Goal: Task Accomplishment & Management: Manage account settings

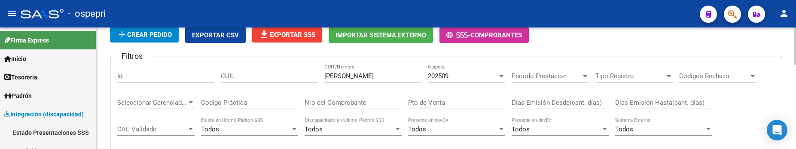
scroll to position [43, 0]
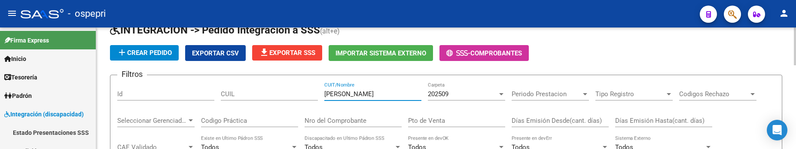
drag, startPoint x: 385, startPoint y: 93, endPoint x: 310, endPoint y: 92, distance: 74.3
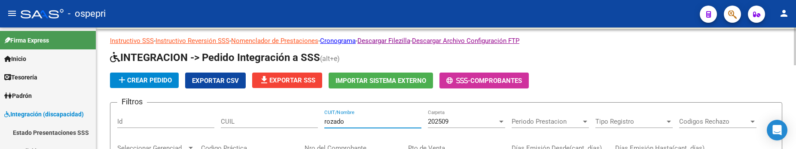
scroll to position [11, 0]
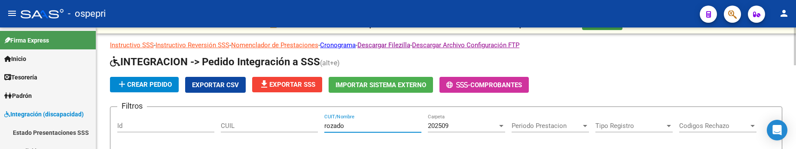
drag, startPoint x: 350, startPoint y: 125, endPoint x: 316, endPoint y: 125, distance: 33.5
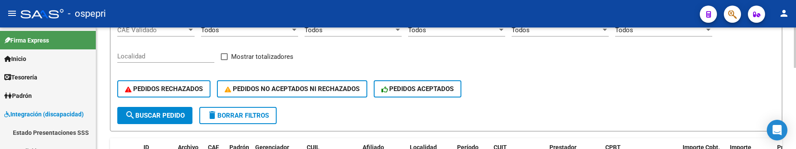
scroll to position [203, 0]
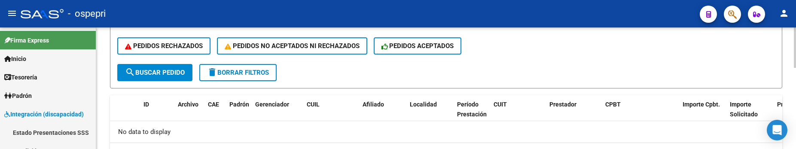
click at [173, 73] on span "search Buscar Pedido" at bounding box center [155, 73] width 60 height 8
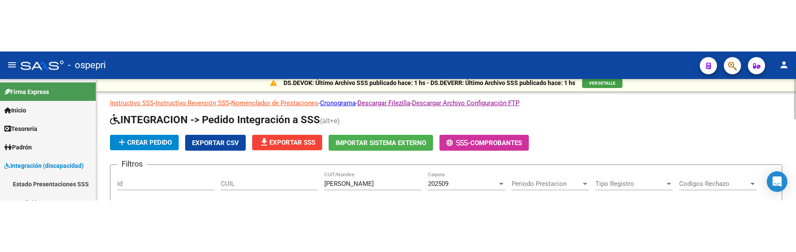
scroll to position [0, 0]
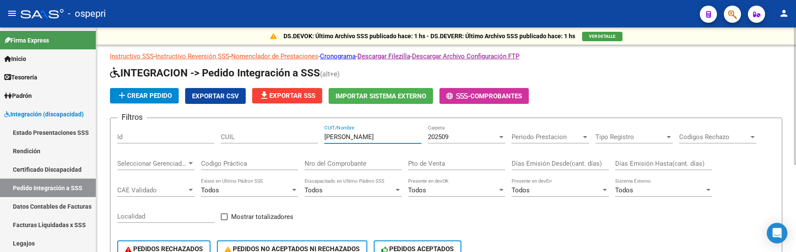
drag, startPoint x: 352, startPoint y: 137, endPoint x: 319, endPoint y: 136, distance: 33.1
click at [319, 136] on div "Filtros Id CUIL rocca CUIT/Nombre 202509 Carpeta Periodo Prestacion Periodo Pre…" at bounding box center [445, 196] width 657 height 142
type input "[PERSON_NAME]"
click at [501, 138] on div at bounding box center [501, 137] width 8 height 7
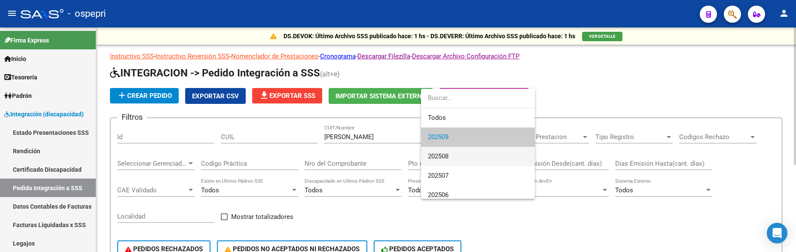
click at [490, 149] on span "202508" at bounding box center [478, 156] width 100 height 19
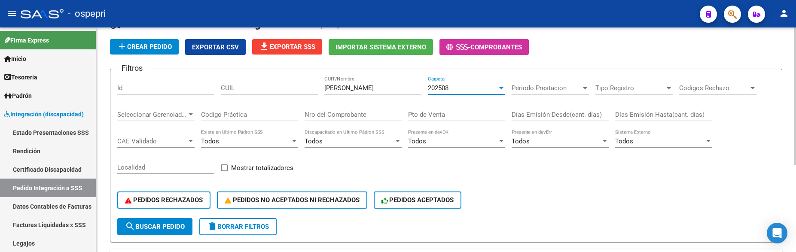
scroll to position [14, 0]
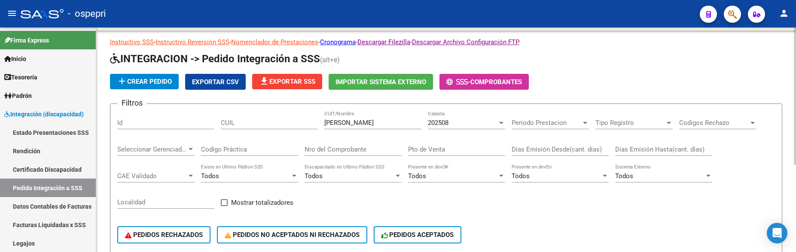
click at [503, 127] on div "202508 Carpeta" at bounding box center [466, 120] width 77 height 18
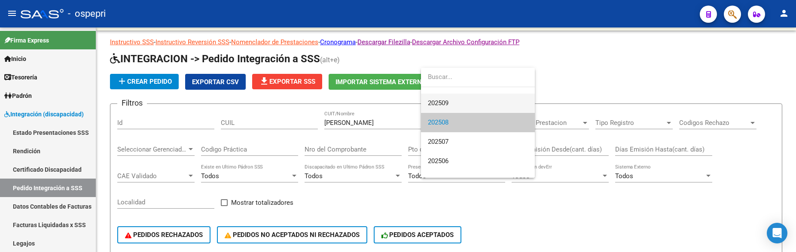
click at [475, 105] on span "202509" at bounding box center [478, 103] width 100 height 19
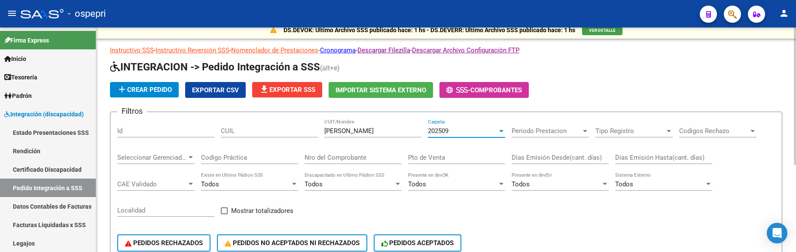
scroll to position [0, 0]
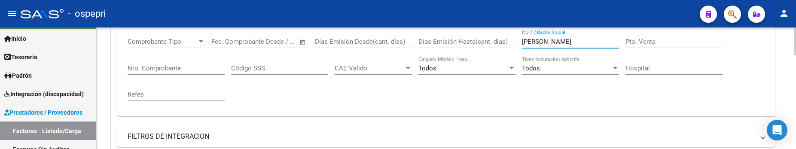
scroll to position [101, 0]
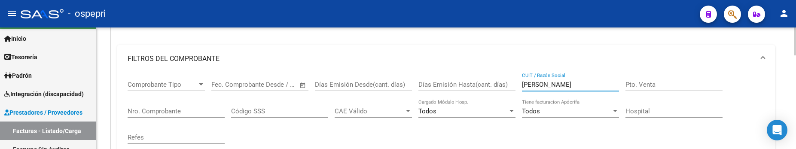
drag, startPoint x: 570, startPoint y: 86, endPoint x: 519, endPoint y: 89, distance: 51.2
click at [519, 89] on div "Comprobante Tipo Comprobante Tipo Fecha inicio – Fecha fin Fec. Comprobante Des…" at bounding box center [446, 112] width 637 height 79
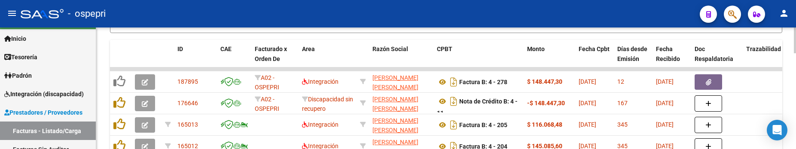
scroll to position [359, 0]
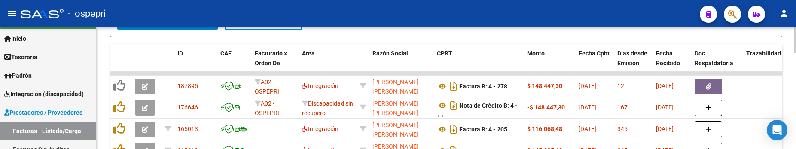
click at [795, 119] on html "menu - ospepri person Firma Express Inicio Calendario SSS Instructivos Contacto…" at bounding box center [398, 74] width 796 height 149
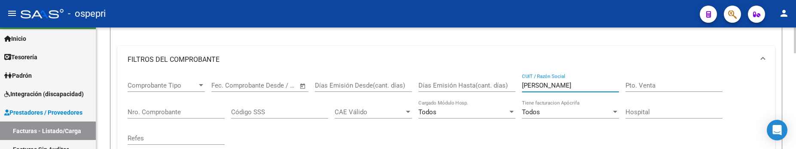
scroll to position [101, 0]
drag, startPoint x: 548, startPoint y: 86, endPoint x: 511, endPoint y: 86, distance: 36.1
click at [511, 86] on div "Comprobante Tipo Comprobante Tipo Fecha inicio – Fecha fin Fec. Comprobante Des…" at bounding box center [446, 112] width 637 height 79
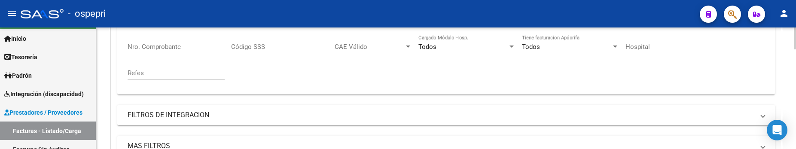
scroll to position [122, 0]
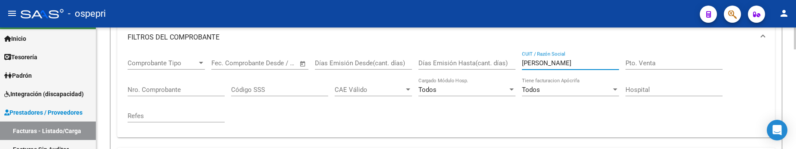
drag, startPoint x: 558, startPoint y: 64, endPoint x: 500, endPoint y: 65, distance: 57.6
click at [500, 65] on div "Comprobante Tipo Comprobante Tipo Fecha inicio – Fecha fin Fec. Comprobante Des…" at bounding box center [446, 90] width 637 height 79
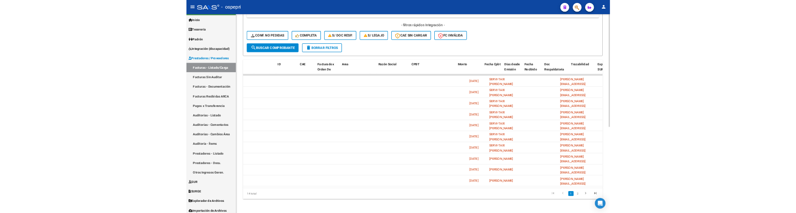
scroll to position [0, 0]
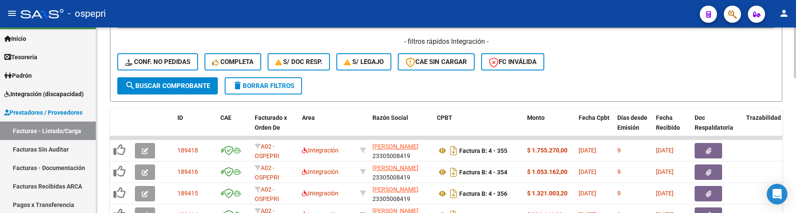
click at [598, 69] on div "- filtros rápidos Integración - Conf. no pedidas Completa S/ Doc Resp. S/ legaj…" at bounding box center [445, 57] width 657 height 40
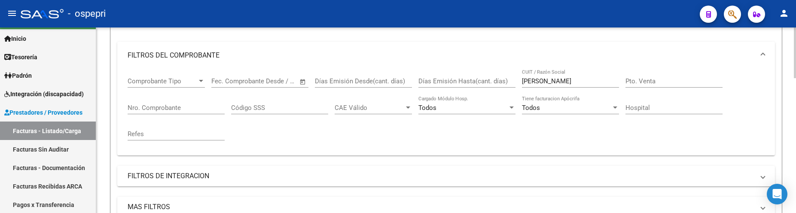
scroll to position [79, 0]
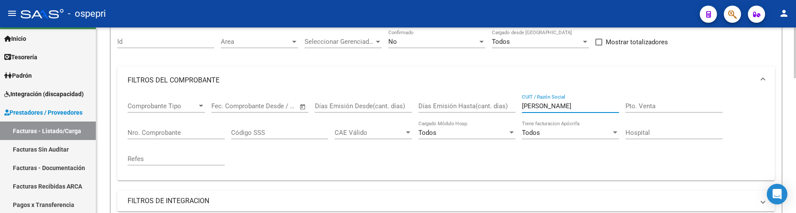
drag, startPoint x: 579, startPoint y: 106, endPoint x: 514, endPoint y: 106, distance: 64.9
click at [514, 106] on div "Comprobante Tipo Comprobante Tipo Fecha inicio – Fecha fin Fec. Comprobante Des…" at bounding box center [446, 133] width 637 height 79
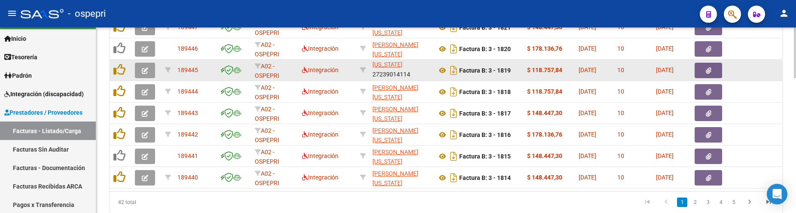
scroll to position [494, 0]
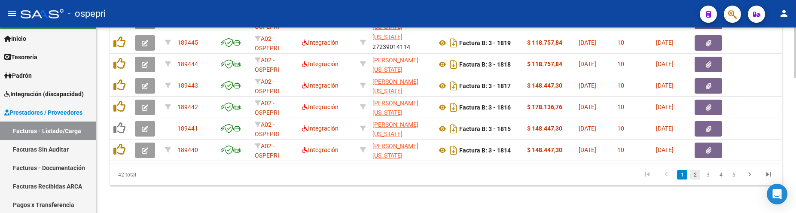
type input "[PERSON_NAME]"
click at [691, 149] on link "2" at bounding box center [695, 174] width 10 height 9
click at [707, 149] on link "3" at bounding box center [708, 174] width 10 height 9
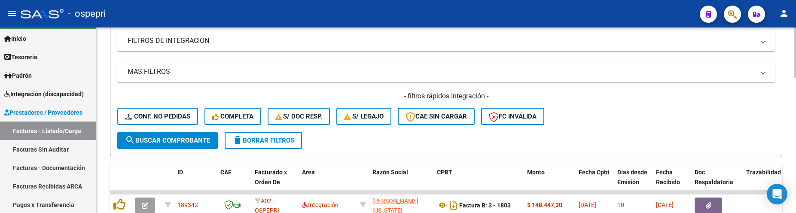
scroll to position [237, 0]
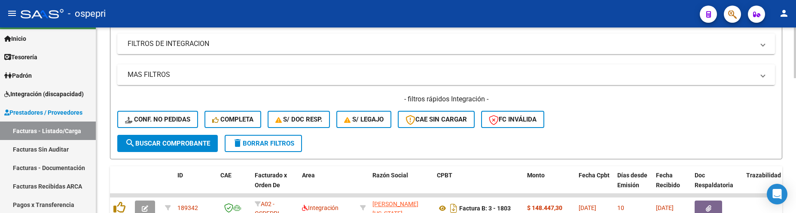
click at [186, 73] on mat-panel-title "MAS FILTROS" at bounding box center [441, 74] width 627 height 9
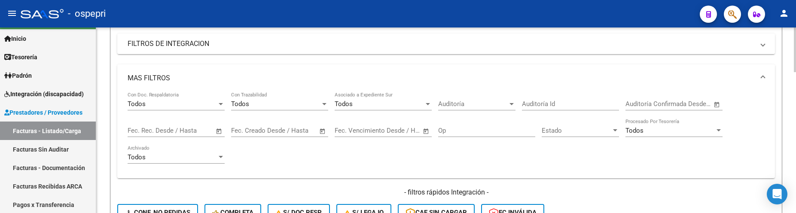
click at [221, 129] on span "Open calendar" at bounding box center [219, 131] width 21 height 21
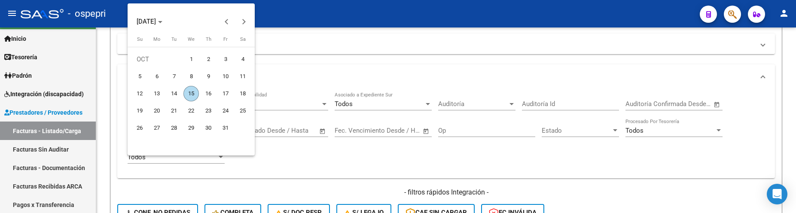
click at [194, 59] on span "1" at bounding box center [190, 59] width 15 height 15
type input "[DATE]"
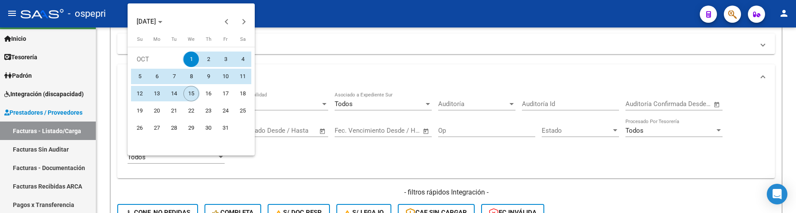
click at [192, 94] on span "15" at bounding box center [190, 93] width 15 height 15
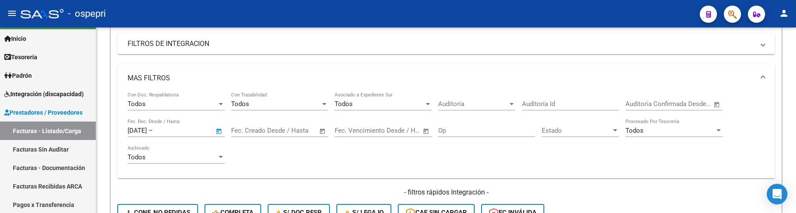
type input "[DATE]"
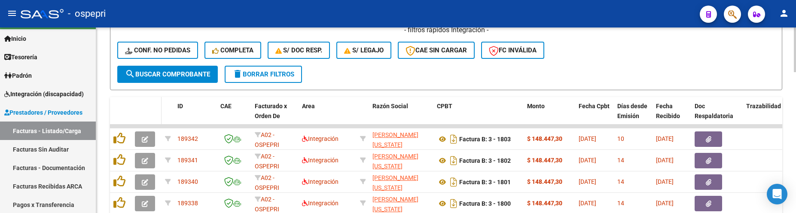
scroll to position [408, 0]
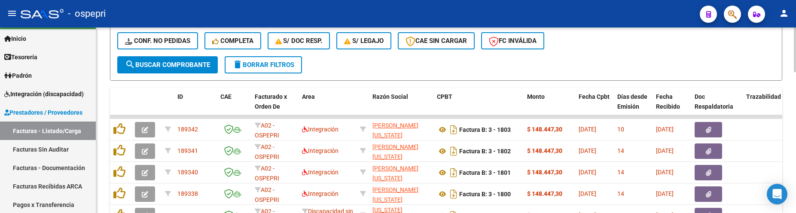
click at [191, 67] on span "search Buscar Comprobante" at bounding box center [167, 65] width 85 height 8
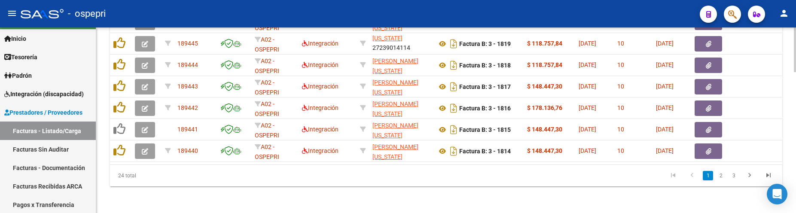
scroll to position [587, 0]
click at [794, 76] on div at bounding box center [795, 120] width 2 height 186
click at [721, 149] on link "2" at bounding box center [720, 174] width 10 height 9
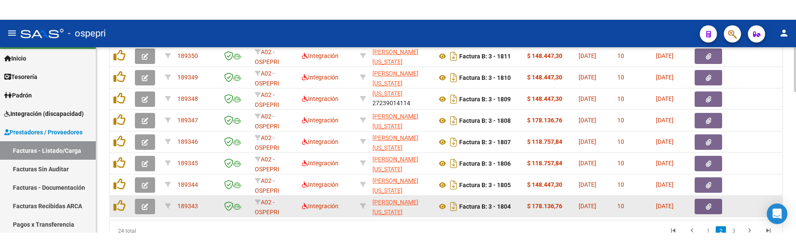
scroll to position [502, 0]
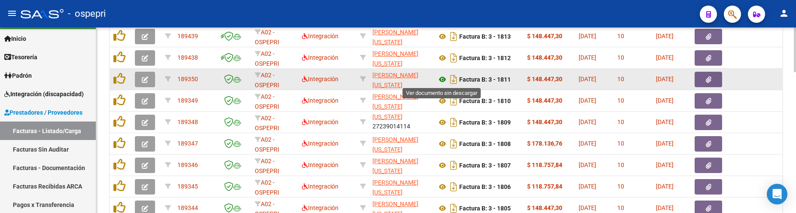
click at [442, 79] on icon at bounding box center [442, 79] width 11 height 10
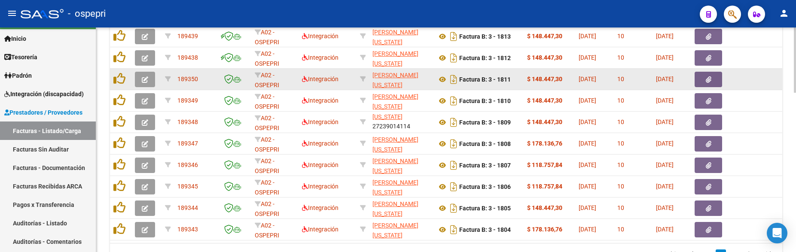
click at [142, 77] on icon "button" at bounding box center [145, 79] width 6 height 6
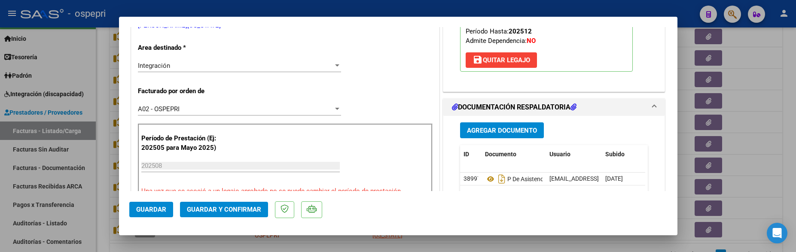
scroll to position [215, 0]
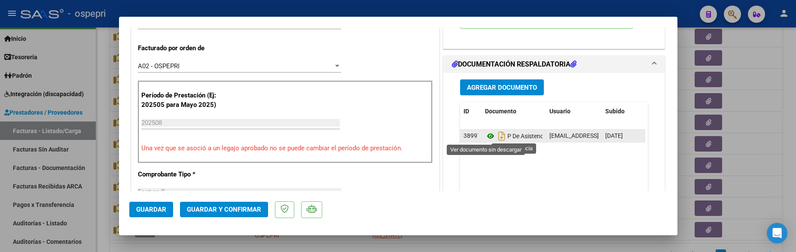
click at [488, 139] on icon at bounding box center [490, 136] width 11 height 10
click at [489, 136] on icon at bounding box center [490, 136] width 11 height 10
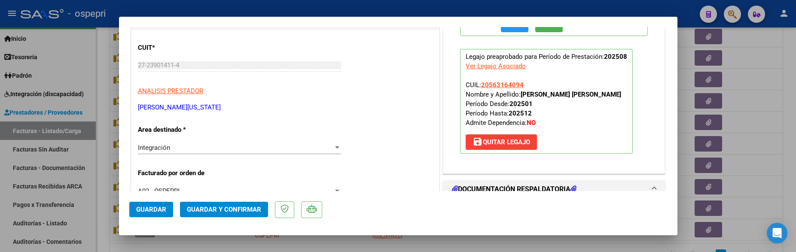
scroll to position [86, 0]
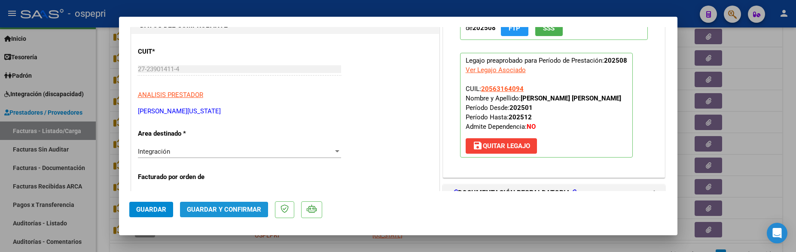
click at [217, 149] on span "Guardar y Confirmar" at bounding box center [224, 210] width 74 height 8
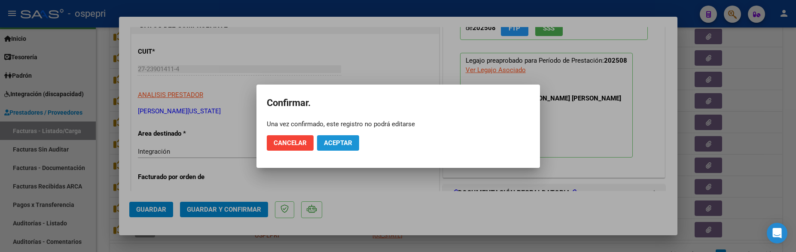
click at [337, 141] on span "Aceptar" at bounding box center [338, 143] width 28 height 8
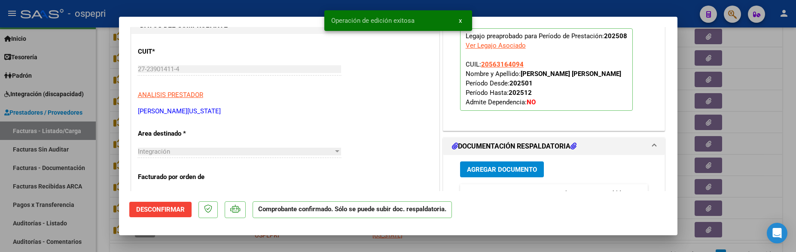
click at [764, 149] on div at bounding box center [398, 126] width 796 height 252
type input "$ 0,00"
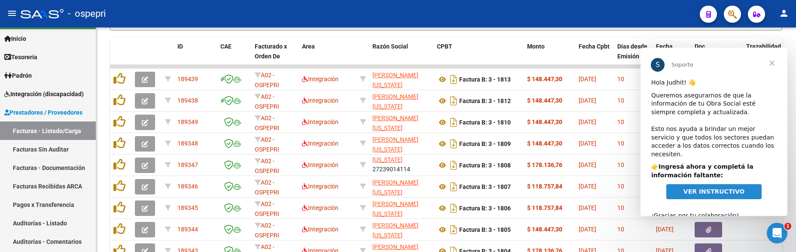
scroll to position [0, 0]
click at [717, 149] on span "VER INSTRUCTIVO" at bounding box center [713, 191] width 61 height 7
click at [770, 65] on span "Cerrar" at bounding box center [771, 63] width 31 height 31
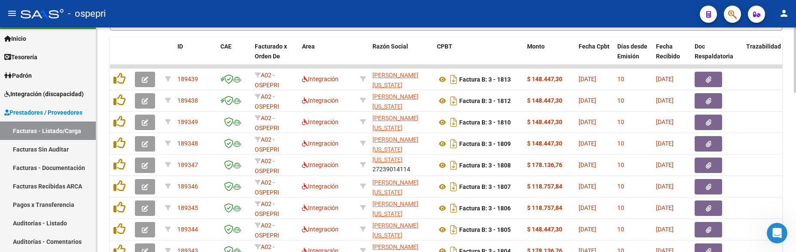
click at [794, 149] on div at bounding box center [795, 194] width 2 height 65
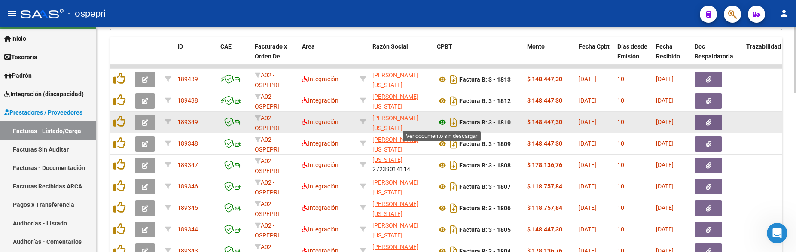
click at [442, 121] on icon at bounding box center [442, 122] width 11 height 10
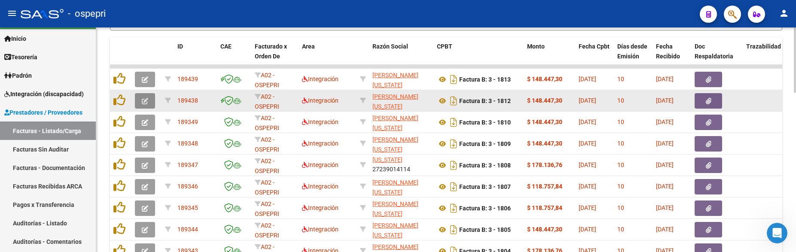
click at [146, 104] on icon "button" at bounding box center [145, 101] width 6 height 6
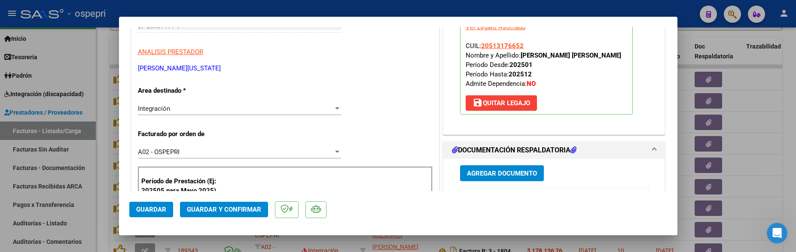
scroll to position [172, 0]
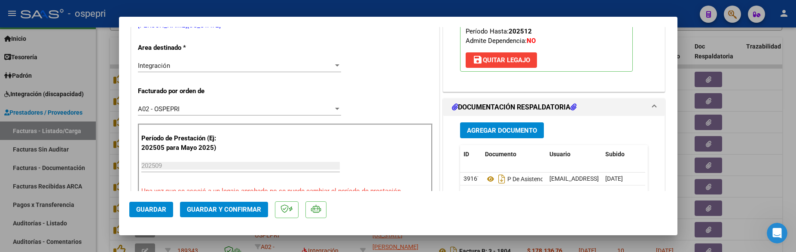
click at [742, 149] on div at bounding box center [398, 126] width 796 height 252
type input "$ 0,00"
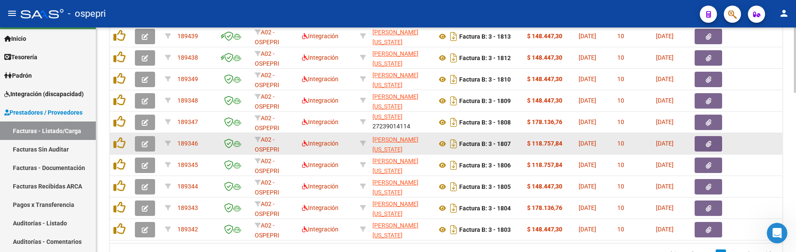
scroll to position [545, 0]
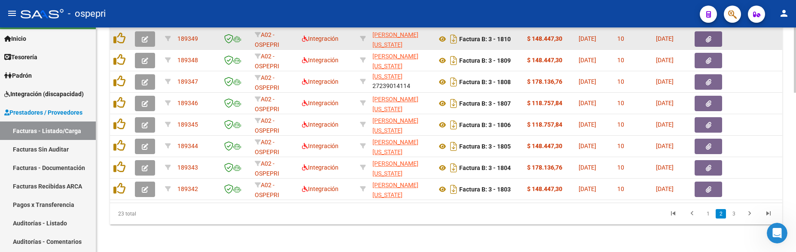
click at [143, 38] on icon "button" at bounding box center [145, 39] width 6 height 6
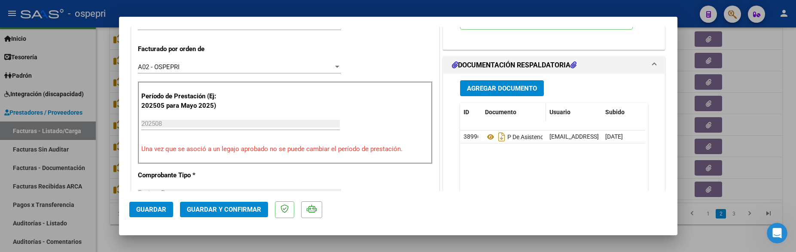
scroll to position [258, 0]
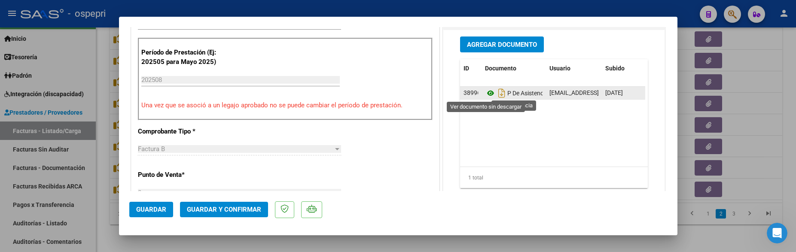
click at [487, 94] on icon at bounding box center [490, 93] width 11 height 10
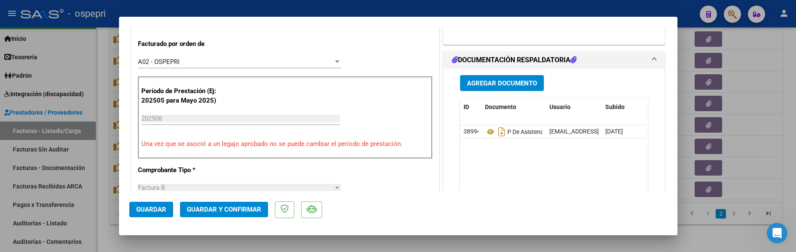
scroll to position [215, 0]
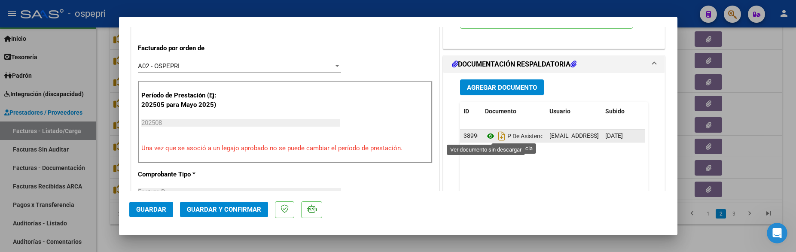
click at [487, 137] on icon at bounding box center [490, 136] width 11 height 10
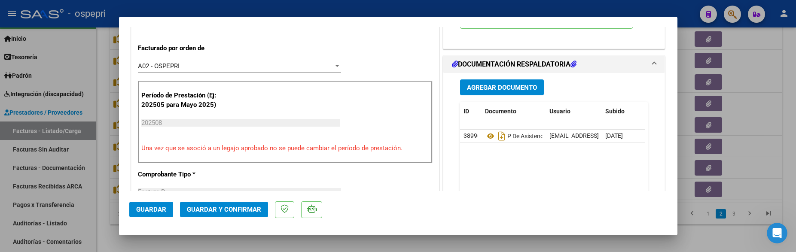
scroll to position [258, 0]
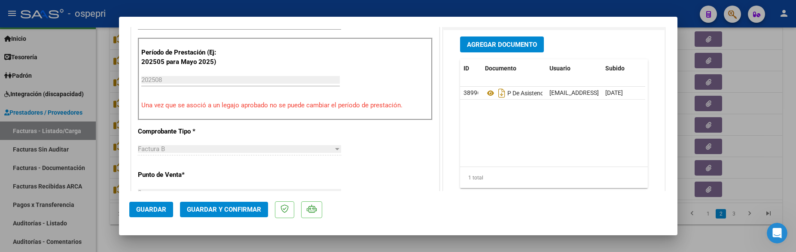
click at [217, 149] on span "Guardar y Confirmar" at bounding box center [224, 210] width 74 height 8
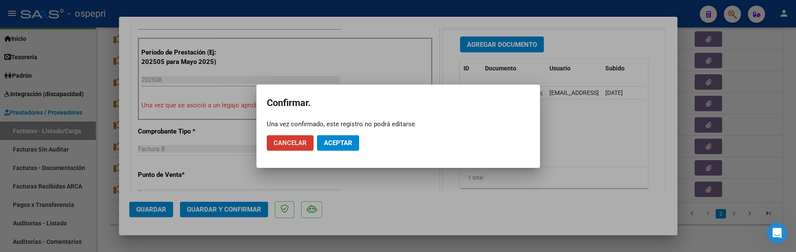
click at [350, 143] on span "Aceptar" at bounding box center [338, 143] width 28 height 8
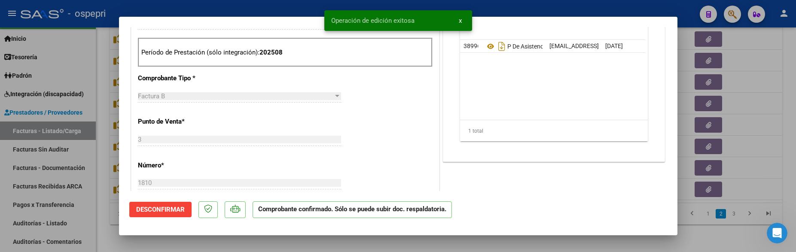
click at [748, 149] on div at bounding box center [398, 126] width 796 height 252
type input "$ 0,00"
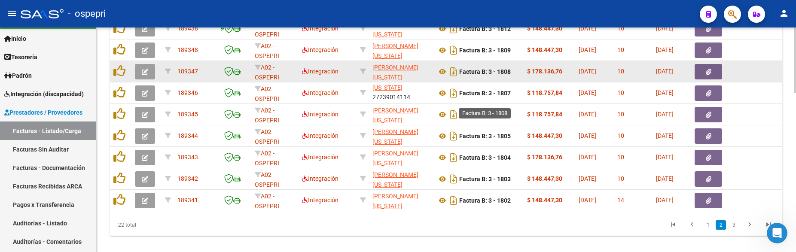
scroll to position [545, 0]
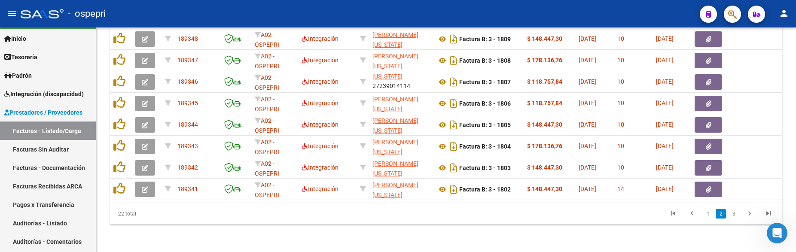
click at [461, 149] on datatable-pager "1 2 3" at bounding box center [512, 214] width 531 height 15
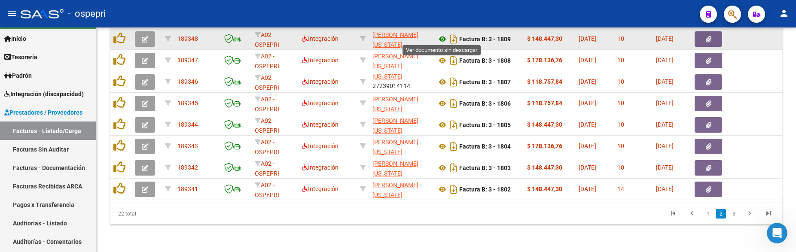
click at [441, 34] on icon at bounding box center [442, 39] width 11 height 10
click at [146, 40] on icon "button" at bounding box center [145, 39] width 6 height 6
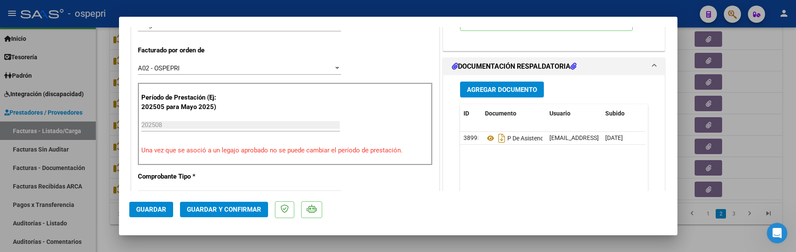
scroll to position [215, 0]
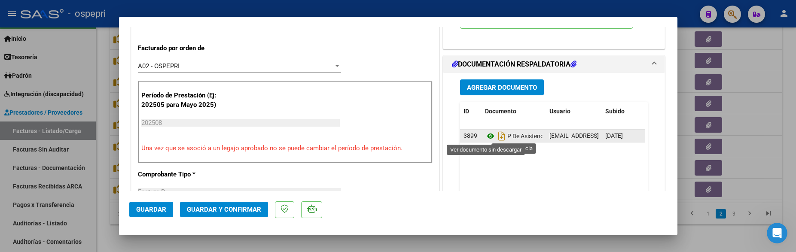
click at [486, 137] on icon at bounding box center [490, 136] width 11 height 10
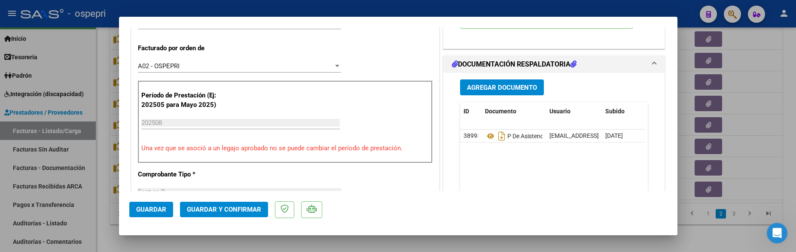
click at [232, 149] on span "Guardar y Confirmar" at bounding box center [224, 210] width 74 height 8
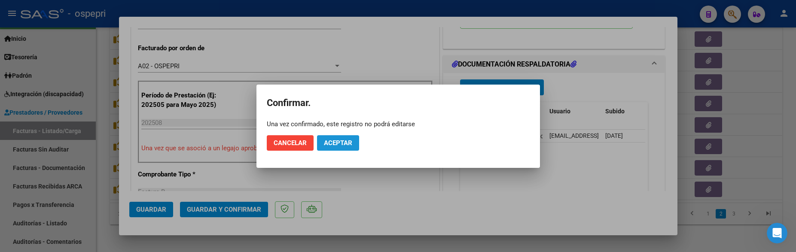
click at [338, 139] on span "Aceptar" at bounding box center [338, 143] width 28 height 8
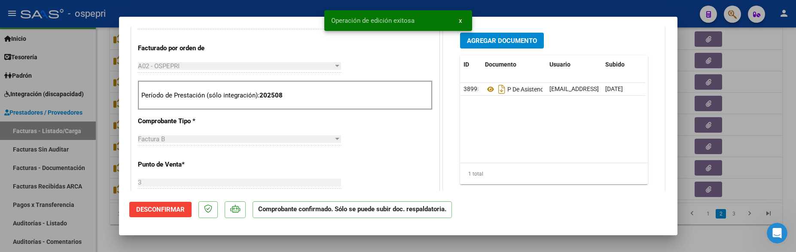
click at [739, 123] on div at bounding box center [398, 126] width 796 height 252
type input "$ 0,00"
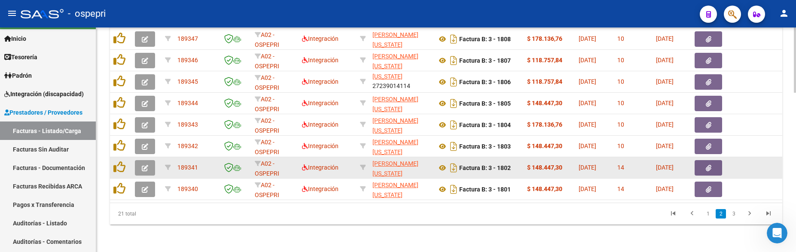
scroll to position [502, 0]
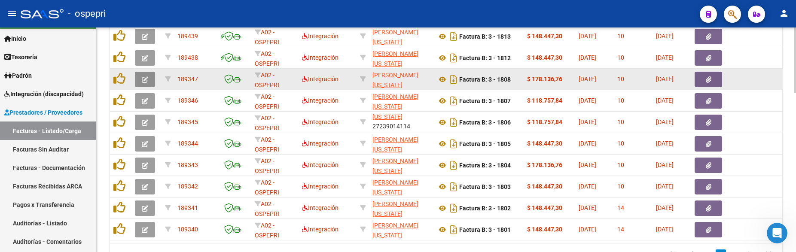
click at [143, 81] on icon "button" at bounding box center [145, 79] width 6 height 6
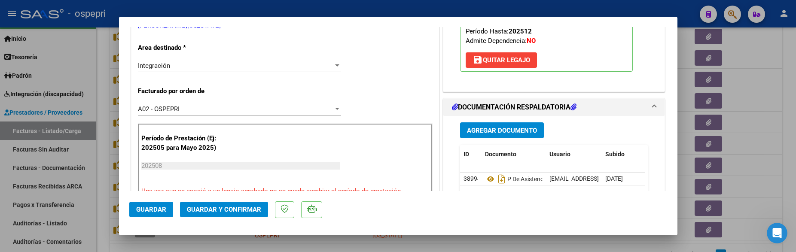
scroll to position [215, 0]
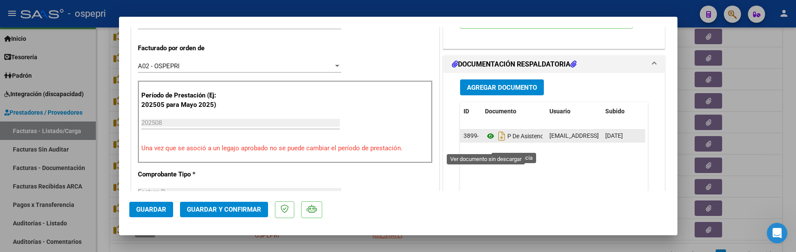
click at [487, 141] on icon at bounding box center [490, 136] width 11 height 10
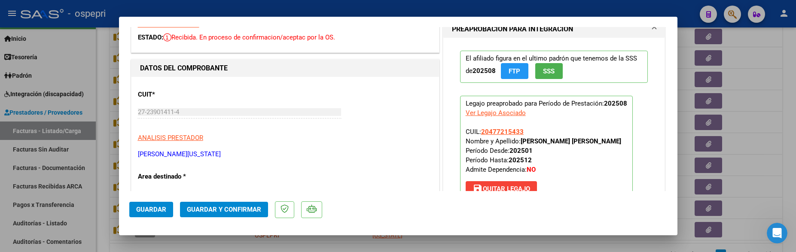
scroll to position [0, 0]
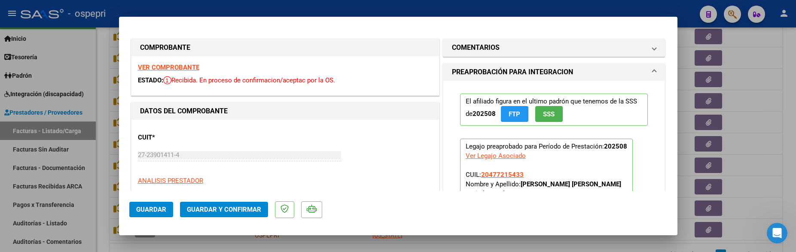
click at [180, 63] on div "VER COMPROBANTE ESTADO: Recibida. En proceso de confirmacion/aceptac por la OS." at bounding box center [284, 75] width 307 height 39
click at [177, 67] on strong "VER COMPROBANTE" at bounding box center [168, 68] width 61 height 8
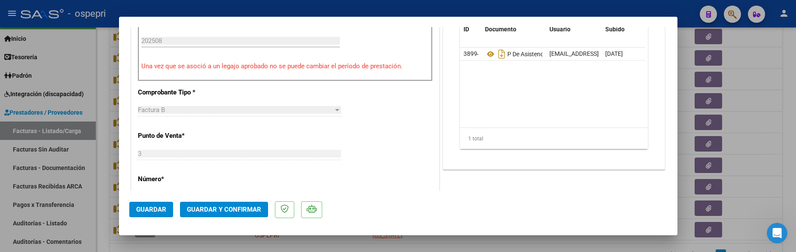
scroll to position [301, 0]
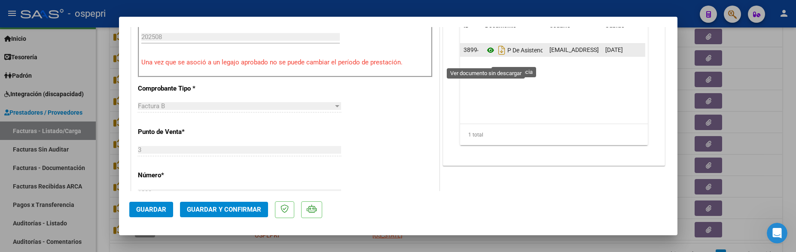
click at [486, 55] on icon at bounding box center [490, 50] width 11 height 10
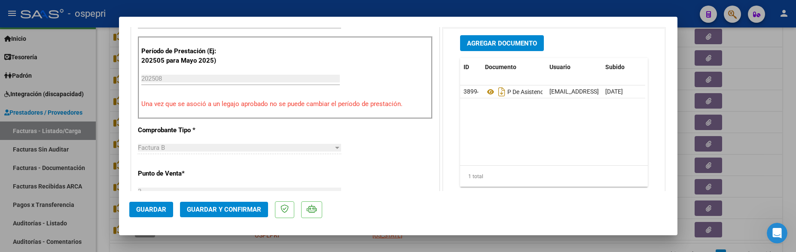
scroll to position [215, 0]
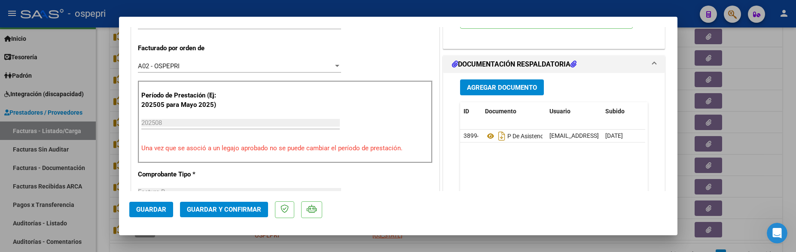
click at [224, 149] on button "Guardar y Confirmar" at bounding box center [224, 209] width 88 height 15
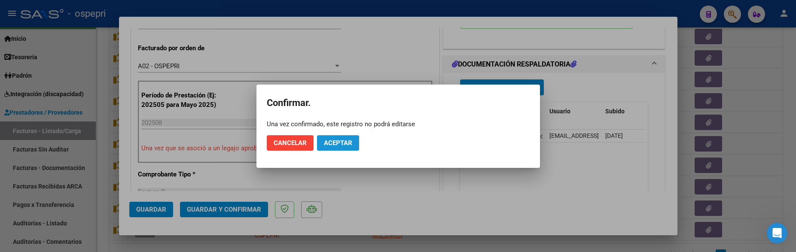
click at [336, 149] on button "Aceptar" at bounding box center [338, 142] width 42 height 15
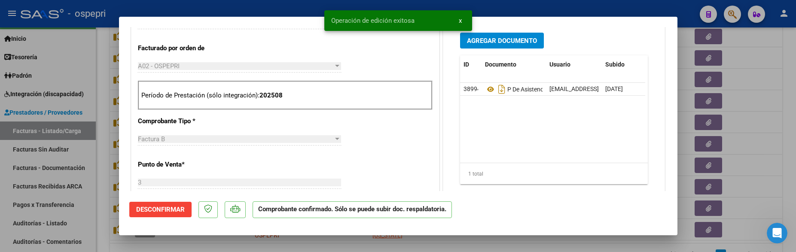
click at [762, 149] on div at bounding box center [398, 126] width 796 height 252
type input "$ 0,00"
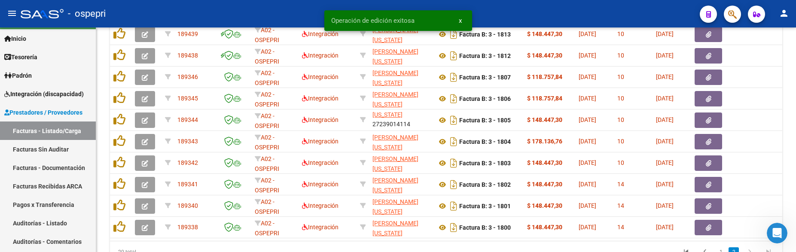
scroll to position [502, 0]
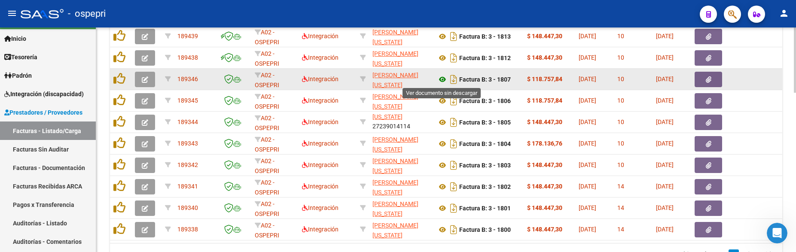
click at [441, 79] on icon at bounding box center [442, 79] width 11 height 10
click at [143, 82] on icon "button" at bounding box center [145, 79] width 6 height 6
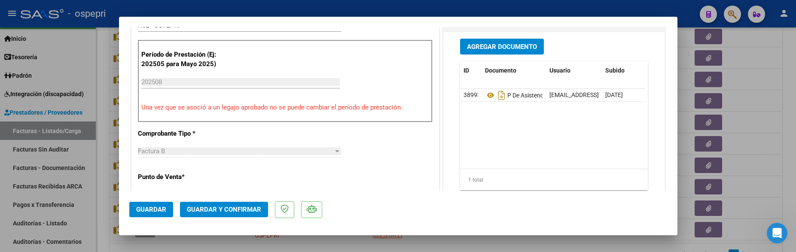
scroll to position [258, 0]
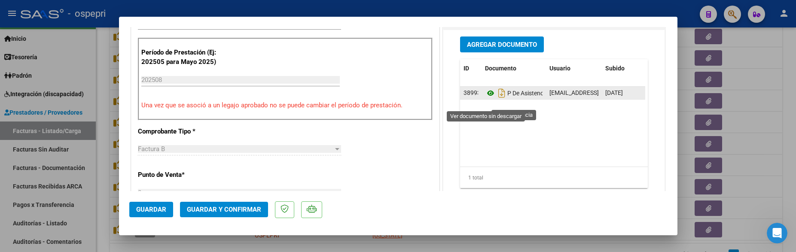
click at [487, 98] on icon at bounding box center [490, 93] width 11 height 10
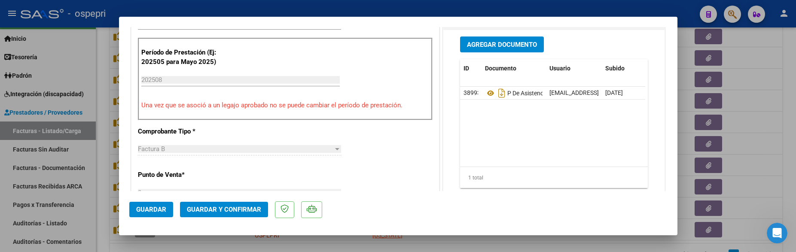
click at [252, 149] on mat-dialog-actions "Guardar Guardar y Confirmar" at bounding box center [398, 208] width 538 height 34
click at [249, 149] on span "Guardar y Confirmar" at bounding box center [224, 210] width 74 height 8
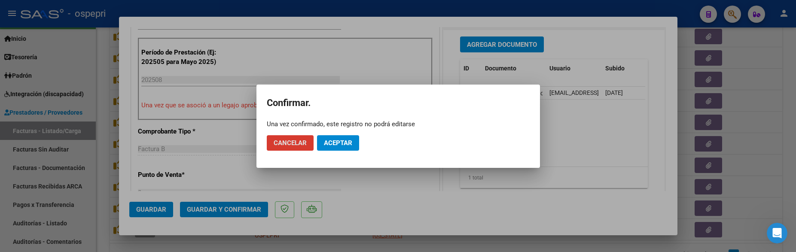
click at [338, 146] on span "Aceptar" at bounding box center [338, 143] width 28 height 8
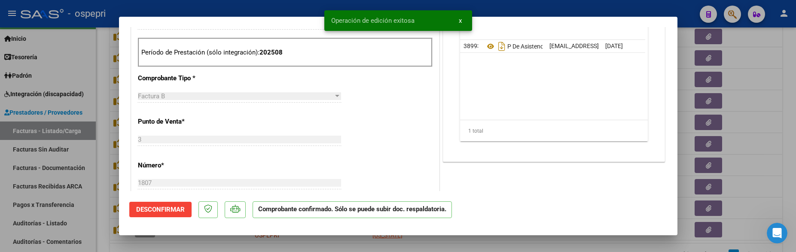
click at [748, 141] on div at bounding box center [398, 126] width 796 height 252
type input "$ 0,00"
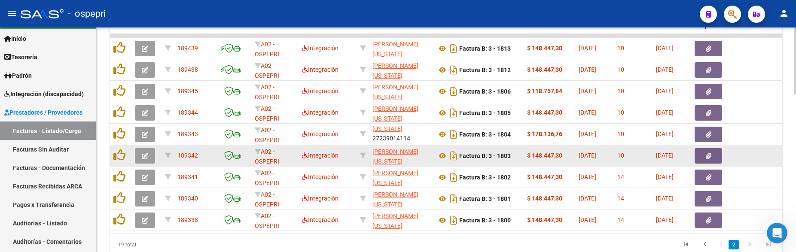
scroll to position [459, 0]
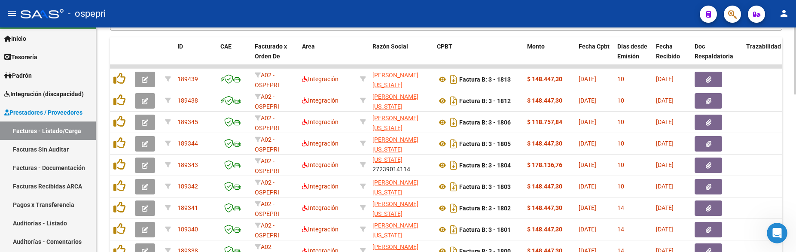
click at [794, 149] on div at bounding box center [795, 199] width 2 height 67
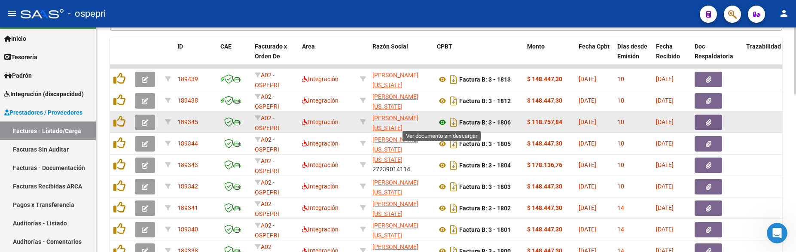
click at [441, 124] on icon at bounding box center [442, 122] width 11 height 10
click at [142, 120] on icon "button" at bounding box center [145, 122] width 6 height 6
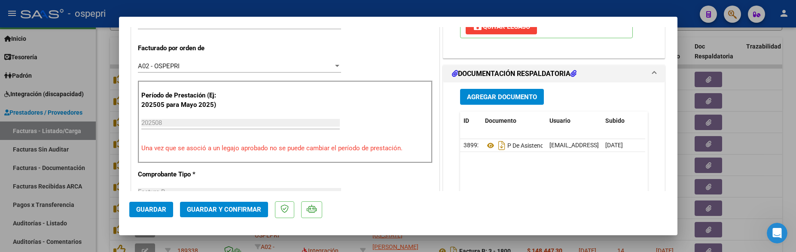
scroll to position [258, 0]
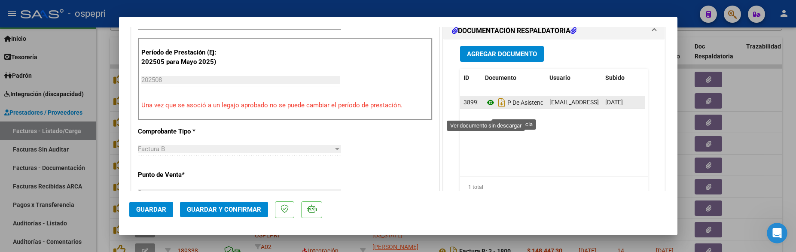
click at [486, 108] on icon at bounding box center [490, 102] width 11 height 10
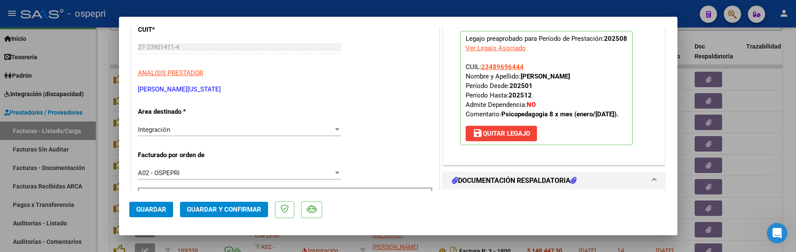
scroll to position [86, 0]
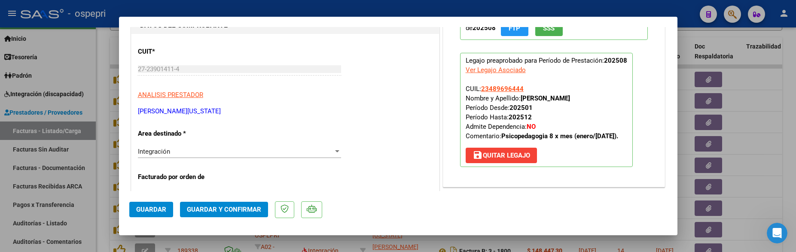
click at [231, 149] on span "Guardar y Confirmar" at bounding box center [224, 210] width 74 height 8
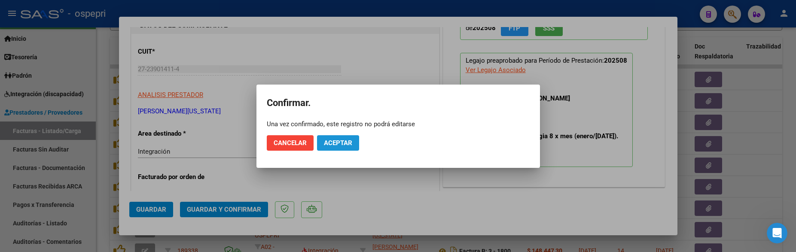
click at [326, 149] on button "Aceptar" at bounding box center [338, 142] width 42 height 15
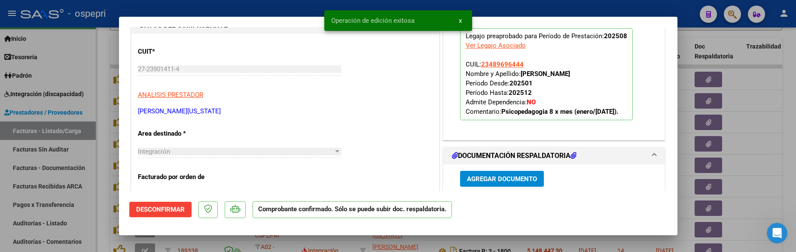
click at [749, 138] on div at bounding box center [398, 126] width 796 height 252
type input "$ 0,00"
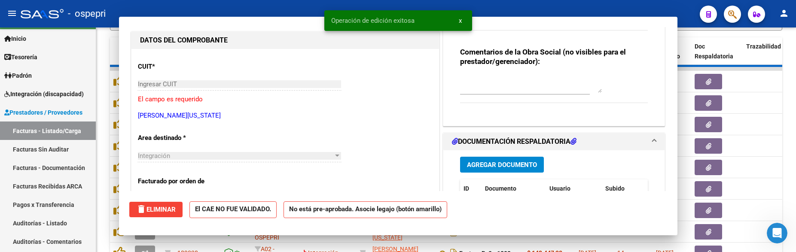
scroll to position [101, 0]
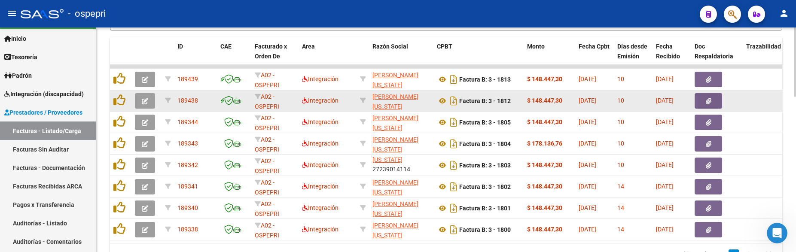
click at [763, 94] on datatable-body-cell at bounding box center [768, 100] width 52 height 21
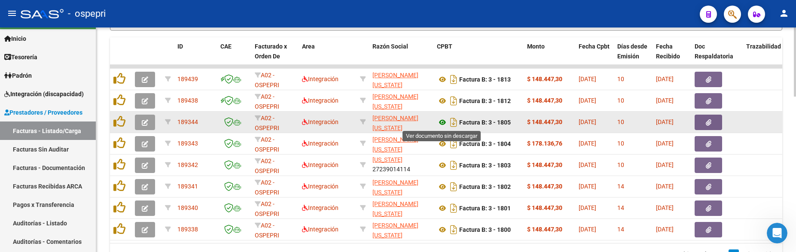
click at [444, 124] on icon at bounding box center [442, 122] width 11 height 10
click at [146, 123] on icon "button" at bounding box center [145, 122] width 6 height 6
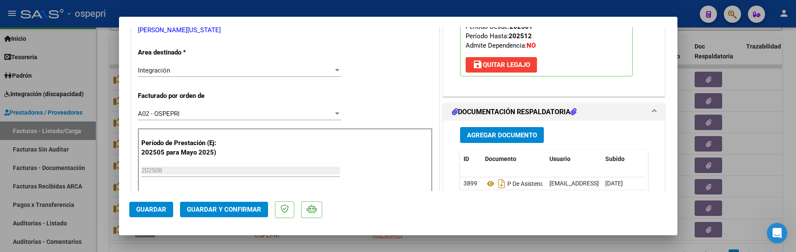
scroll to position [215, 0]
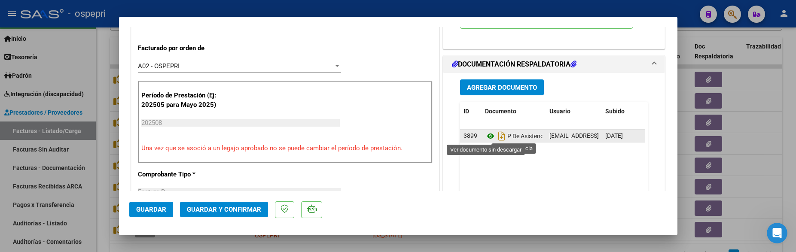
click at [485, 136] on icon at bounding box center [490, 136] width 11 height 10
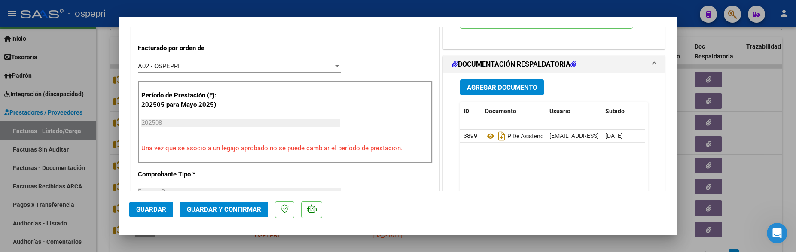
click at [246, 149] on span "Guardar y Confirmar" at bounding box center [224, 210] width 74 height 8
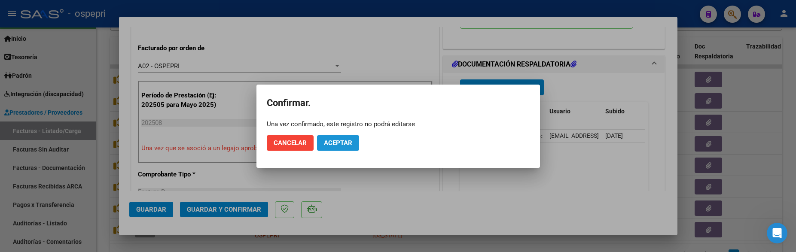
click at [341, 145] on span "Aceptar" at bounding box center [338, 143] width 28 height 8
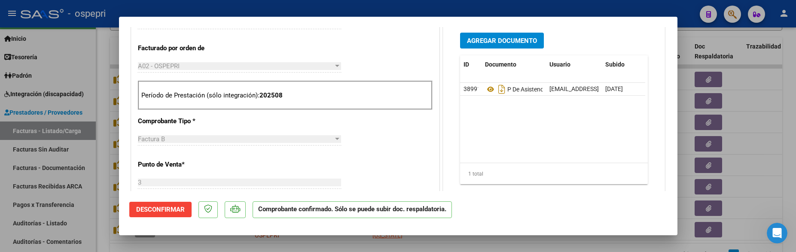
click at [762, 149] on div at bounding box center [398, 126] width 796 height 252
type input "$ 0,00"
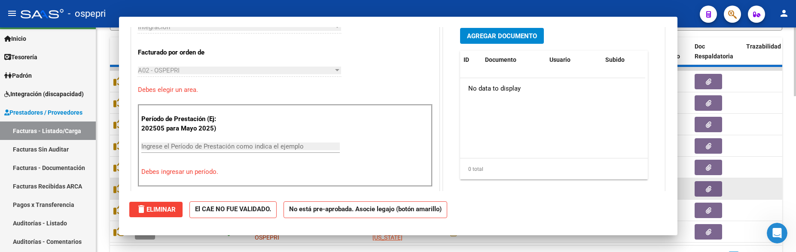
scroll to position [230, 0]
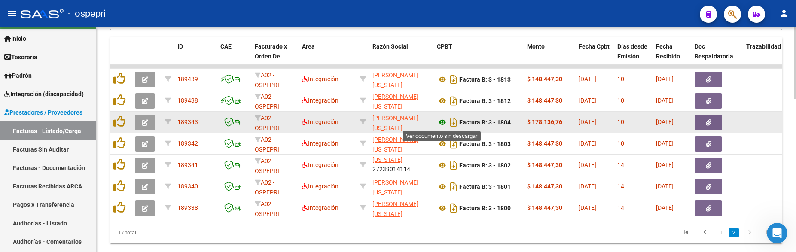
click at [441, 123] on icon at bounding box center [442, 122] width 11 height 10
click at [145, 127] on button "button" at bounding box center [145, 122] width 20 height 15
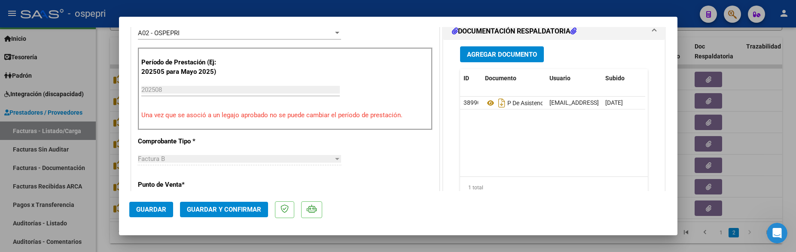
scroll to position [258, 0]
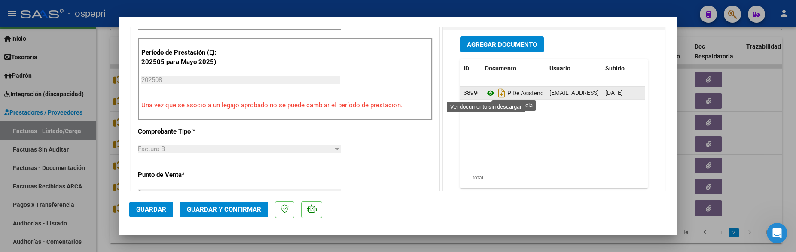
click at [487, 93] on icon at bounding box center [490, 93] width 11 height 10
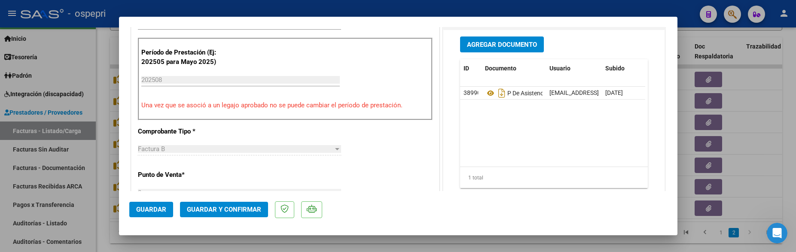
click at [219, 149] on span "Guardar y Confirmar" at bounding box center [224, 210] width 74 height 8
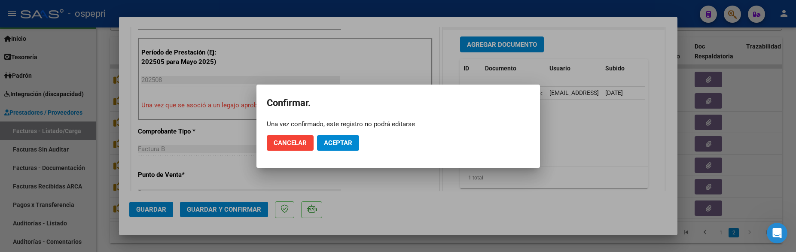
click at [351, 134] on mat-dialog-actions "Cancelar Aceptar" at bounding box center [398, 142] width 263 height 29
click at [344, 139] on span "Aceptar" at bounding box center [338, 143] width 28 height 8
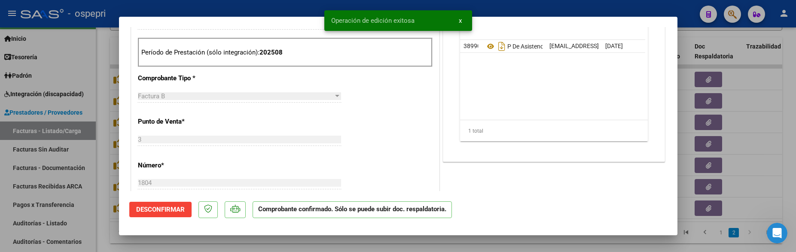
click at [739, 114] on div at bounding box center [398, 126] width 796 height 252
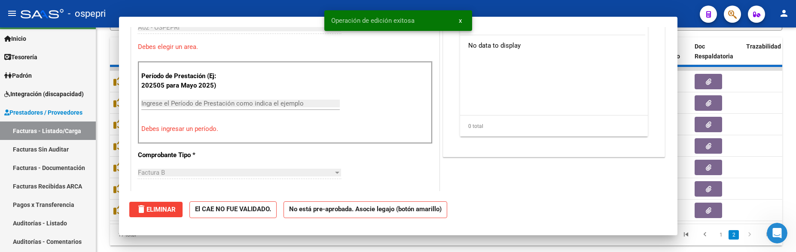
type input "$ 0,00"
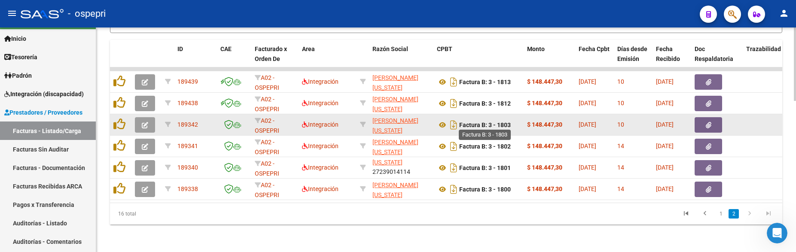
scroll to position [463, 0]
click at [440, 120] on icon at bounding box center [442, 125] width 11 height 10
click at [146, 122] on icon "button" at bounding box center [145, 125] width 6 height 6
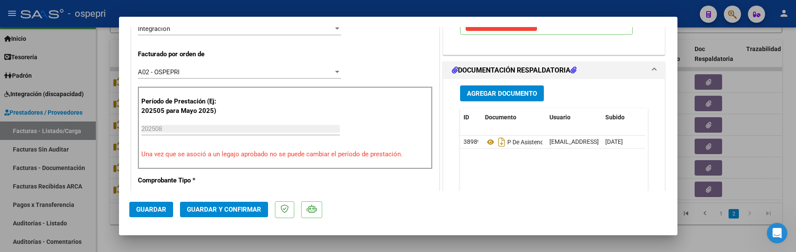
scroll to position [215, 0]
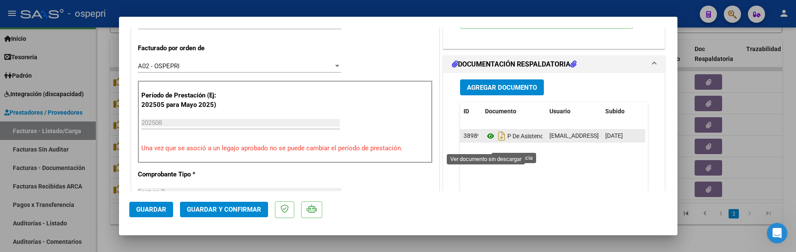
click at [486, 141] on icon at bounding box center [490, 136] width 11 height 10
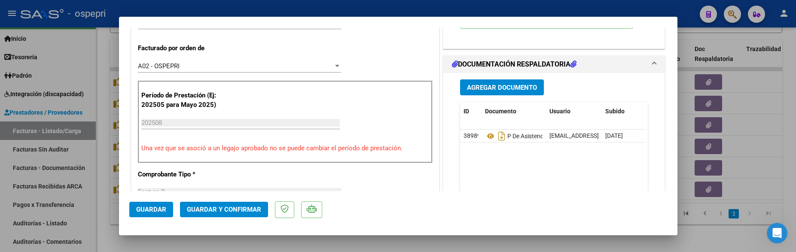
click at [225, 149] on span "Guardar y Confirmar" at bounding box center [224, 210] width 74 height 8
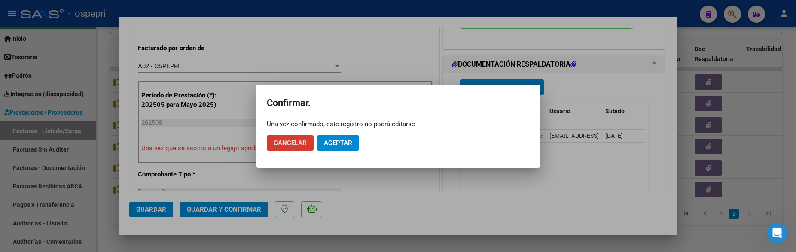
click at [337, 143] on span "Aceptar" at bounding box center [338, 143] width 28 height 8
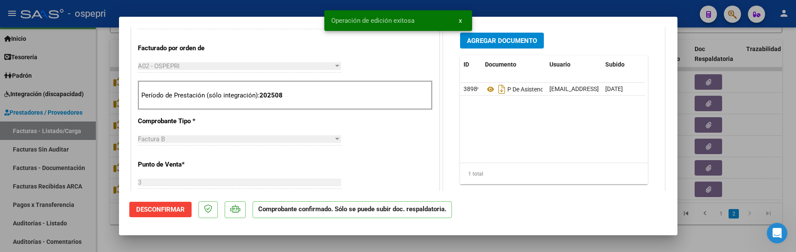
click at [761, 149] on div at bounding box center [398, 126] width 796 height 252
type input "$ 0,00"
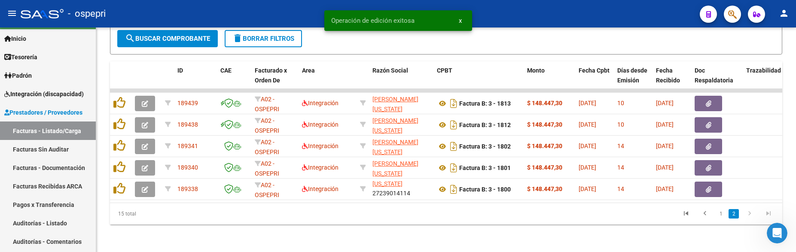
scroll to position [441, 0]
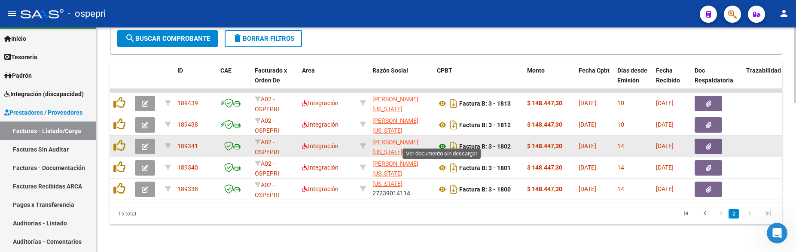
click at [444, 141] on icon at bounding box center [442, 146] width 11 height 10
click at [146, 143] on icon "button" at bounding box center [145, 146] width 6 height 6
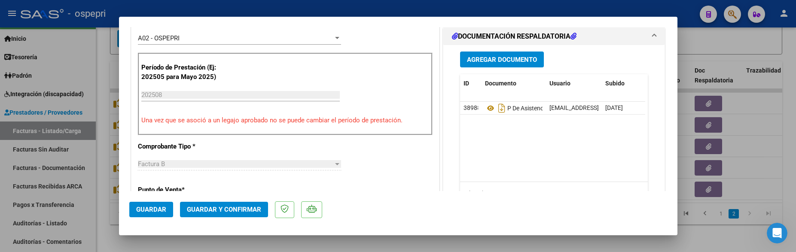
scroll to position [258, 0]
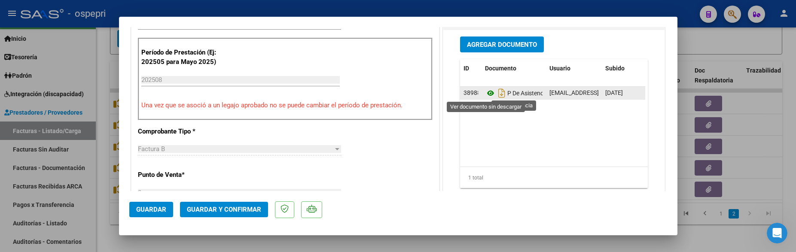
click at [486, 94] on icon at bounding box center [490, 93] width 11 height 10
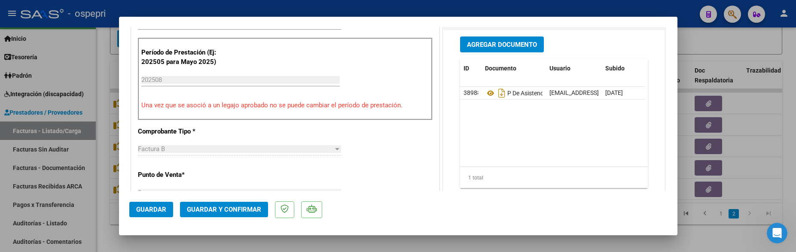
click at [248, 149] on span "Guardar y Confirmar" at bounding box center [224, 210] width 74 height 8
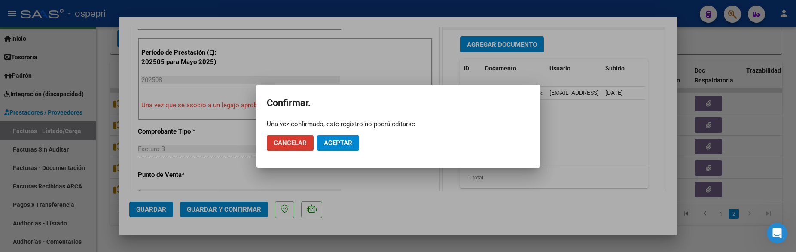
click at [335, 140] on span "Aceptar" at bounding box center [338, 143] width 28 height 8
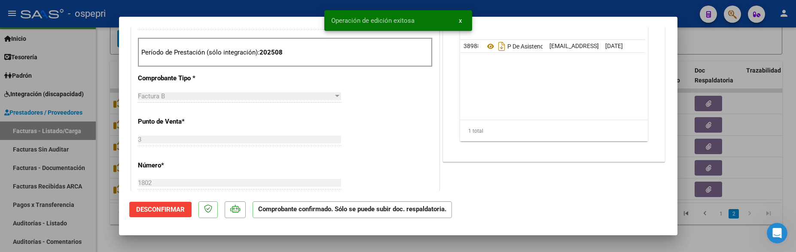
click at [753, 132] on div at bounding box center [398, 126] width 796 height 252
type input "$ 0,00"
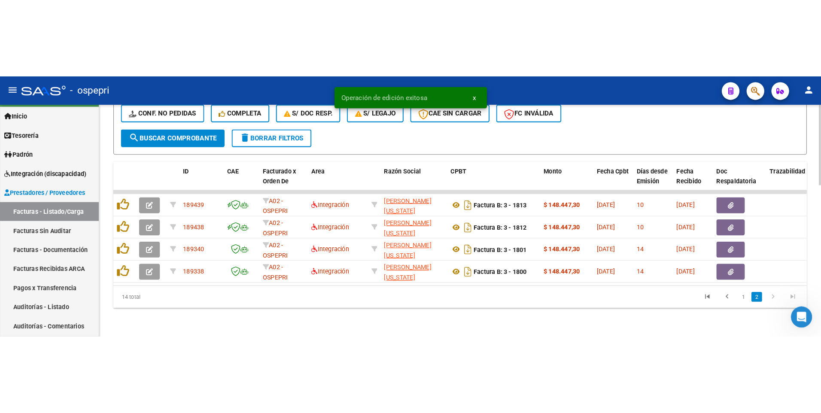
scroll to position [420, 0]
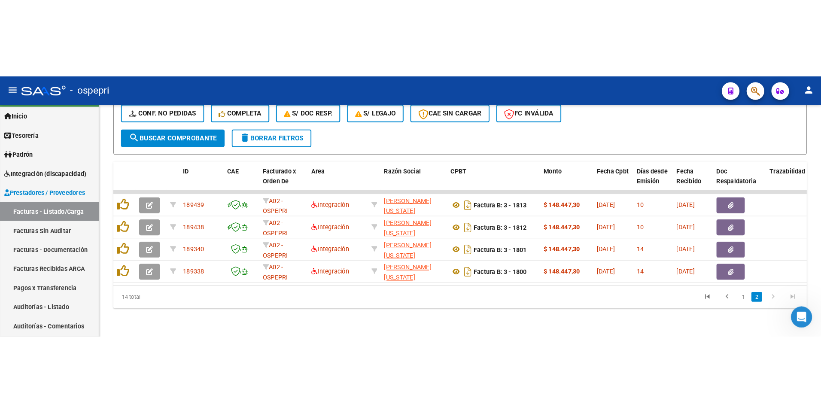
scroll to position [259, 0]
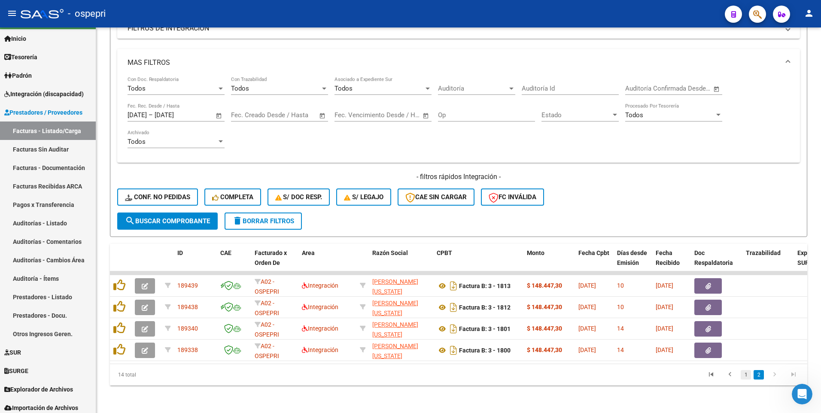
click at [743, 149] on link "1" at bounding box center [746, 374] width 10 height 9
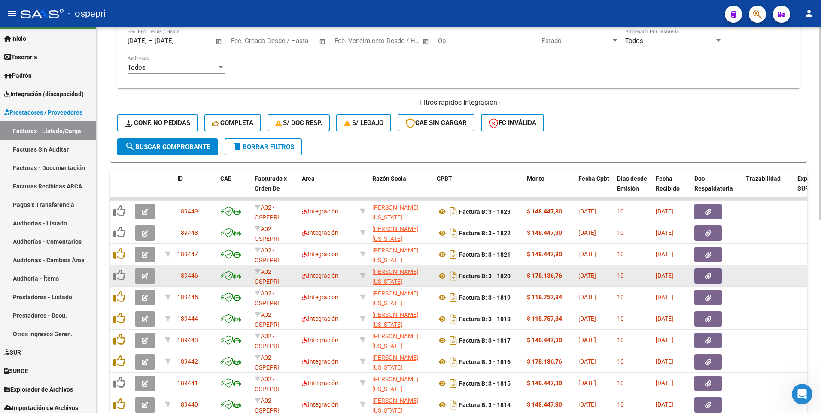
scroll to position [387, 0]
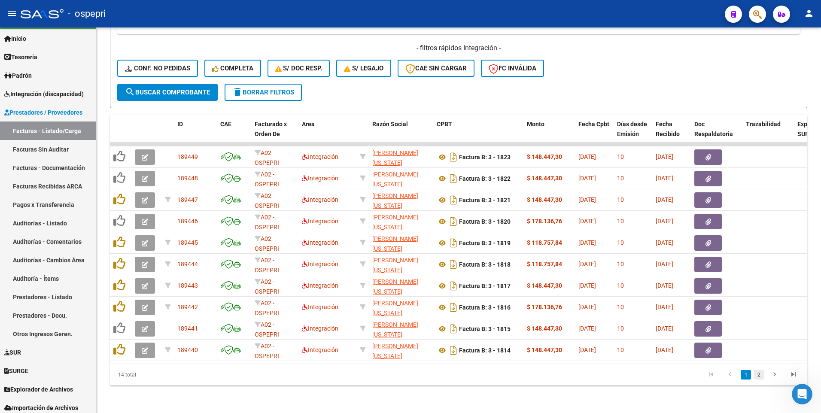
click at [759, 149] on link "2" at bounding box center [759, 374] width 10 height 9
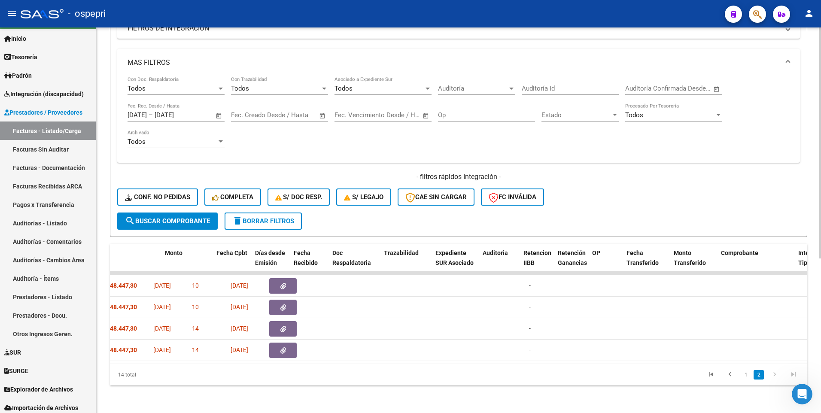
scroll to position [0, 362]
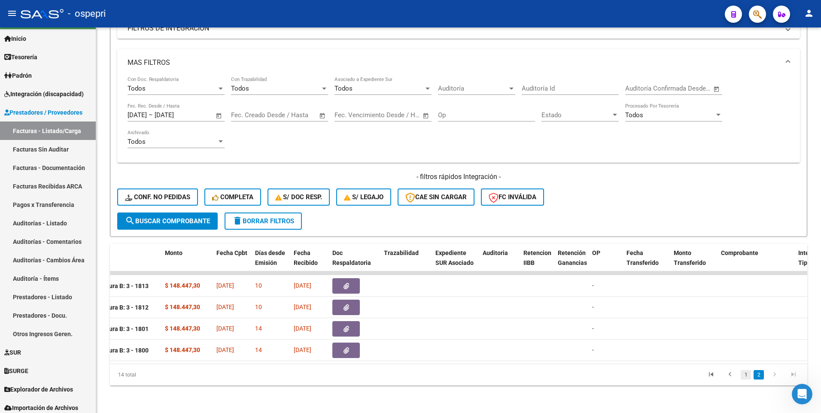
click at [746, 149] on link "1" at bounding box center [746, 374] width 10 height 9
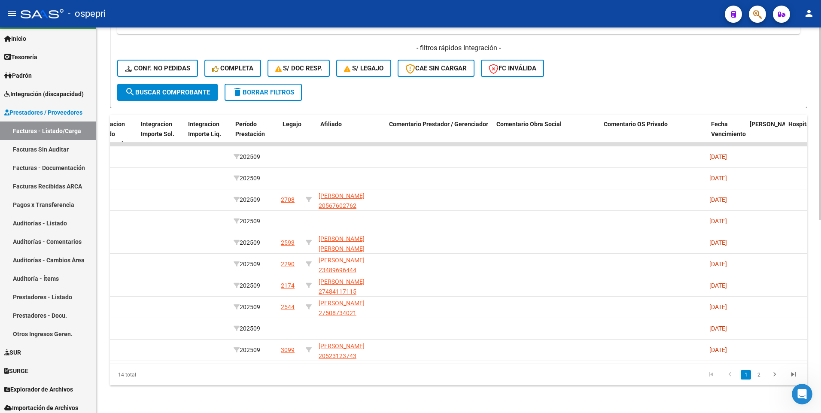
scroll to position [0, 0]
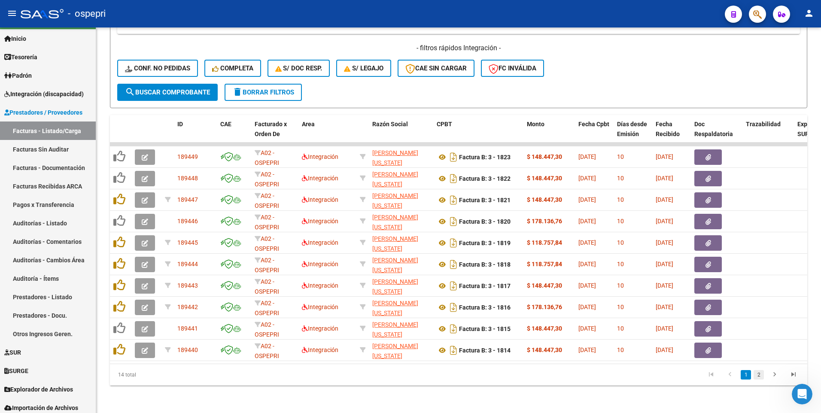
click at [759, 149] on link "2" at bounding box center [759, 374] width 10 height 9
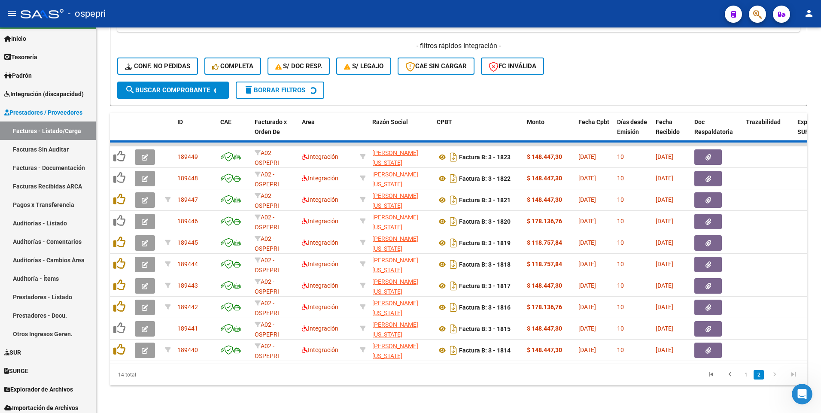
scroll to position [259, 0]
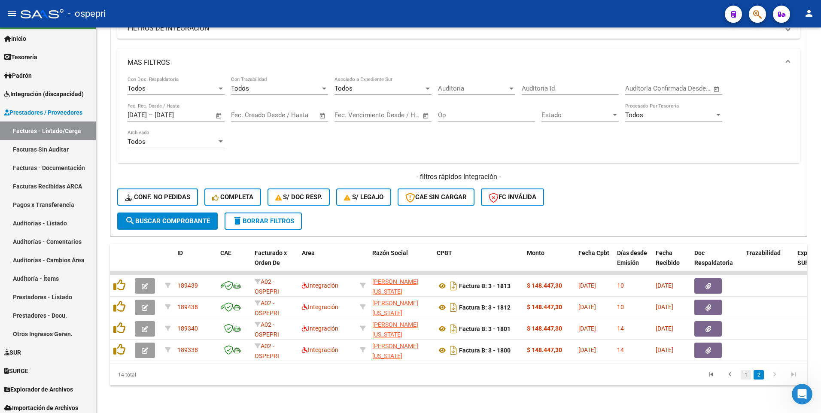
click at [749, 149] on link "1" at bounding box center [746, 374] width 10 height 9
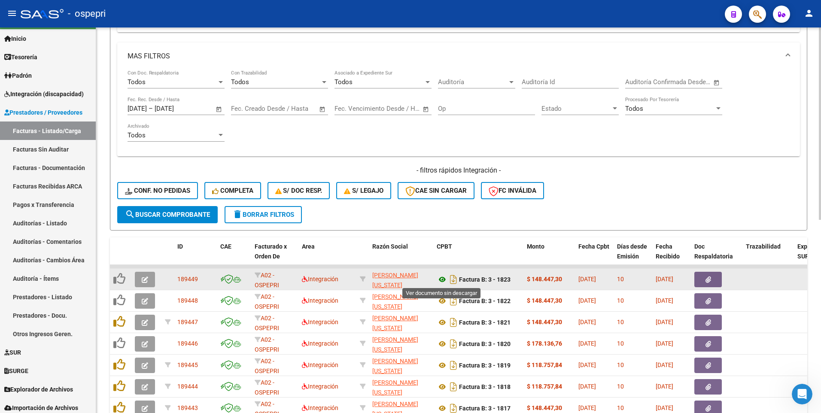
click at [441, 149] on icon at bounding box center [442, 279] width 11 height 10
click at [149, 149] on button "button" at bounding box center [145, 279] width 20 height 15
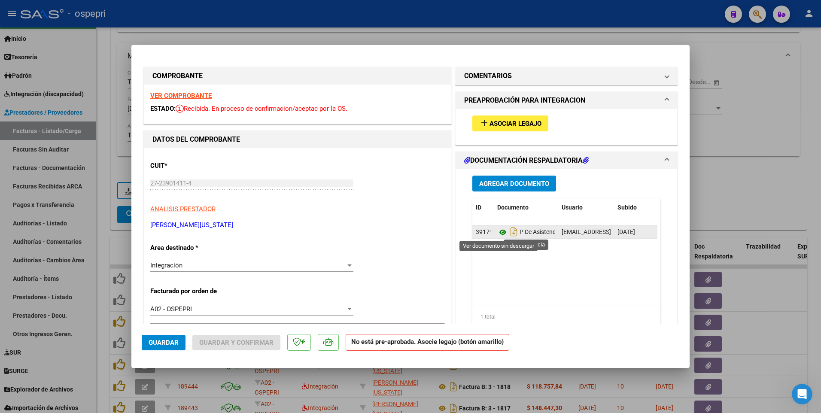
click at [499, 149] on icon at bounding box center [502, 232] width 11 height 10
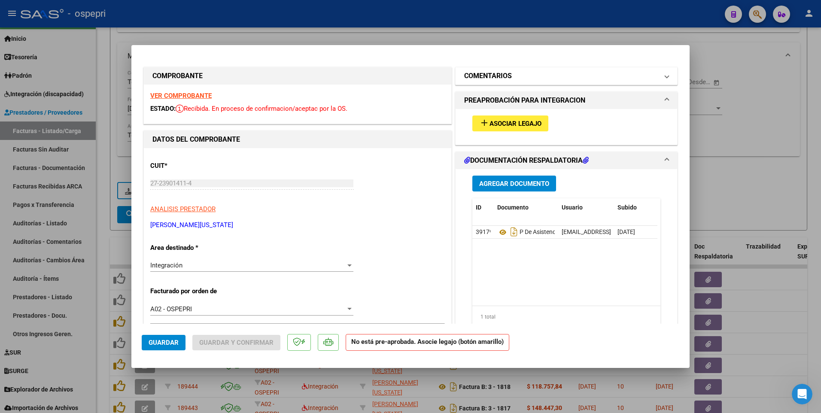
click at [657, 79] on span "COMENTARIOS" at bounding box center [564, 76] width 201 height 10
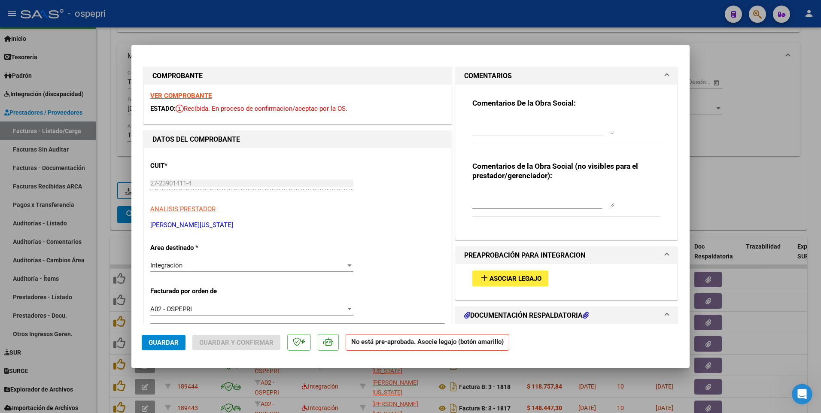
click at [744, 149] on div at bounding box center [410, 206] width 821 height 413
type input "$ 0,00"
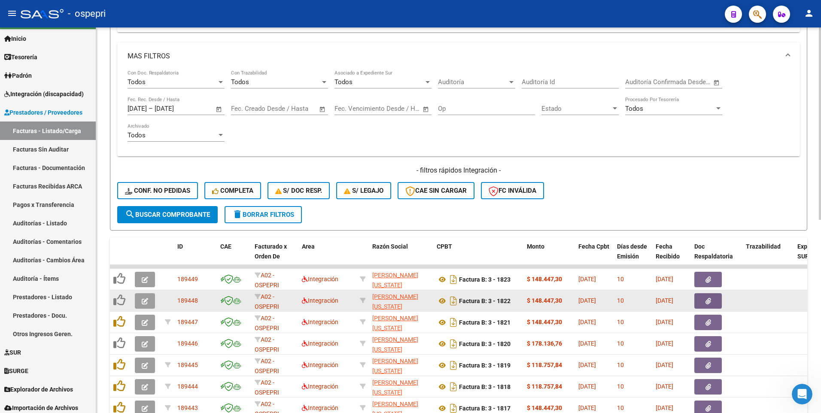
click at [147, 149] on icon "button" at bounding box center [145, 301] width 6 height 6
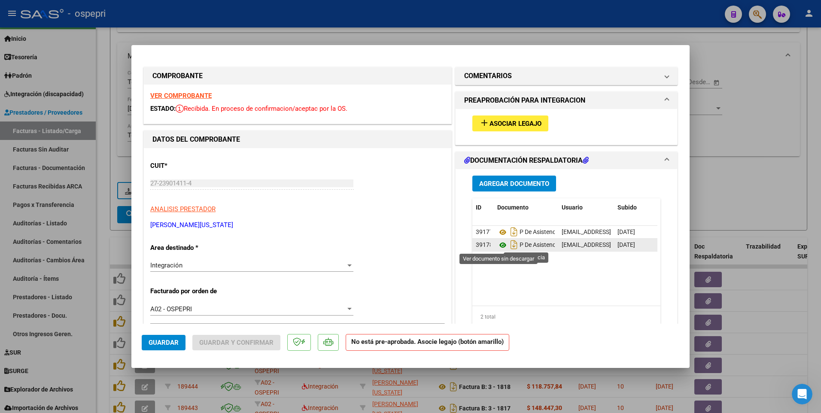
click at [502, 149] on icon at bounding box center [502, 245] width 11 height 10
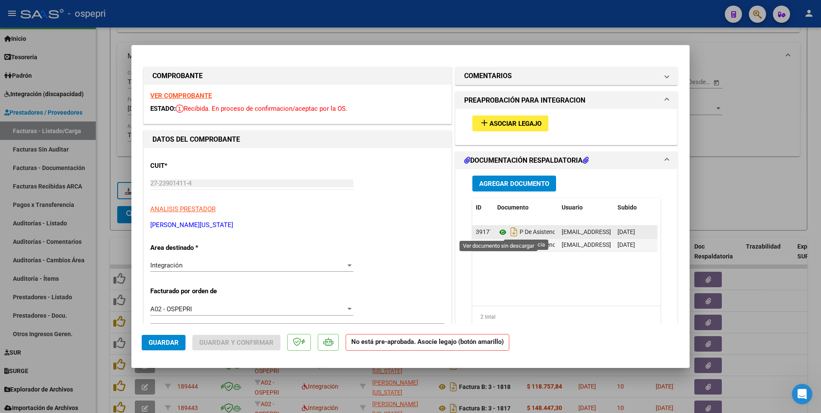
click at [500, 149] on icon at bounding box center [502, 232] width 11 height 10
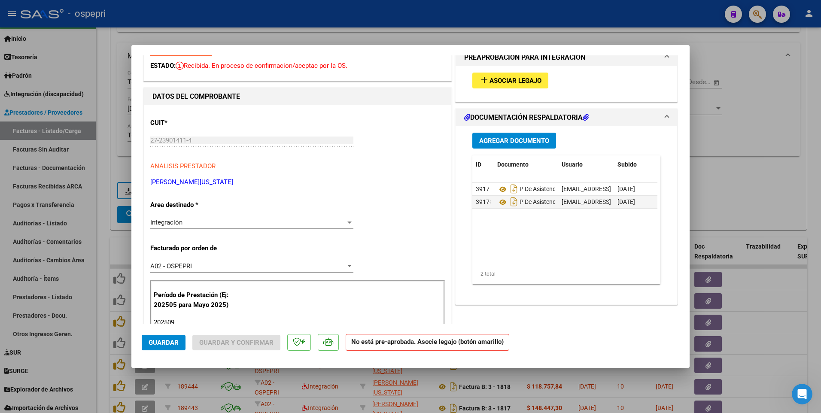
scroll to position [0, 0]
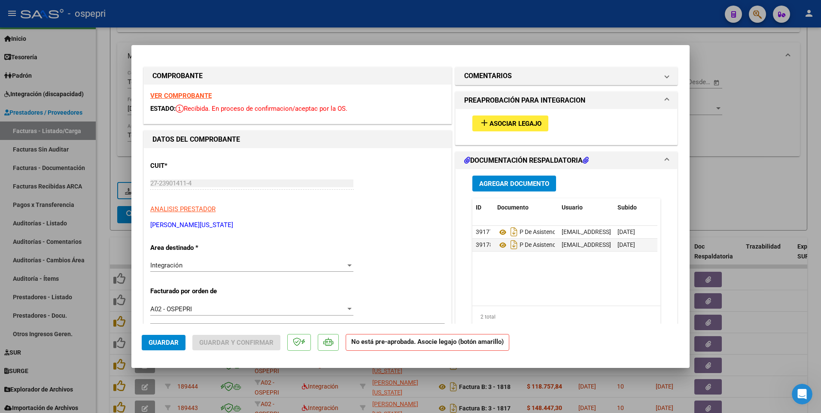
click at [729, 149] on div at bounding box center [410, 206] width 821 height 413
type input "$ 0,00"
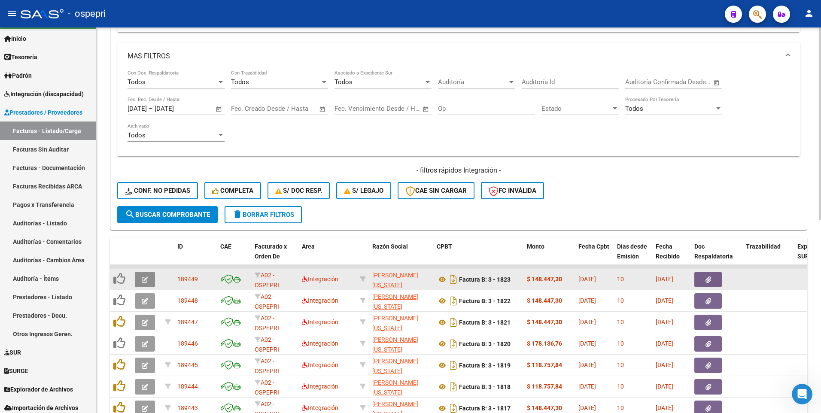
click at [147, 149] on icon "button" at bounding box center [145, 280] width 6 height 6
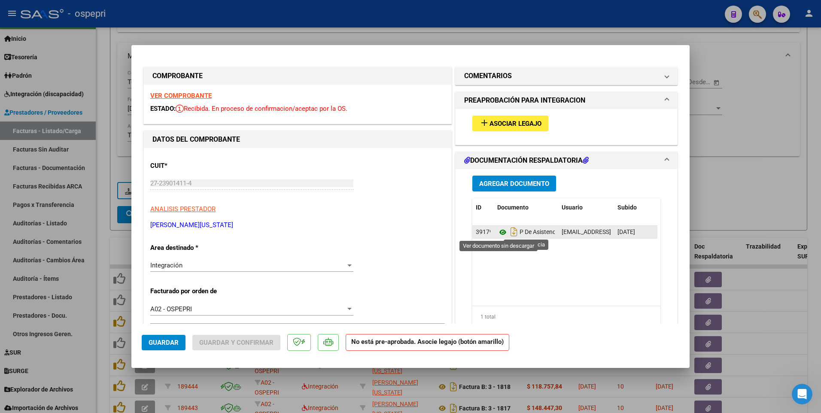
click at [499, 149] on icon at bounding box center [502, 232] width 11 height 10
click at [727, 149] on div at bounding box center [410, 206] width 821 height 413
type input "$ 0,00"
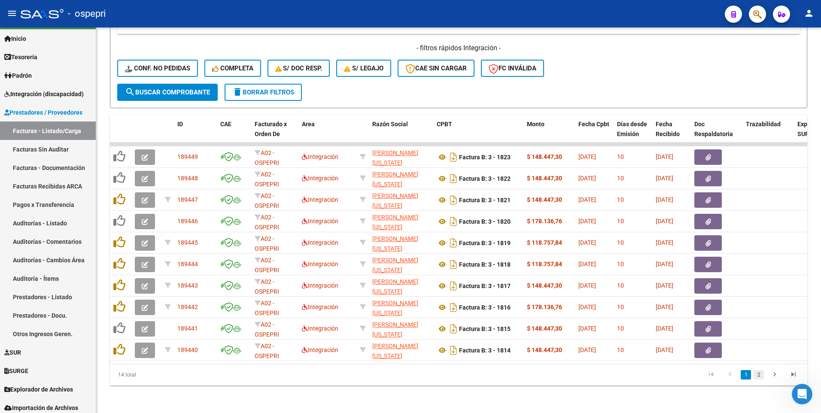
click at [761, 149] on link "2" at bounding box center [759, 374] width 10 height 9
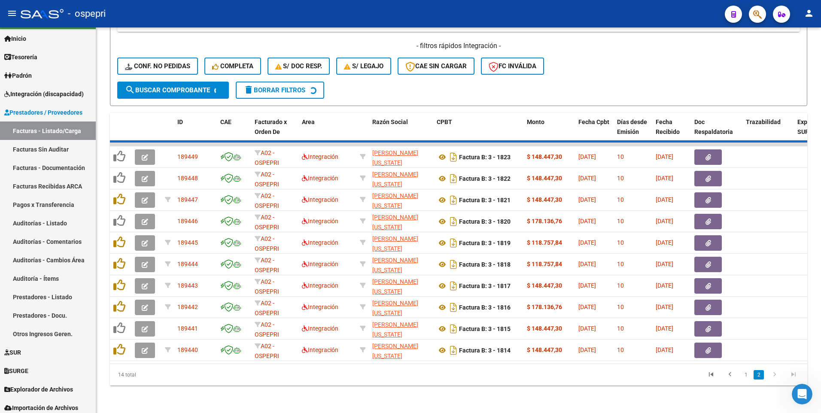
scroll to position [259, 0]
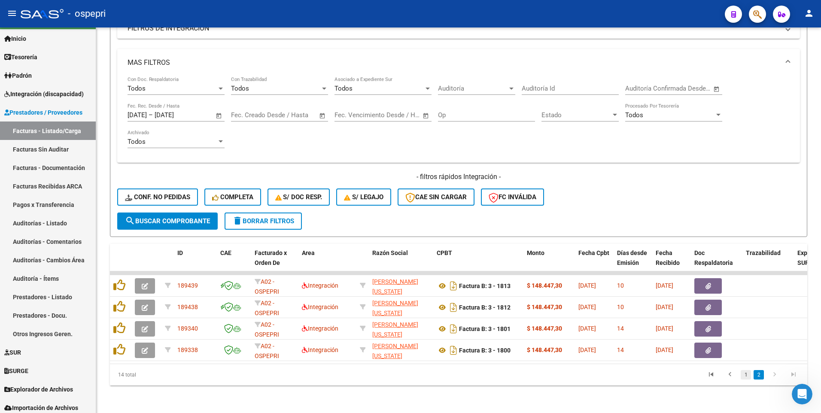
click at [747, 149] on link "1" at bounding box center [746, 374] width 10 height 9
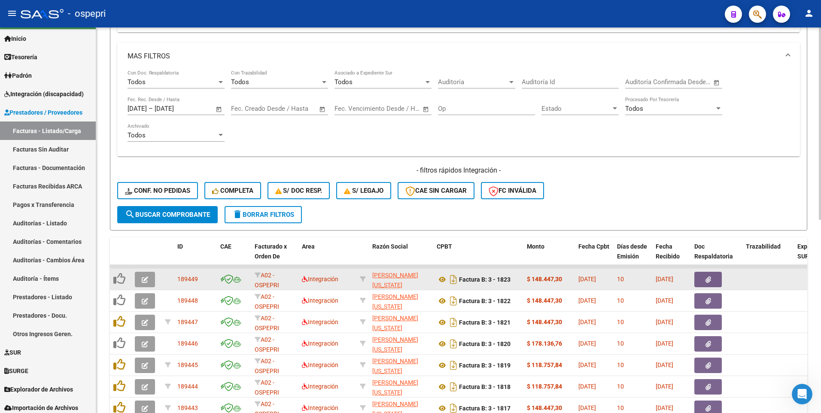
click at [149, 149] on button "button" at bounding box center [145, 279] width 20 height 15
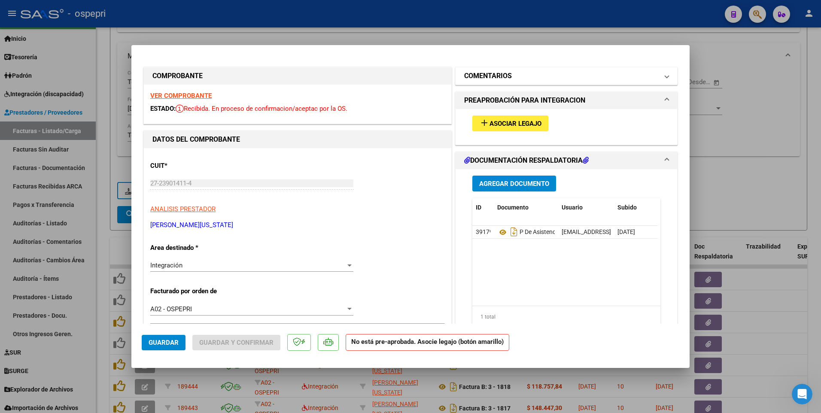
click at [665, 76] on span at bounding box center [666, 76] width 3 height 10
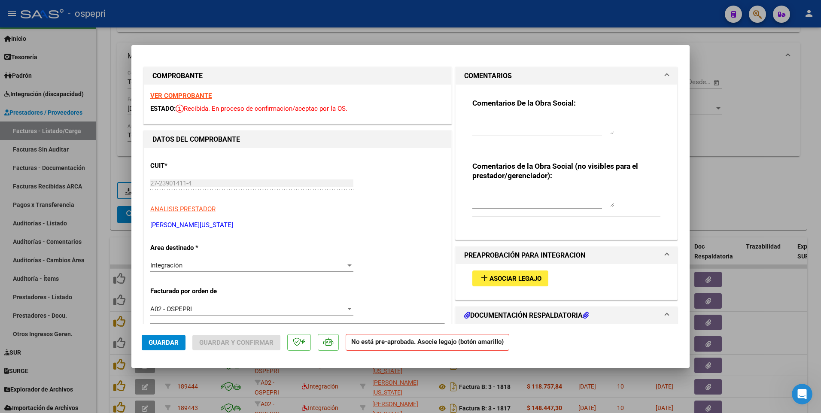
click at [480, 118] on textarea at bounding box center [543, 125] width 142 height 17
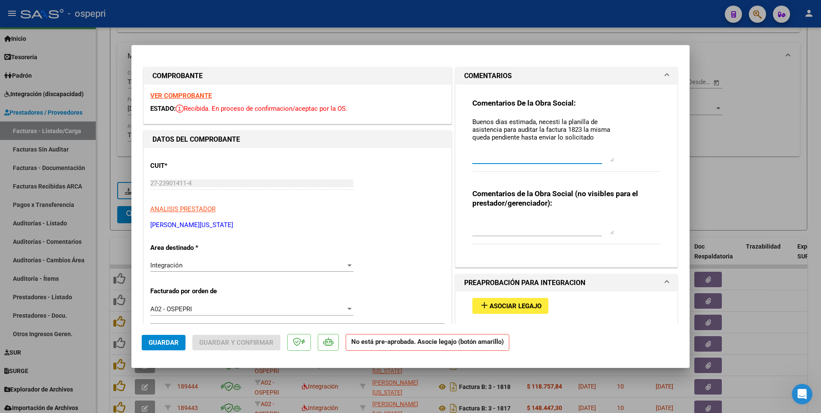
scroll to position [0, 0]
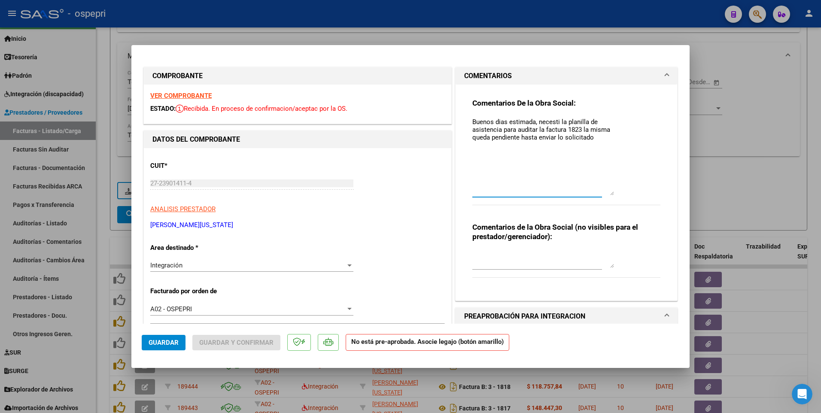
drag, startPoint x: 609, startPoint y: 133, endPoint x: 604, endPoint y: 194, distance: 61.2
click at [604, 149] on textarea "Buenos dias estimada, necesti la planilla de asistencia para auditar la factura…" at bounding box center [543, 156] width 142 height 78
click at [496, 121] on textarea "Buenos dias estimada, necesti la planilla de asistencia para auditar la factura…" at bounding box center [543, 156] width 142 height 78
click at [499, 121] on textarea "Buenos dias estimada, necesti la planilla de asistencia para auditar la factura…" at bounding box center [543, 156] width 142 height 78
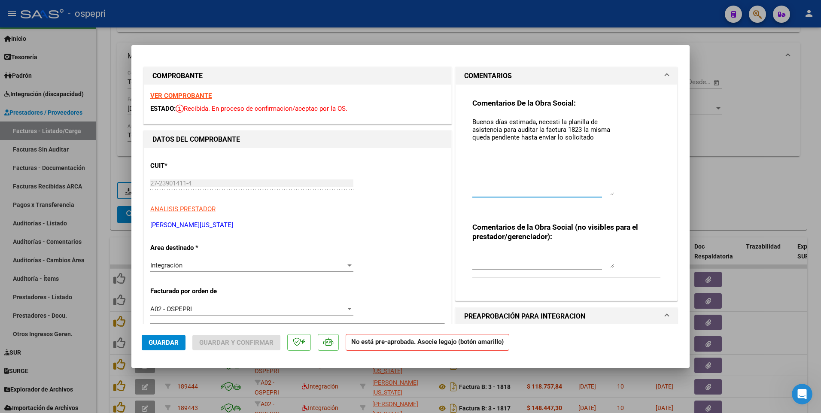
click at [550, 122] on textarea "Buenos días estimada, necesti la planilla de asistencia para auditar la factura…" at bounding box center [543, 156] width 142 height 78
click at [499, 129] on textarea "Buenos días estimada, necesito la planilla de asistencia para auditar la factur…" at bounding box center [543, 156] width 142 height 78
click at [529, 131] on textarea "Buenos días estimada, necesito la planilla de asistencia usted subio la factura…" at bounding box center [543, 156] width 142 height 78
click at [505, 137] on textarea "Buenos días estimada, necesito la planilla de asistencia usted subió la factura…" at bounding box center [543, 156] width 142 height 78
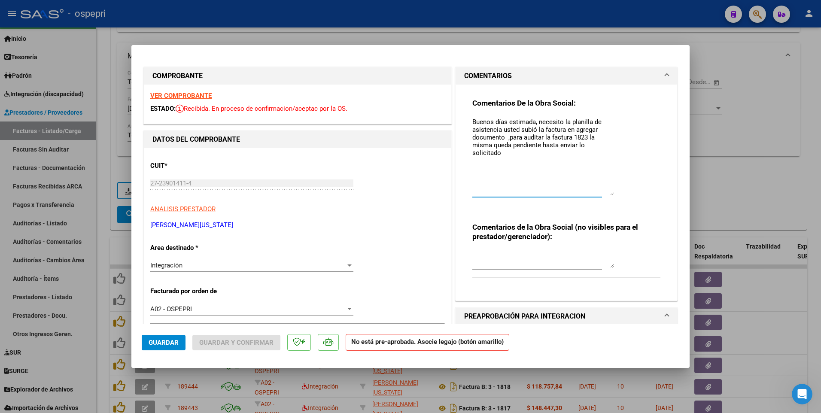
click at [505, 138] on textarea "Buenos días estimada, necesito la planilla de asistencia usted subió la factura…" at bounding box center [543, 156] width 142 height 78
click at [584, 135] on textarea "Buenos días estimada, necesito la planilla de asistencia usted subió la factura…" at bounding box center [543, 156] width 142 height 78
click at [588, 139] on textarea "Buenos días estimada, necesito la planilla de asistencia usted subió la factura…" at bounding box center [543, 156] width 142 height 78
click at [501, 149] on textarea "Buenos días estimada, necesito la planilla de asistencia usted subió la factura…" at bounding box center [543, 156] width 142 height 78
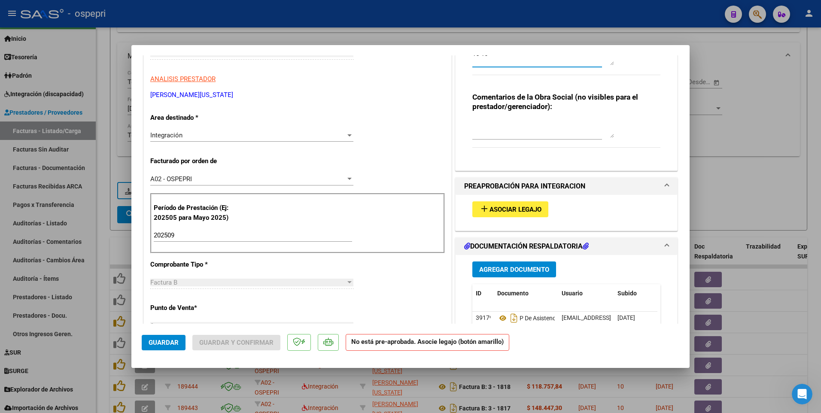
scroll to position [129, 0]
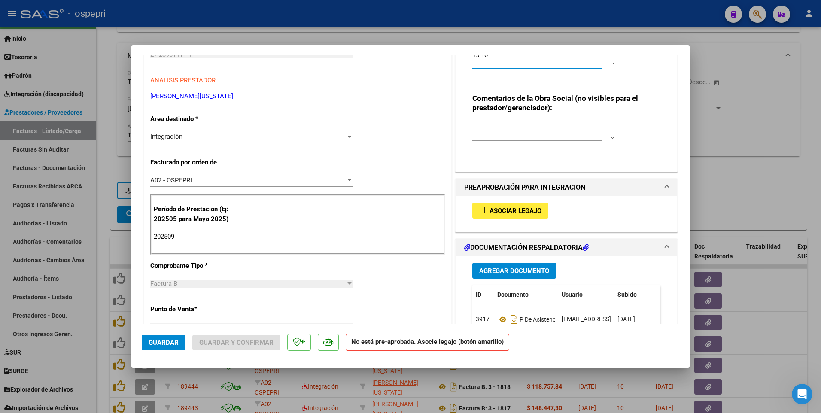
click at [166, 149] on span "Guardar" at bounding box center [164, 343] width 30 height 8
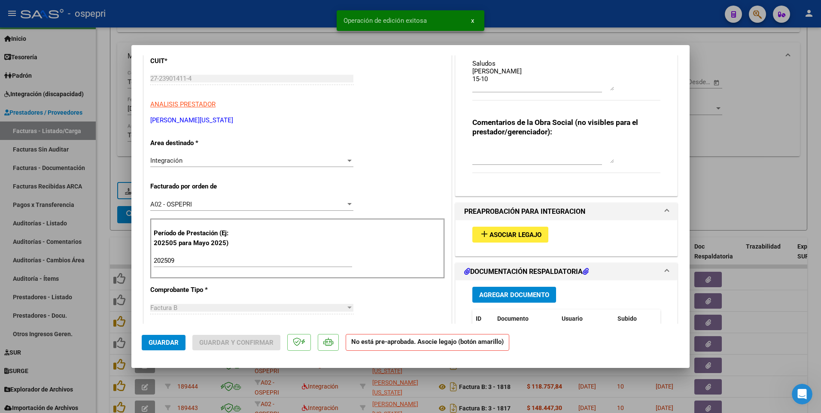
scroll to position [0, 0]
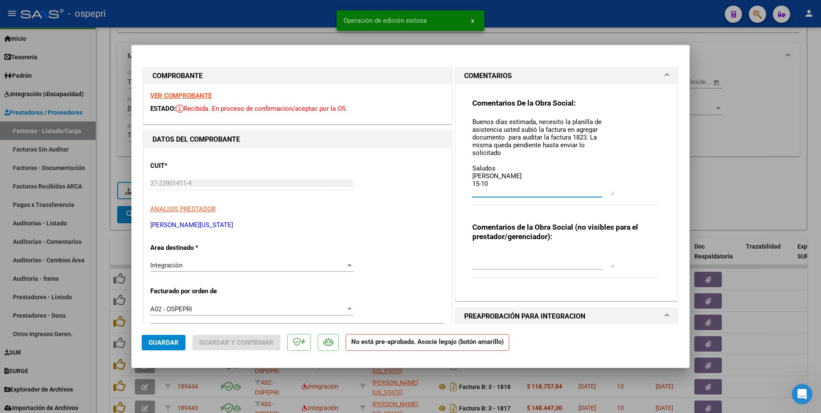
click at [489, 149] on textarea "Buenos días estimada, necesito la planilla de asistencia usted subió la factura…" at bounding box center [543, 156] width 142 height 78
type textarea "Buenos días estimada, necesito la planilla de asistencia usted subió la factura…"
click at [161, 149] on span "Guardar" at bounding box center [164, 343] width 30 height 8
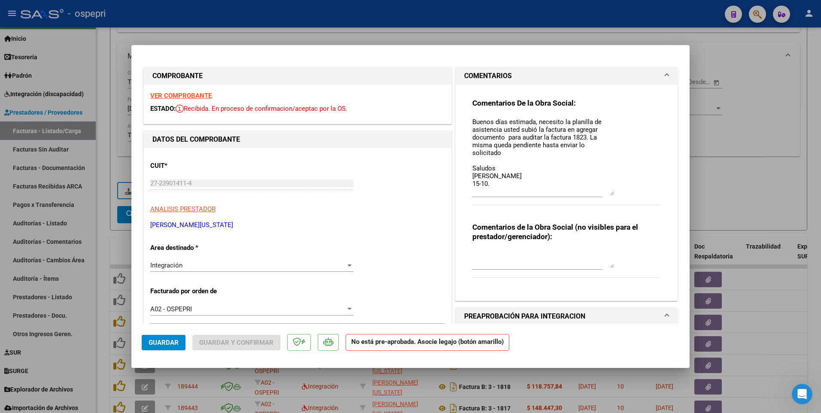
click at [161, 149] on span "Guardar" at bounding box center [164, 343] width 30 height 8
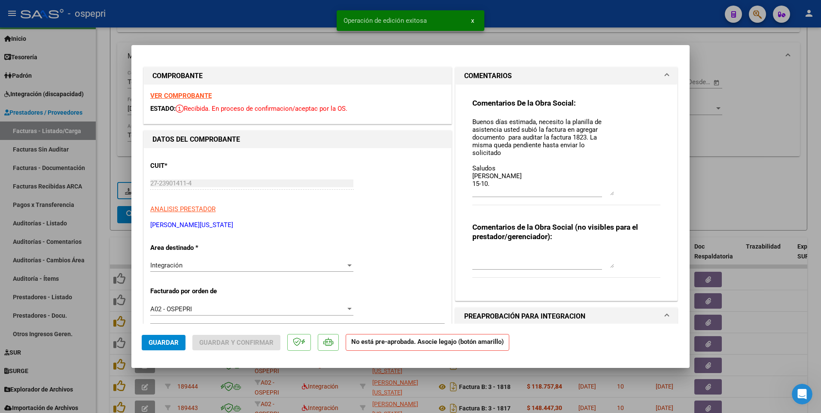
click at [765, 149] on div at bounding box center [410, 206] width 821 height 413
type input "$ 0,00"
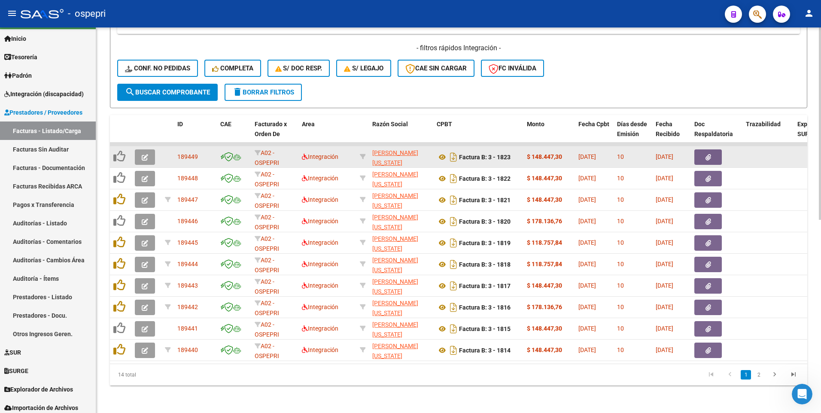
click at [151, 149] on button "button" at bounding box center [145, 156] width 20 height 15
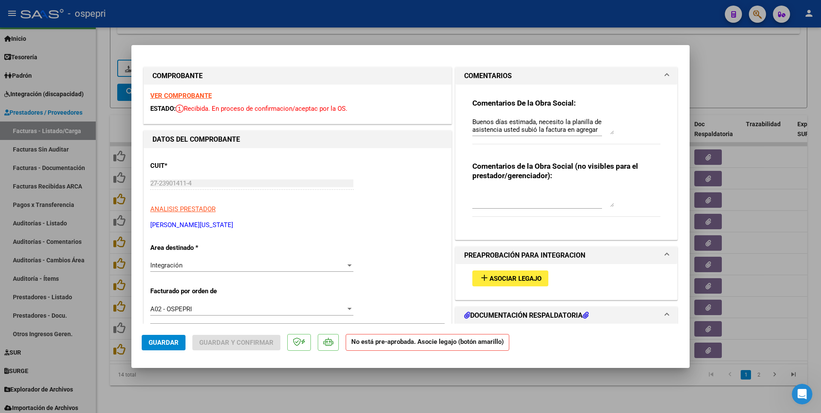
click at [533, 149] on textarea at bounding box center [543, 198] width 142 height 17
type textarea "FALTA PLANILLA"
click at [163, 149] on span "Guardar" at bounding box center [164, 343] width 30 height 8
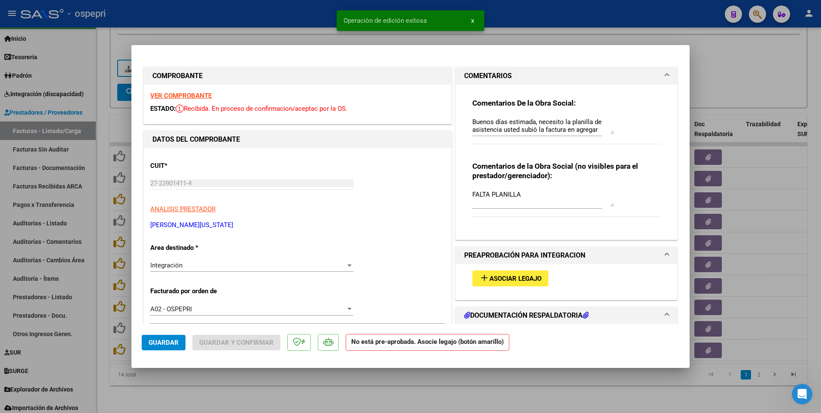
click at [376, 149] on div at bounding box center [410, 206] width 821 height 413
type input "$ 0,00"
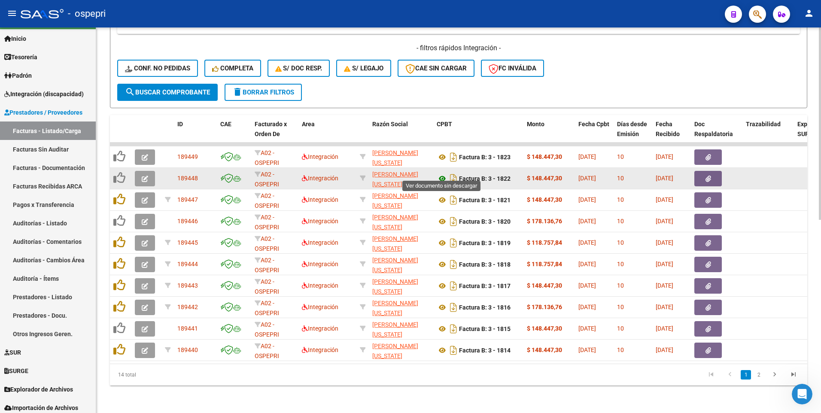
click at [444, 149] on icon at bounding box center [442, 178] width 11 height 10
click at [145, 149] on icon "button" at bounding box center [145, 179] width 6 height 6
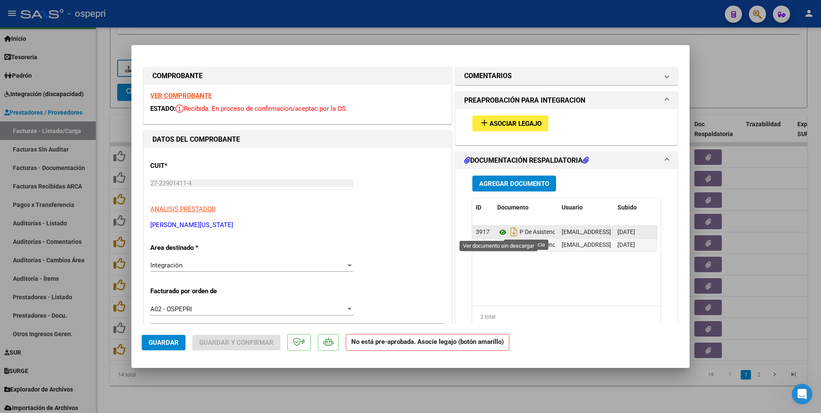
click at [499, 149] on icon at bounding box center [502, 232] width 11 height 10
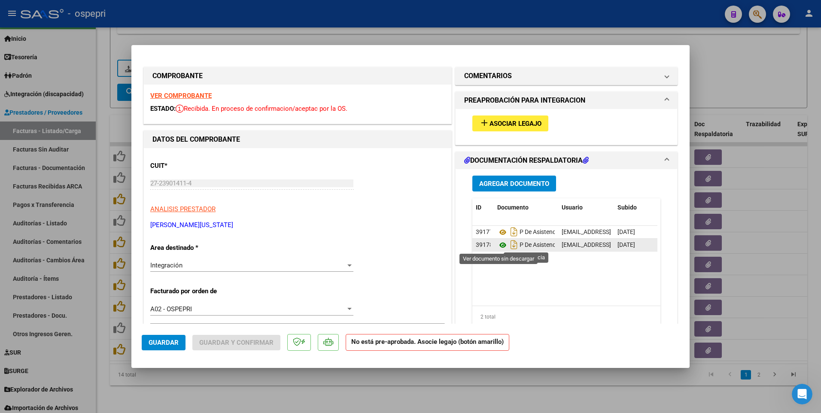
click at [499, 149] on icon at bounding box center [502, 245] width 11 height 10
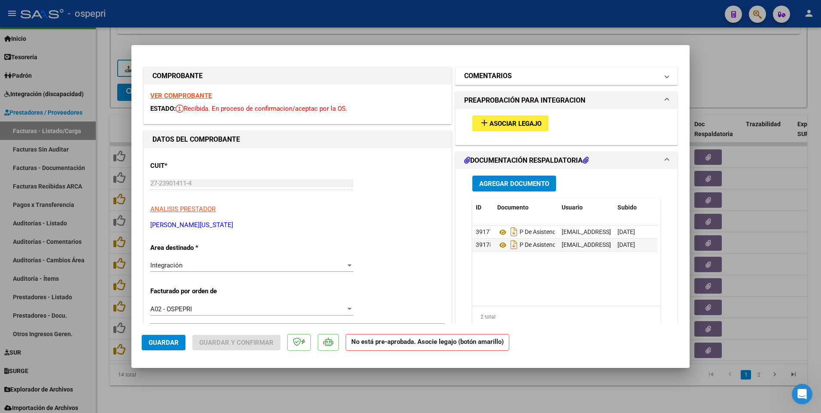
click at [665, 78] on span at bounding box center [666, 76] width 3 height 10
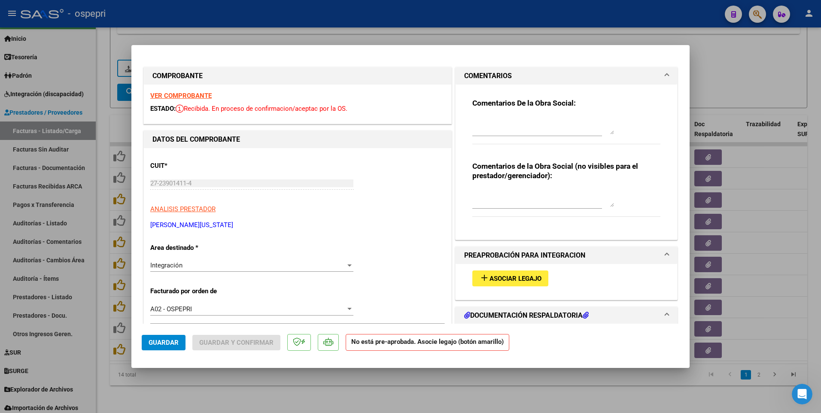
click at [472, 119] on textarea at bounding box center [543, 125] width 142 height 17
type textarea "b"
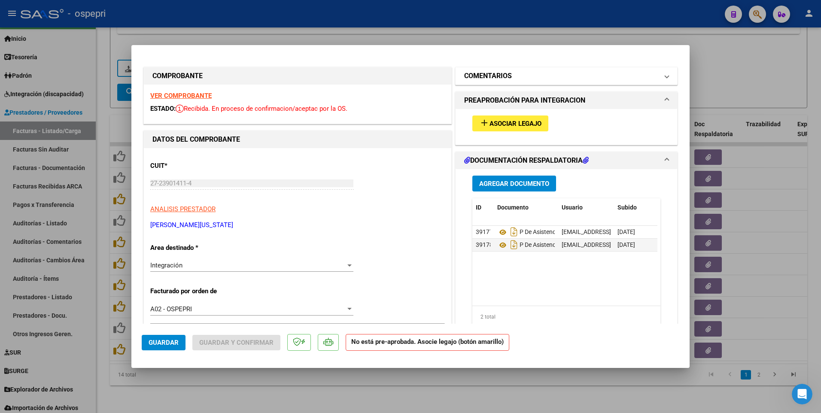
click at [665, 80] on span at bounding box center [666, 76] width 3 height 10
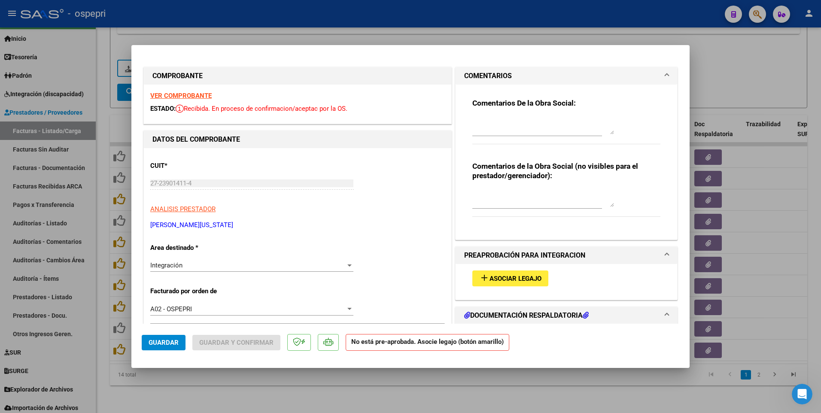
click at [472, 116] on div at bounding box center [543, 126] width 142 height 21
click at [472, 118] on textarea at bounding box center [543, 125] width 142 height 17
click at [172, 149] on span "Guardar" at bounding box center [164, 343] width 30 height 8
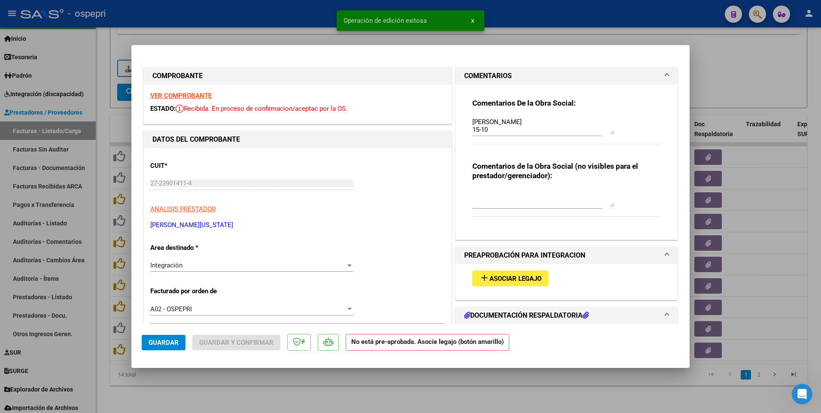
click at [498, 131] on textarea "Buenos dias estimada, recuerde que las planillas no deben ser plantillas del me…" at bounding box center [543, 125] width 142 height 17
type textarea "Buenos dias estimada, recuerde que las planillas no deben ser plantillas del me…"
click at [163, 149] on span "Guardar" at bounding box center [164, 343] width 30 height 8
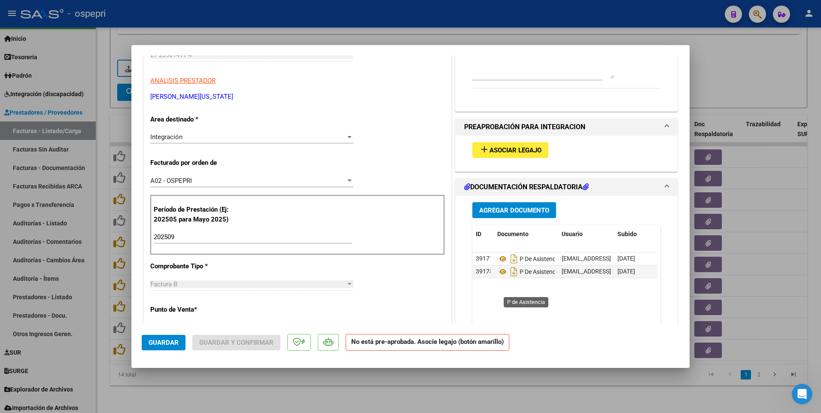
scroll to position [129, 0]
click at [498, 148] on span "Asociar Legajo" at bounding box center [516, 150] width 52 height 8
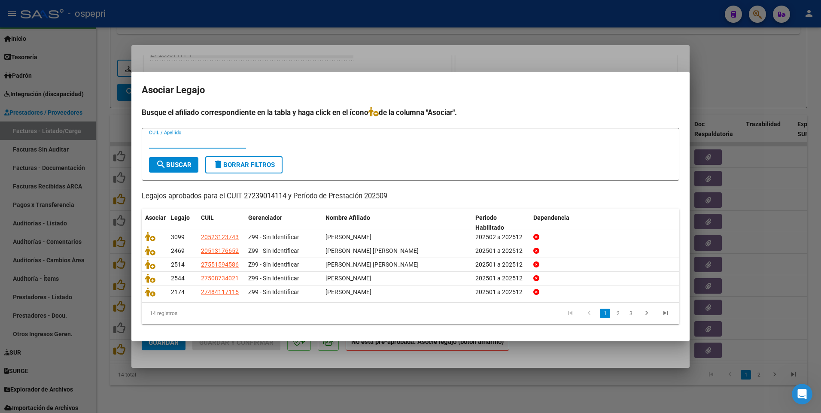
click at [188, 141] on input "CUIL / Apellido" at bounding box center [197, 142] width 97 height 8
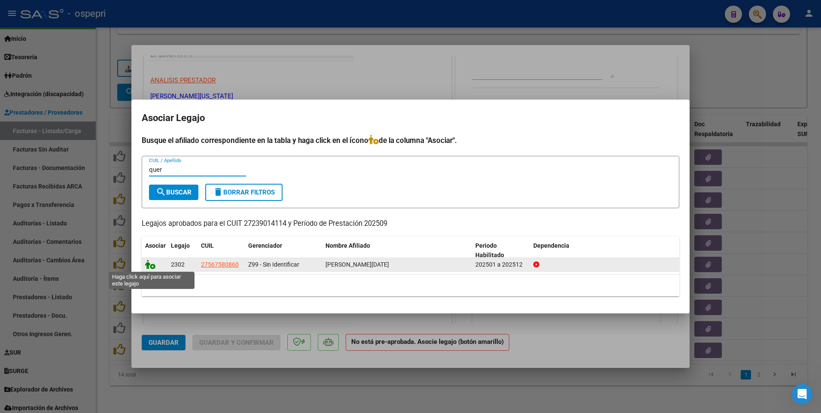
type input "quer"
click at [152, 149] on icon at bounding box center [150, 264] width 10 height 9
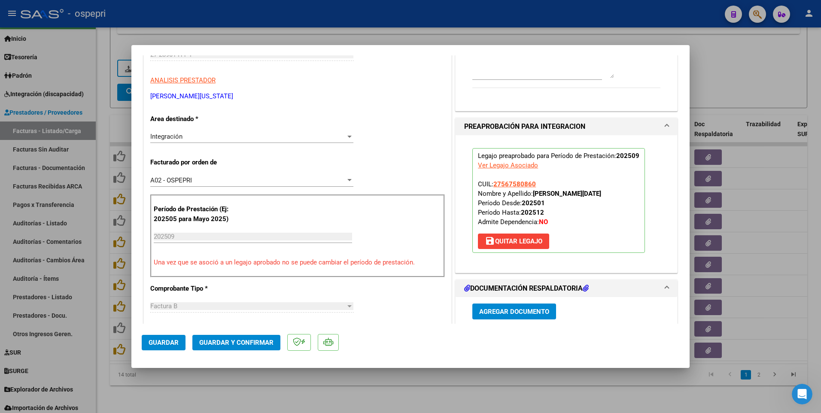
click at [250, 149] on span "Guardar y Confirmar" at bounding box center [236, 343] width 74 height 8
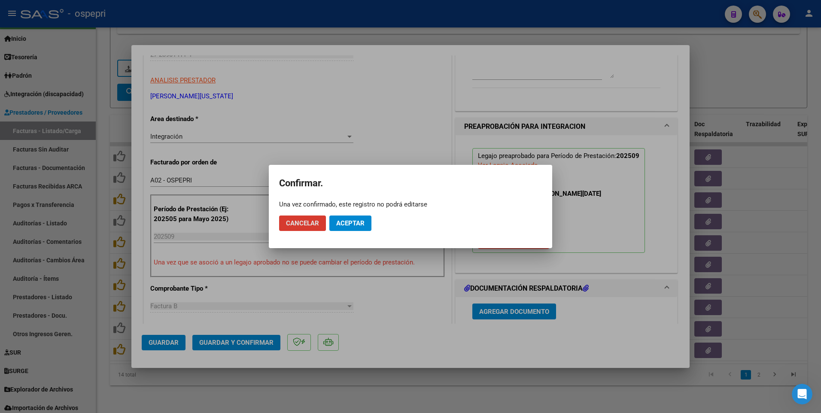
click at [353, 149] on span "Aceptar" at bounding box center [350, 223] width 28 height 8
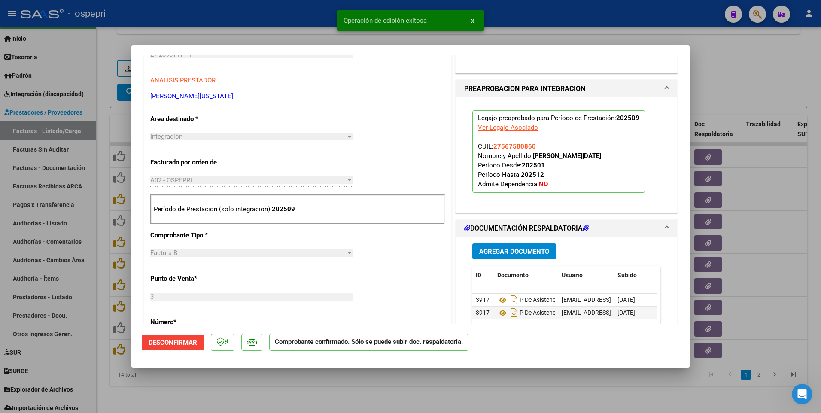
click at [416, 149] on div at bounding box center [410, 206] width 821 height 413
type input "$ 0,00"
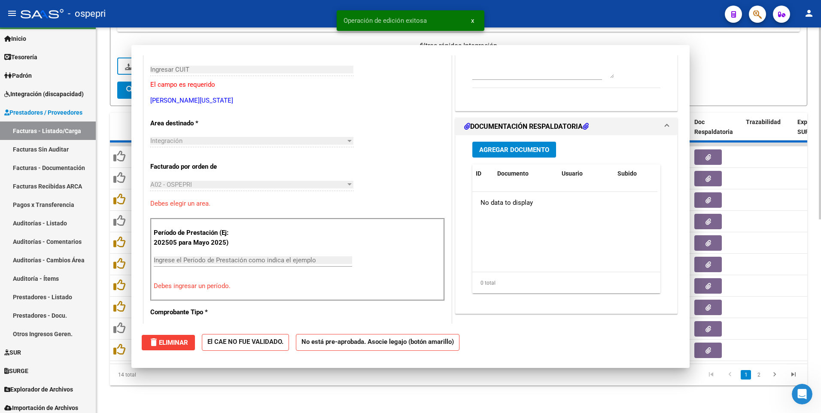
scroll to position [144, 0]
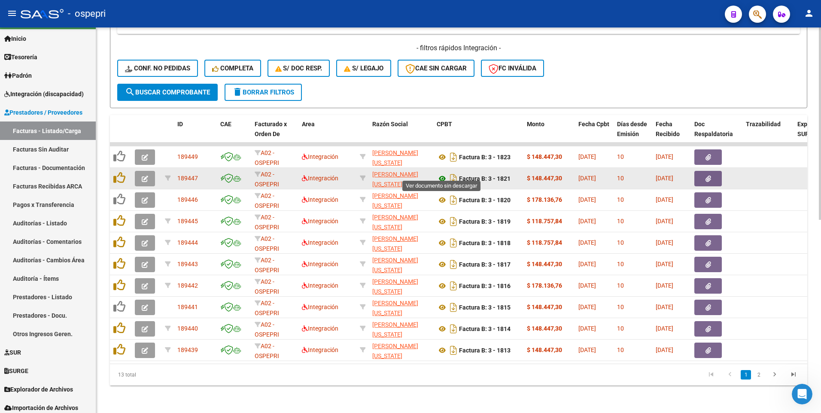
click at [442, 149] on icon at bounding box center [442, 178] width 11 height 10
click at [144, 149] on icon "button" at bounding box center [145, 179] width 6 height 6
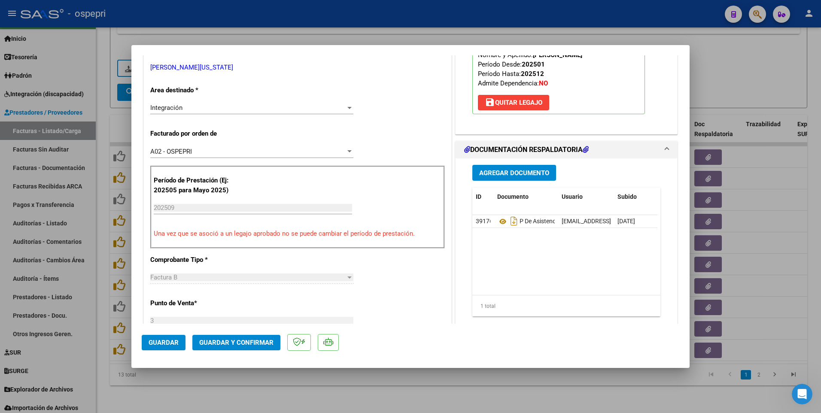
scroll to position [215, 0]
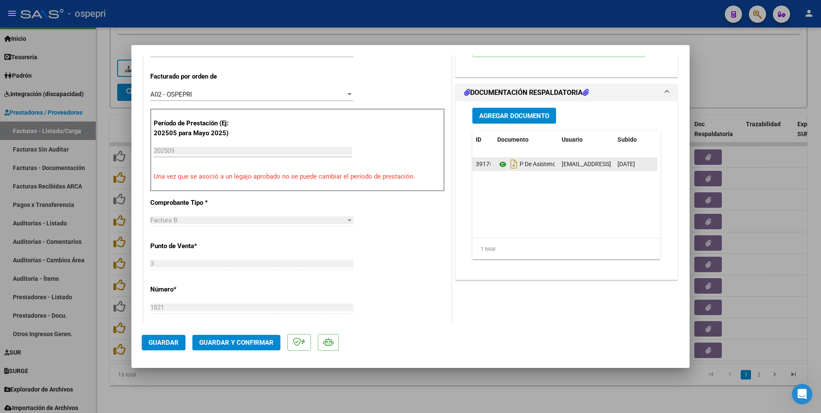
click at [499, 149] on icon at bounding box center [502, 164] width 11 height 10
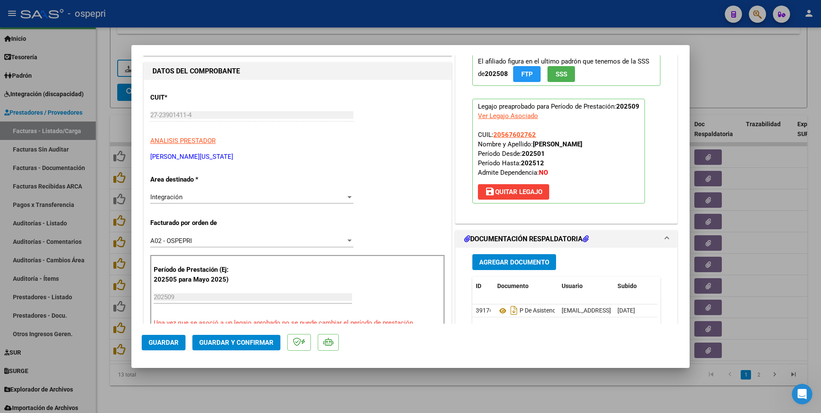
scroll to position [172, 0]
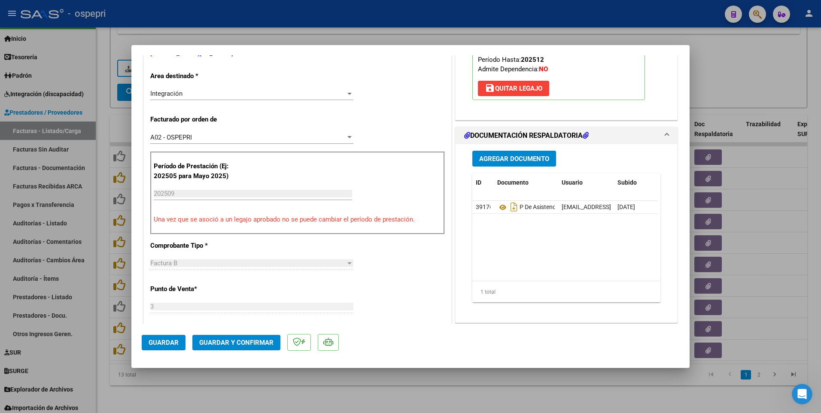
click at [249, 149] on span "Guardar y Confirmar" at bounding box center [236, 343] width 74 height 8
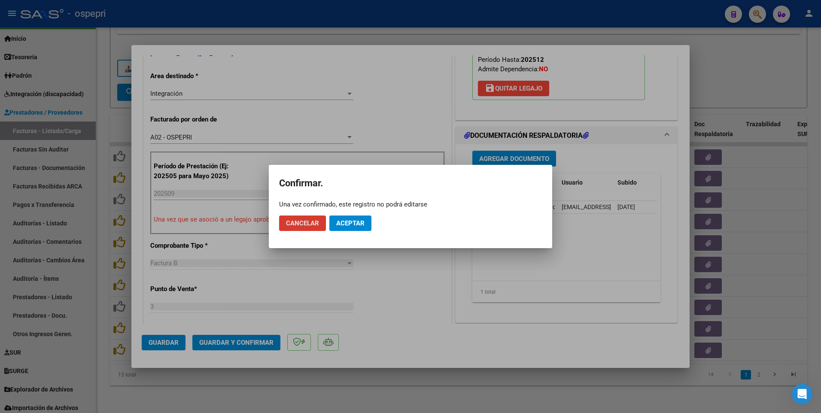
click at [344, 149] on span "Aceptar" at bounding box center [350, 223] width 28 height 8
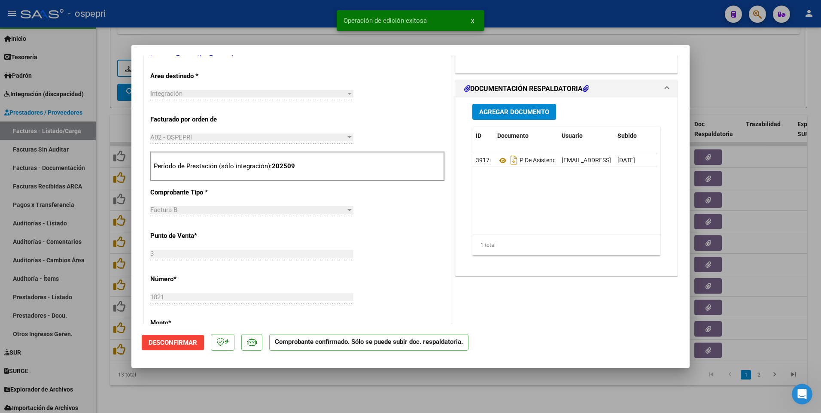
click at [782, 149] on div at bounding box center [410, 206] width 821 height 413
type input "$ 0,00"
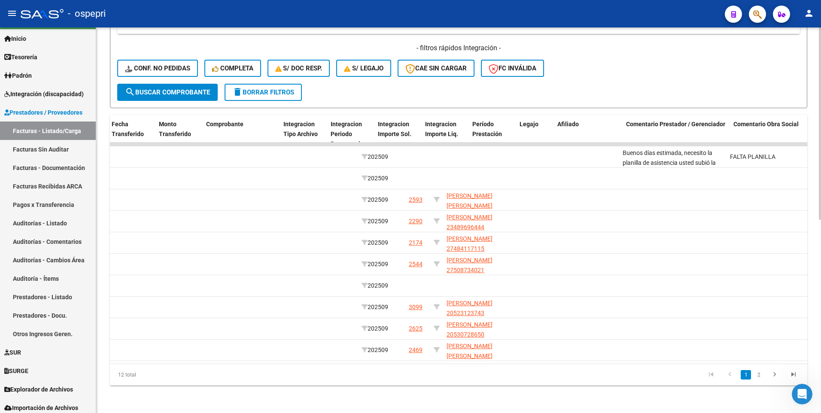
scroll to position [0, 0]
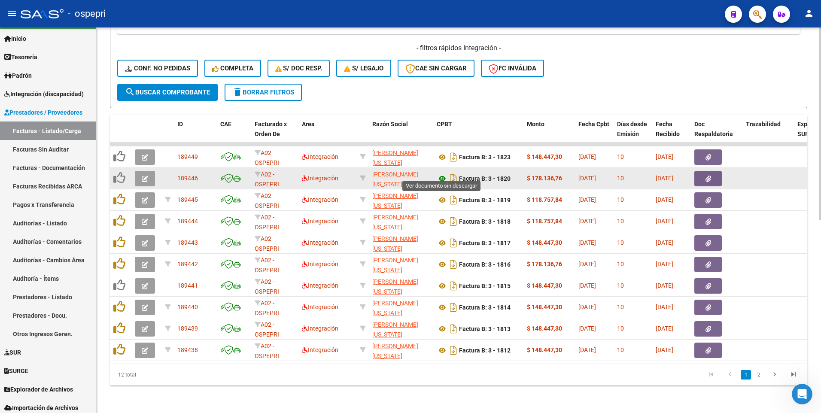
click at [442, 149] on icon at bounding box center [442, 178] width 11 height 10
click at [147, 149] on icon "button" at bounding box center [145, 179] width 6 height 6
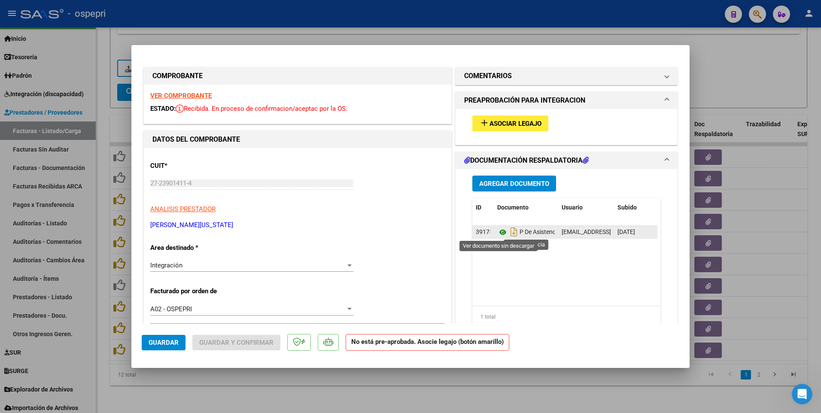
click at [497, 149] on icon at bounding box center [502, 232] width 11 height 10
click at [530, 126] on span "Asociar Legajo" at bounding box center [516, 124] width 52 height 8
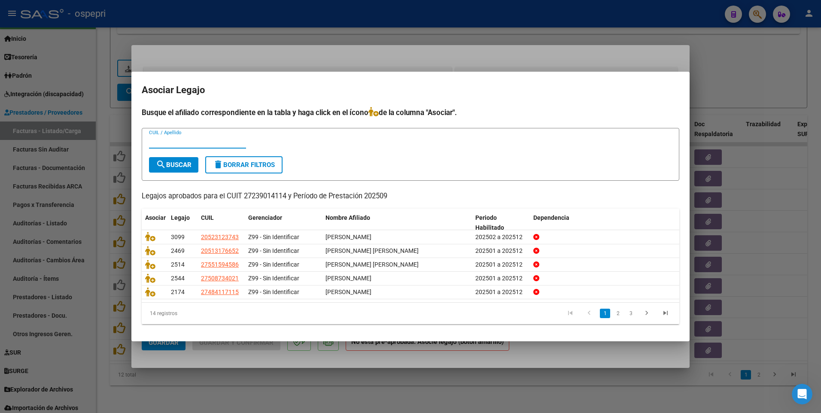
click at [177, 141] on input "CUIL / Apellido" at bounding box center [197, 142] width 97 height 8
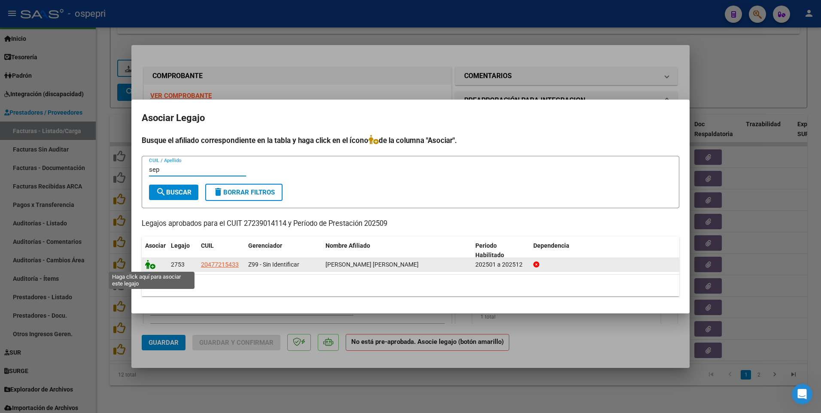
type input "sep"
click at [150, 149] on icon at bounding box center [150, 264] width 10 height 9
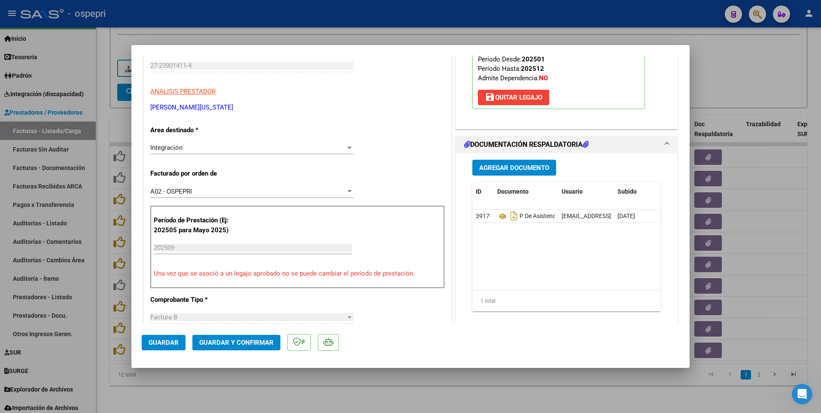
scroll to position [6, 0]
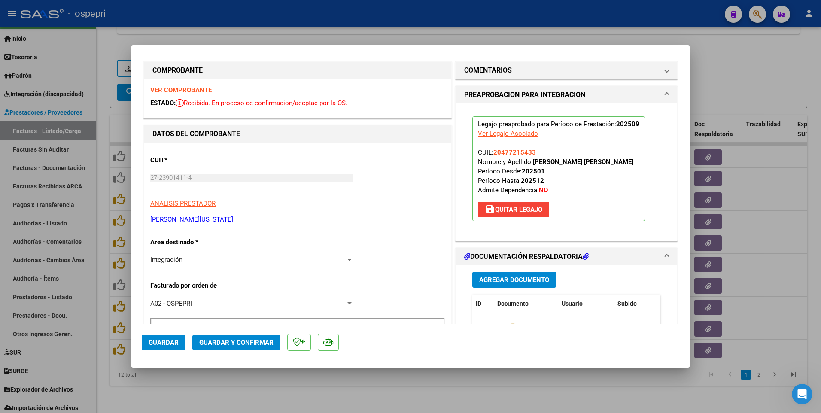
click at [253, 149] on span "Guardar y Confirmar" at bounding box center [236, 343] width 74 height 8
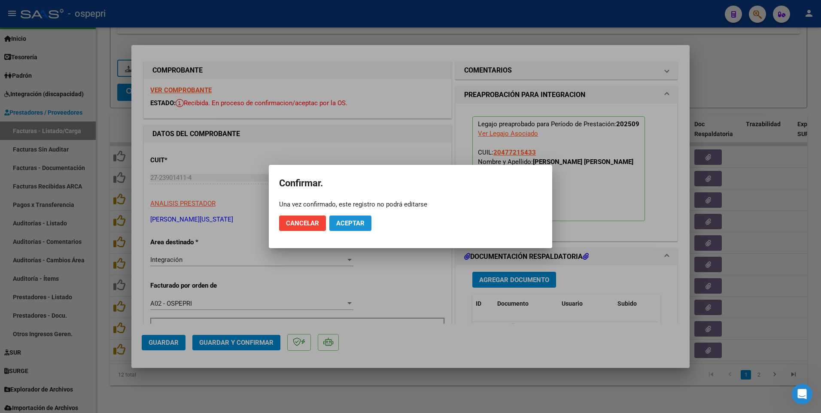
click at [354, 149] on span "Aceptar" at bounding box center [350, 223] width 28 height 8
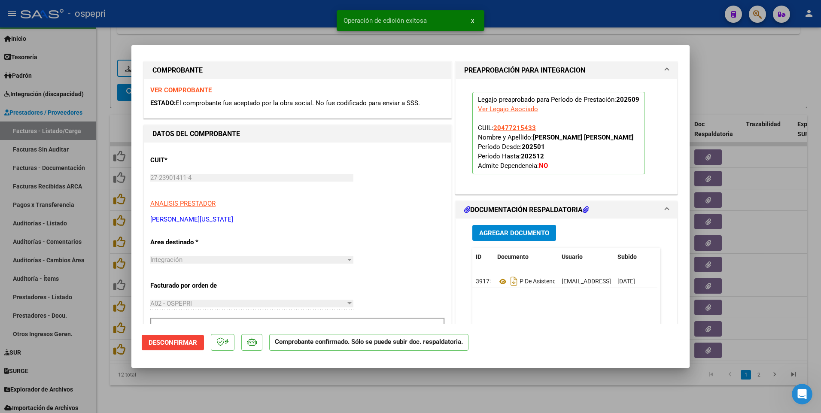
click at [777, 149] on div at bounding box center [410, 206] width 821 height 413
type input "$ 0,00"
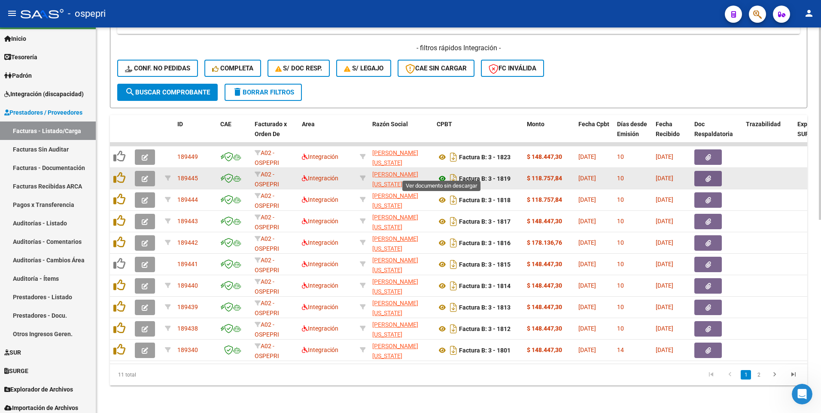
click at [444, 149] on icon at bounding box center [442, 178] width 11 height 10
click at [149, 149] on button "button" at bounding box center [145, 178] width 20 height 15
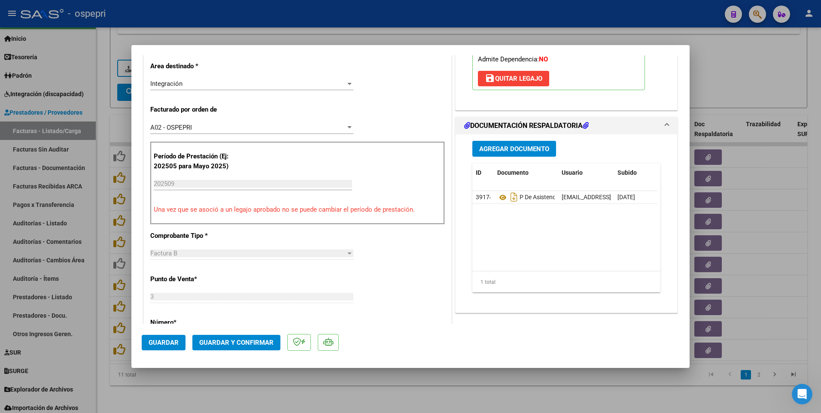
scroll to position [215, 0]
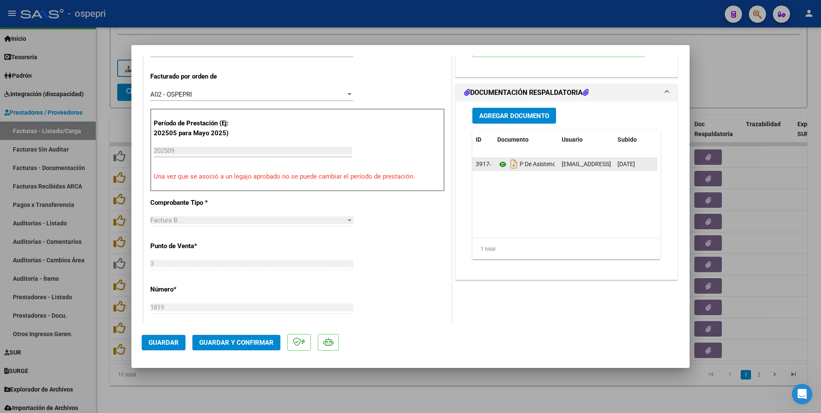
click at [499, 149] on icon at bounding box center [502, 164] width 11 height 10
click at [236, 149] on span "Guardar y Confirmar" at bounding box center [236, 343] width 74 height 8
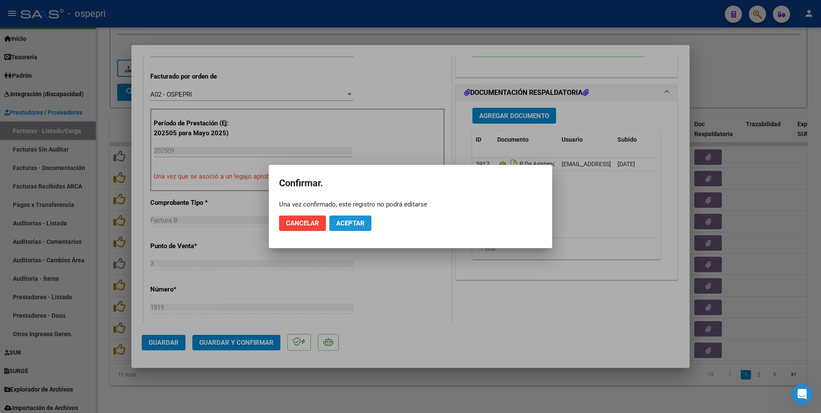
click at [361, 149] on span "Aceptar" at bounding box center [350, 223] width 28 height 8
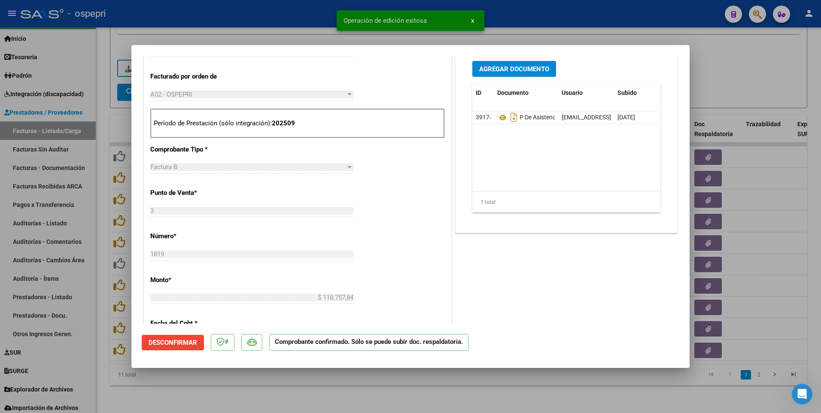
click at [459, 149] on div at bounding box center [410, 206] width 821 height 413
type input "$ 0,00"
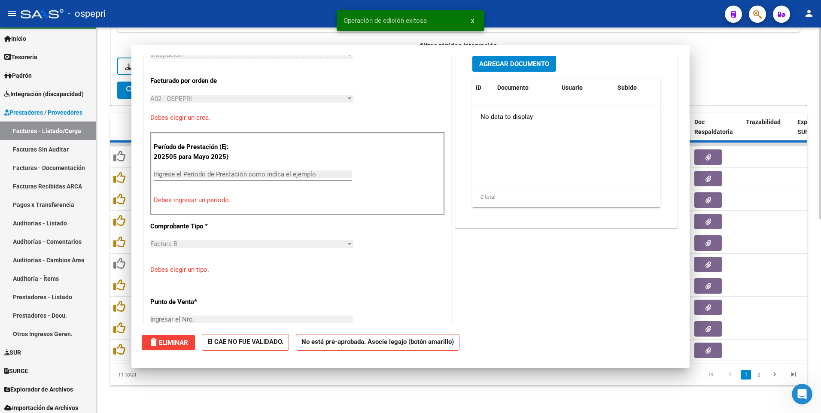
scroll to position [230, 0]
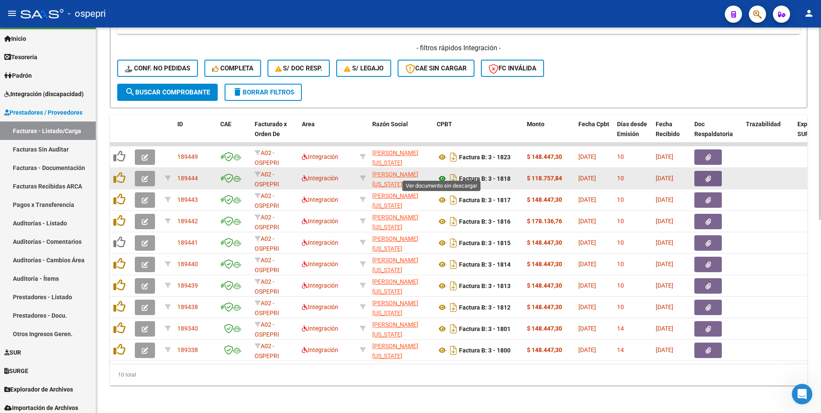
click at [442, 149] on icon at bounding box center [442, 178] width 11 height 10
click at [146, 149] on icon "button" at bounding box center [145, 179] width 6 height 6
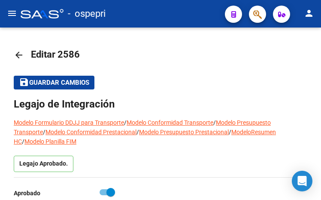
scroll to position [191, 0]
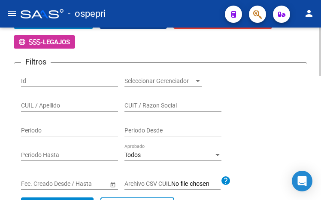
scroll to position [62, 0]
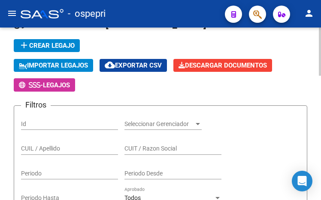
click at [60, 151] on input "CUIL / Apellido" at bounding box center [69, 148] width 97 height 7
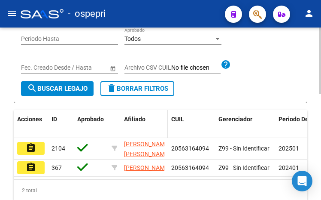
scroll to position [234, 0]
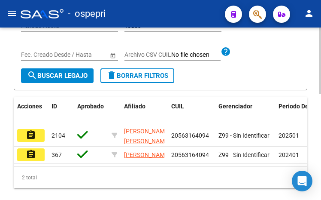
type input "56316409"
click at [30, 135] on mat-icon "assignment" at bounding box center [31, 135] width 10 height 10
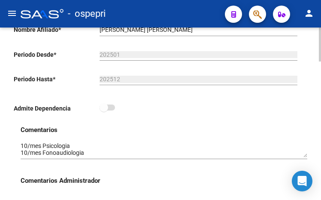
scroll to position [258, 0]
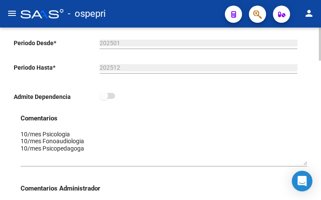
drag, startPoint x: 306, startPoint y: 146, endPoint x: 305, endPoint y: 165, distance: 18.9
click at [305, 165] on textarea at bounding box center [164, 147] width 287 height 35
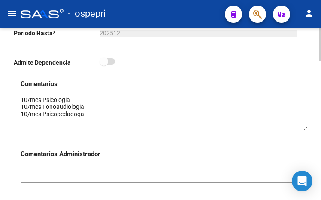
scroll to position [310, 0]
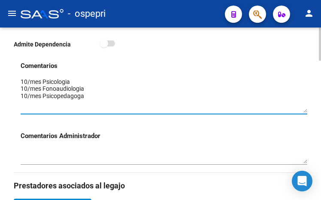
click at [320, 103] on div at bounding box center [320, 104] width 2 height 33
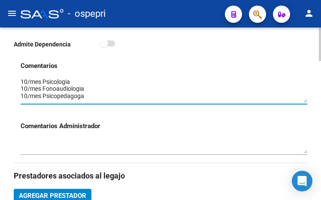
drag, startPoint x: 307, startPoint y: 113, endPoint x: 307, endPoint y: 103, distance: 9.9
click at [307, 103] on textarea at bounding box center [164, 89] width 287 height 25
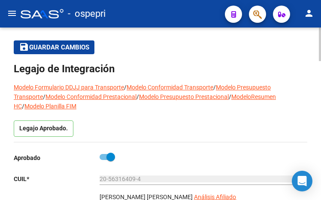
scroll to position [0, 0]
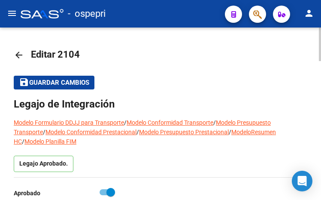
click at [321, 32] on html "menu - ospepri person Firma Express Inicio Calendario SSS Instructivos Contacto…" at bounding box center [160, 100] width 321 height 200
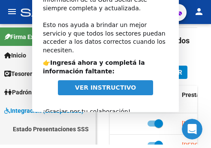
scroll to position [325, 0]
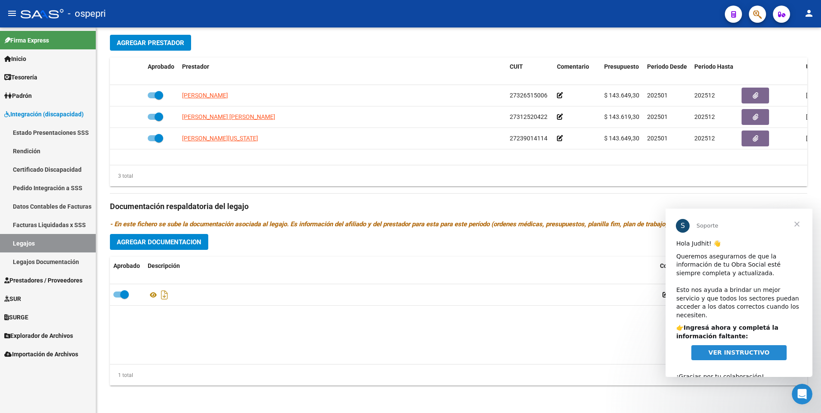
click at [321, 199] on span "Cerrar" at bounding box center [797, 224] width 31 height 31
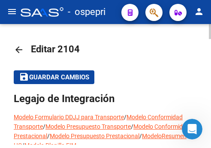
scroll to position [0, 0]
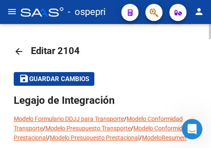
click at [18, 53] on mat-icon "arrow_back" at bounding box center [19, 51] width 10 height 10
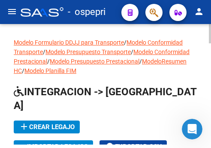
click at [211, 37] on div at bounding box center [210, 33] width 2 height 19
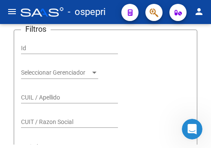
scroll to position [172, 0]
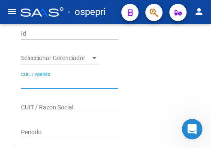
click at [73, 79] on input "CUIL / Apellido" at bounding box center [69, 82] width 97 height 7
click at [39, 79] on input "CUIL / Apellido" at bounding box center [69, 82] width 97 height 7
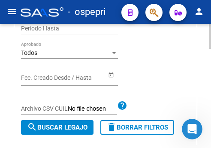
scroll to position [344, 0]
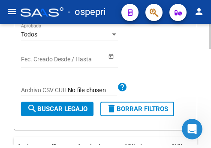
type input "56758086"
click at [67, 105] on span "search Buscar Legajo" at bounding box center [57, 109] width 61 height 8
click at [66, 105] on span "search Buscar Legajo" at bounding box center [57, 109] width 61 height 8
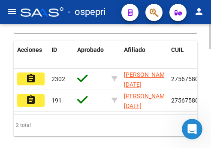
scroll to position [419, 0]
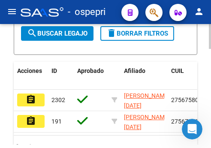
click at [34, 94] on mat-icon "assignment" at bounding box center [31, 99] width 10 height 10
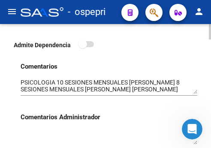
scroll to position [386, 0]
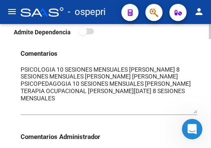
drag, startPoint x: 195, startPoint y: 81, endPoint x: 195, endPoint y: 113, distance: 32.2
click at [195, 113] on textarea at bounding box center [109, 89] width 177 height 49
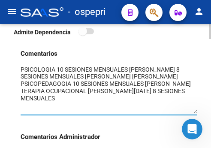
scroll to position [3, 0]
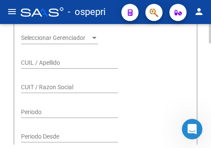
scroll to position [172, 0]
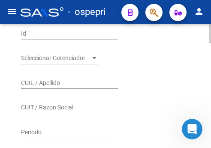
click at [50, 79] on input "CUIL / Apellido" at bounding box center [69, 82] width 97 height 7
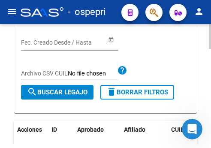
scroll to position [386, 0]
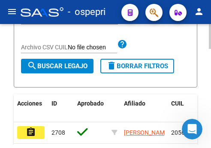
type input "56760276"
click at [58, 62] on span "search Buscar Legajo" at bounding box center [57, 66] width 61 height 8
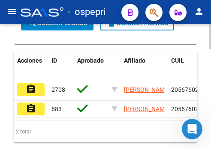
click at [34, 84] on mat-icon "assignment" at bounding box center [31, 89] width 10 height 10
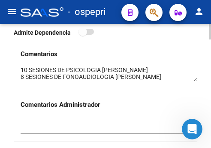
scroll to position [386, 0]
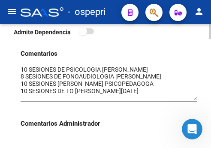
drag, startPoint x: 195, startPoint y: 79, endPoint x: 192, endPoint y: 98, distance: 19.3
click at [192, 98] on textarea at bounding box center [109, 82] width 177 height 35
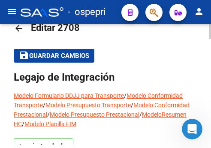
scroll to position [0, 0]
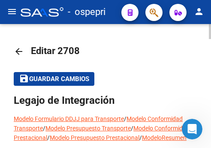
click at [22, 52] on mat-icon "arrow_back" at bounding box center [19, 51] width 10 height 10
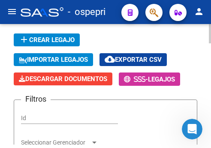
scroll to position [129, 0]
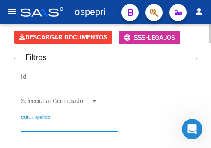
click at [65, 122] on input "CUIL / Apellido" at bounding box center [69, 125] width 97 height 7
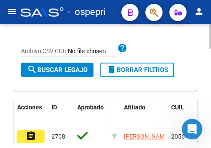
scroll to position [386, 0]
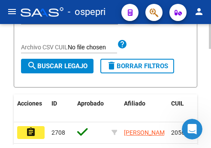
type input "56760276"
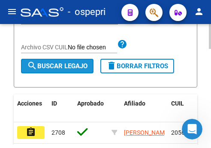
click at [64, 62] on span "search Buscar Legajo" at bounding box center [57, 66] width 61 height 8
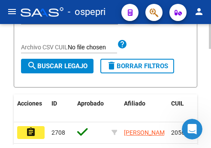
scroll to position [429, 0]
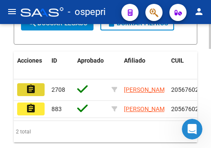
click at [30, 84] on mat-icon "assignment" at bounding box center [31, 89] width 10 height 10
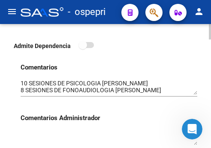
scroll to position [386, 0]
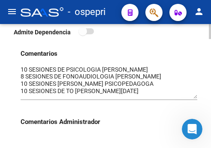
drag, startPoint x: 196, startPoint y: 79, endPoint x: 195, endPoint y: 97, distance: 17.2
click at [195, 97] on textarea at bounding box center [109, 81] width 177 height 33
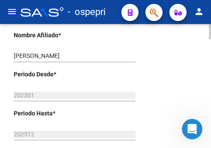
scroll to position [215, 0]
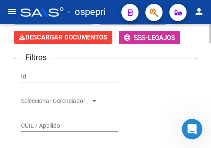
scroll to position [172, 0]
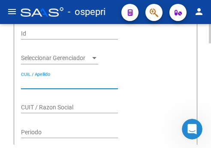
click at [51, 79] on input "CUIL / Apellido" at bounding box center [69, 82] width 97 height 7
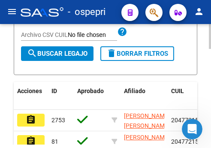
scroll to position [429, 0]
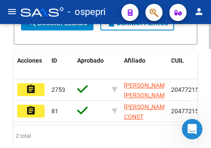
type input "47721543"
click at [34, 84] on mat-icon "assignment" at bounding box center [31, 89] width 10 height 10
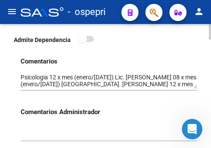
scroll to position [386, 0]
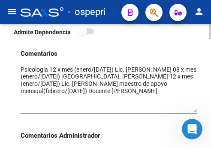
drag, startPoint x: 196, startPoint y: 82, endPoint x: 195, endPoint y: 113, distance: 30.9
click at [195, 113] on textarea at bounding box center [109, 88] width 177 height 47
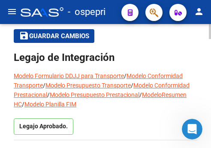
scroll to position [0, 0]
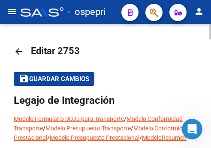
click at [17, 49] on mat-icon "arrow_back" at bounding box center [19, 51] width 10 height 10
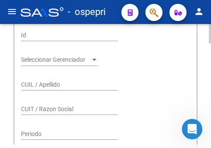
scroll to position [172, 0]
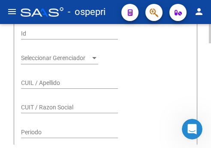
click at [54, 79] on input "CUIL / Apellido" at bounding box center [69, 82] width 97 height 7
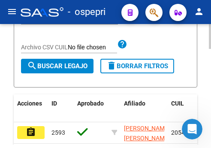
scroll to position [429, 0]
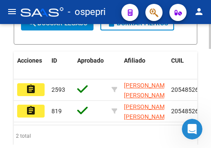
type input "54852609"
click at [33, 84] on mat-icon "assignment" at bounding box center [31, 89] width 10 height 10
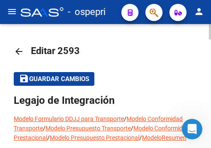
click at [16, 52] on mat-icon "arrow_back" at bounding box center [19, 51] width 10 height 10
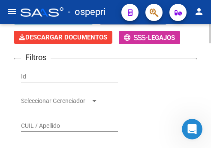
scroll to position [172, 0]
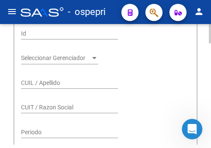
click at [30, 79] on input "CUIL / Apellido" at bounding box center [69, 82] width 97 height 7
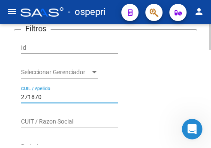
scroll to position [177, 0]
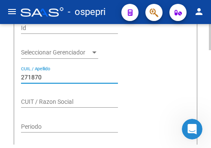
drag, startPoint x: 47, startPoint y: 64, endPoint x: 19, endPoint y: 64, distance: 28.3
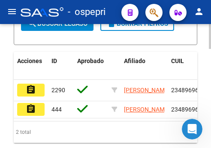
scroll to position [435, 0]
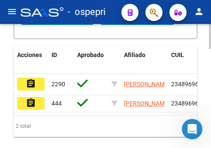
type input "48969644"
click at [28, 79] on mat-icon "assignment" at bounding box center [31, 84] width 10 height 10
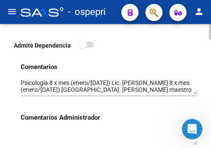
scroll to position [386, 0]
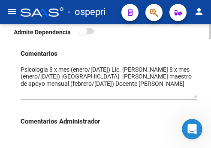
drag, startPoint x: 197, startPoint y: 81, endPoint x: 196, endPoint y: 98, distance: 16.8
click at [196, 98] on textarea at bounding box center [109, 81] width 177 height 33
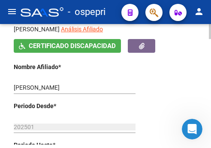
scroll to position [215, 0]
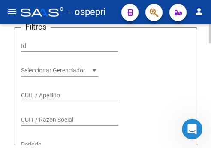
scroll to position [172, 0]
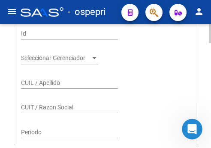
click at [40, 79] on input "CUIL / Apellido" at bounding box center [69, 82] width 97 height 7
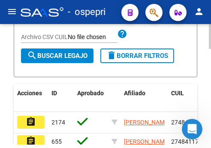
scroll to position [429, 0]
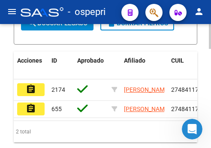
type input "48411711"
click at [30, 84] on mat-icon "assignment" at bounding box center [31, 89] width 10 height 10
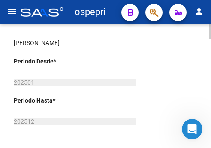
scroll to position [274, 0]
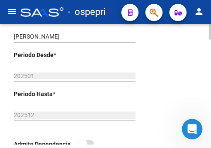
click at [210, 64] on div at bounding box center [210, 66] width 2 height 15
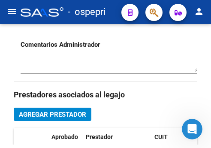
scroll to position [403, 0]
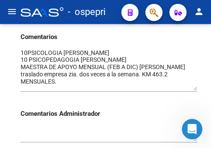
drag, startPoint x: 195, startPoint y: 64, endPoint x: 195, endPoint y: 90, distance: 25.8
click at [195, 90] on textarea at bounding box center [109, 70] width 177 height 42
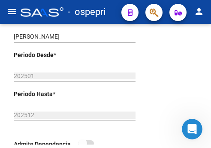
scroll to position [231, 0]
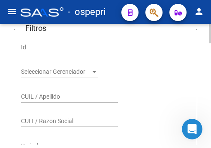
scroll to position [146, 0]
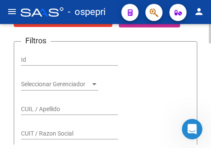
click at [43, 106] on input "CUIL / Apellido" at bounding box center [69, 109] width 97 height 7
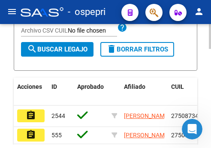
scroll to position [446, 0]
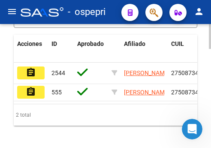
type input "50873402"
click at [35, 67] on mat-icon "assignment" at bounding box center [31, 72] width 10 height 10
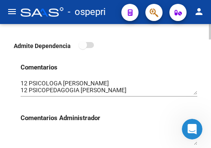
scroll to position [386, 0]
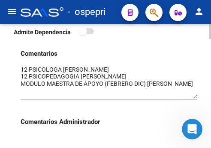
drag, startPoint x: 194, startPoint y: 81, endPoint x: 194, endPoint y: 98, distance: 17.2
click at [194, 98] on textarea at bounding box center [109, 81] width 177 height 33
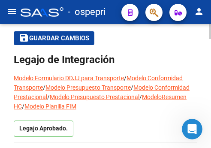
scroll to position [0, 0]
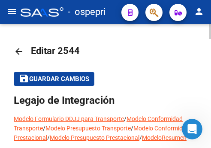
click at [23, 54] on mat-icon "arrow_back" at bounding box center [19, 51] width 10 height 10
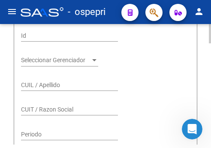
scroll to position [172, 0]
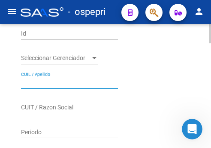
click at [44, 79] on input "CUIL / Apellido" at bounding box center [69, 82] width 97 height 7
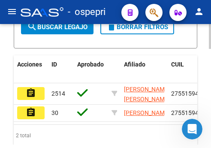
scroll to position [429, 0]
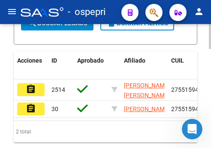
type input "55159458"
click at [33, 84] on mat-icon "assignment" at bounding box center [31, 89] width 10 height 10
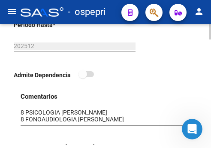
scroll to position [386, 0]
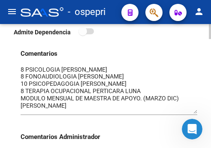
drag, startPoint x: 195, startPoint y: 81, endPoint x: 195, endPoint y: 113, distance: 32.2
click at [195, 113] on textarea at bounding box center [109, 89] width 177 height 49
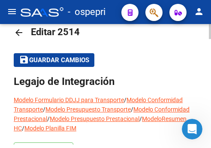
scroll to position [0, 0]
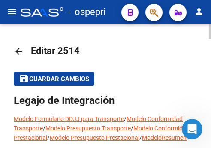
click at [20, 50] on mat-icon "arrow_back" at bounding box center [19, 51] width 10 height 10
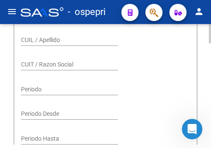
scroll to position [172, 0]
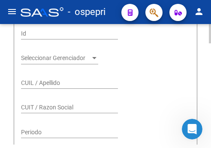
click at [64, 79] on input "CUIL / Apellido" at bounding box center [69, 82] width 97 height 7
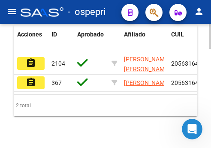
scroll to position [466, 0]
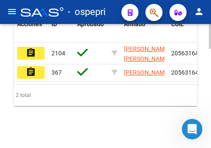
type input "56316409"
click at [30, 48] on mat-icon "assignment" at bounding box center [31, 53] width 10 height 10
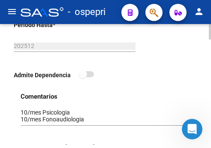
scroll to position [386, 0]
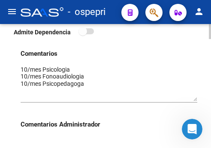
drag, startPoint x: 196, startPoint y: 80, endPoint x: 195, endPoint y: 100, distance: 19.8
click at [195, 100] on textarea at bounding box center [109, 83] width 177 height 36
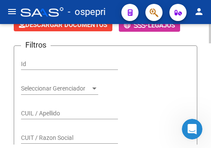
scroll to position [129, 0]
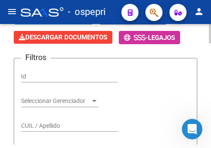
click at [52, 122] on input "CUIL / Apellido" at bounding box center [69, 125] width 97 height 7
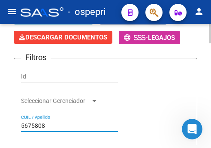
type input "56758086"
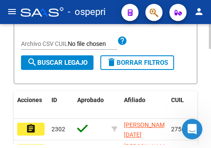
scroll to position [429, 0]
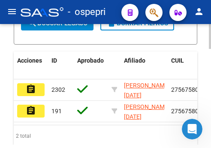
click at [35, 84] on mat-icon "assignment" at bounding box center [31, 89] width 10 height 10
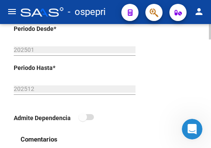
scroll to position [386, 0]
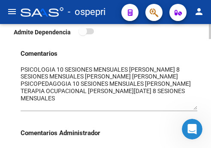
drag, startPoint x: 194, startPoint y: 80, endPoint x: 191, endPoint y: 108, distance: 28.5
click at [191, 108] on textarea at bounding box center [109, 87] width 177 height 45
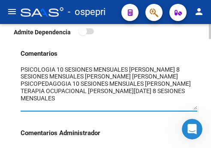
scroll to position [7, 0]
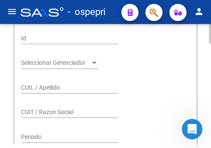
scroll to position [172, 0]
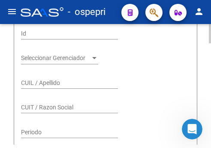
click at [64, 79] on input "CUIL / Apellido" at bounding box center [69, 82] width 97 height 7
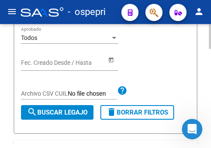
scroll to position [386, 0]
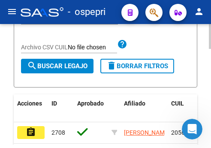
type input "56760276"
click at [69, 62] on span "search Buscar Legajo" at bounding box center [57, 66] width 61 height 8
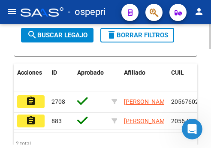
scroll to position [429, 0]
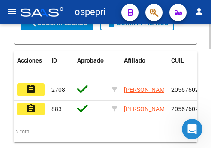
click at [33, 84] on mat-icon "assignment" at bounding box center [31, 89] width 10 height 10
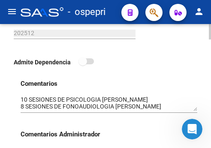
scroll to position [386, 0]
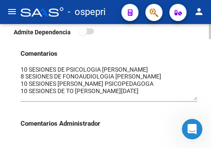
drag, startPoint x: 195, startPoint y: 81, endPoint x: 195, endPoint y: 100, distance: 18.9
click at [195, 100] on textarea at bounding box center [109, 82] width 177 height 35
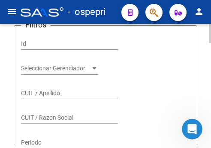
scroll to position [129, 0]
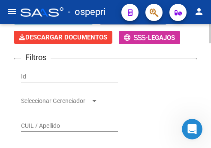
click at [46, 117] on div "CUIL / Apellido" at bounding box center [69, 123] width 97 height 17
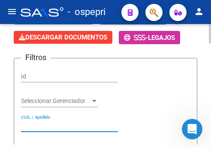
click at [46, 122] on input "CUIL / Apellido" at bounding box center [69, 125] width 97 height 7
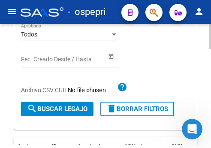
scroll to position [386, 0]
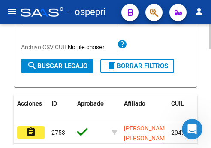
type input "47721543"
click at [60, 62] on span "search Buscar Legajo" at bounding box center [57, 66] width 61 height 8
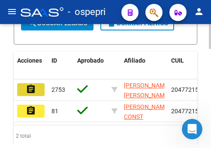
click at [36, 83] on button "assignment" at bounding box center [30, 89] width 27 height 13
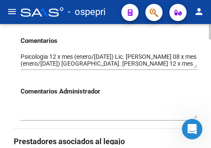
scroll to position [386, 0]
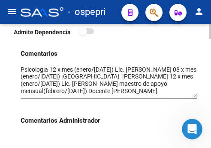
drag, startPoint x: 195, startPoint y: 81, endPoint x: 194, endPoint y: 97, distance: 15.9
click at [194, 97] on textarea at bounding box center [109, 81] width 177 height 32
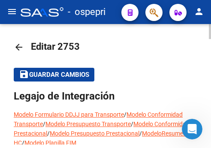
scroll to position [0, 0]
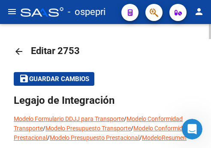
click at [16, 51] on mat-icon "arrow_back" at bounding box center [19, 51] width 10 height 10
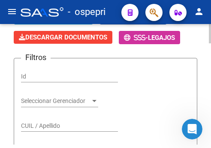
scroll to position [172, 0]
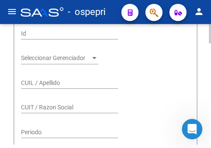
click at [35, 79] on input "CUIL / Apellido" at bounding box center [69, 82] width 97 height 7
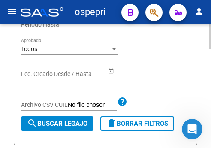
scroll to position [344, 0]
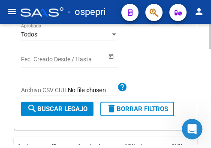
type input "54852609"
click at [65, 105] on span "search Buscar Legajo" at bounding box center [57, 109] width 61 height 8
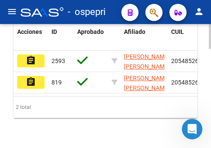
scroll to position [466, 0]
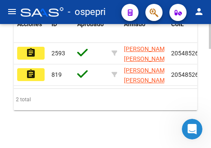
click at [34, 48] on mat-icon "assignment" at bounding box center [31, 53] width 10 height 10
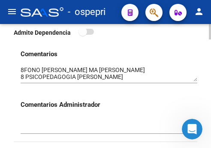
scroll to position [386, 0]
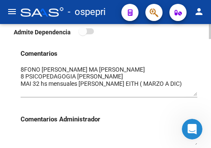
drag, startPoint x: 196, startPoint y: 81, endPoint x: 195, endPoint y: 96, distance: 14.7
click at [195, 96] on textarea at bounding box center [109, 80] width 177 height 31
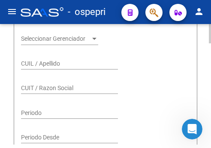
scroll to position [172, 0]
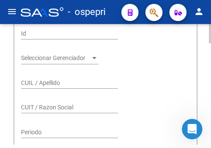
click at [31, 79] on input "CUIL / Apellido" at bounding box center [69, 82] width 97 height 7
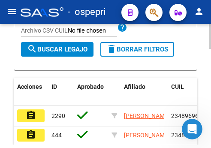
scroll to position [429, 0]
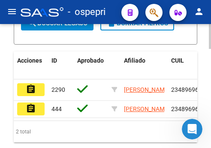
type input "48969644"
click at [33, 84] on mat-icon "assignment" at bounding box center [31, 89] width 10 height 10
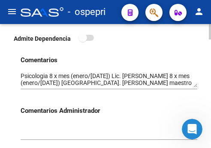
scroll to position [386, 0]
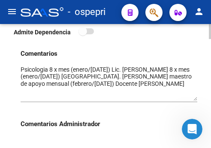
drag, startPoint x: 196, startPoint y: 81, endPoint x: 192, endPoint y: 100, distance: 19.7
click at [192, 100] on textarea at bounding box center [109, 83] width 177 height 36
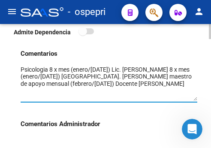
scroll to position [0, 0]
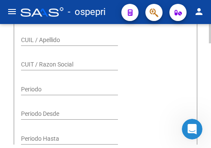
scroll to position [172, 0]
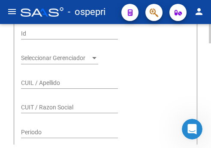
click at [38, 74] on div "CUIL / Apellido" at bounding box center [69, 80] width 97 height 17
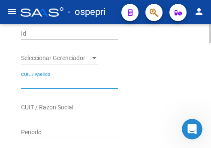
click at [37, 79] on input "CUIL / Apellido" at bounding box center [69, 82] width 97 height 7
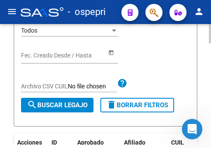
scroll to position [301, 0]
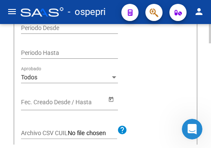
type input "48969644"
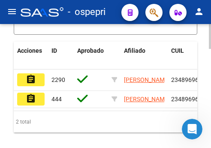
scroll to position [466, 0]
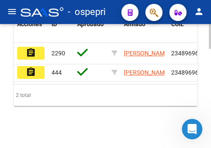
click at [35, 47] on button "assignment" at bounding box center [30, 53] width 27 height 13
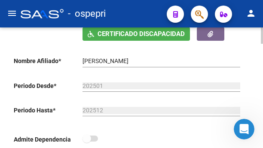
scroll to position [172, 0]
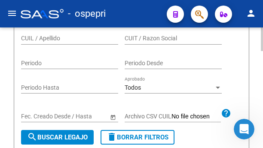
scroll to position [129, 0]
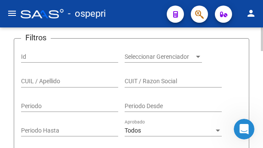
click at [38, 84] on input "CUIL / Apellido" at bounding box center [69, 81] width 97 height 7
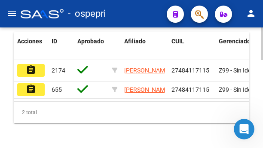
scroll to position [301, 0]
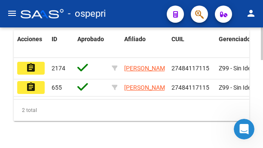
type input "48411711"
click at [26, 70] on mat-icon "assignment" at bounding box center [31, 68] width 10 height 10
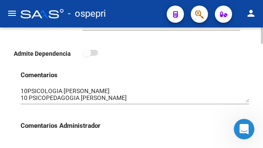
scroll to position [344, 0]
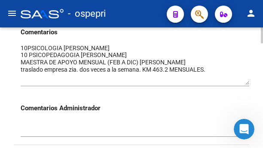
drag, startPoint x: 247, startPoint y: 59, endPoint x: 243, endPoint y: 84, distance: 25.2
click at [243, 84] on textarea at bounding box center [135, 64] width 228 height 41
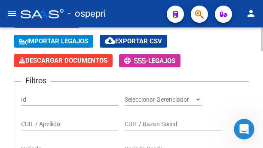
scroll to position [129, 0]
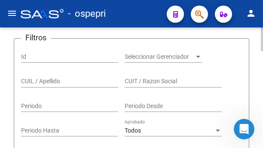
click at [19, 75] on form "Filtros Id Seleccionar Gerenciador Seleccionar Gerenciador CUIL / Apellido CUIT…" at bounding box center [131, 116] width 235 height 157
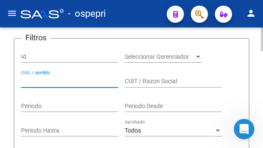
click at [27, 80] on input "CUIL / Apellido" at bounding box center [69, 81] width 97 height 7
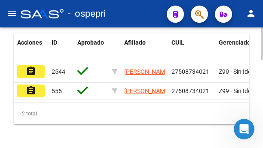
scroll to position [301, 0]
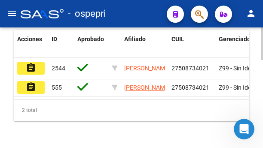
type input "50873402"
click at [32, 69] on mat-icon "assignment" at bounding box center [31, 68] width 10 height 10
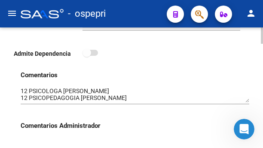
scroll to position [344, 0]
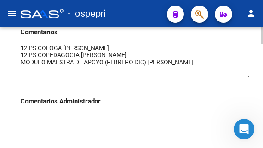
drag, startPoint x: 248, startPoint y: 58, endPoint x: 246, endPoint y: 76, distance: 18.1
click at [246, 76] on textarea at bounding box center [135, 61] width 228 height 34
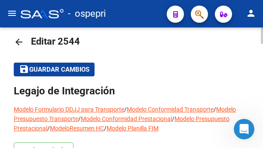
scroll to position [0, 0]
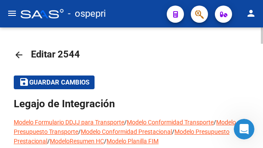
click at [21, 57] on mat-icon "arrow_back" at bounding box center [19, 55] width 10 height 10
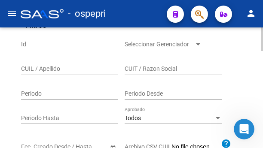
scroll to position [129, 0]
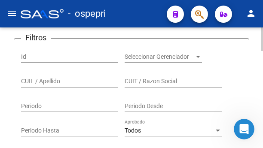
click at [30, 84] on input "CUIL / Apellido" at bounding box center [69, 81] width 97 height 7
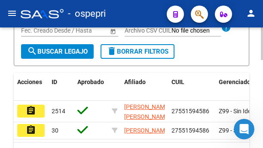
scroll to position [301, 0]
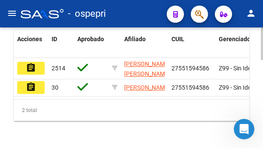
type input "55159458"
click at [36, 71] on mat-icon "assignment" at bounding box center [31, 68] width 10 height 10
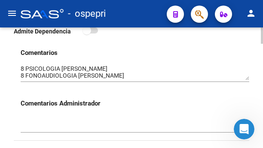
scroll to position [344, 0]
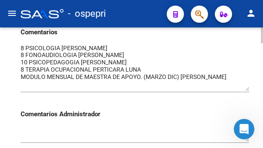
drag, startPoint x: 247, startPoint y: 69, endPoint x: 244, endPoint y: 100, distance: 31.0
click at [244, 91] on textarea at bounding box center [135, 67] width 228 height 47
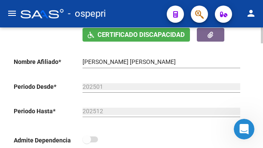
scroll to position [172, 0]
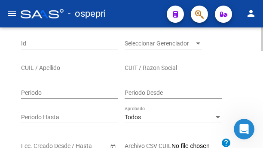
scroll to position [129, 0]
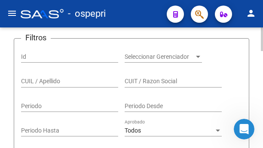
click at [40, 79] on input "CUIL / Apellido" at bounding box center [69, 81] width 97 height 7
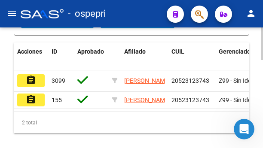
scroll to position [301, 0]
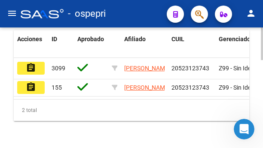
type input "52312374"
click at [27, 67] on mat-icon "assignment" at bounding box center [31, 68] width 10 height 10
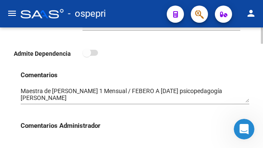
scroll to position [344, 0]
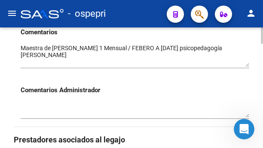
drag, startPoint x: 247, startPoint y: 59, endPoint x: 246, endPoint y: 66, distance: 7.1
click at [246, 66] on textarea at bounding box center [135, 55] width 228 height 23
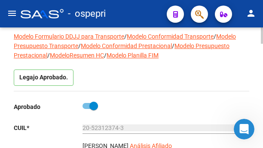
scroll to position [129, 0]
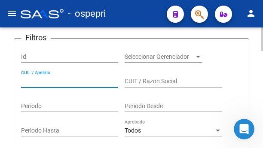
click at [58, 85] on input "CUIL / Apellido" at bounding box center [69, 81] width 97 height 7
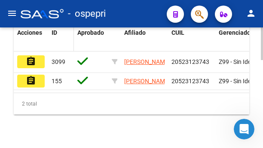
scroll to position [326, 0]
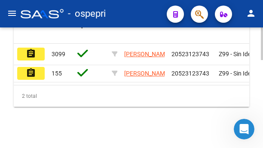
type input "52312374"
click at [38, 48] on button "assignment" at bounding box center [30, 54] width 27 height 13
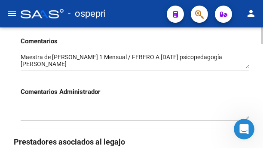
scroll to position [344, 0]
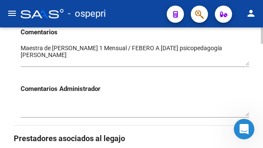
drag, startPoint x: 248, startPoint y: 58, endPoint x: 248, endPoint y: 64, distance: 5.6
click at [248, 64] on textarea at bounding box center [135, 55] width 228 height 22
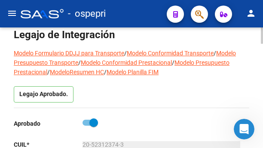
scroll to position [43, 0]
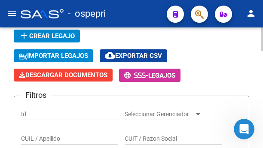
scroll to position [129, 0]
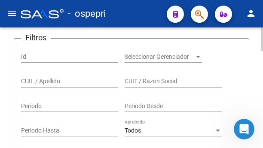
click at [27, 82] on input "CUIL / Apellido" at bounding box center [69, 81] width 97 height 7
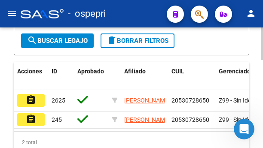
scroll to position [301, 0]
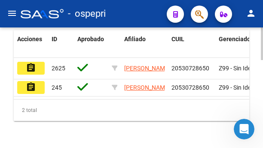
type input "53072865"
click at [37, 70] on button "assignment" at bounding box center [30, 68] width 27 height 13
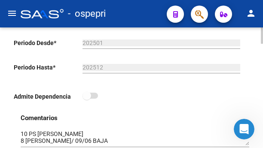
scroll to position [301, 0]
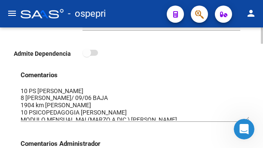
drag, startPoint x: 245, startPoint y: 101, endPoint x: 243, endPoint y: 119, distance: 17.8
click at [243, 119] on textarea at bounding box center [135, 104] width 228 height 34
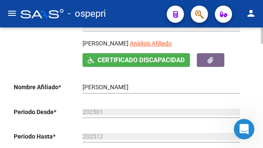
scroll to position [0, 0]
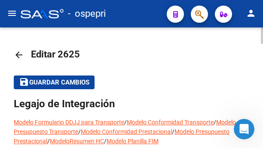
click at [16, 57] on mat-icon "arrow_back" at bounding box center [19, 55] width 10 height 10
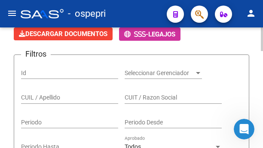
scroll to position [129, 0]
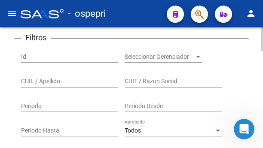
click at [42, 84] on input "CUIL / Apellido" at bounding box center [69, 81] width 97 height 7
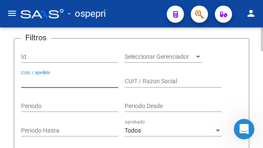
click at [28, 83] on input "CUIL / Apellido" at bounding box center [69, 81] width 97 height 7
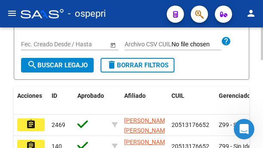
scroll to position [258, 0]
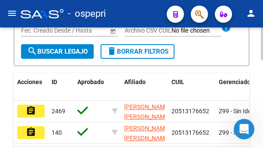
type input "51317665"
click at [27, 110] on mat-icon "assignment" at bounding box center [31, 111] width 10 height 10
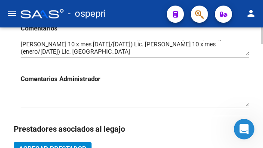
scroll to position [301, 0]
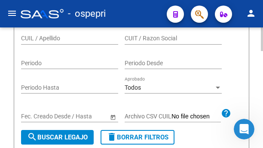
scroll to position [129, 0]
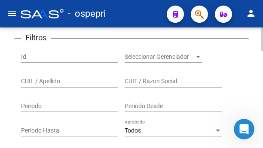
click at [47, 76] on div "CUIL / Apellido" at bounding box center [69, 78] width 97 height 17
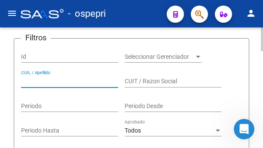
click at [46, 80] on input "CUIL / Apellido" at bounding box center [69, 81] width 97 height 7
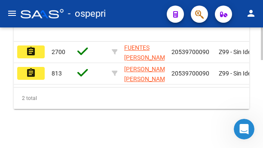
scroll to position [326, 0]
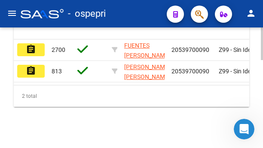
type input "53970009"
click at [28, 44] on mat-icon "assignment" at bounding box center [31, 49] width 10 height 10
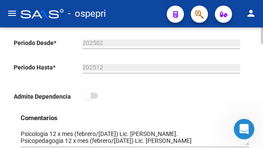
scroll to position [301, 0]
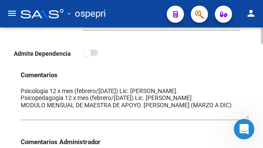
drag, startPoint x: 245, startPoint y: 101, endPoint x: 247, endPoint y: 117, distance: 16.0
click at [247, 117] on textarea at bounding box center [135, 103] width 228 height 32
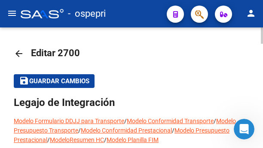
scroll to position [0, 0]
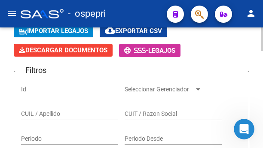
scroll to position [129, 0]
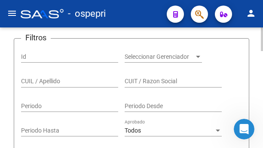
click at [32, 83] on input "CUIL / Apellido" at bounding box center [69, 81] width 97 height 7
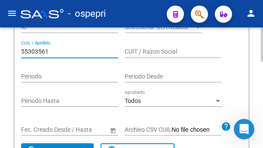
scroll to position [305, 0]
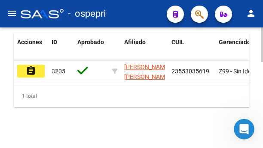
type input "55303561"
click at [35, 66] on mat-icon "assignment" at bounding box center [31, 71] width 10 height 10
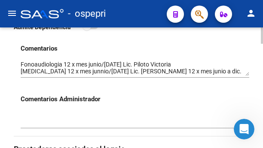
scroll to position [344, 0]
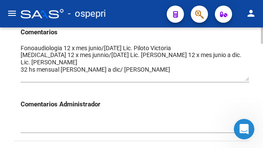
drag, startPoint x: 248, startPoint y: 60, endPoint x: 248, endPoint y: 81, distance: 21.0
click at [248, 81] on textarea at bounding box center [135, 62] width 228 height 37
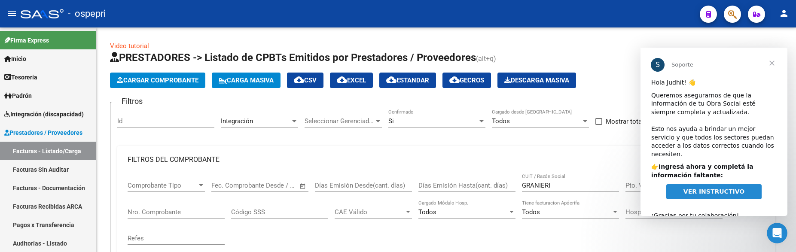
click at [772, 63] on span "Cerrar" at bounding box center [771, 63] width 31 height 31
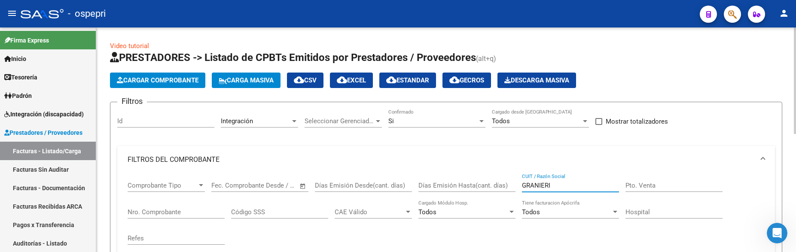
drag, startPoint x: 557, startPoint y: 188, endPoint x: 518, endPoint y: 186, distance: 38.7
click at [518, 186] on div "Comprobante Tipo Comprobante Tipo Fecha inicio – Fecha fin Fec. Comprobante Des…" at bounding box center [446, 212] width 637 height 79
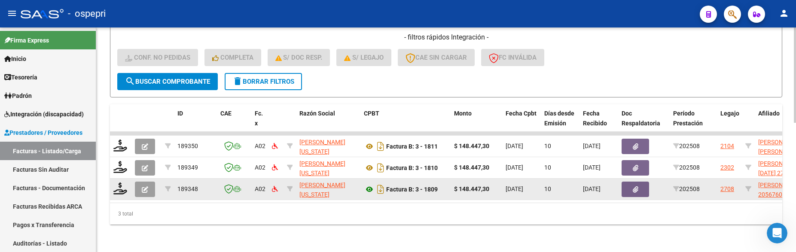
scroll to position [305, 0]
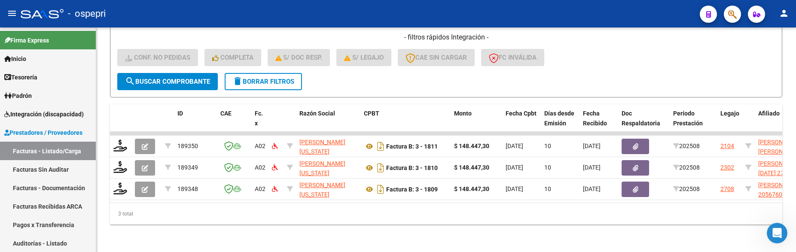
type input "[PERSON_NAME]"
click at [189, 78] on span "search Buscar Comprobante" at bounding box center [167, 82] width 85 height 8
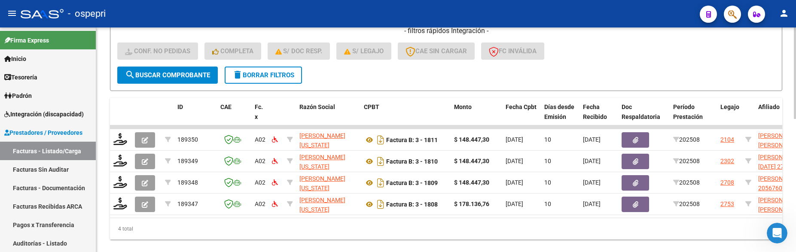
click at [177, 67] on button "search Buscar Comprobante" at bounding box center [167, 75] width 100 height 17
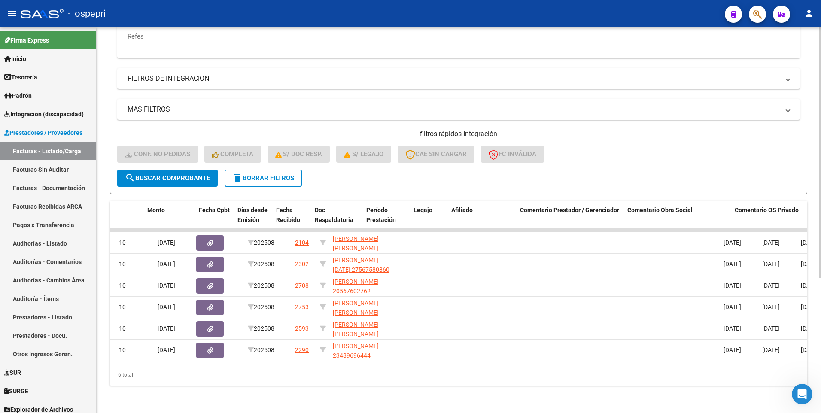
scroll to position [0, 307]
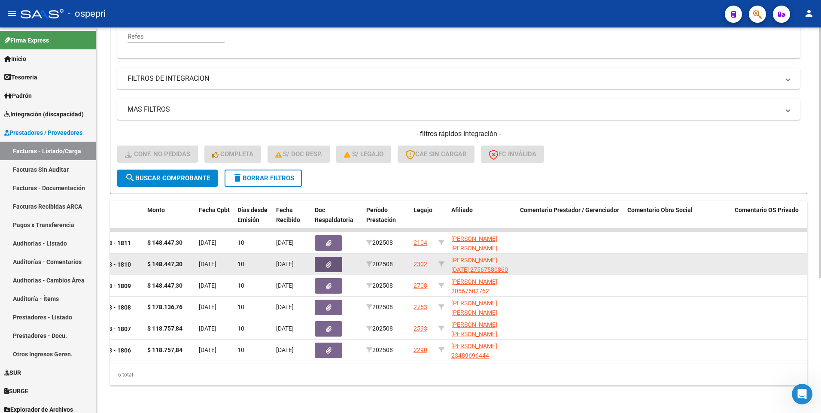
click at [339, 252] on button "button" at bounding box center [328, 264] width 27 height 15
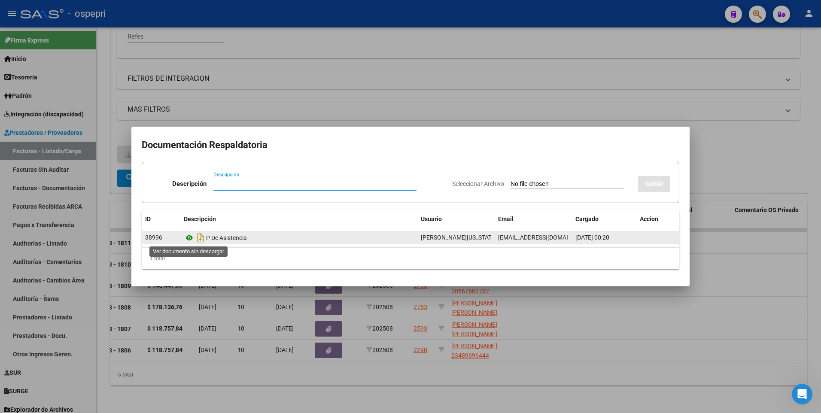
click at [188, 240] on icon at bounding box center [189, 238] width 11 height 10
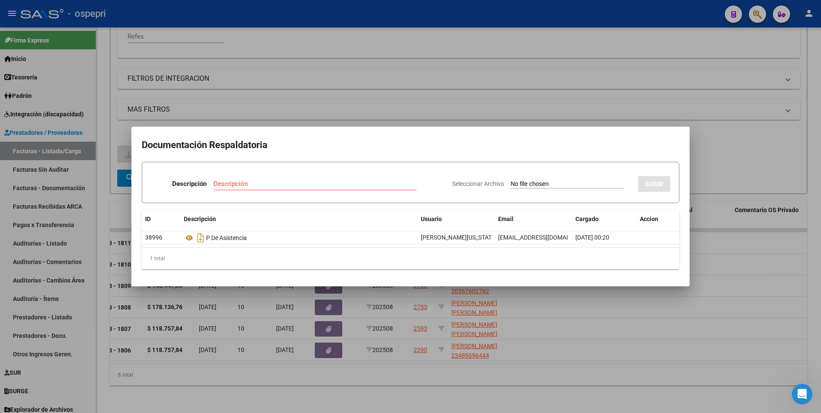
click at [745, 252] on div at bounding box center [410, 206] width 821 height 413
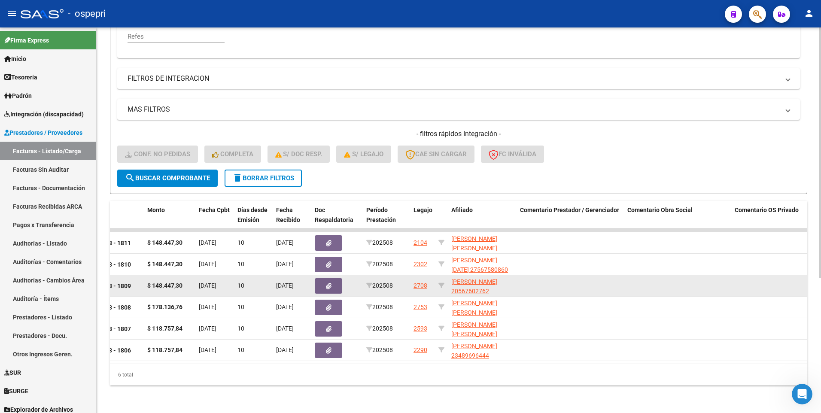
click at [329, 252] on icon "button" at bounding box center [329, 286] width 6 height 6
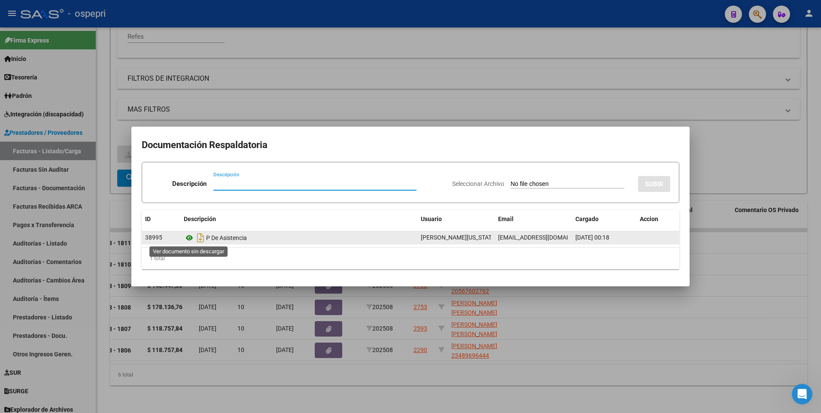
click at [189, 239] on icon at bounding box center [189, 238] width 11 height 10
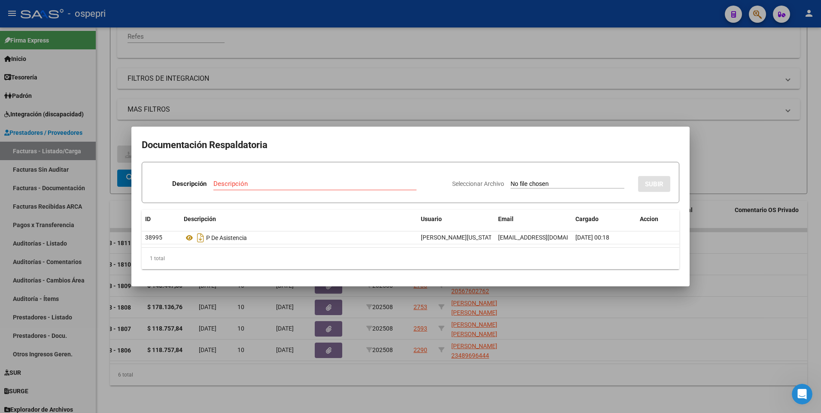
click at [752, 252] on div at bounding box center [410, 206] width 821 height 413
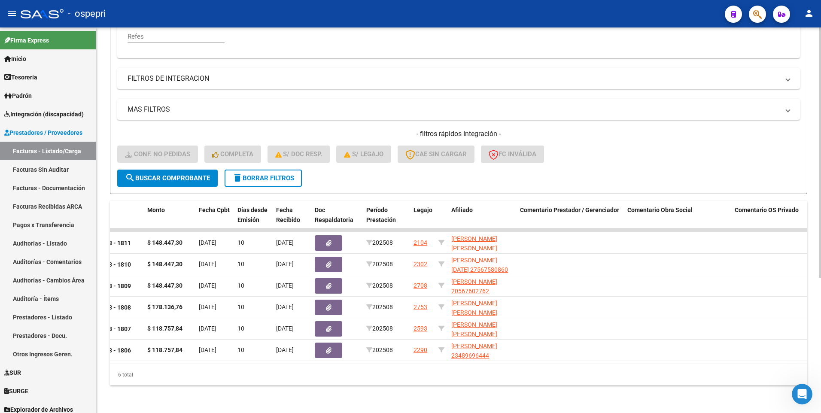
click at [167, 179] on button "search Buscar Comprobante" at bounding box center [167, 178] width 100 height 17
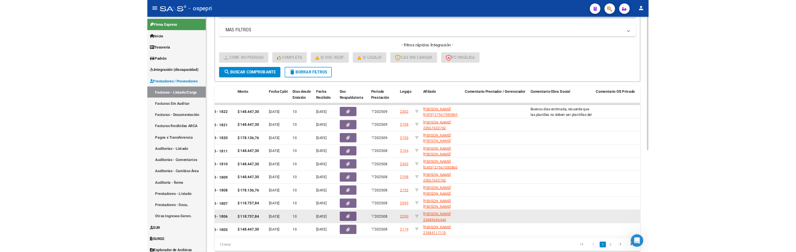
scroll to position [294, 0]
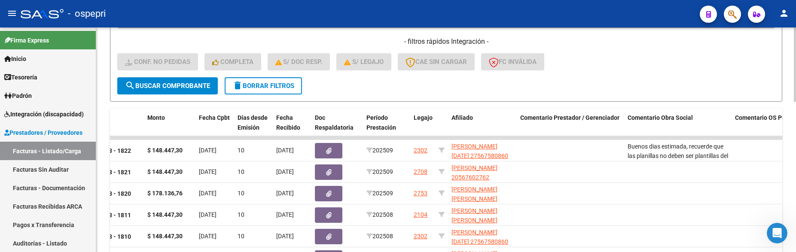
click at [180, 91] on button "search Buscar Comprobante" at bounding box center [167, 85] width 100 height 17
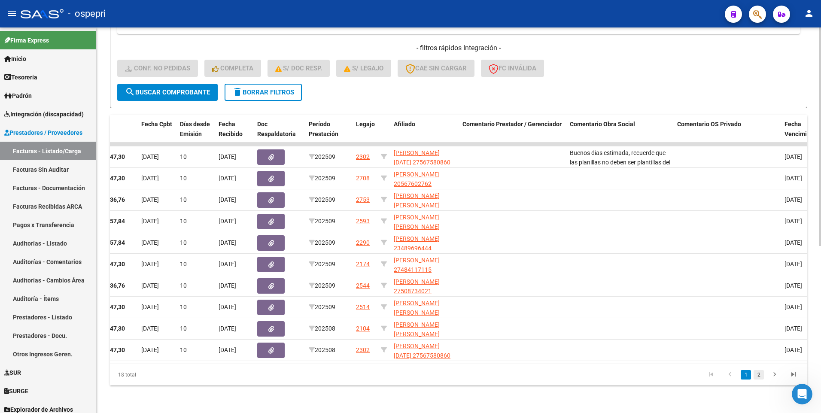
click at [758, 252] on link "2" at bounding box center [759, 374] width 10 height 9
click at [759, 252] on link "3" at bounding box center [759, 374] width 10 height 9
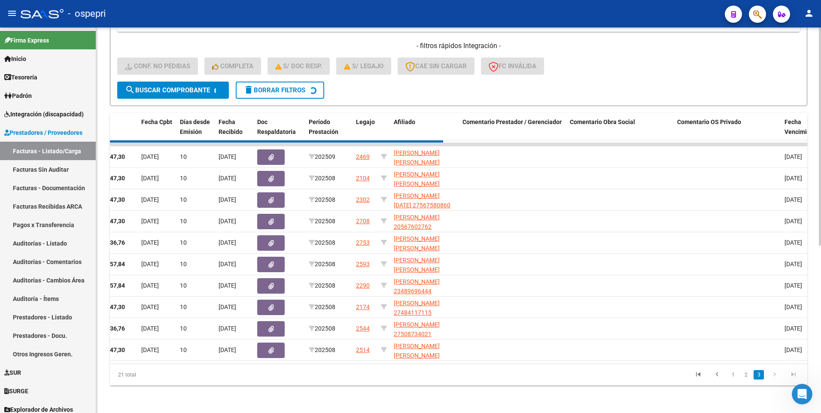
scroll to position [101, 0]
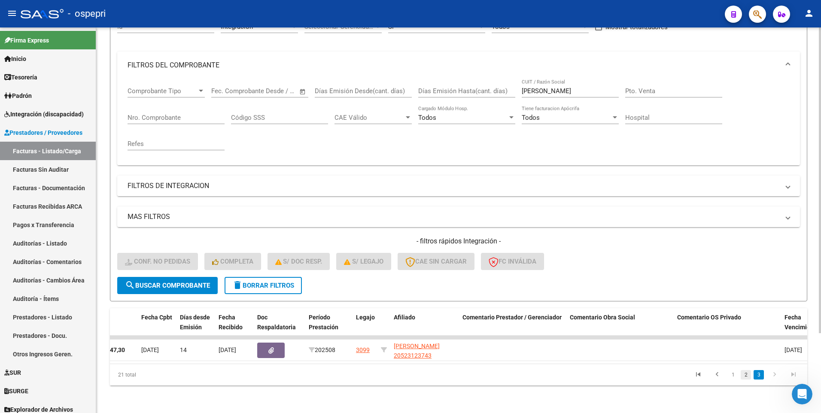
click at [748, 252] on link "2" at bounding box center [746, 374] width 10 height 9
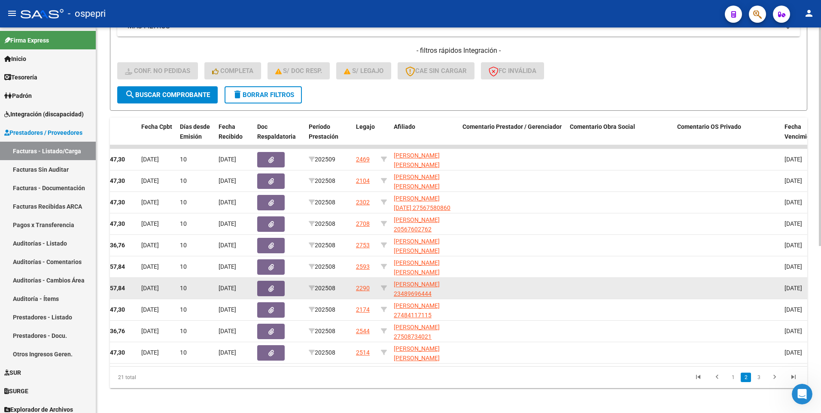
scroll to position [294, 0]
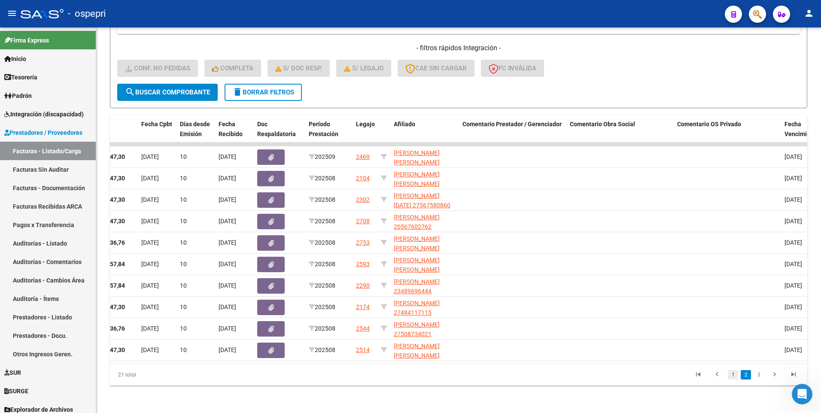
click at [733, 252] on link "1" at bounding box center [733, 374] width 10 height 9
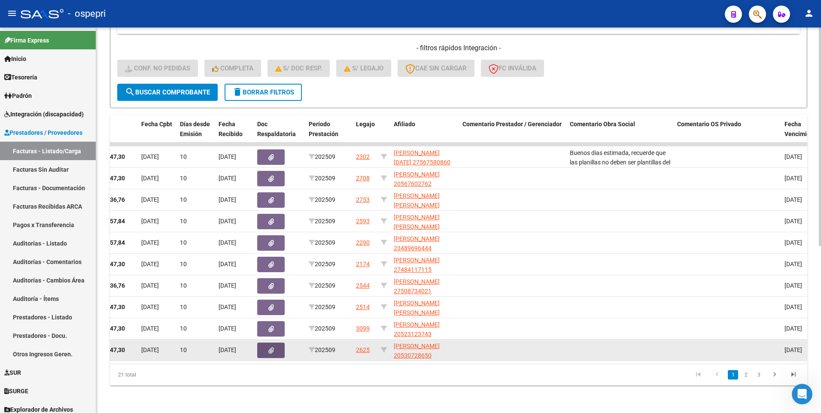
click at [268, 252] on button "button" at bounding box center [270, 350] width 27 height 15
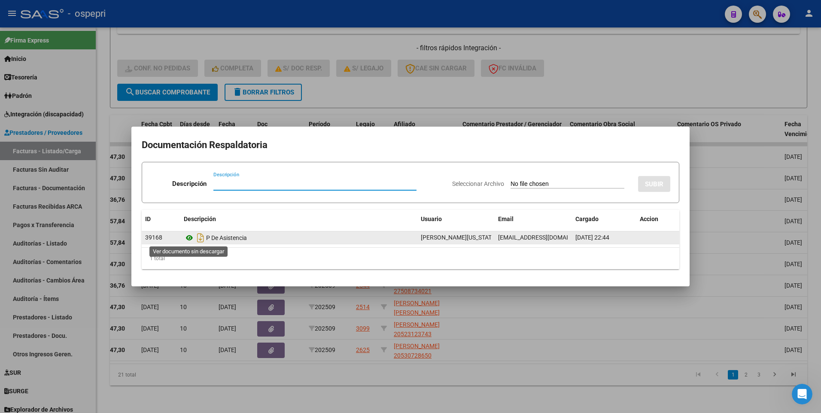
click at [190, 238] on icon at bounding box center [189, 238] width 11 height 10
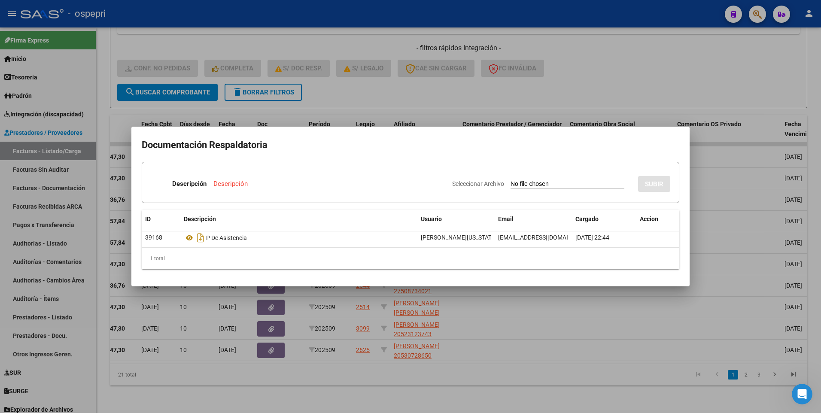
click at [540, 252] on div at bounding box center [410, 206] width 821 height 413
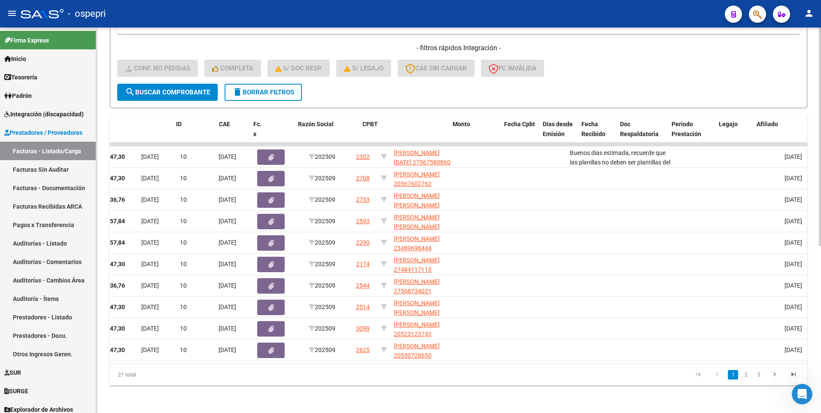
scroll to position [0, 0]
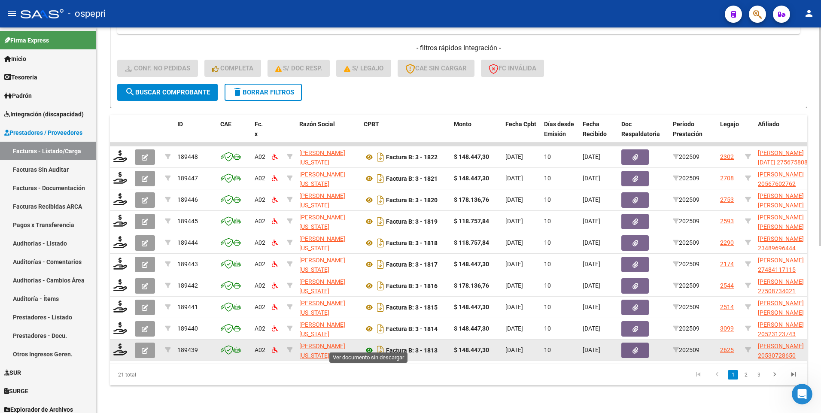
click at [368, 252] on icon at bounding box center [369, 350] width 11 height 10
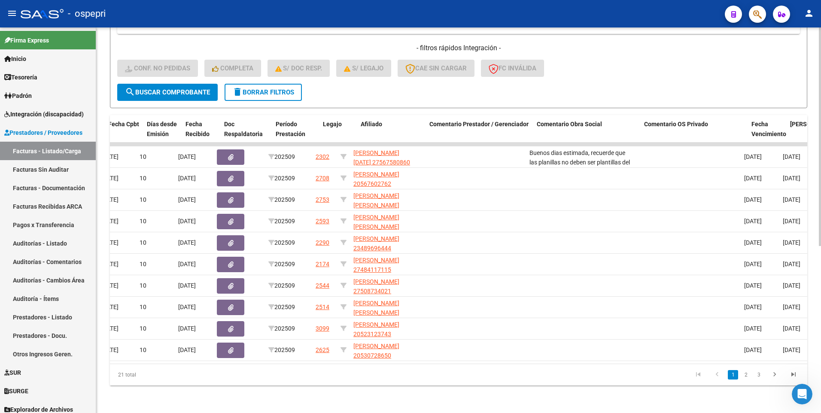
scroll to position [0, 397]
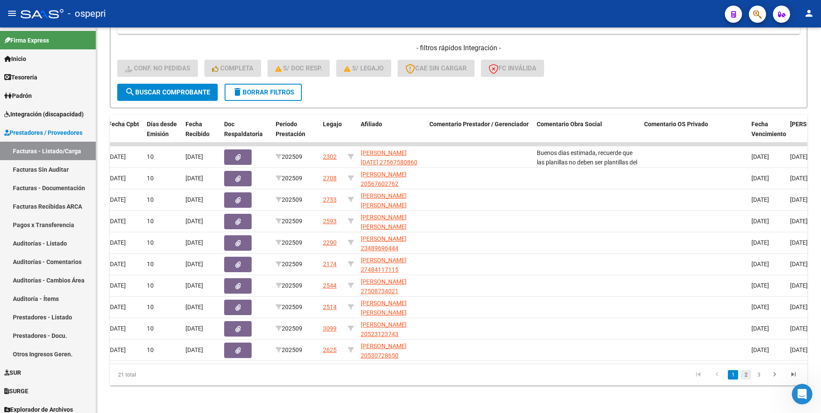
click at [747, 252] on link "2" at bounding box center [746, 374] width 10 height 9
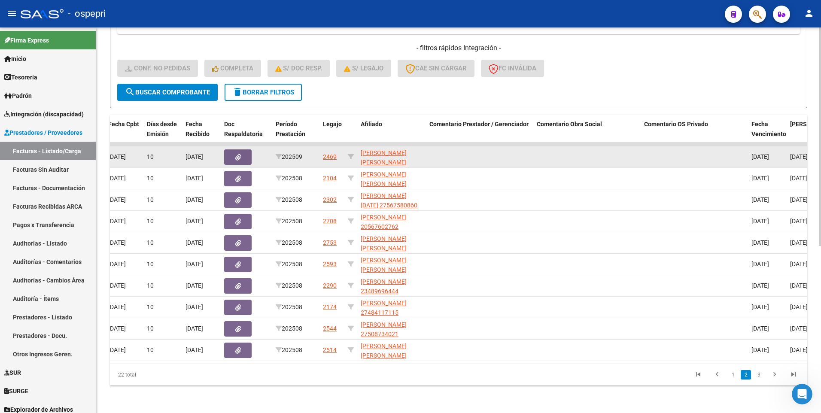
click at [237, 154] on icon "button" at bounding box center [238, 157] width 6 height 6
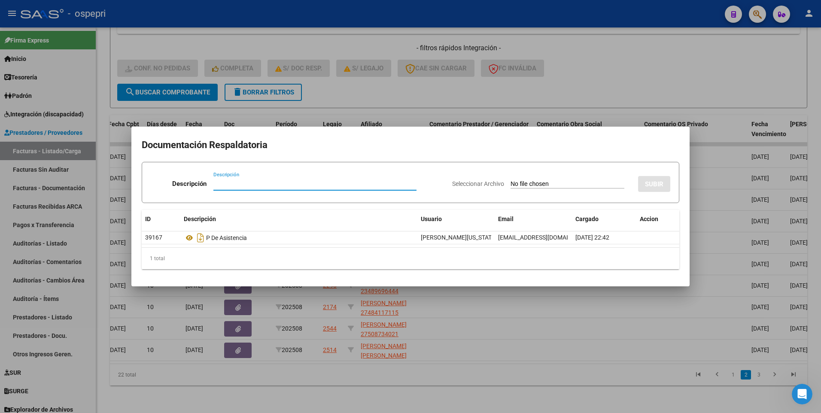
click at [594, 252] on div at bounding box center [410, 206] width 821 height 413
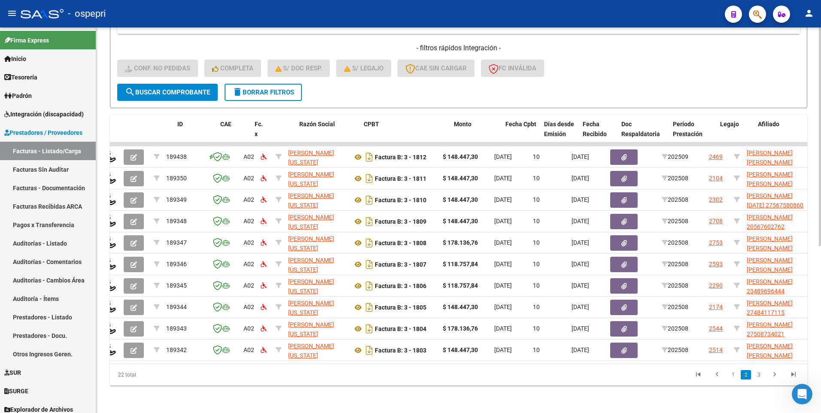
scroll to position [0, 0]
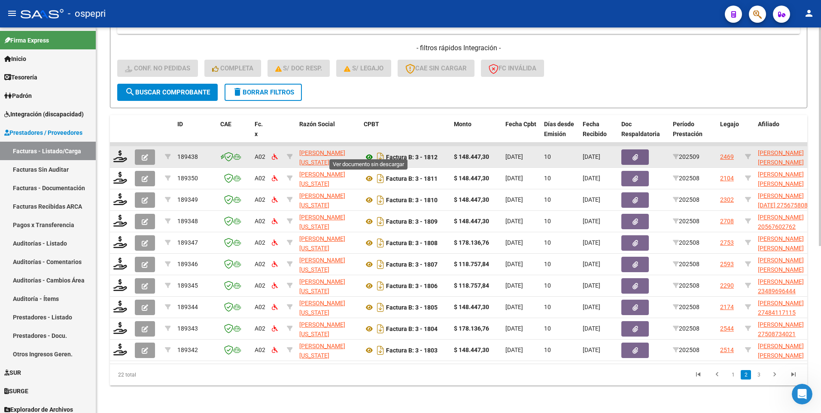
click at [370, 152] on icon at bounding box center [369, 157] width 11 height 10
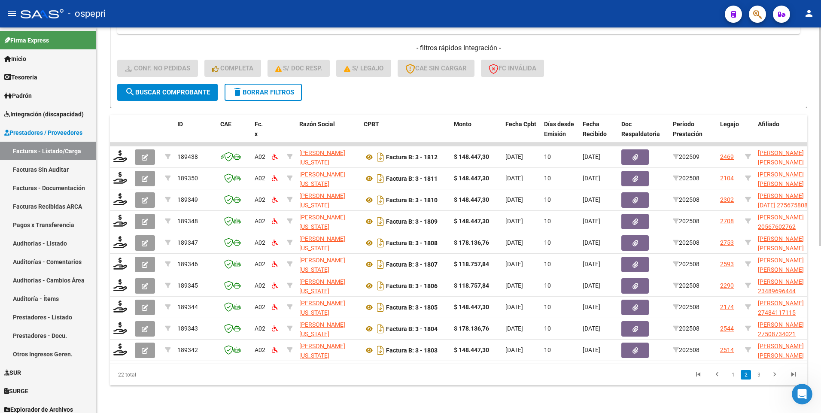
click at [177, 88] on span "search Buscar Comprobante" at bounding box center [167, 92] width 85 height 8
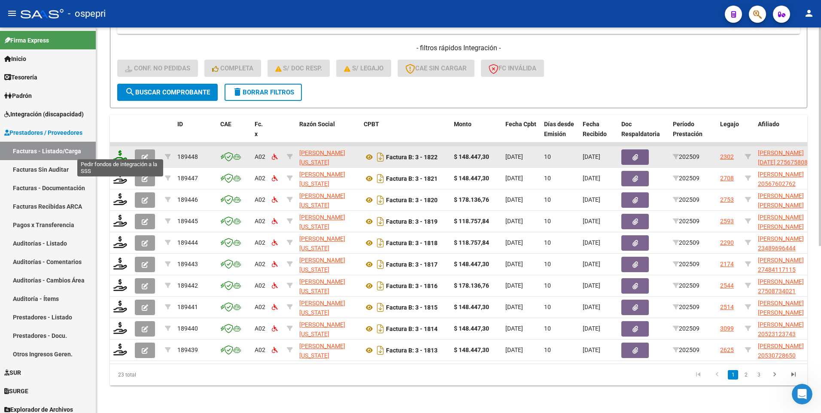
click at [124, 154] on icon at bounding box center [120, 156] width 14 height 12
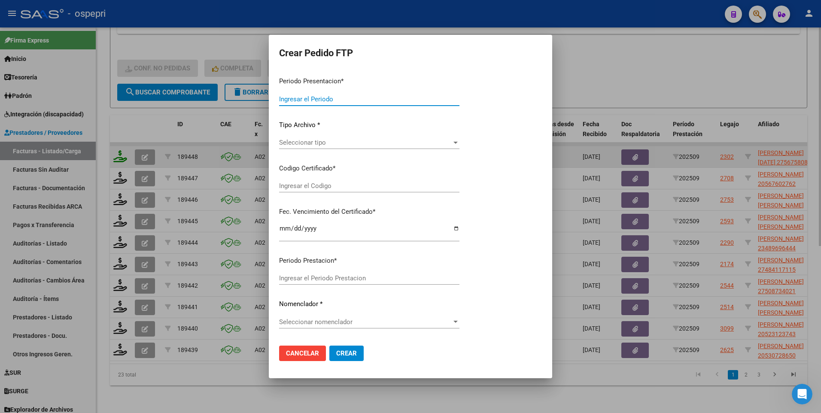
type input "202509"
type input "$ 148.447,30"
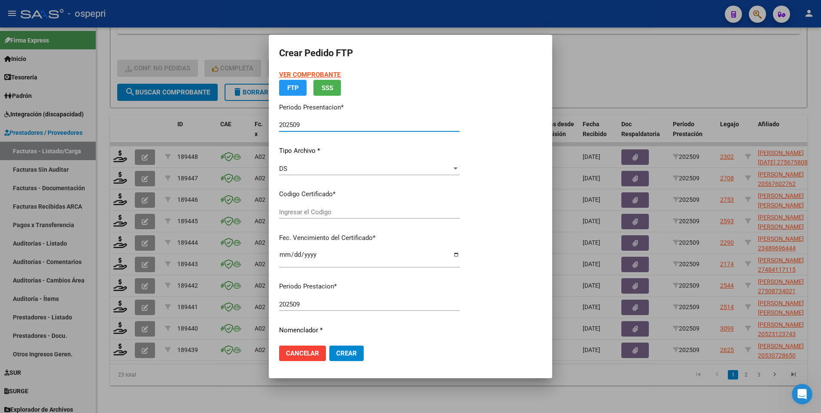
type input "2756758086-0"
type input "2026-11-16"
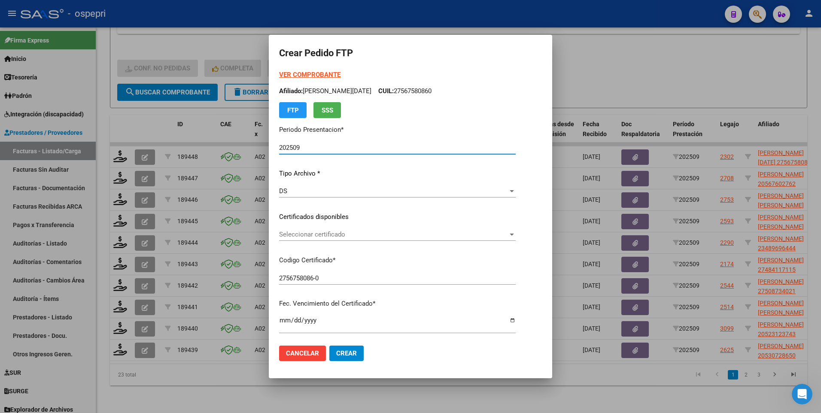
click at [508, 236] on div at bounding box center [512, 234] width 8 height 7
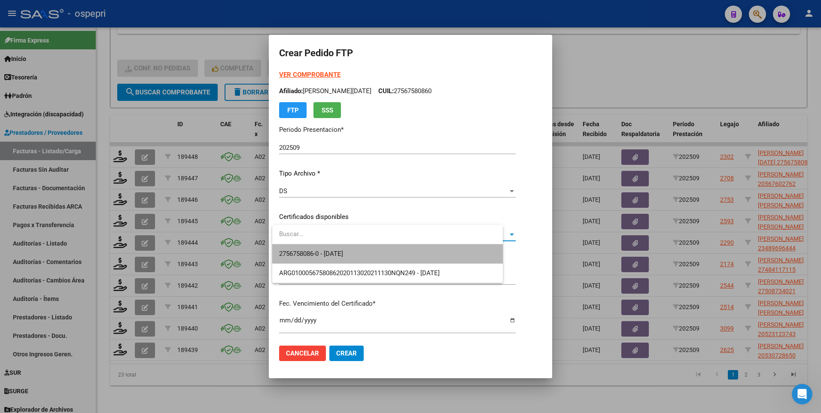
click at [484, 250] on span "2756758086-0 - 2026-11-16" at bounding box center [387, 253] width 217 height 19
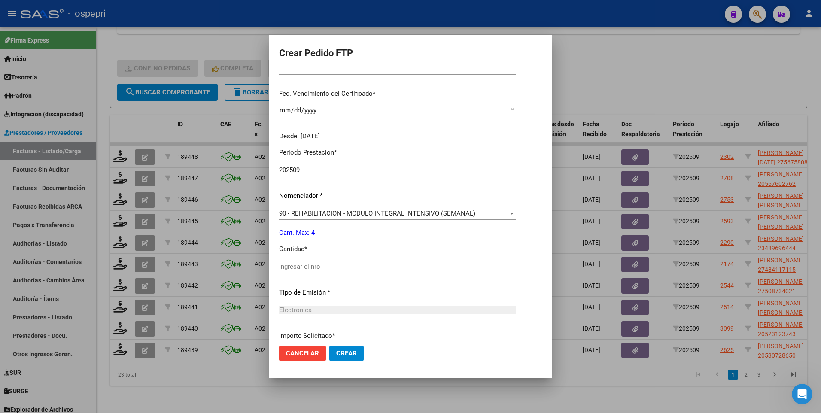
scroll to position [215, 0]
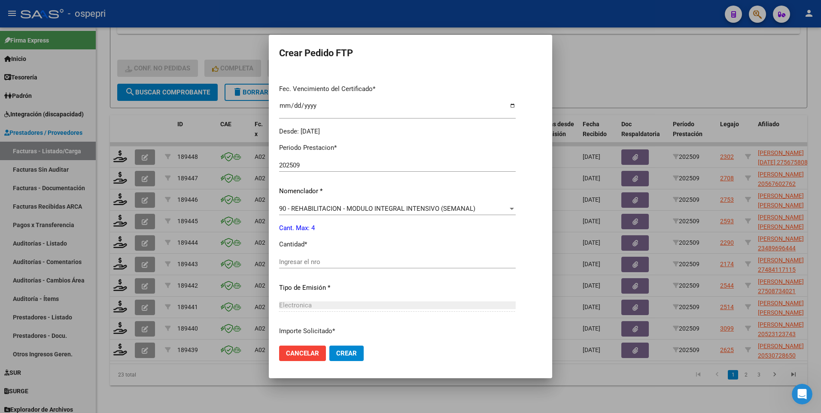
click at [424, 252] on input "Ingresar el nro" at bounding box center [397, 262] width 237 height 8
type input "4"
click at [359, 252] on button "Crear" at bounding box center [346, 353] width 34 height 15
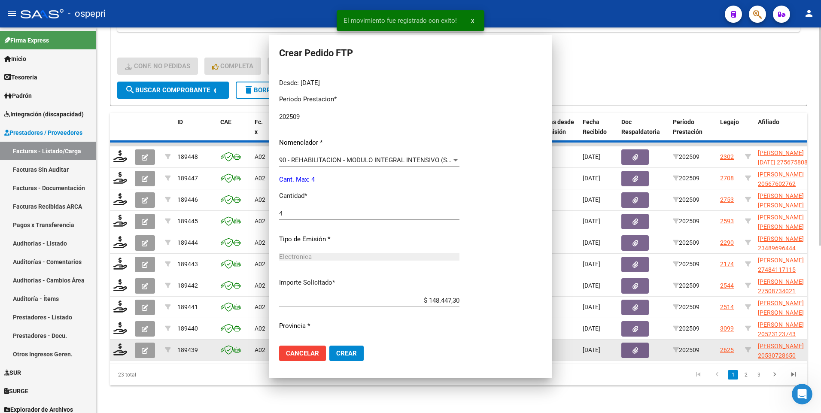
scroll to position [166, 0]
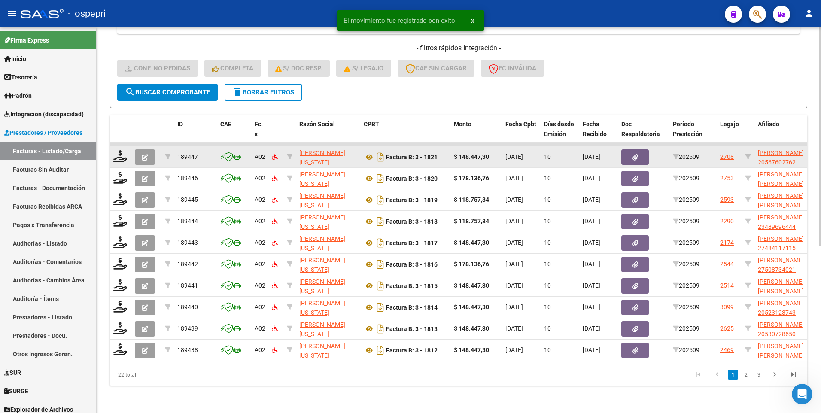
click at [120, 157] on div at bounding box center [120, 156] width 15 height 13
click at [120, 150] on icon at bounding box center [120, 156] width 14 height 12
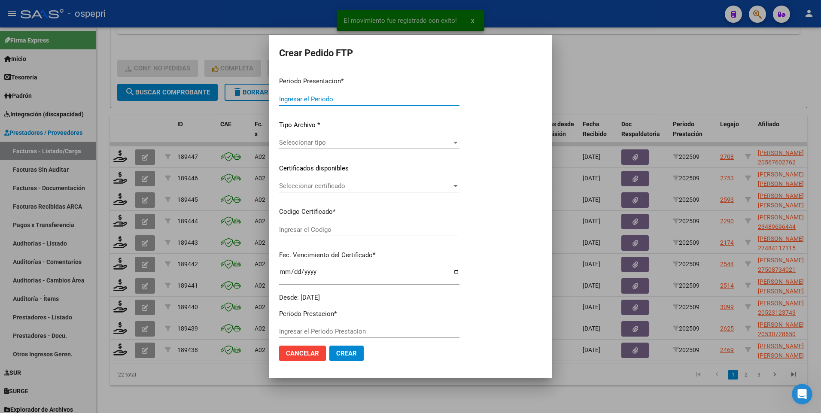
type input "202509"
type input "$ 148.447,30"
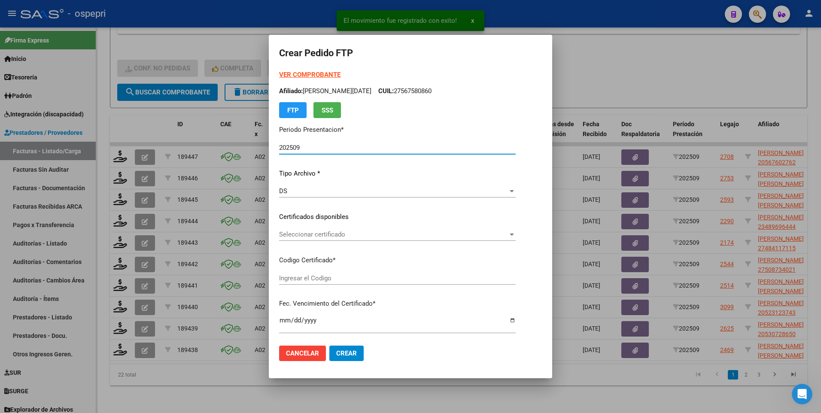
type input "2056760276-2"
type input "2027-03-05"
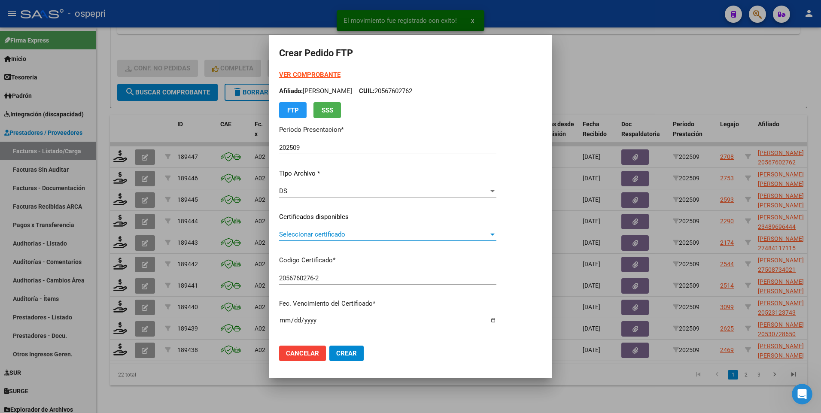
click at [496, 234] on div at bounding box center [493, 234] width 8 height 7
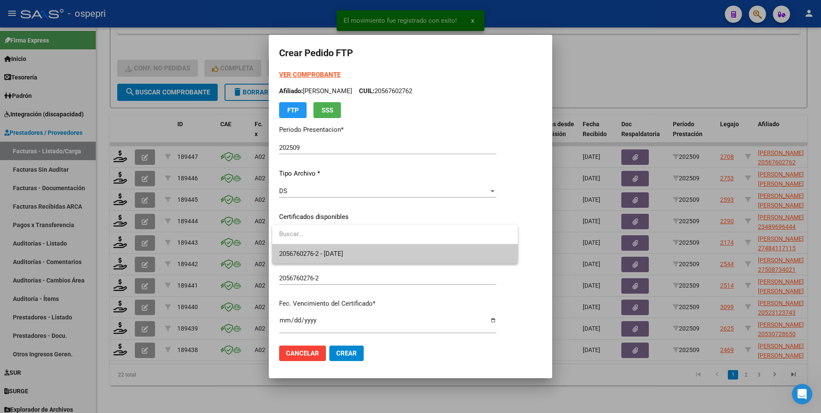
click at [480, 246] on span "2056760276-2 - 2027-03-05" at bounding box center [395, 253] width 232 height 19
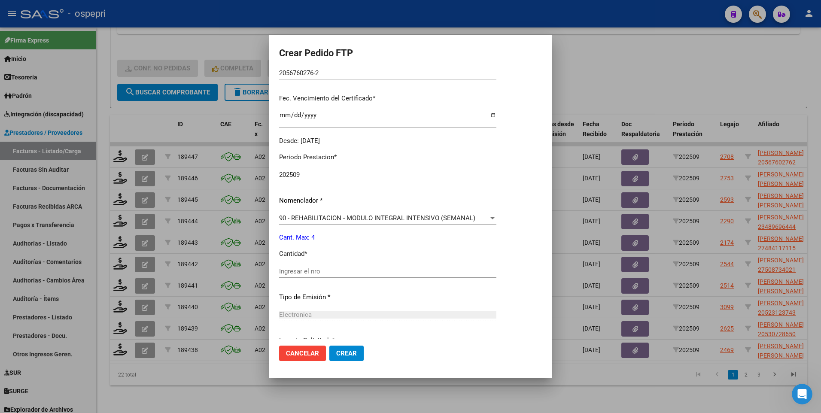
scroll to position [215, 0]
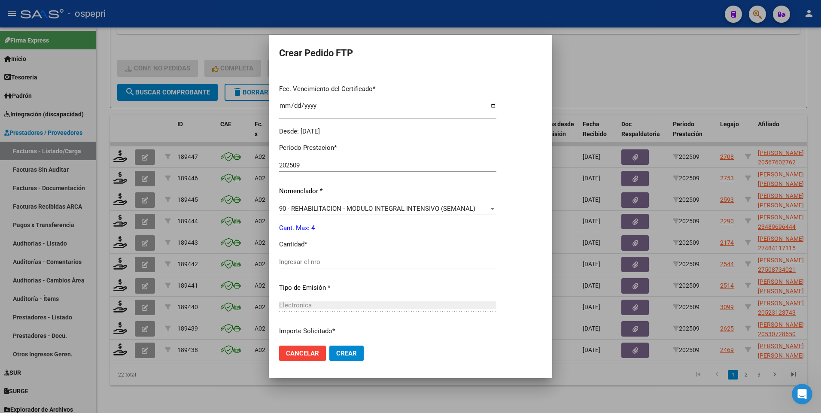
click at [341, 252] on input "Ingresar el nro" at bounding box center [387, 262] width 217 height 8
type input "4"
click at [337, 252] on button "Crear" at bounding box center [346, 353] width 34 height 15
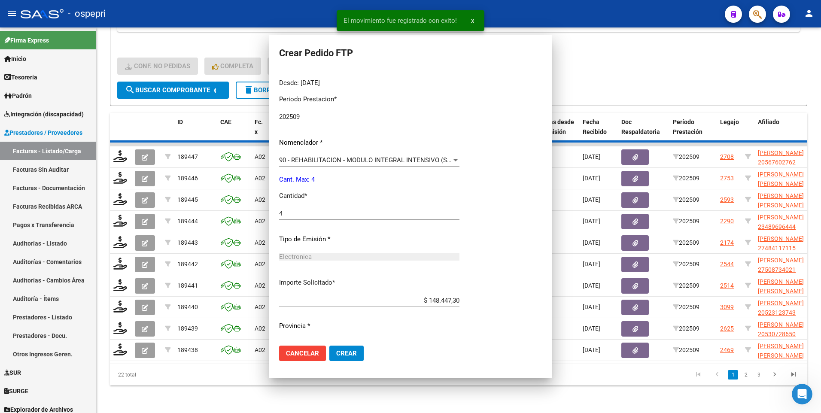
scroll to position [166, 0]
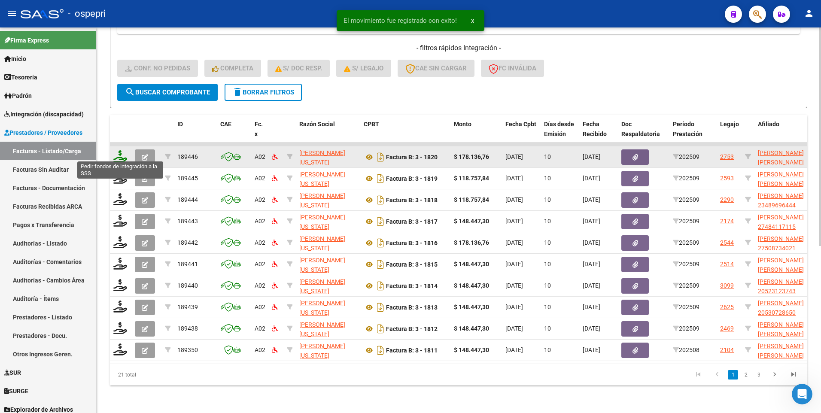
click at [124, 152] on icon at bounding box center [120, 156] width 14 height 12
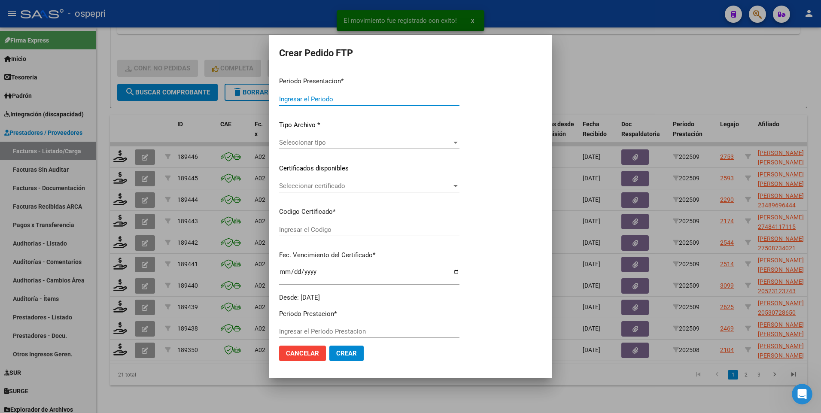
type input "202509"
type input "$ 178.136,76"
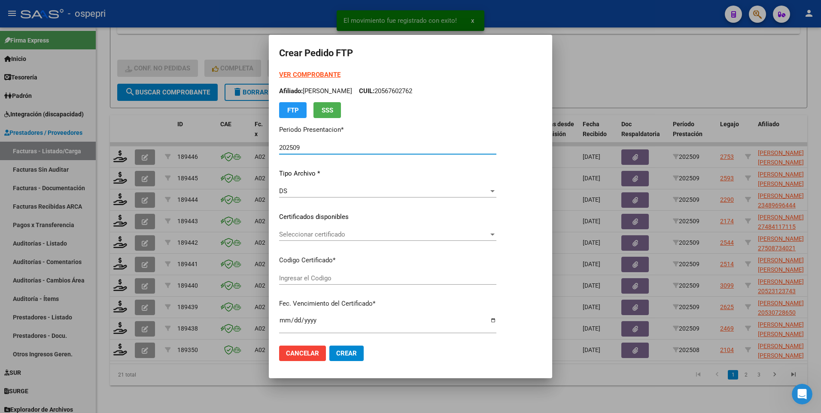
type input "2047721543-3"
type input "2029-01-11"
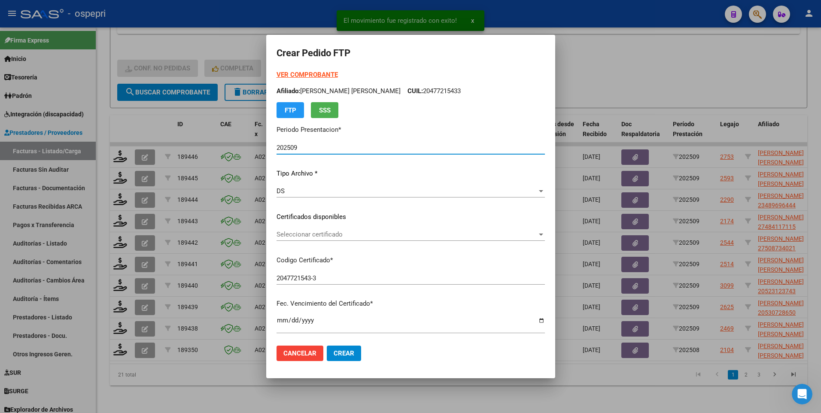
click at [509, 234] on span "Seleccionar certificado" at bounding box center [407, 235] width 261 height 8
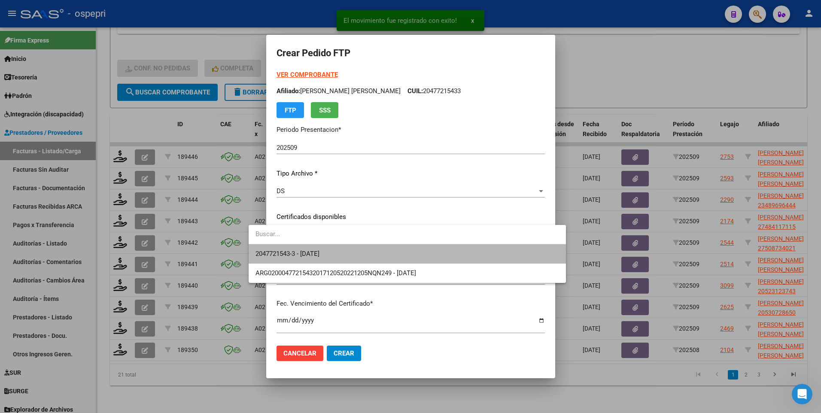
click at [517, 252] on span "2047721543-3 - 2029-01-11" at bounding box center [408, 253] width 304 height 19
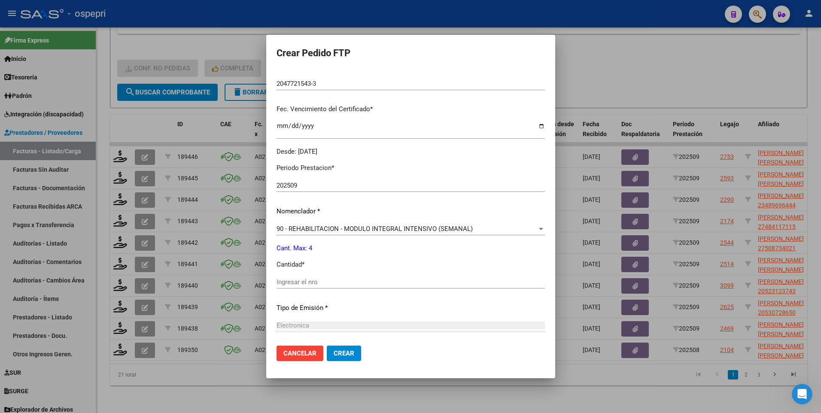
scroll to position [215, 0]
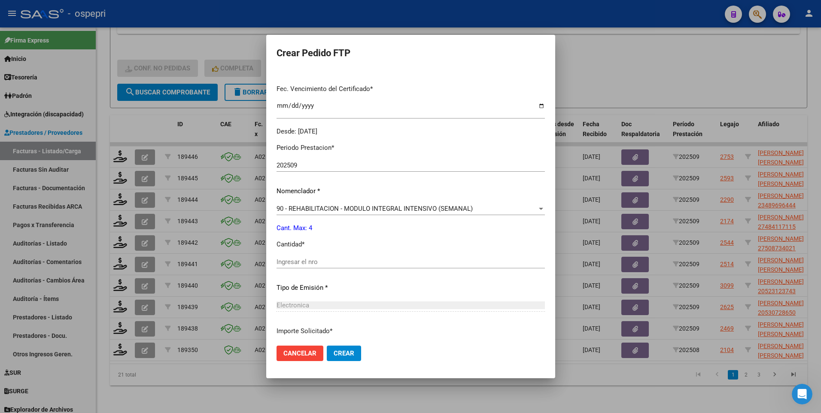
click at [297, 252] on input "Ingresar el nro" at bounding box center [411, 262] width 268 height 8
type input "4"
click at [334, 252] on span "Crear" at bounding box center [344, 354] width 21 height 8
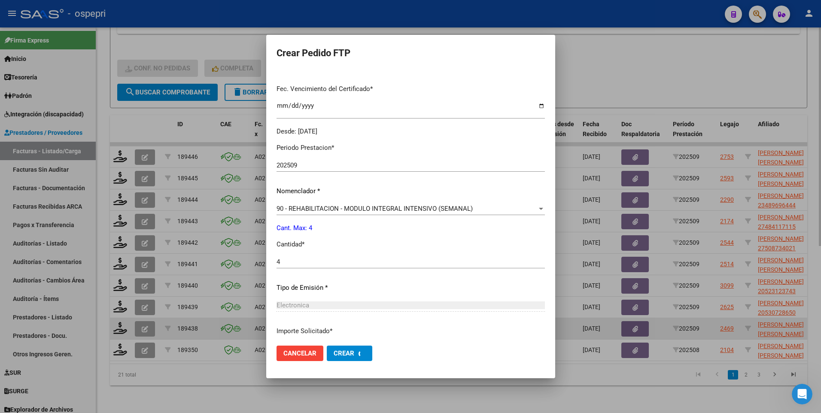
scroll to position [0, 0]
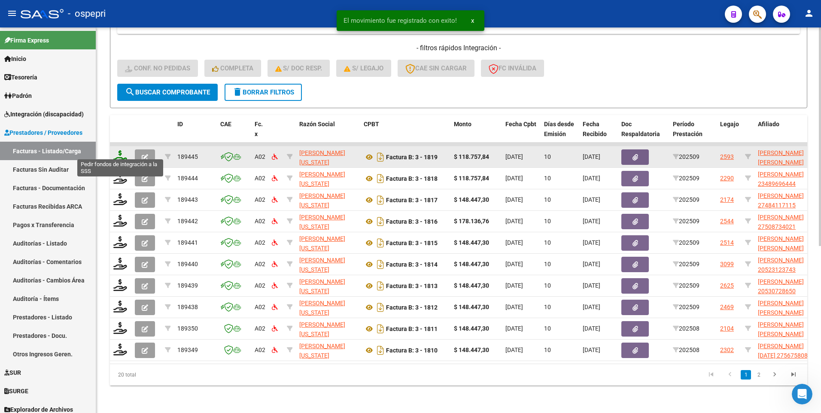
click at [122, 152] on icon at bounding box center [120, 156] width 14 height 12
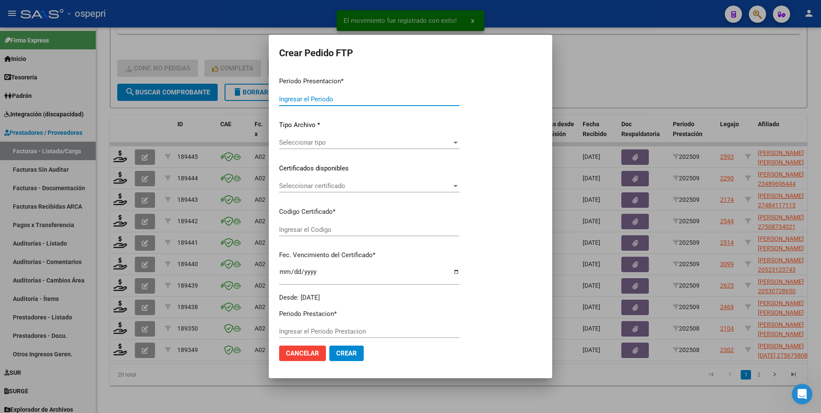
type input "202509"
type input "$ 118.757,84"
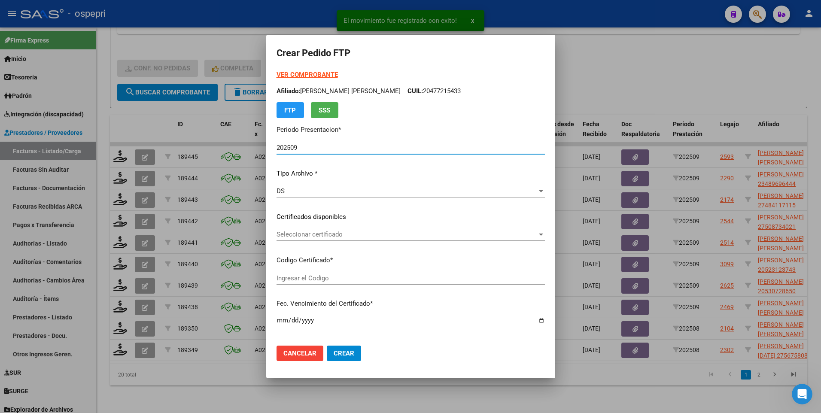
type input "2054852609-5"
type input "2028-04-01"
click at [545, 234] on div at bounding box center [541, 234] width 8 height 7
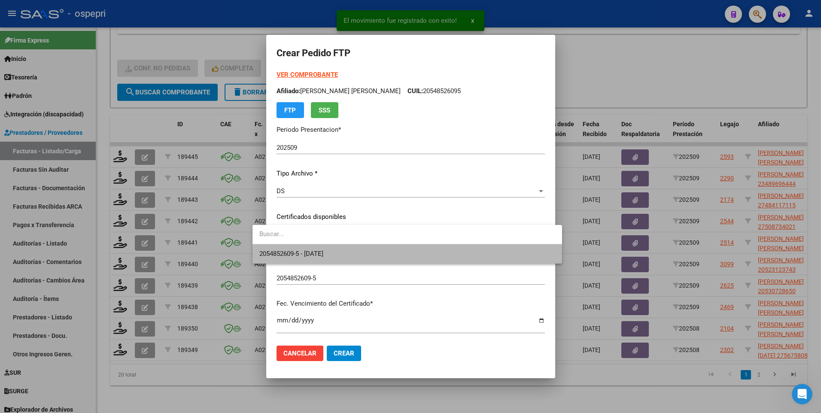
click at [488, 252] on span "2054852609-5 - 2028-04-01" at bounding box center [406, 253] width 295 height 19
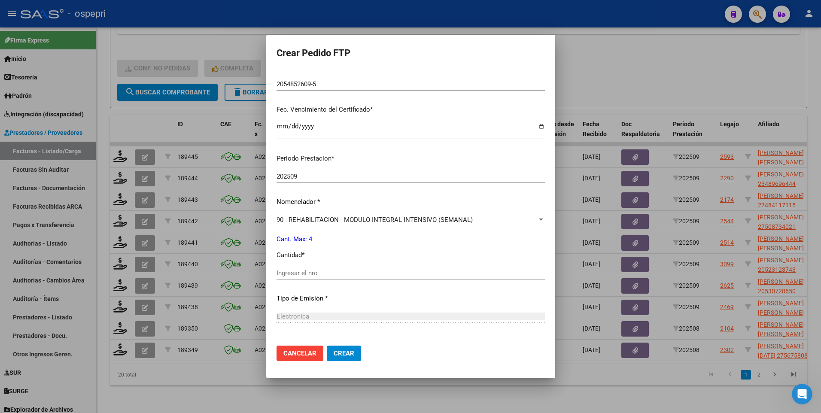
scroll to position [215, 0]
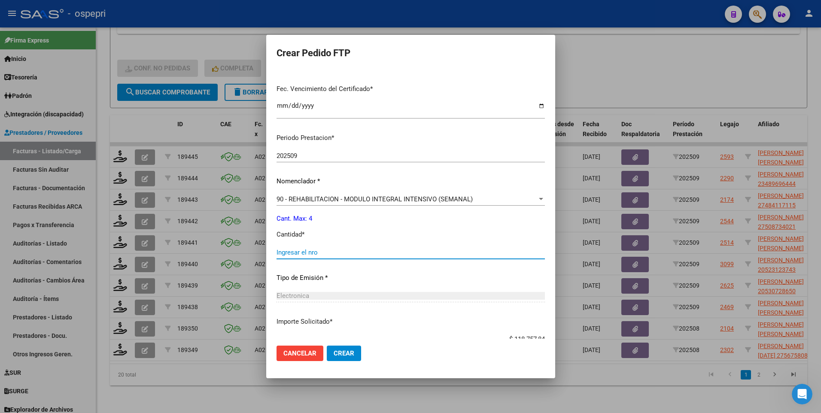
click at [321, 252] on input "Ingresar el nro" at bounding box center [411, 253] width 268 height 8
type input "4"
click at [334, 252] on span "Crear" at bounding box center [344, 354] width 21 height 8
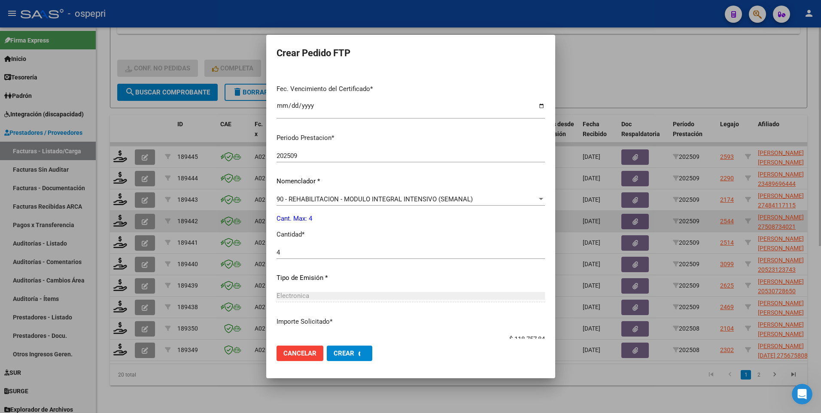
scroll to position [0, 0]
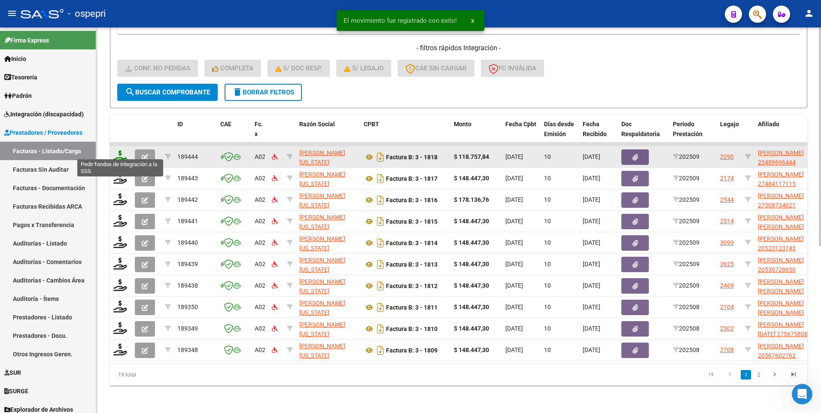
click at [121, 152] on icon at bounding box center [120, 156] width 14 height 12
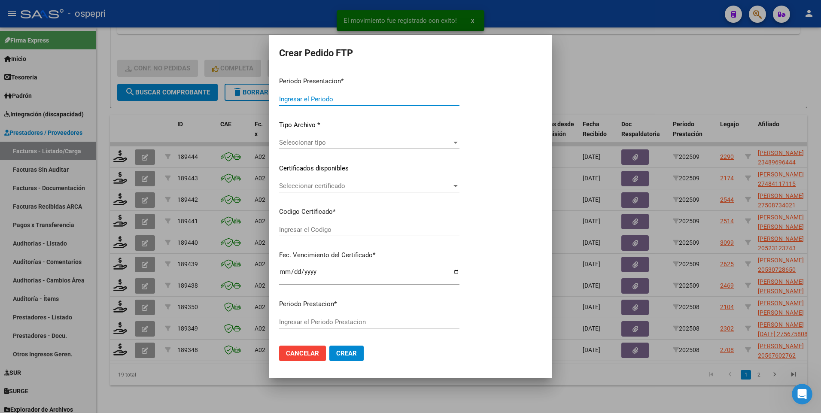
type input "202509"
type input "$ 118.757,84"
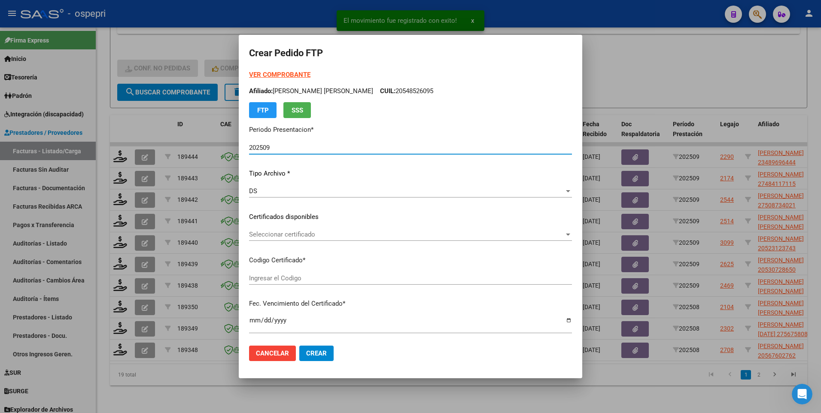
type input "23489696444"
type input "2026-03-10"
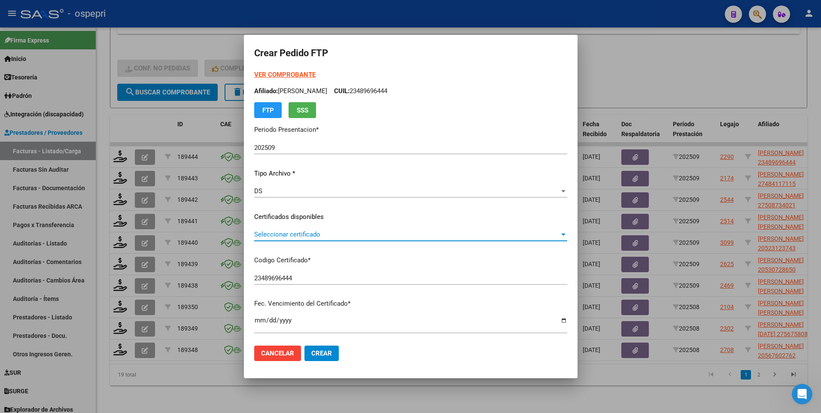
click at [561, 236] on div at bounding box center [564, 234] width 8 height 7
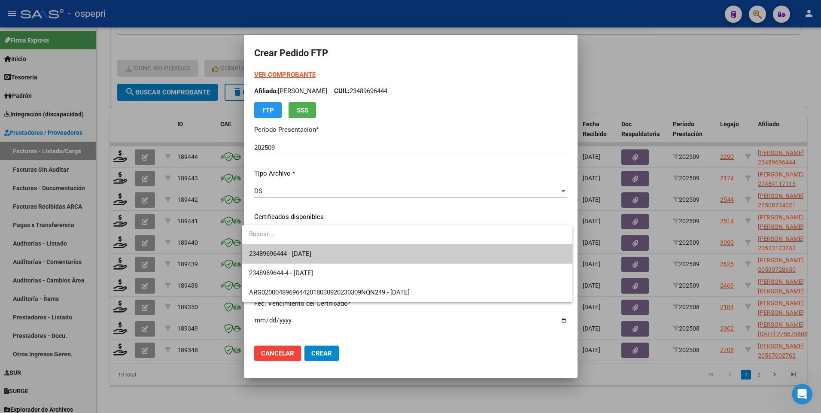
click at [480, 252] on span "23489696444 - 2026-03-10" at bounding box center [407, 253] width 316 height 19
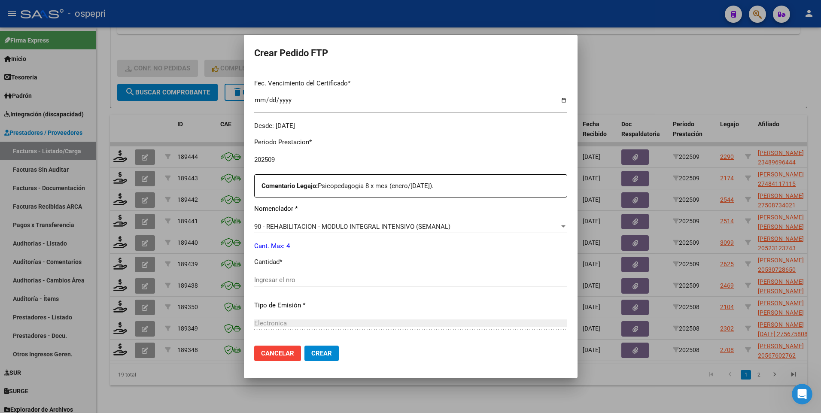
scroll to position [258, 0]
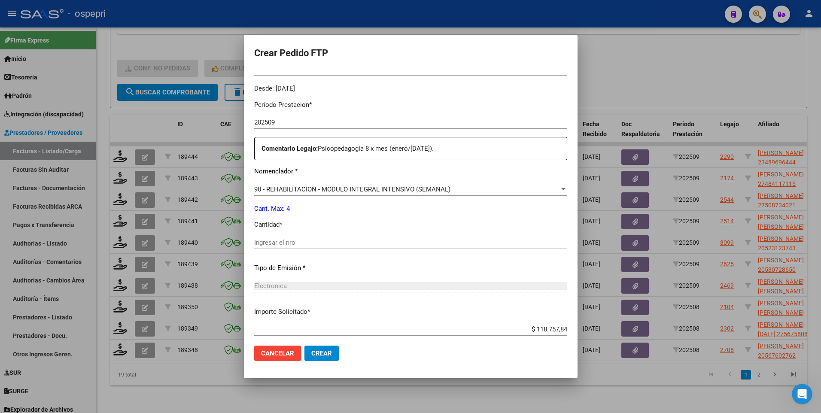
click at [306, 239] on input "Ingresar el nro" at bounding box center [410, 243] width 313 height 8
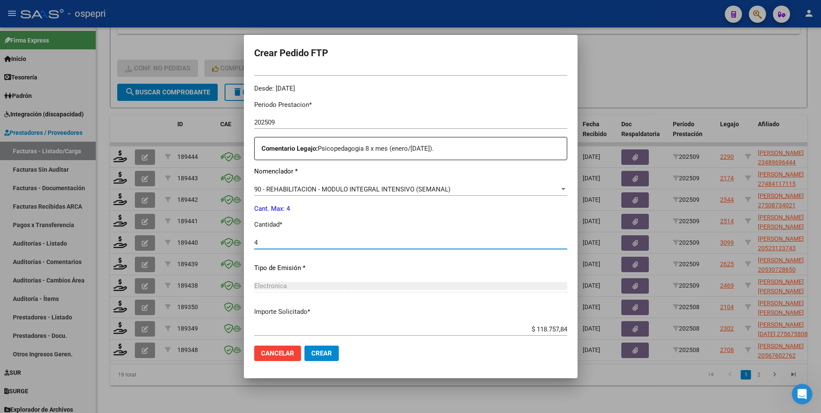
type input "4"
click at [315, 252] on span "Crear" at bounding box center [321, 354] width 21 height 8
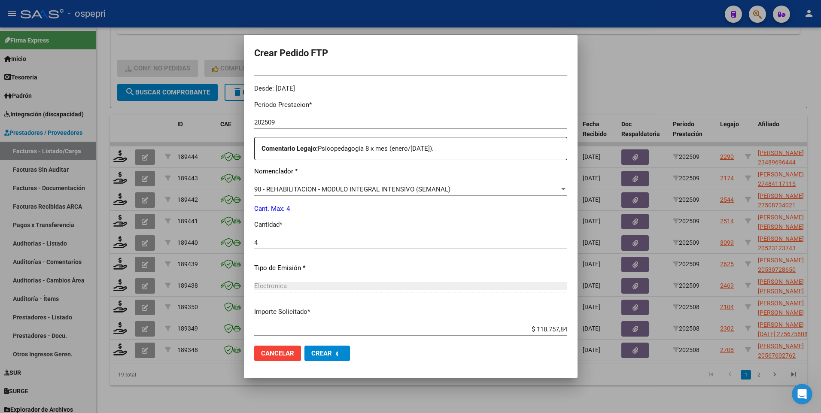
scroll to position [0, 0]
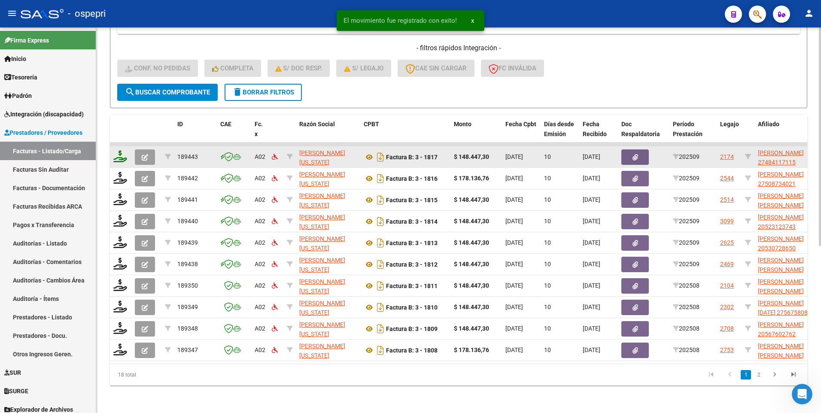
click at [120, 153] on icon at bounding box center [120, 156] width 14 height 12
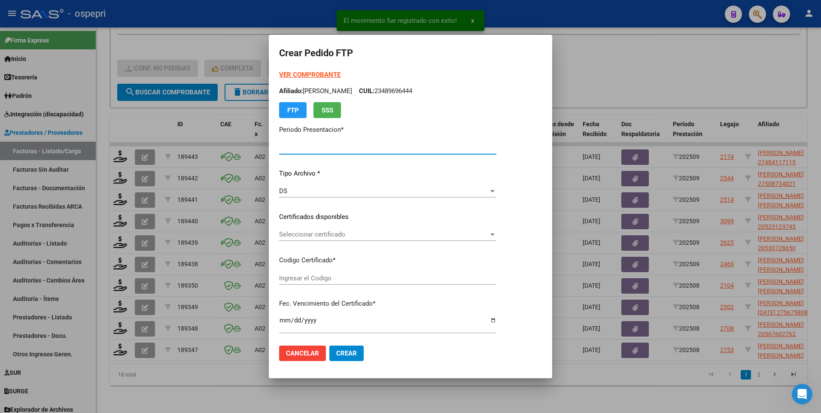
type input "202509"
type input "$ 148.447,30"
type input "27484117115"
type input "2027-10-30"
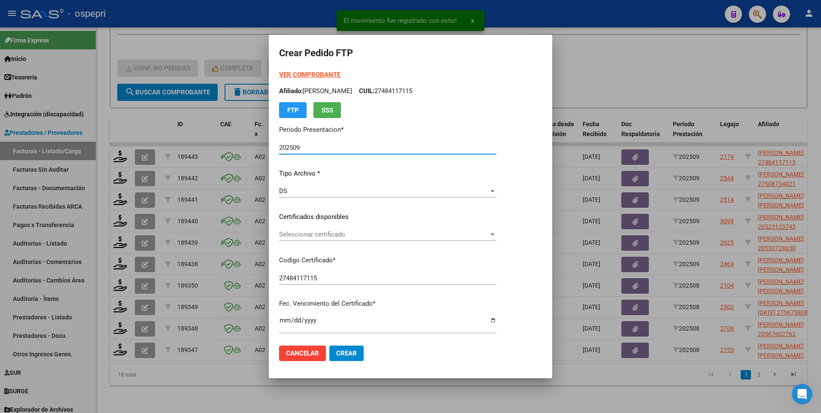
click at [495, 234] on div at bounding box center [492, 235] width 4 height 2
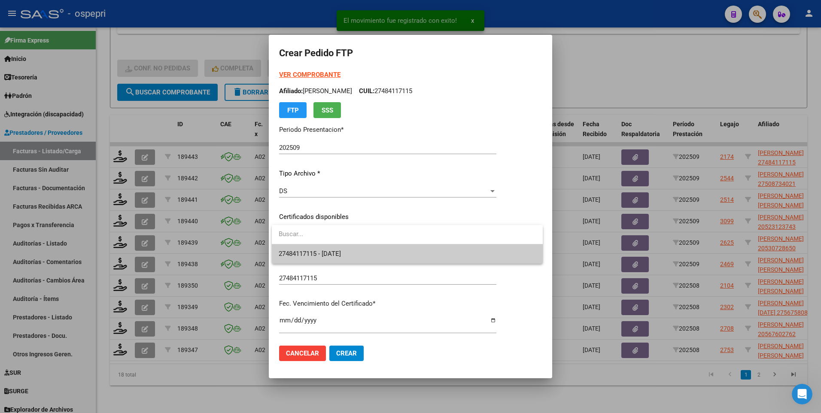
click at [423, 252] on span "27484117115 - 2027-10-30" at bounding box center [407, 253] width 257 height 19
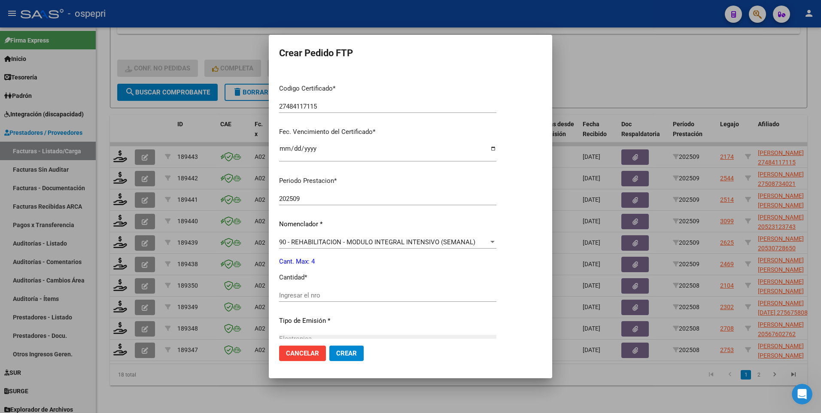
scroll to position [215, 0]
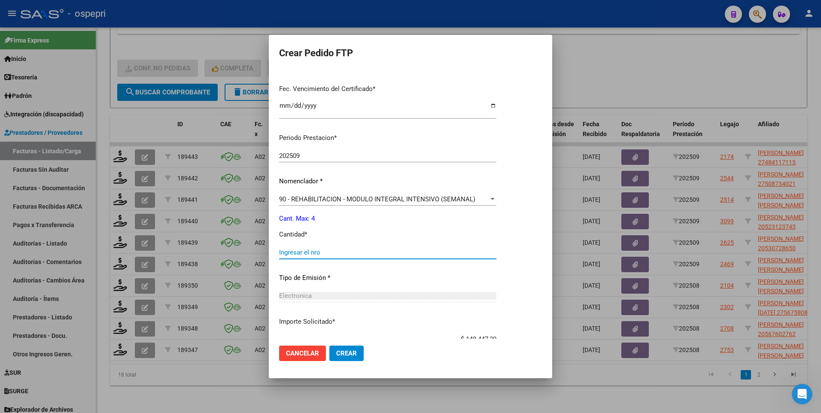
click at [312, 252] on input "Ingresar el nro" at bounding box center [387, 253] width 217 height 8
type input "4"
click at [345, 252] on span "Crear" at bounding box center [346, 354] width 21 height 8
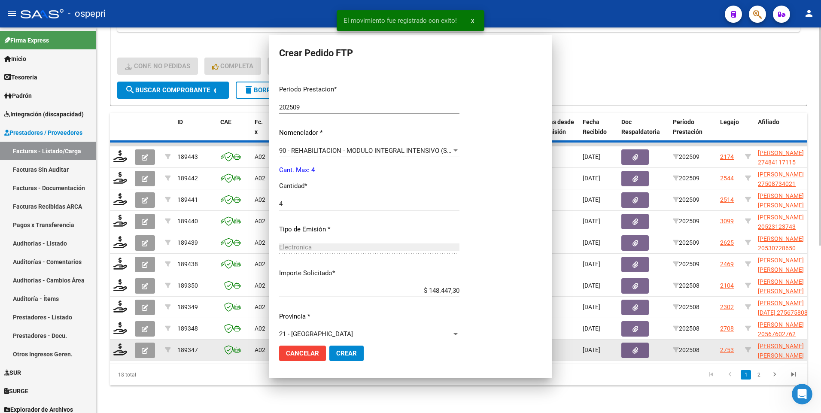
scroll to position [221, 0]
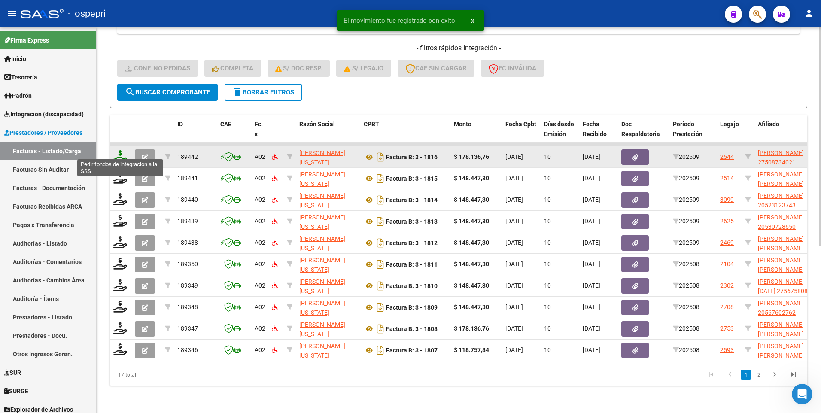
click at [121, 153] on icon at bounding box center [120, 156] width 14 height 12
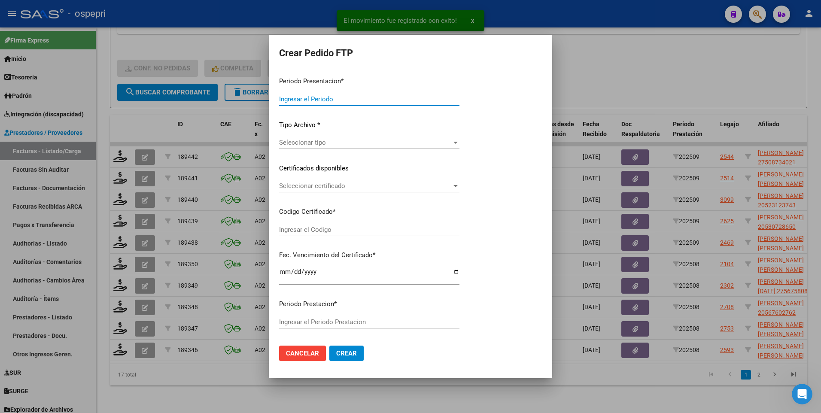
type input "202509"
type input "$ 178.136,76"
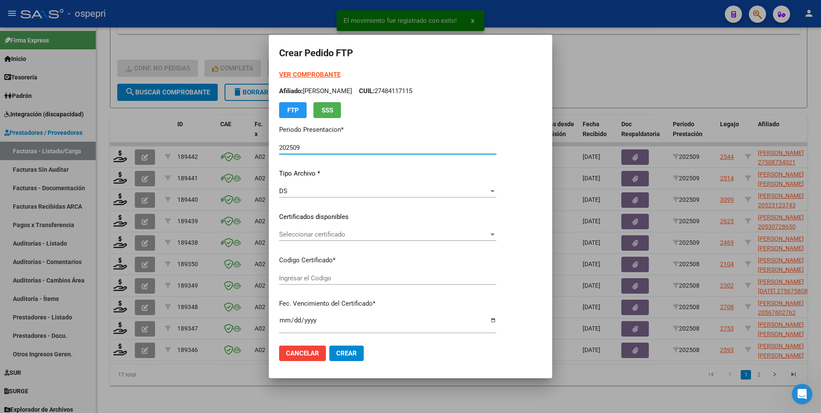
type input "2750873402-1"
type input "2026-09-01"
click at [496, 236] on div at bounding box center [493, 234] width 8 height 7
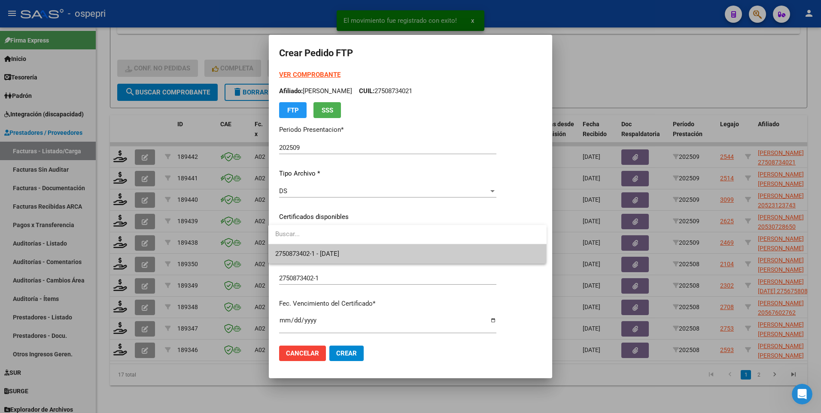
click at [507, 252] on span "2750873402-1 - 2026-09-01" at bounding box center [407, 253] width 265 height 19
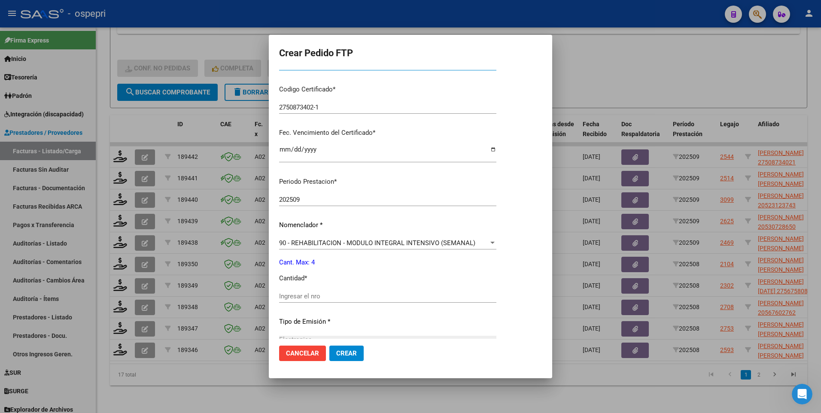
scroll to position [215, 0]
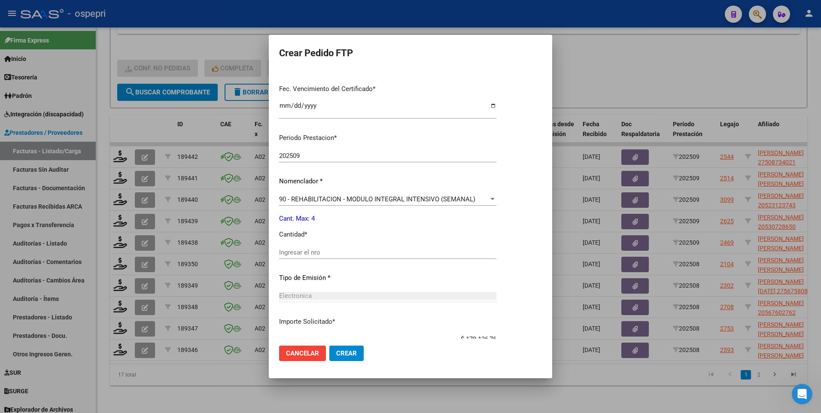
click at [321, 252] on input "Ingresar el nro" at bounding box center [387, 253] width 217 height 8
type input "4"
click at [343, 252] on span "Crear" at bounding box center [346, 354] width 21 height 8
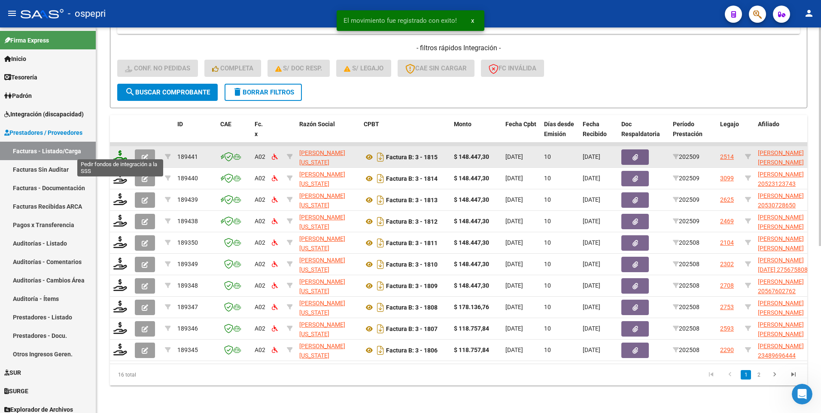
click at [122, 155] on icon at bounding box center [120, 156] width 14 height 12
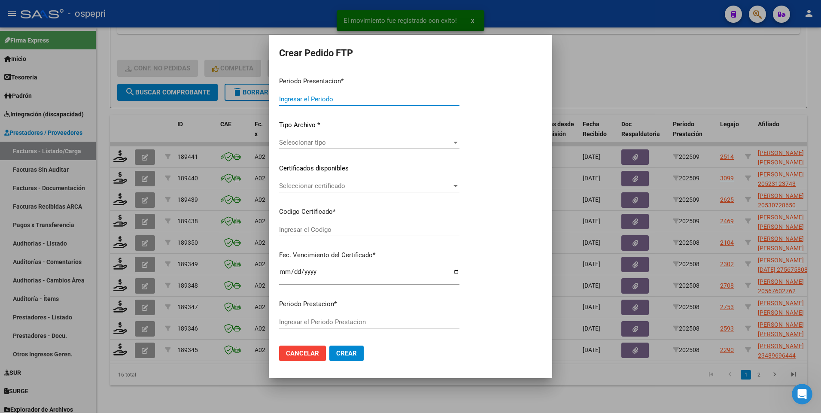
type input "202509"
type input "$ 148.447,30"
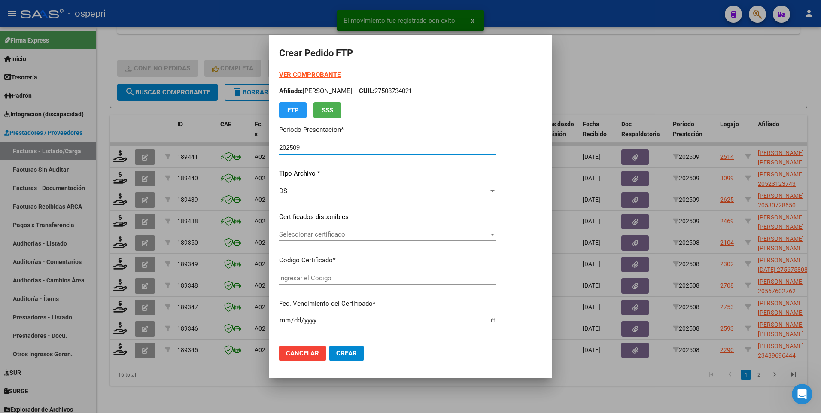
type input "2755159458-6"
type input "2029-03-01"
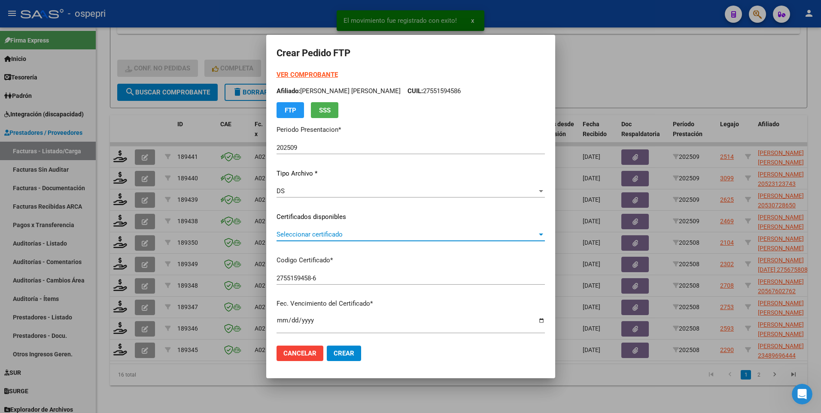
click at [545, 234] on div at bounding box center [541, 234] width 8 height 7
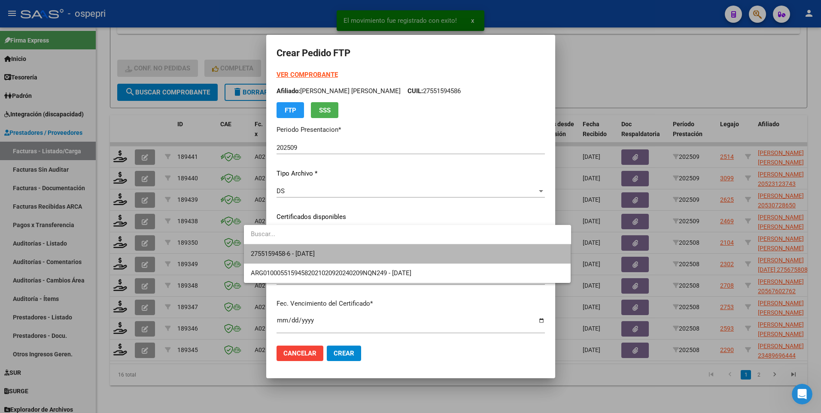
click at [450, 252] on span "2755159458-6 - 2029-03-01" at bounding box center [407, 253] width 313 height 19
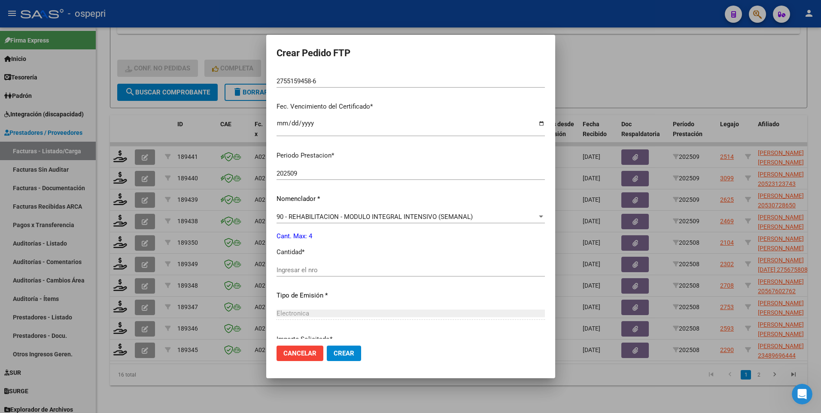
scroll to position [215, 0]
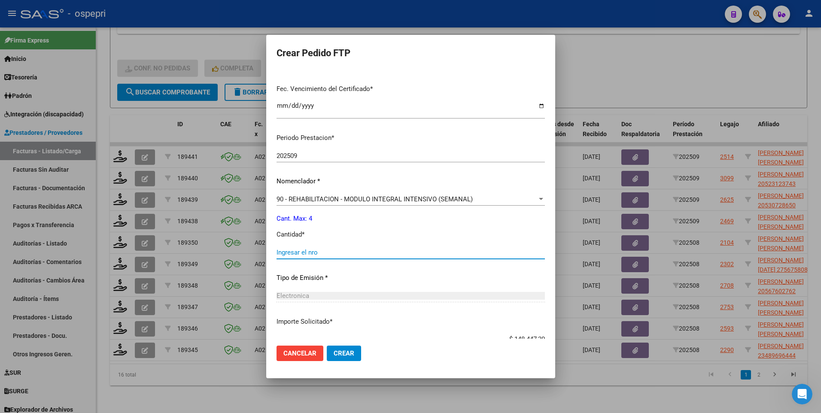
click at [312, 252] on input "Ingresar el nro" at bounding box center [411, 253] width 268 height 8
type input "4"
click at [334, 252] on span "Crear" at bounding box center [344, 354] width 21 height 8
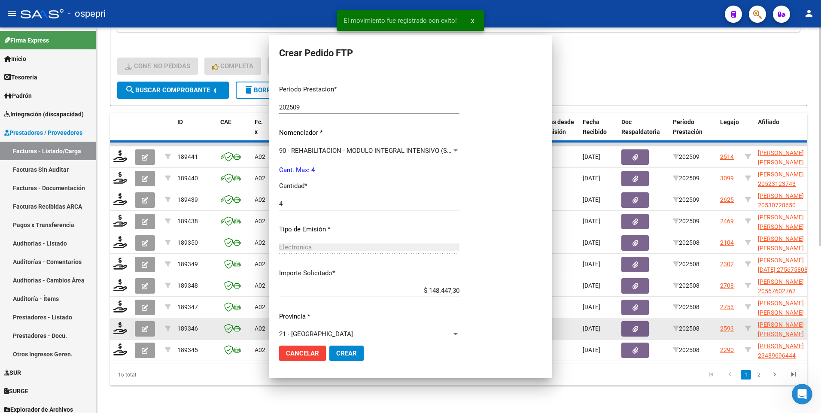
scroll to position [221, 0]
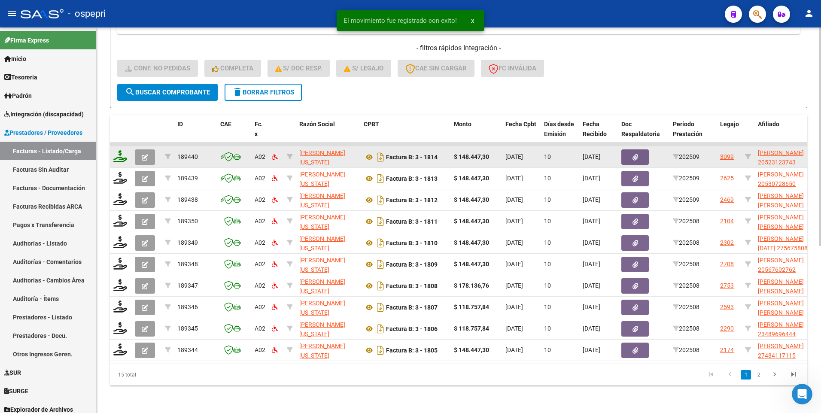
click at [118, 154] on icon at bounding box center [120, 156] width 14 height 12
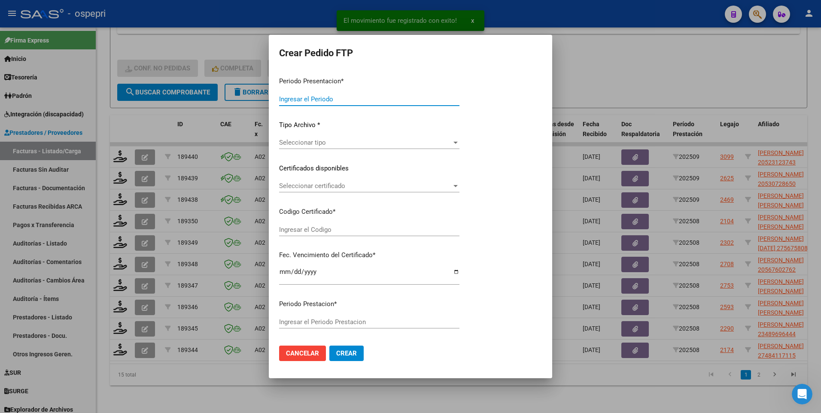
type input "202509"
type input "$ 148.447,30"
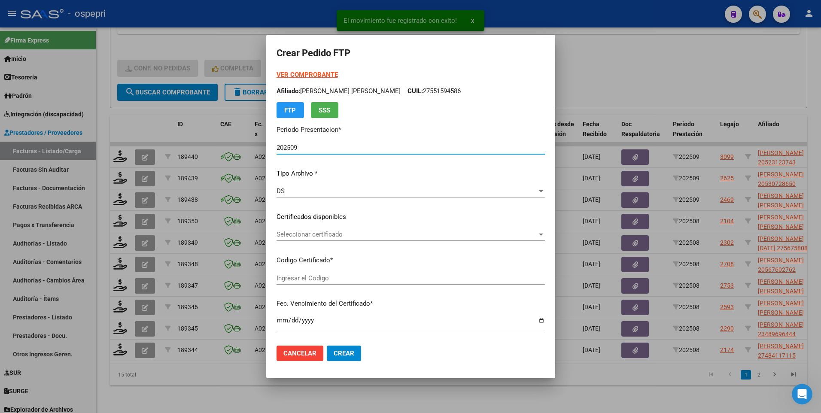
type input "ARG02000523123742019013120240131NQN249"
type input "2029-03-31"
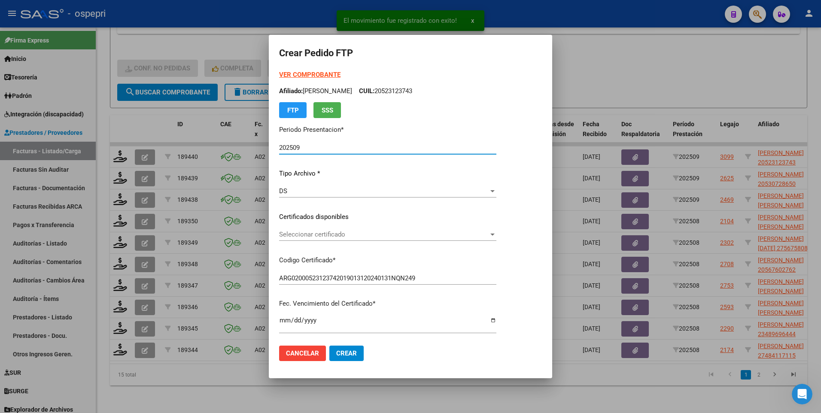
click at [495, 234] on div at bounding box center [492, 235] width 4 height 2
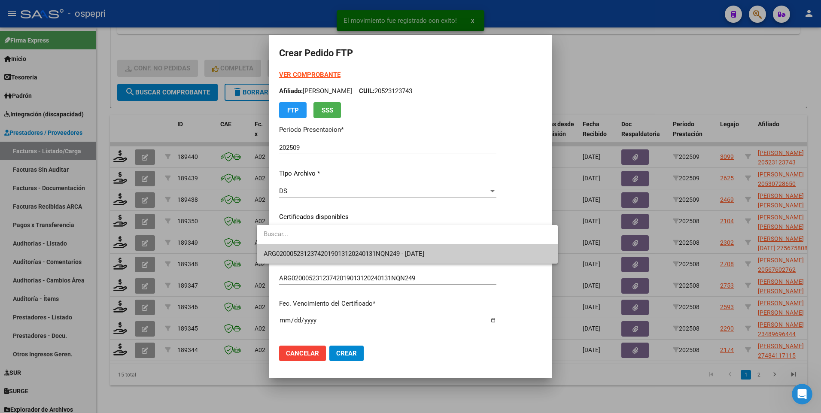
click at [514, 252] on span "ARG02000523123742019013120240131NQN249 - 2029-03-31" at bounding box center [407, 253] width 287 height 19
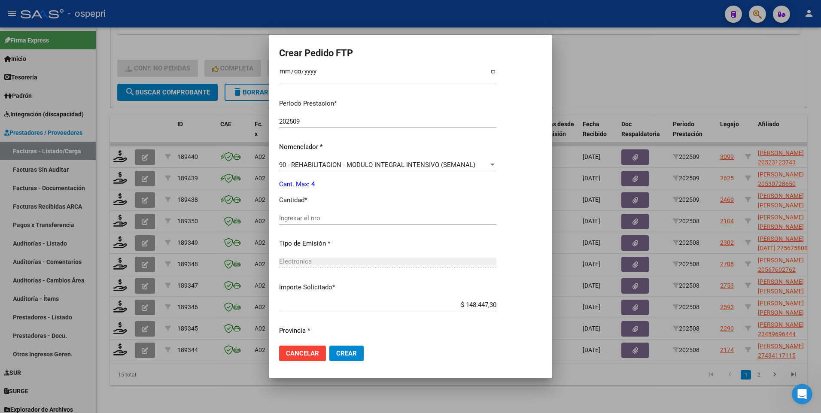
scroll to position [258, 0]
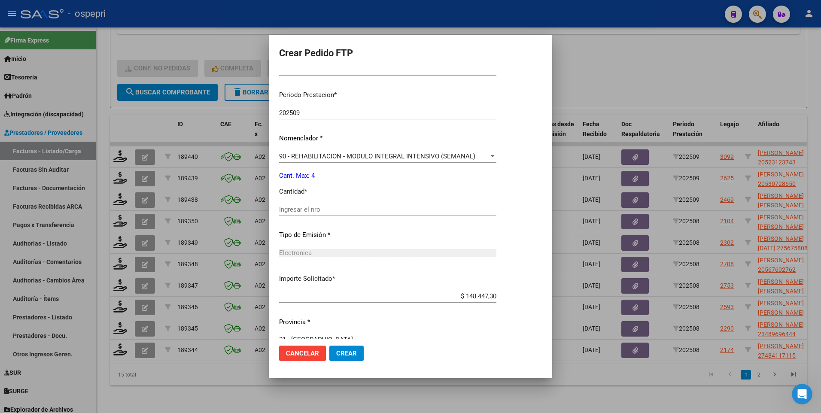
click at [309, 208] on input "Ingresar el nro" at bounding box center [387, 210] width 217 height 8
type input "4"
click at [336, 252] on span "Crear" at bounding box center [346, 354] width 21 height 8
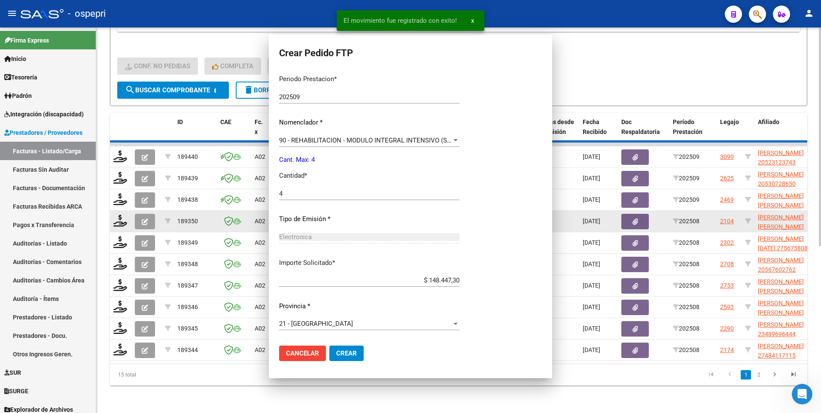
scroll to position [225, 0]
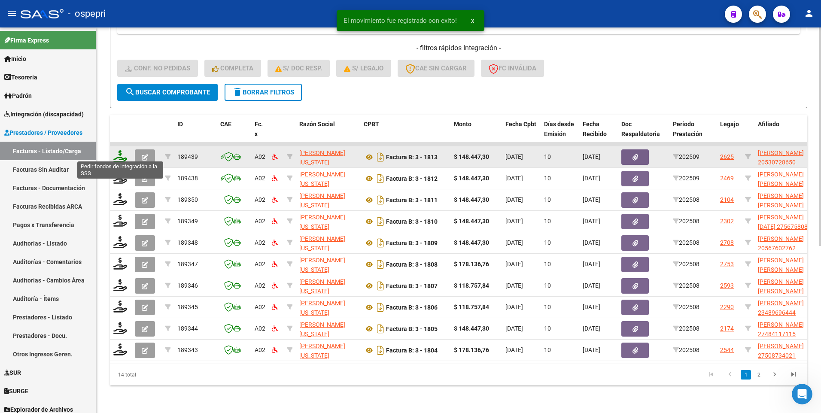
click at [122, 152] on icon at bounding box center [120, 156] width 14 height 12
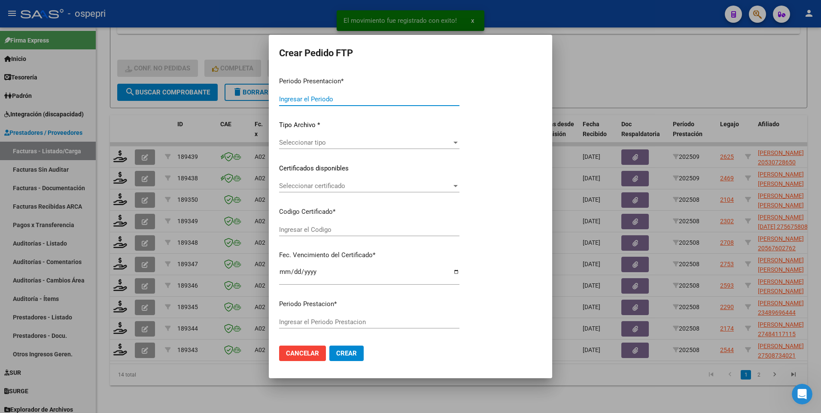
type input "202509"
type input "$ 148.447,30"
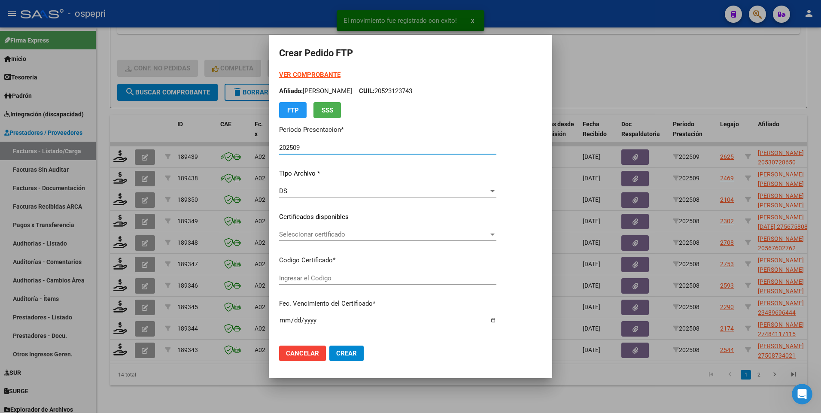
type input "2053072865-0"
type input "2034-03-01"
click at [545, 234] on mat-dialog-content "VER COMPROBANTE ARCA Padrón Afiliado: YAÑEZ EDUARDO RENE CUIL: 20530728650 FTP …" at bounding box center [410, 204] width 283 height 268
click at [495, 234] on div at bounding box center [492, 235] width 4 height 2
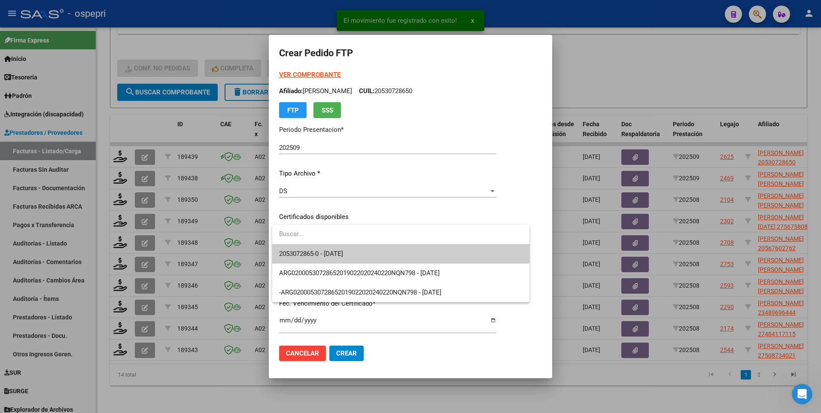
click at [401, 252] on span "2053072865-0 - 2034-03-01" at bounding box center [400, 253] width 243 height 19
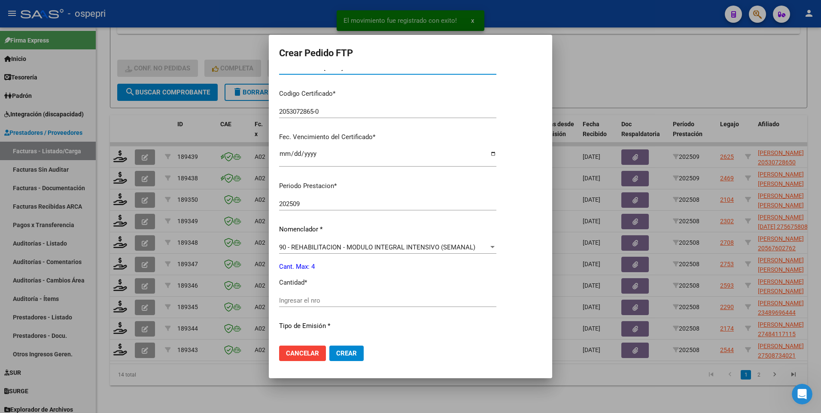
scroll to position [172, 0]
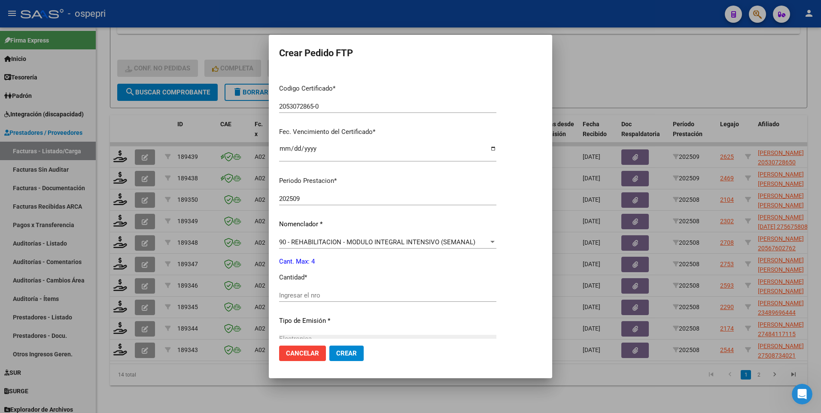
click at [306, 252] on div "Ingresar el nro" at bounding box center [387, 295] width 217 height 13
click at [307, 252] on input "Ingresar el nro" at bounding box center [387, 296] width 217 height 8
type input "4"
click at [347, 252] on span "Crear" at bounding box center [346, 354] width 21 height 8
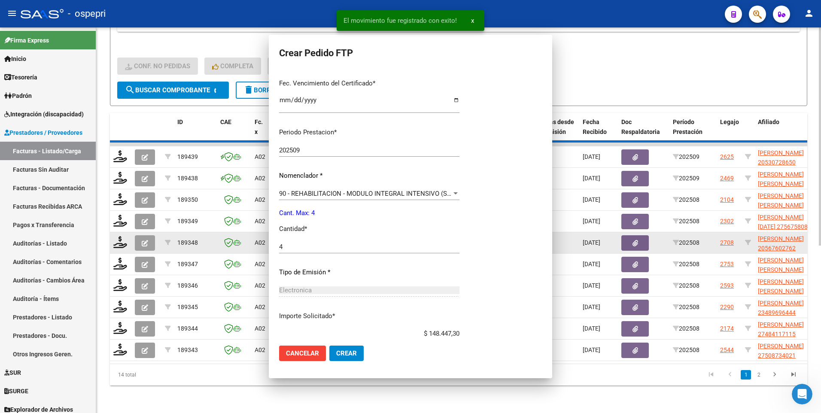
scroll to position [0, 0]
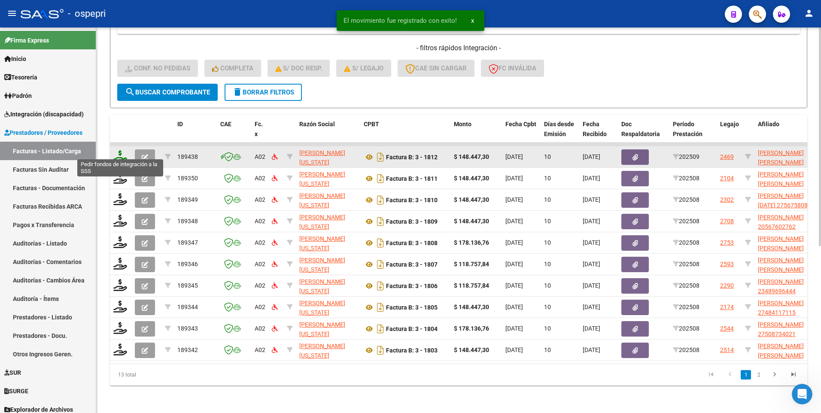
click at [125, 155] on icon at bounding box center [120, 156] width 14 height 12
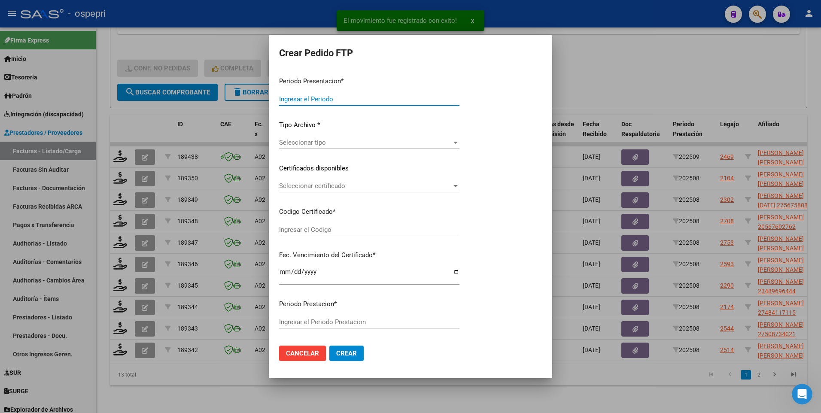
type input "202509"
type input "$ 148.447,30"
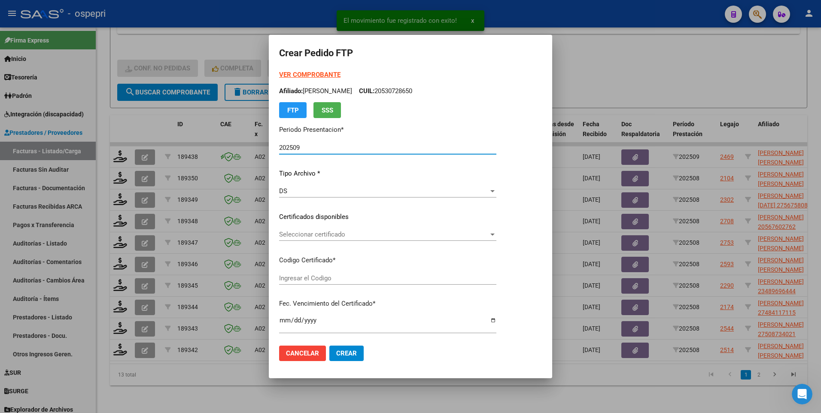
type input "2051317665-2"
type input "2032-02-01"
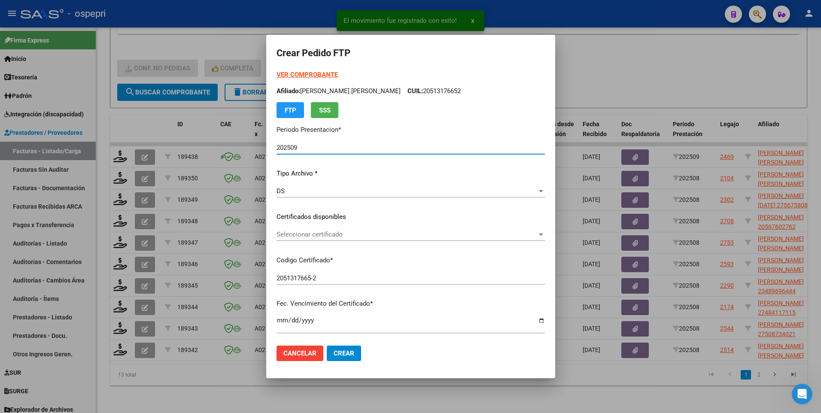
click at [537, 237] on span "Seleccionar certificado" at bounding box center [407, 235] width 261 height 8
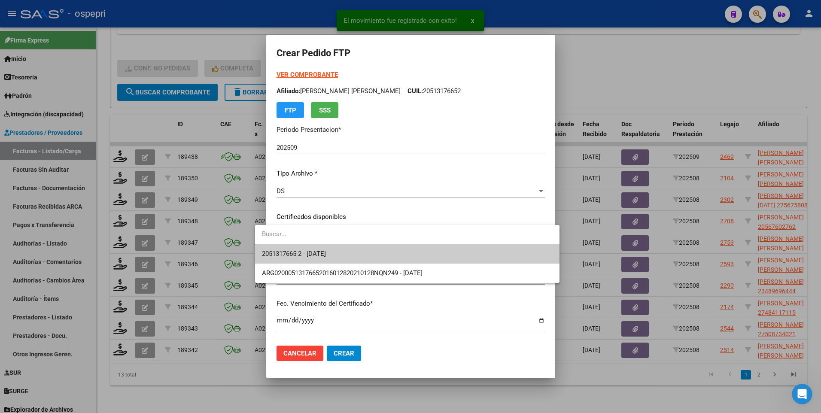
click at [463, 252] on span "2051317665-2 - 2032-02-01" at bounding box center [407, 253] width 291 height 19
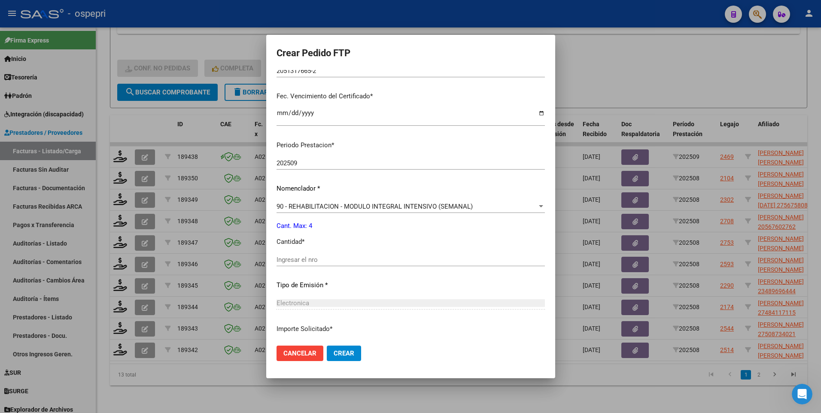
scroll to position [215, 0]
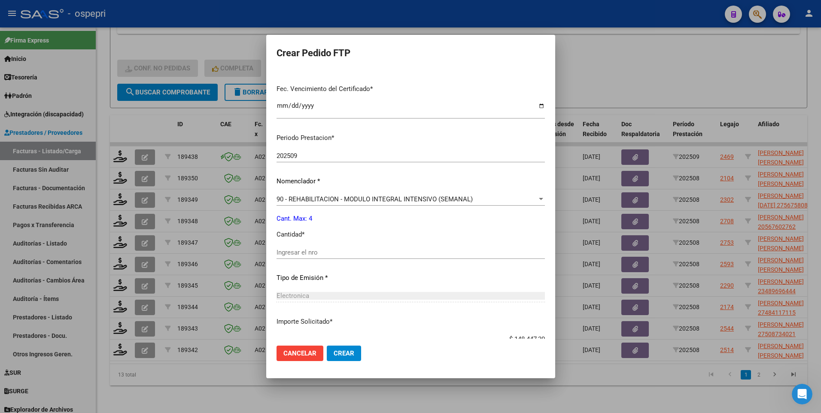
click at [316, 252] on div "Ingresar el nro" at bounding box center [411, 252] width 268 height 13
click at [317, 252] on input "Ingresar el nro" at bounding box center [411, 253] width 268 height 8
type input "4"
click at [336, 252] on span "Crear" at bounding box center [344, 354] width 21 height 8
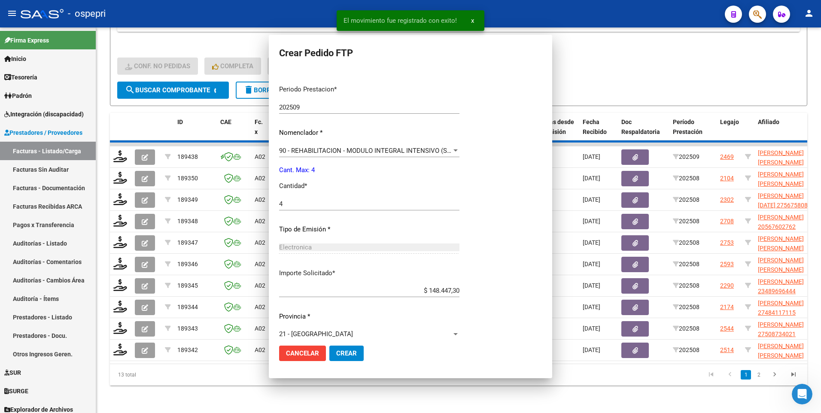
scroll to position [0, 0]
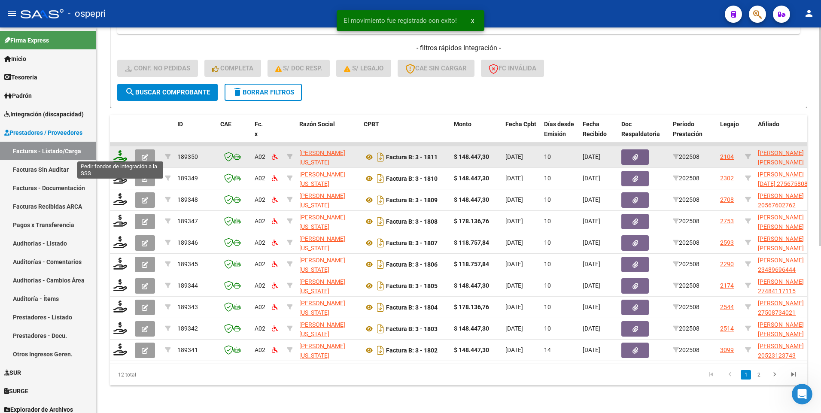
click at [120, 153] on icon at bounding box center [120, 156] width 14 height 12
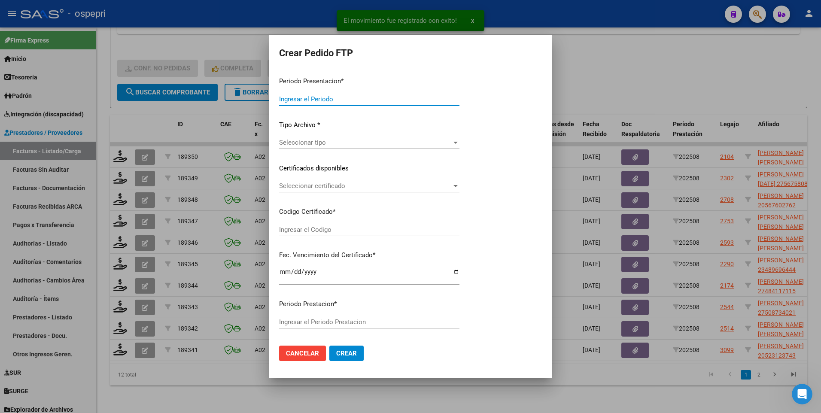
type input "202509"
type input "202508"
type input "$ 148.447,30"
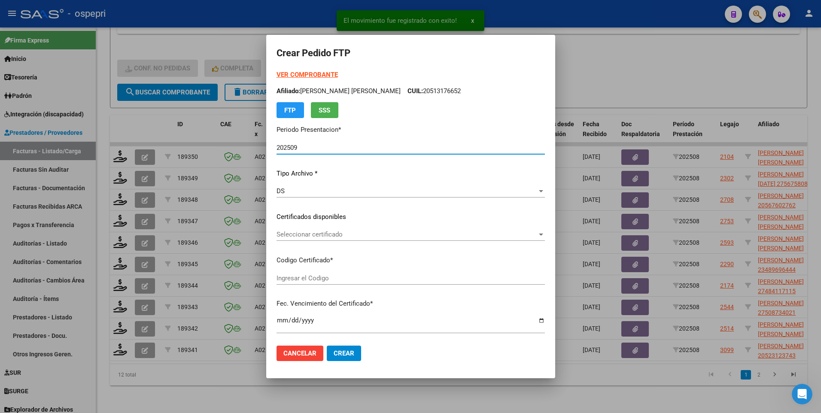
type input "ARG02000563164092020092820210928NQN249"
type input "2027-12-22"
click at [539, 234] on div at bounding box center [541, 235] width 4 height 2
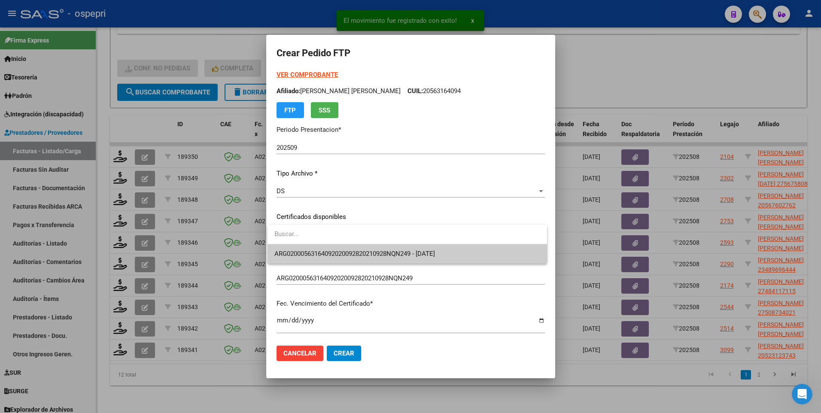
click at [509, 242] on input "dropdown search" at bounding box center [408, 234] width 280 height 19
click at [499, 249] on span "ARG02000563164092020092820210928NQN249 - 2027-12-22" at bounding box center [407, 253] width 266 height 19
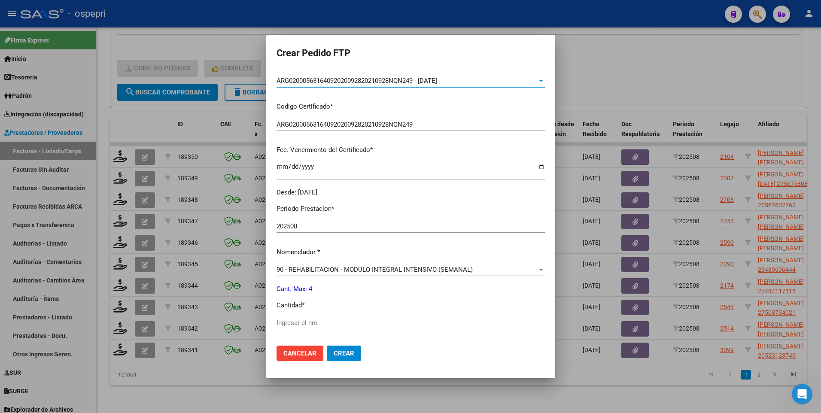
scroll to position [215, 0]
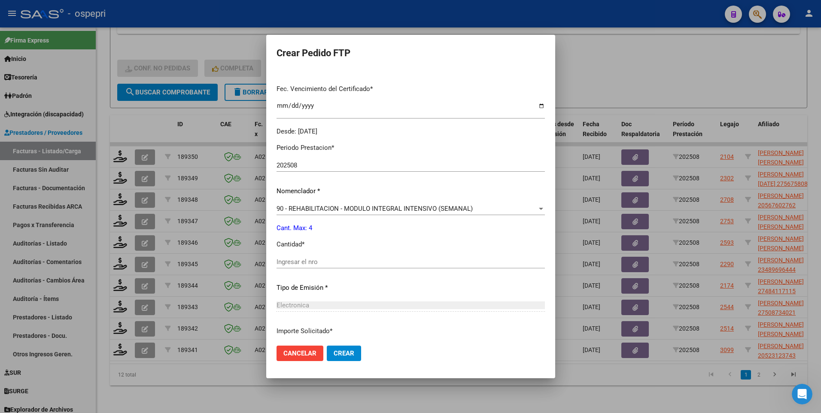
click at [334, 252] on input "Ingresar el nro" at bounding box center [411, 262] width 268 height 8
type input "4"
click at [337, 252] on span "Crear" at bounding box center [344, 354] width 21 height 8
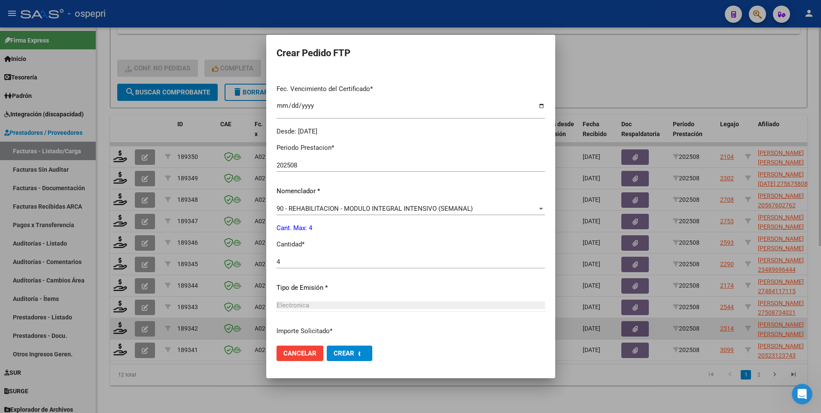
scroll to position [0, 0]
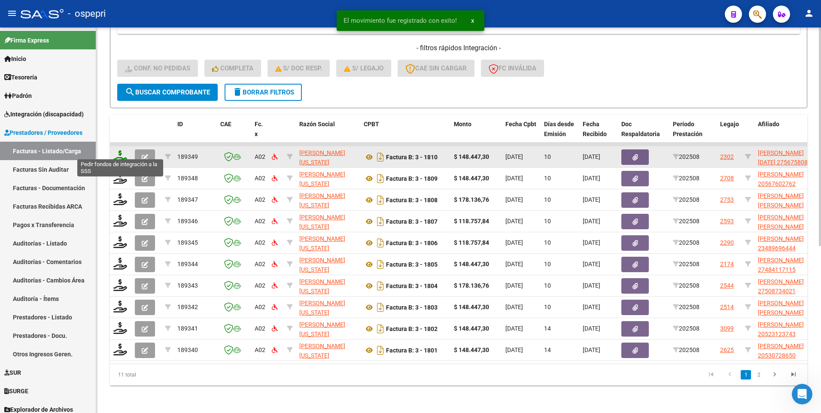
click at [122, 151] on icon at bounding box center [120, 156] width 14 height 12
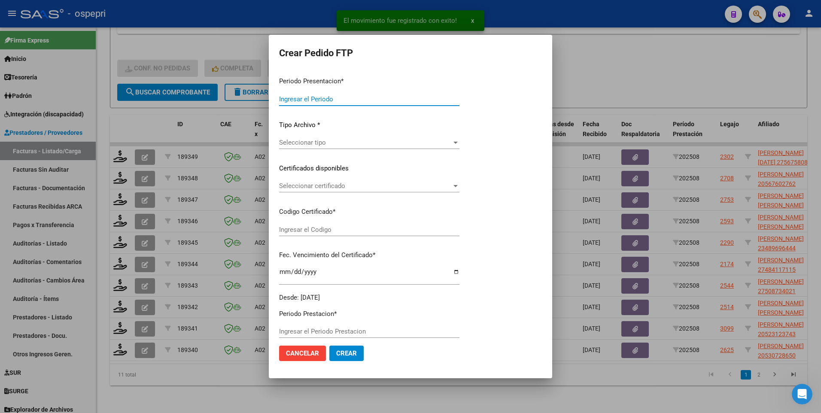
type input "202509"
type input "202508"
type input "$ 148.447,30"
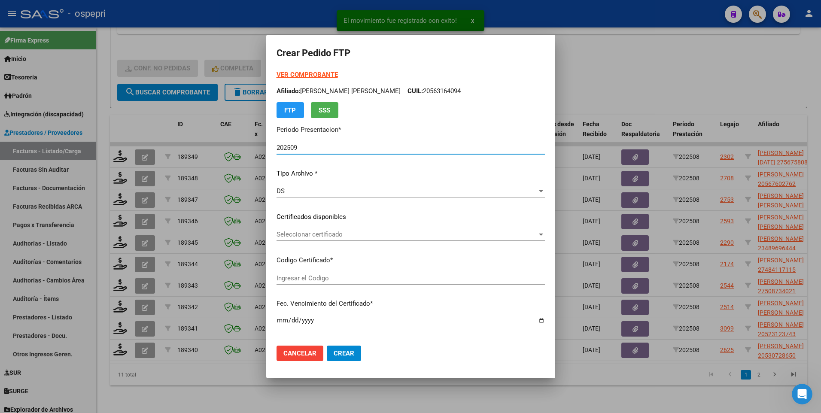
type input "2756758086-0"
type input "2026-11-16"
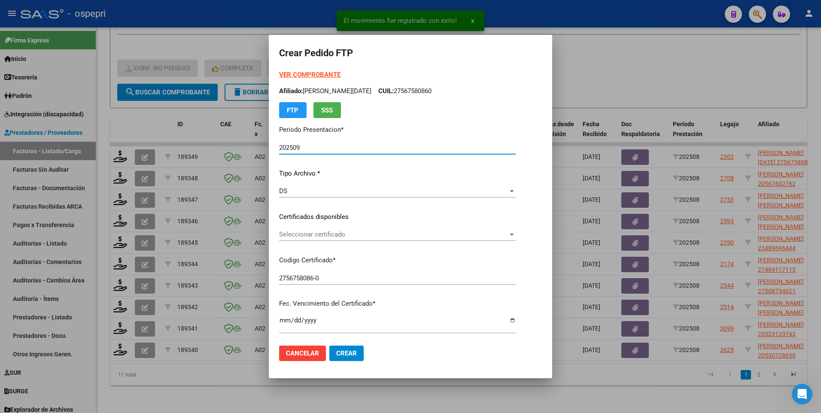
click at [508, 235] on div at bounding box center [512, 234] width 8 height 7
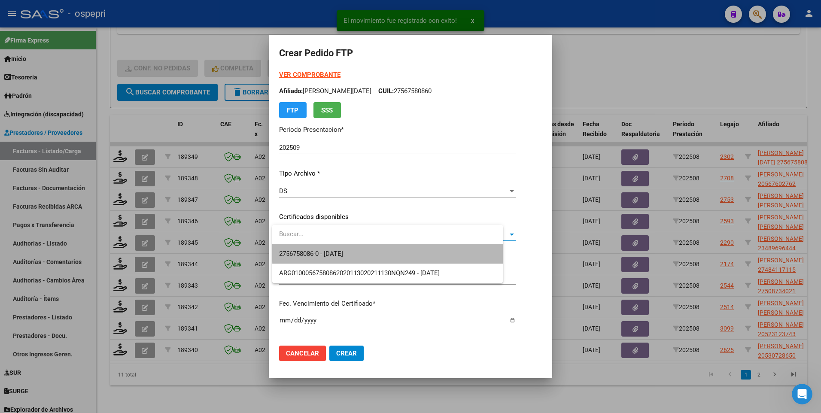
click at [474, 249] on span "2756758086-0 - 2026-11-16" at bounding box center [387, 253] width 217 height 19
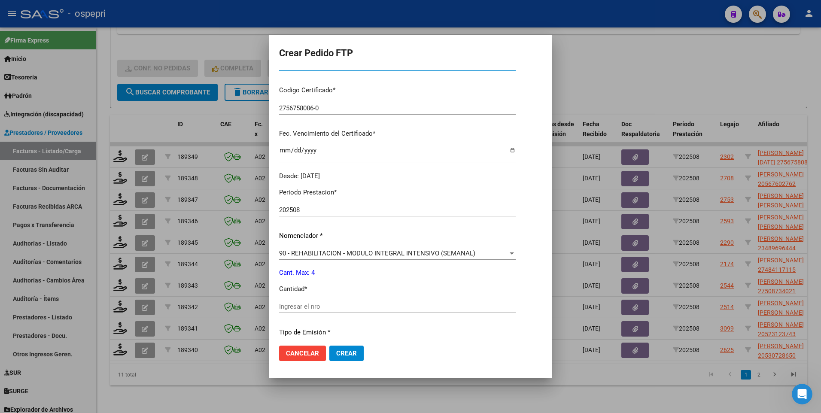
scroll to position [172, 0]
click at [329, 252] on input "Ingresar el nro" at bounding box center [397, 305] width 237 height 8
type input "4"
click at [345, 252] on button "Crear" at bounding box center [346, 353] width 34 height 15
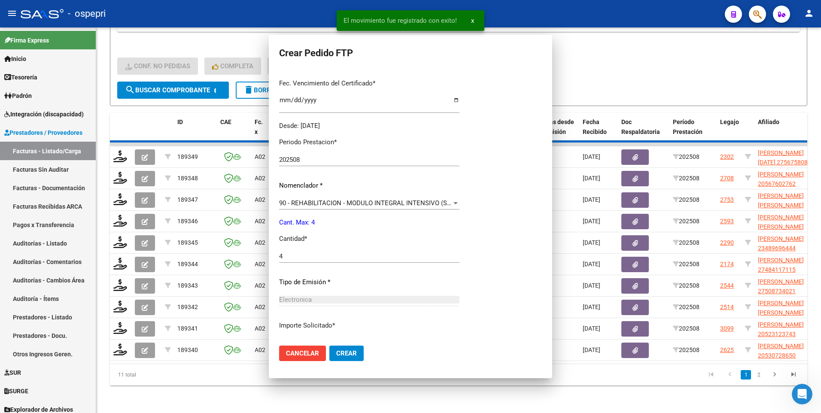
scroll to position [123, 0]
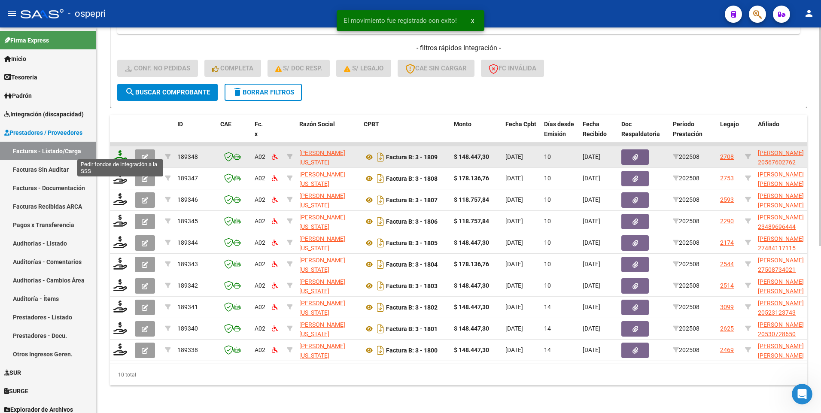
click at [120, 154] on icon at bounding box center [120, 156] width 14 height 12
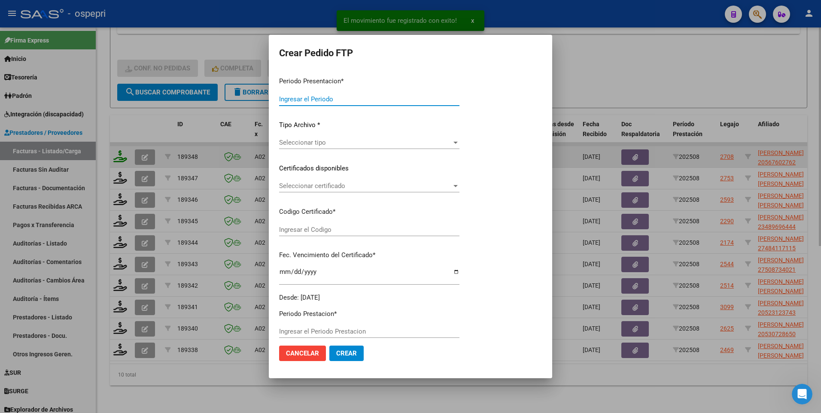
type input "202509"
type input "202508"
type input "$ 148.447,30"
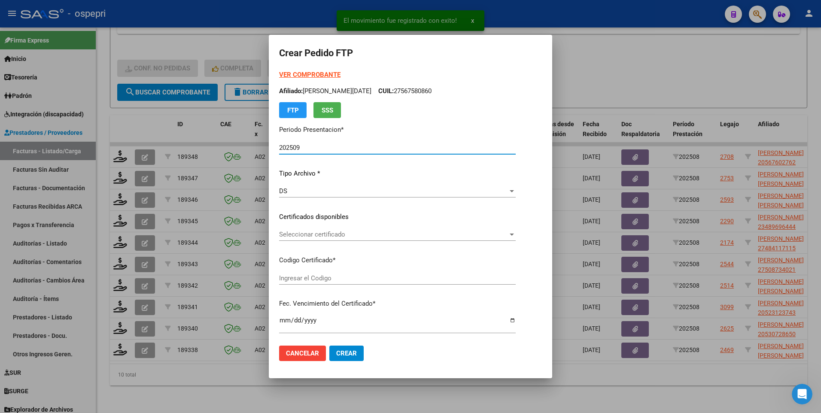
type input "2056760276-2"
type input "2027-03-05"
click at [495, 234] on div at bounding box center [492, 235] width 4 height 2
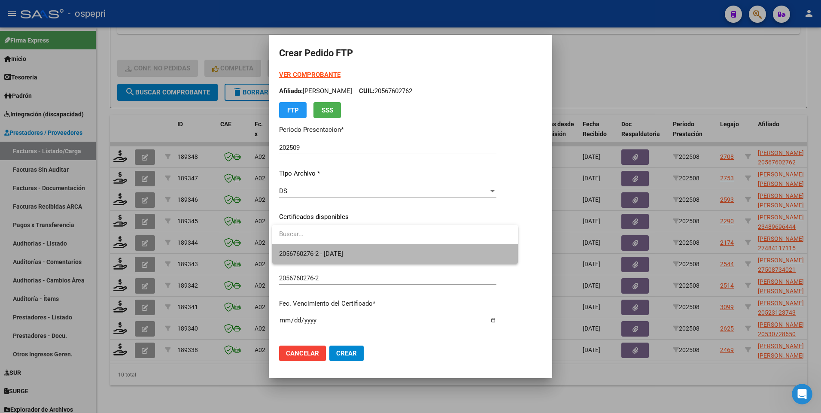
click at [430, 252] on span "2056760276-2 - 2027-03-05" at bounding box center [395, 253] width 232 height 19
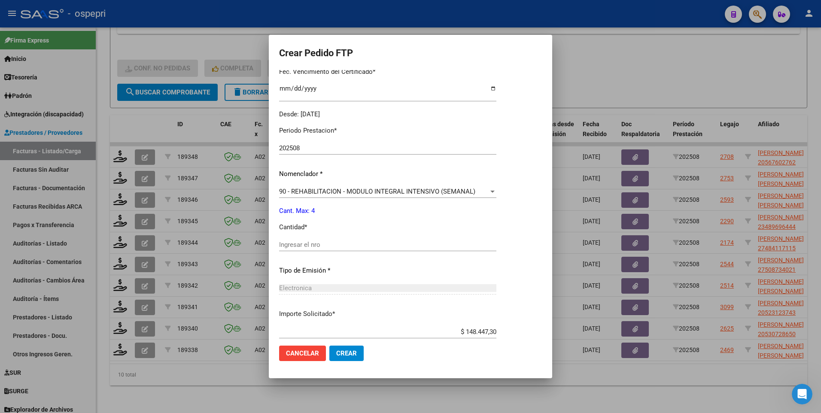
scroll to position [258, 0]
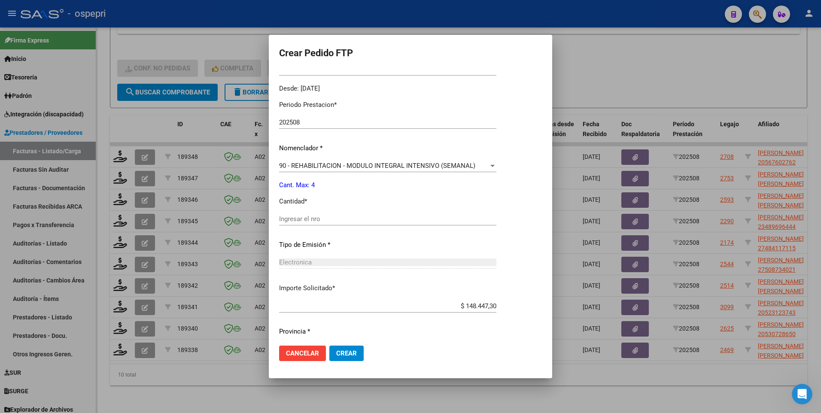
click at [311, 218] on input "Ingresar el nro" at bounding box center [387, 219] width 217 height 8
type input "4"
click at [342, 252] on span "Crear" at bounding box center [346, 354] width 21 height 8
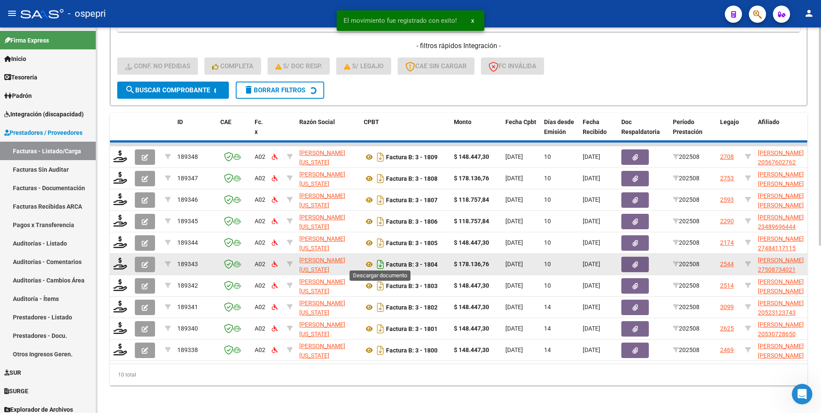
scroll to position [273, 0]
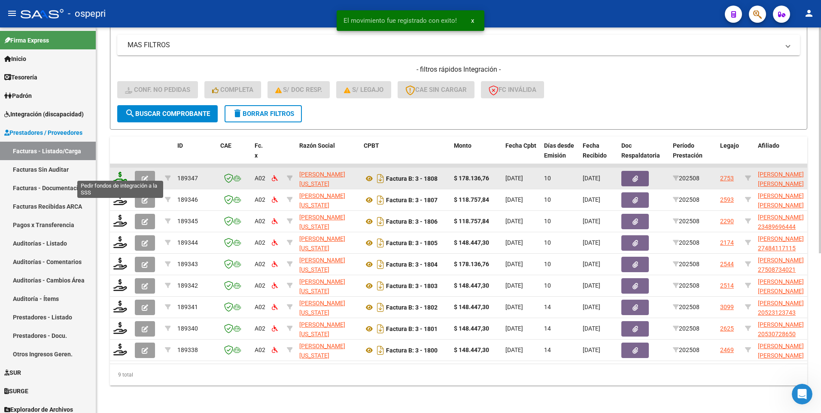
click at [117, 174] on icon at bounding box center [120, 178] width 14 height 12
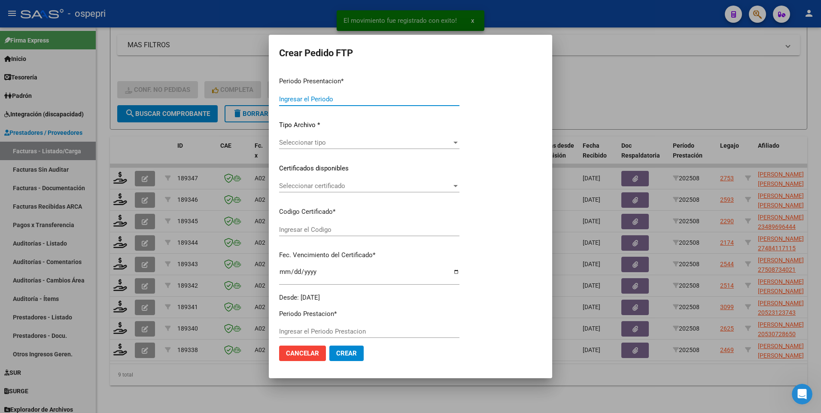
type input "202509"
type input "202508"
type input "$ 178.136,76"
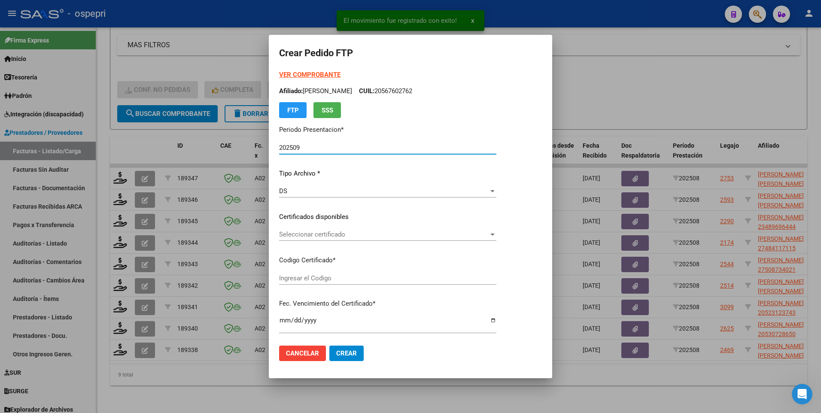
type input "2047721543-3"
type input "2029-01-11"
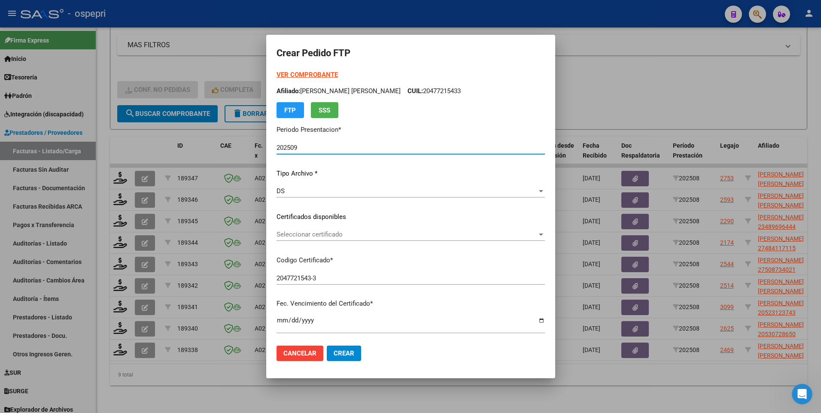
click at [543, 234] on div at bounding box center [541, 235] width 4 height 2
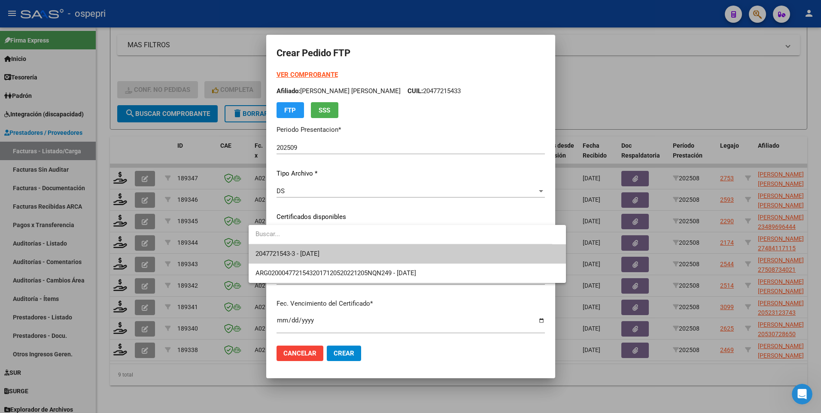
click at [487, 245] on span "2047721543-3 - 2029-01-11" at bounding box center [408, 253] width 304 height 19
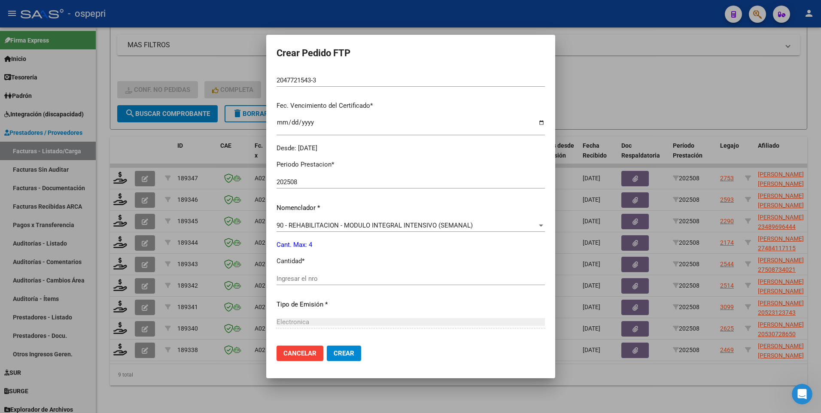
scroll to position [215, 0]
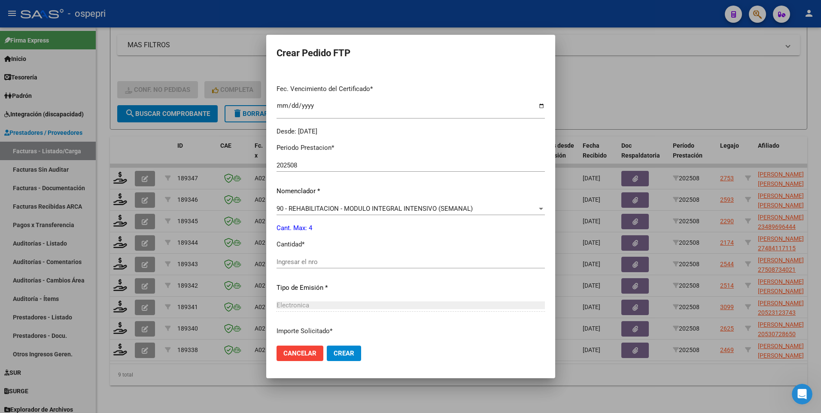
click at [362, 252] on input "Ingresar el nro" at bounding box center [411, 262] width 268 height 8
type input "4"
click at [334, 252] on span "Crear" at bounding box center [344, 354] width 21 height 8
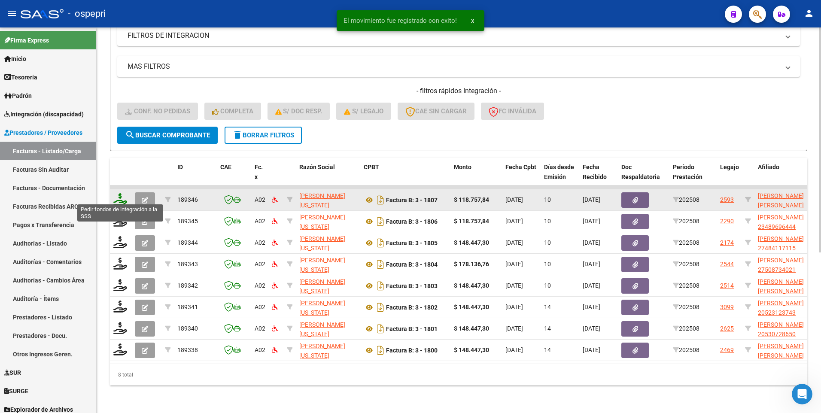
scroll to position [251, 0]
click at [121, 199] on div at bounding box center [120, 199] width 15 height 13
click at [122, 194] on icon at bounding box center [120, 199] width 14 height 12
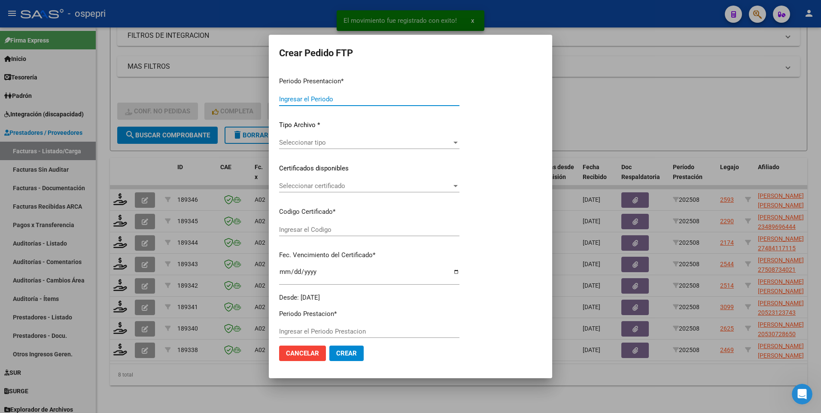
type input "202509"
type input "202508"
type input "$ 118.757,84"
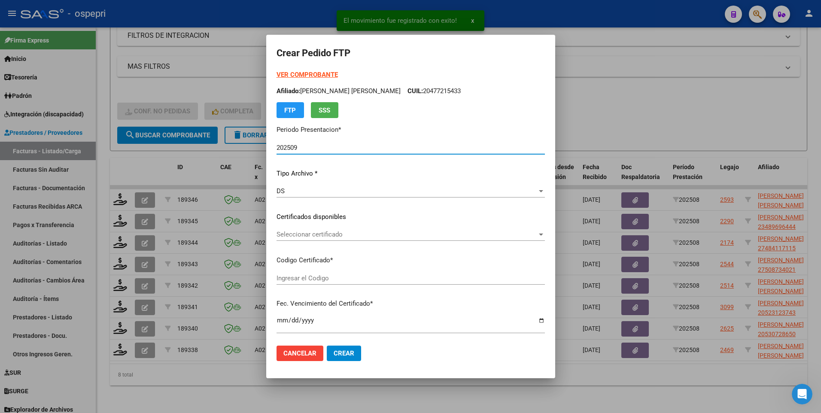
type input "2054852609-5"
type input "2028-04-01"
click at [545, 234] on div at bounding box center [541, 234] width 8 height 7
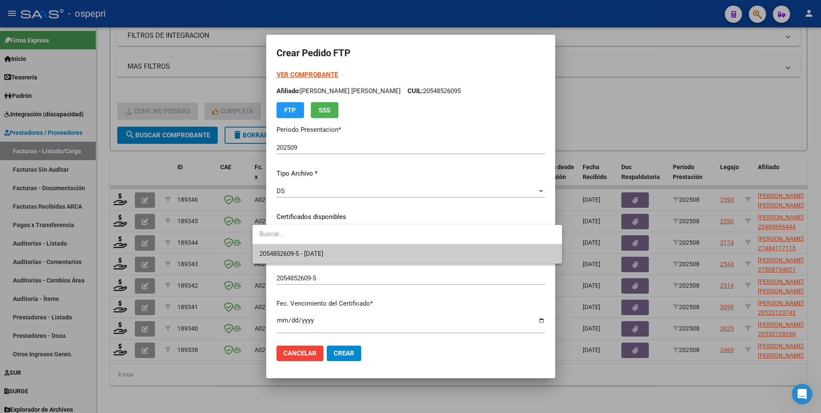
click at [468, 248] on span "2054852609-5 - 2028-04-01" at bounding box center [406, 253] width 295 height 19
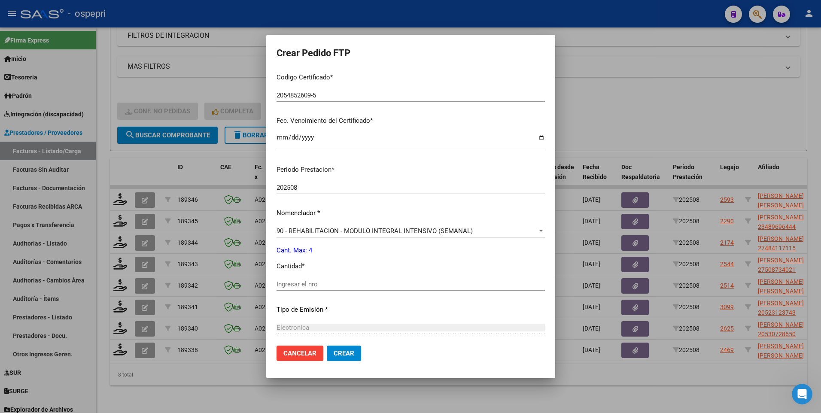
scroll to position [215, 0]
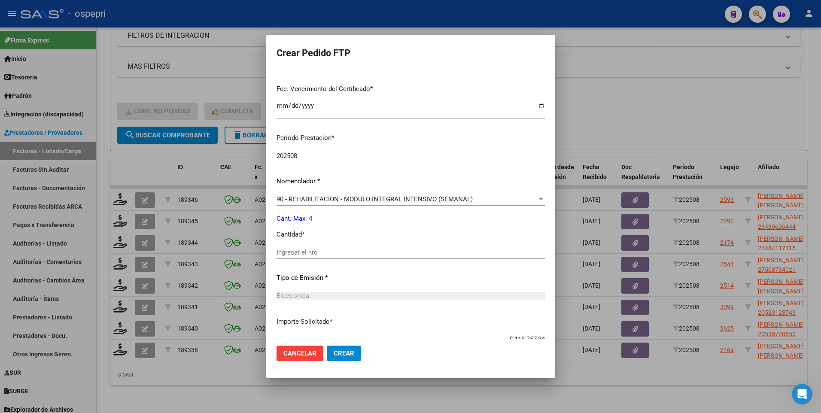
click at [327, 252] on input "Ingresar el nro" at bounding box center [411, 253] width 268 height 8
type input "4"
click at [334, 252] on span "Crear" at bounding box center [344, 354] width 21 height 8
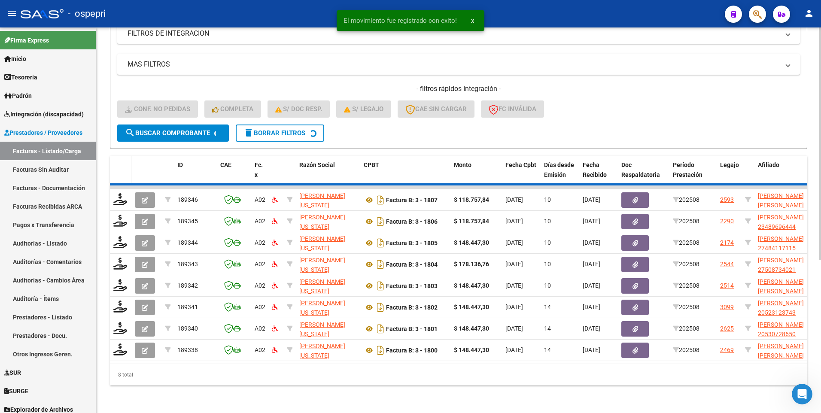
scroll to position [230, 0]
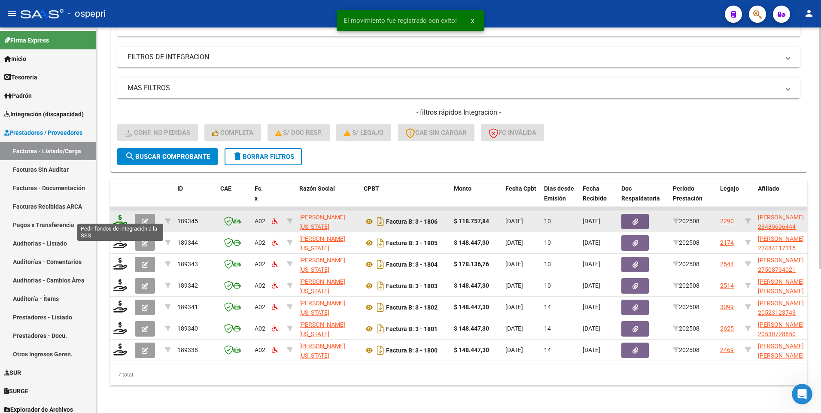
click at [118, 217] on icon at bounding box center [120, 221] width 14 height 12
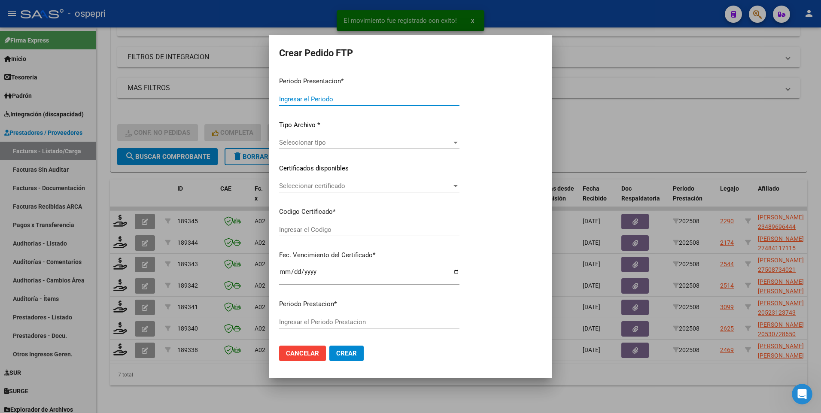
type input "202509"
type input "202508"
type input "$ 118.757,84"
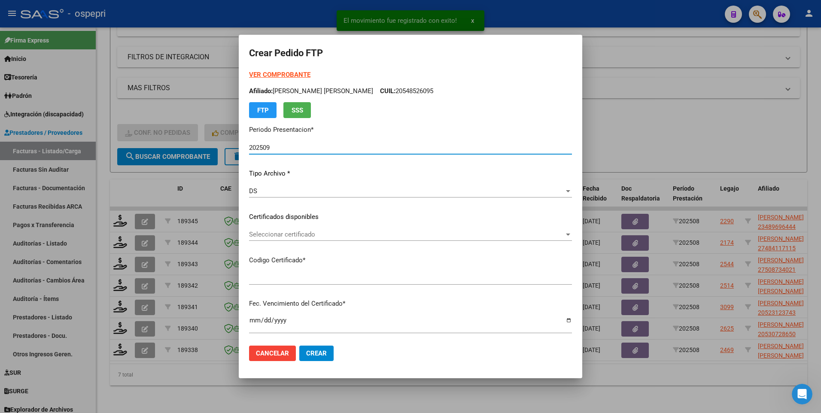
type input "23489696444"
type input "2026-03-10"
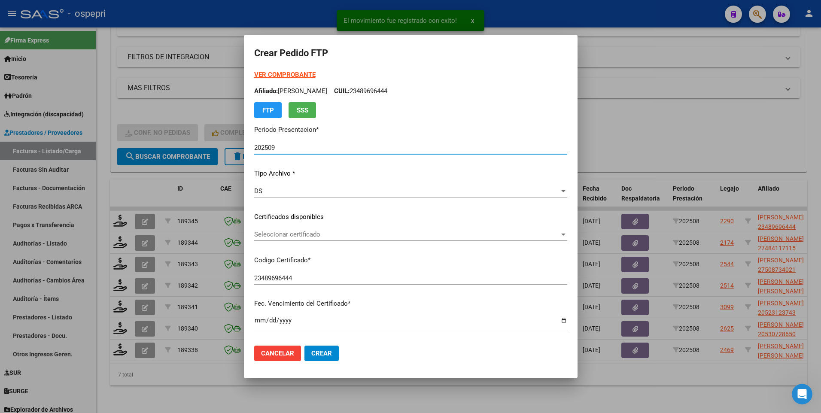
click at [561, 236] on div at bounding box center [564, 234] width 8 height 7
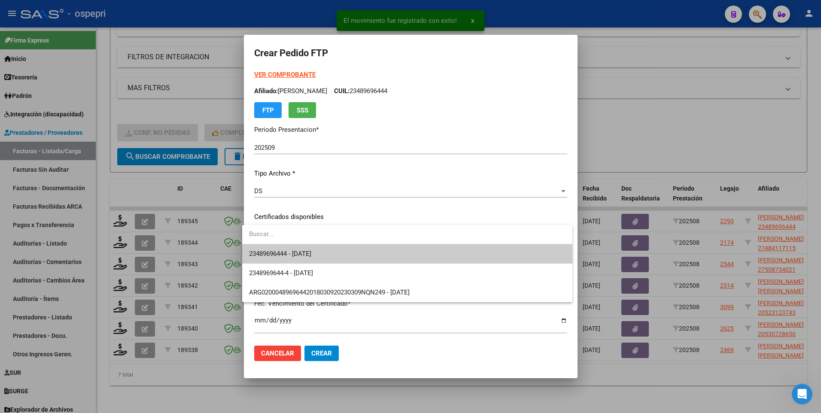
click at [505, 252] on span "23489696444 - 2026-03-10" at bounding box center [407, 253] width 316 height 19
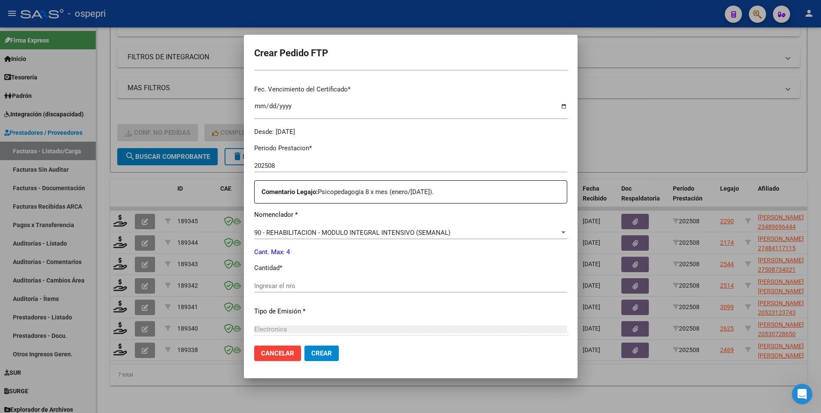
scroll to position [215, 0]
click at [259, 252] on input "Ingresar el nro" at bounding box center [410, 286] width 313 height 8
type input "4"
click at [311, 252] on span "Crear" at bounding box center [321, 354] width 21 height 8
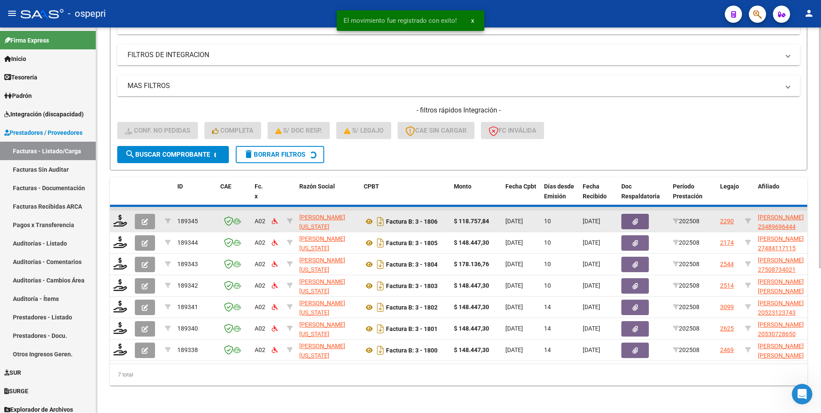
scroll to position [208, 0]
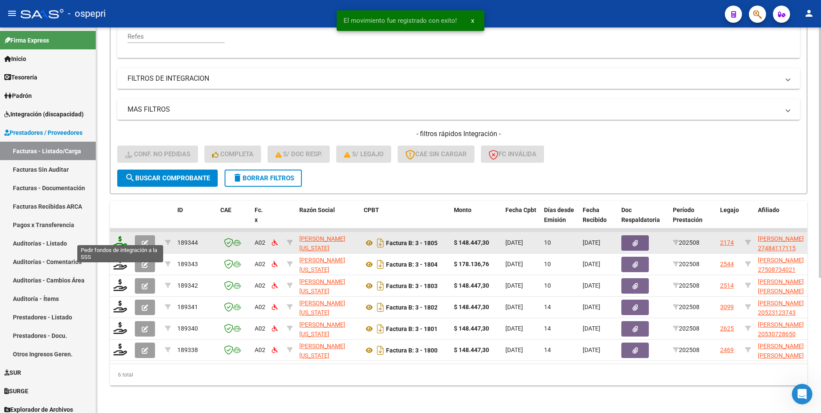
click at [123, 236] on icon at bounding box center [120, 242] width 14 height 12
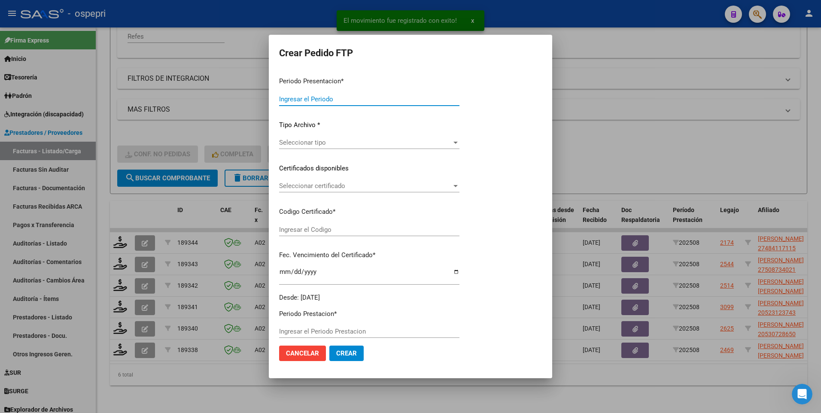
type input "202509"
type input "202508"
type input "$ 148.447,30"
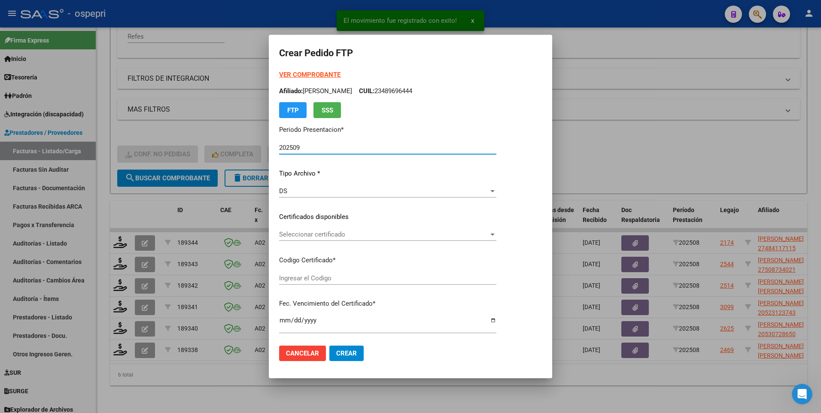
type input "27484117115"
type input "2027-10-30"
click at [496, 233] on div at bounding box center [493, 234] width 8 height 7
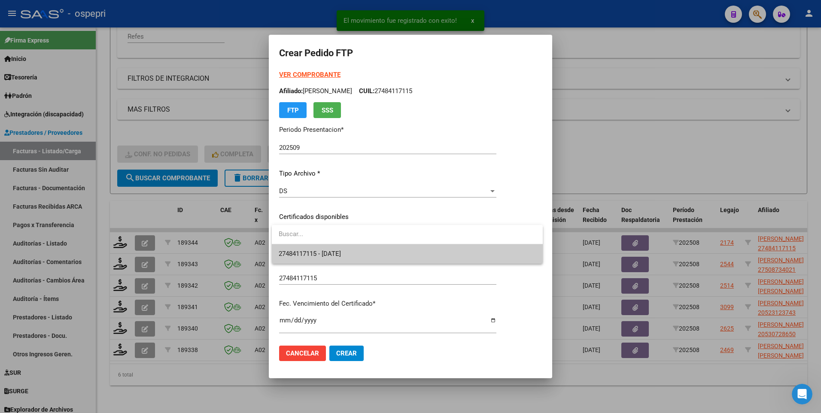
click at [470, 252] on span "27484117115 - 2027-10-30" at bounding box center [407, 253] width 257 height 19
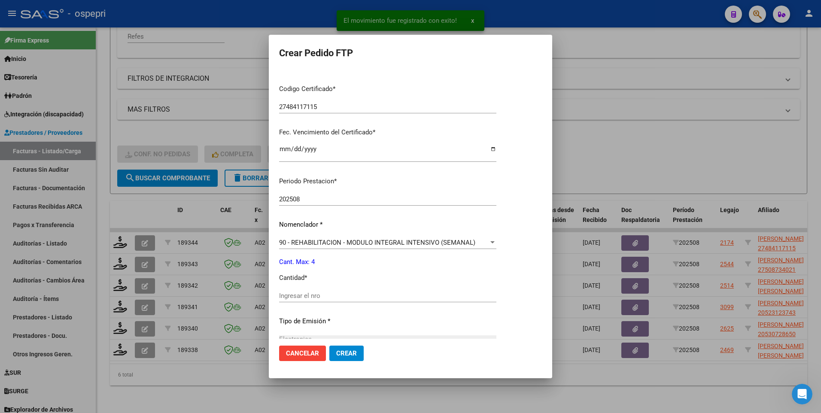
scroll to position [215, 0]
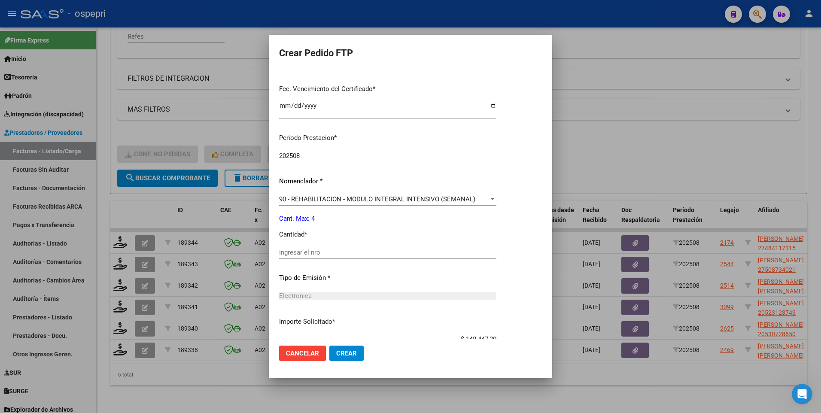
click at [328, 252] on input "Ingresar el nro" at bounding box center [387, 253] width 217 height 8
type input "4"
click at [351, 252] on span "Crear" at bounding box center [346, 354] width 21 height 8
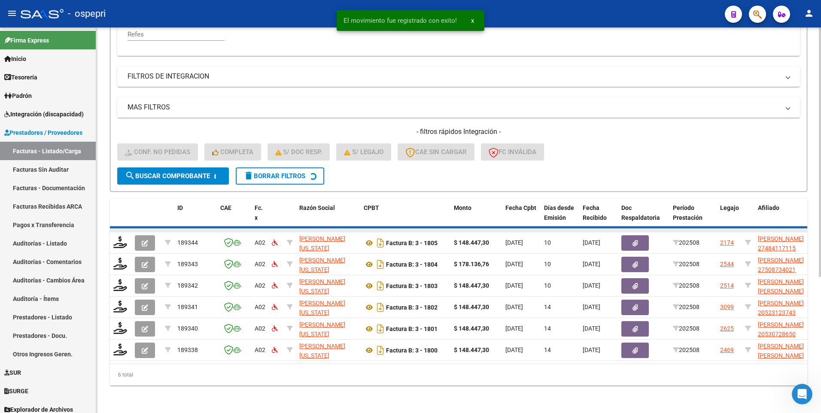
scroll to position [187, 0]
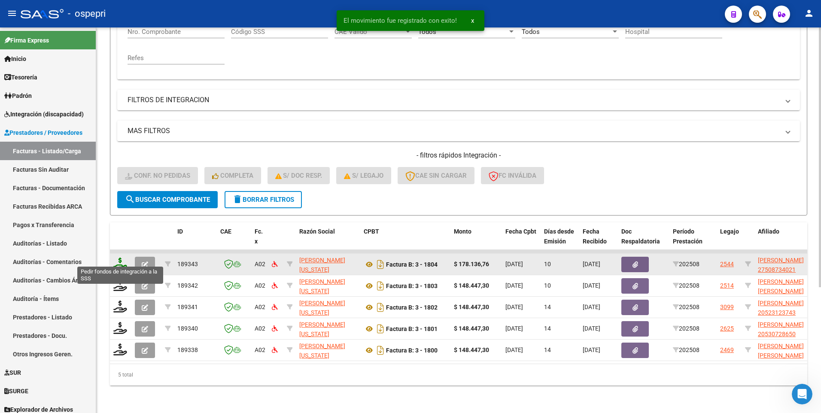
click at [122, 252] on icon at bounding box center [120, 264] width 14 height 12
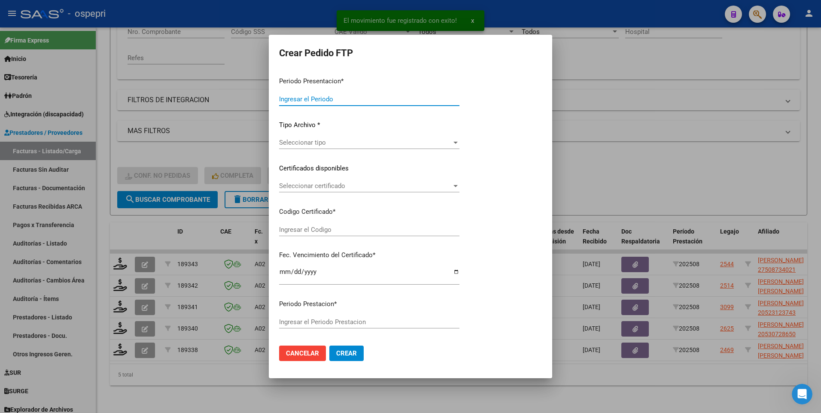
type input "202509"
type input "202508"
type input "$ 178.136,76"
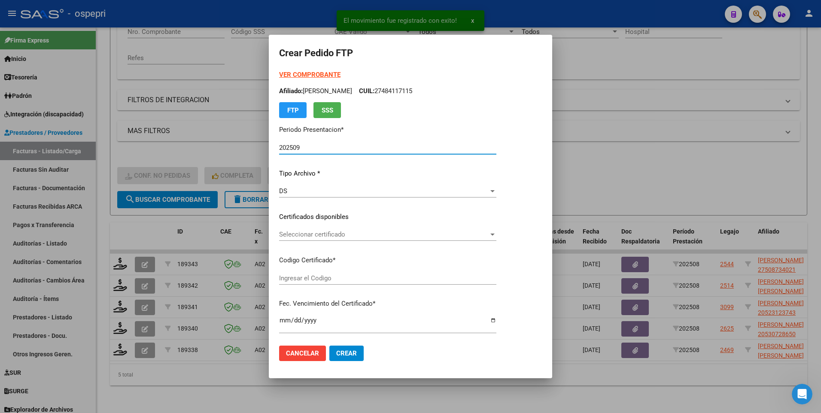
type input "2750873402-1"
type input "2026-09-01"
click at [496, 234] on div at bounding box center [493, 234] width 8 height 7
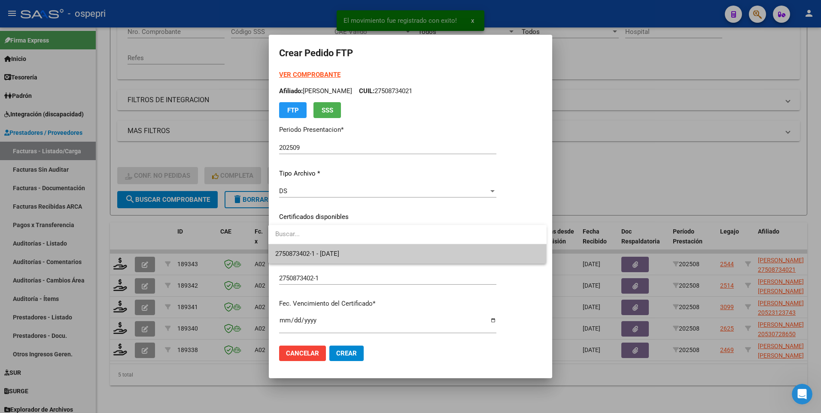
click at [457, 251] on span "2750873402-1 - 2026-09-01" at bounding box center [407, 253] width 265 height 19
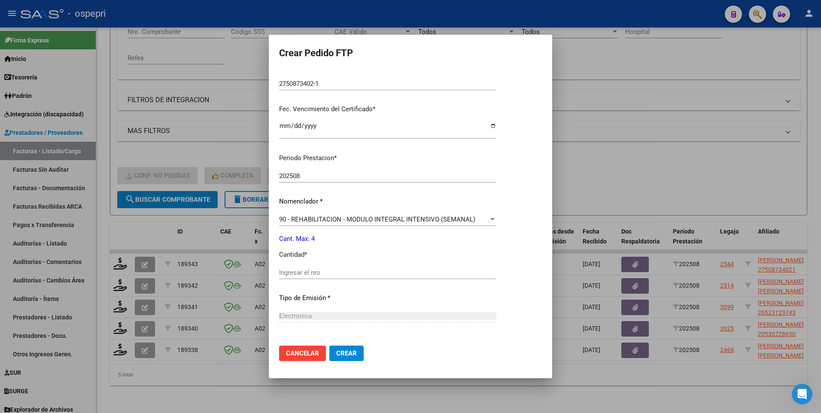
scroll to position [215, 0]
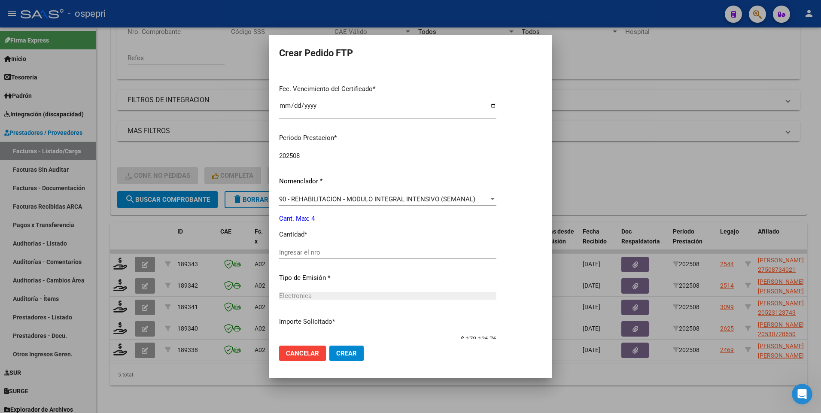
click at [335, 251] on input "Ingresar el nro" at bounding box center [387, 253] width 217 height 8
type input "4"
click at [346, 252] on span "Crear" at bounding box center [346, 354] width 21 height 8
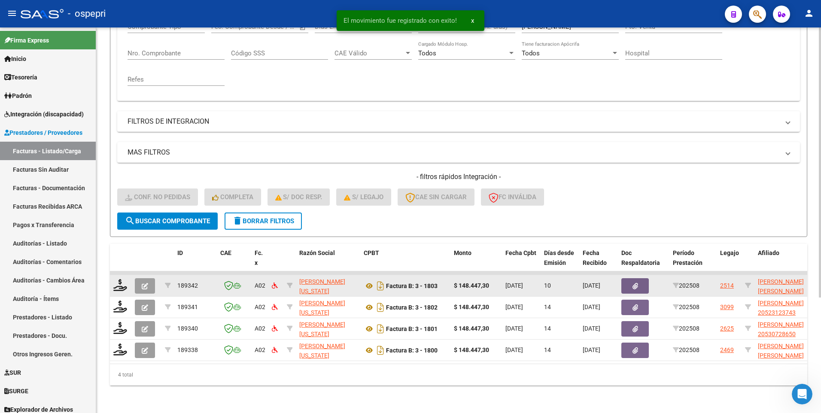
scroll to position [165, 0]
click at [122, 252] on icon at bounding box center [120, 285] width 14 height 12
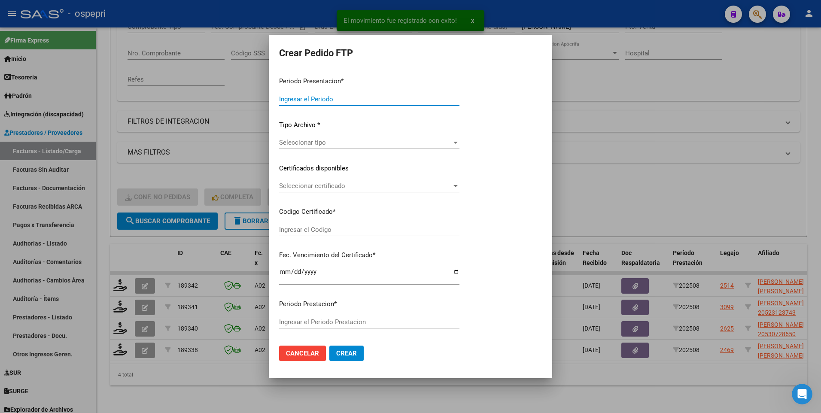
type input "202509"
type input "202508"
type input "$ 148.447,30"
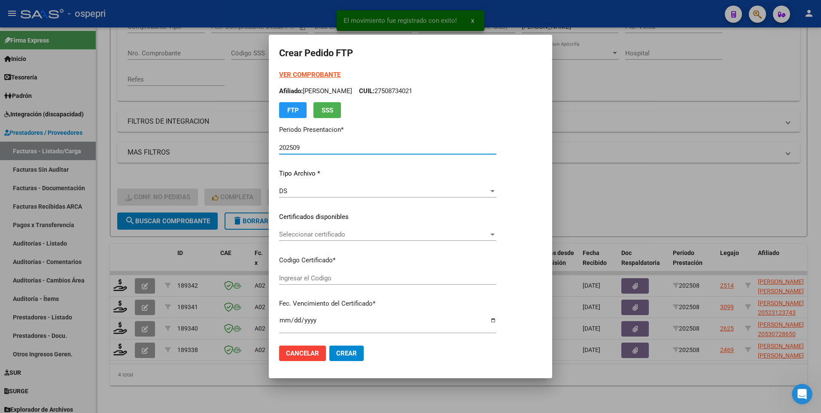
type input "2755159458-6"
type input "2029-03-01"
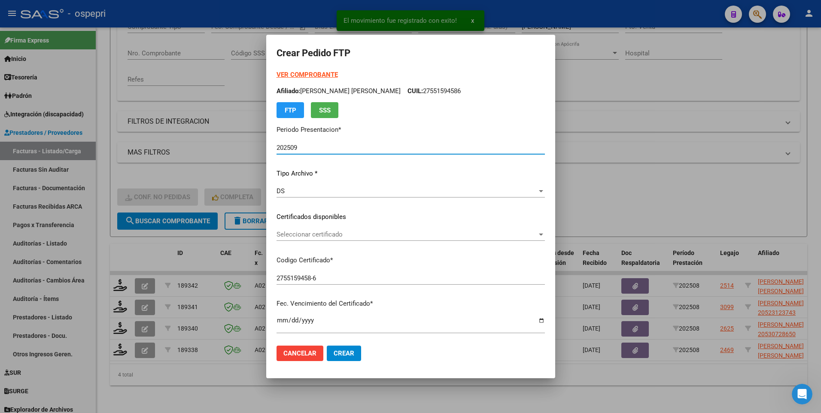
click at [543, 235] on div at bounding box center [541, 235] width 4 height 2
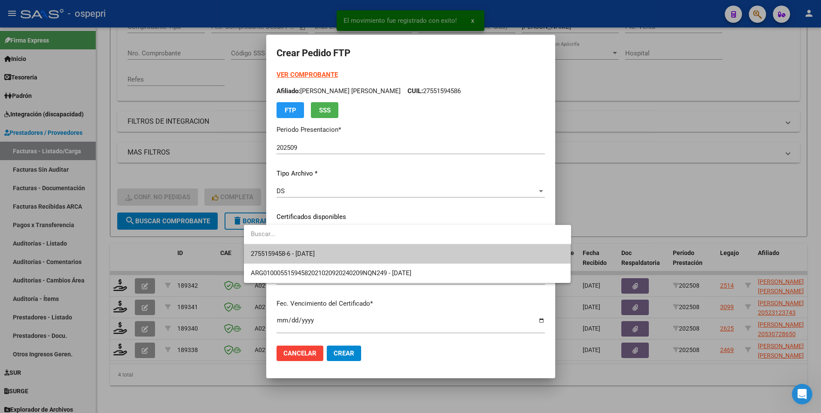
click at [501, 252] on span "2755159458-6 - 2029-03-01" at bounding box center [407, 253] width 313 height 19
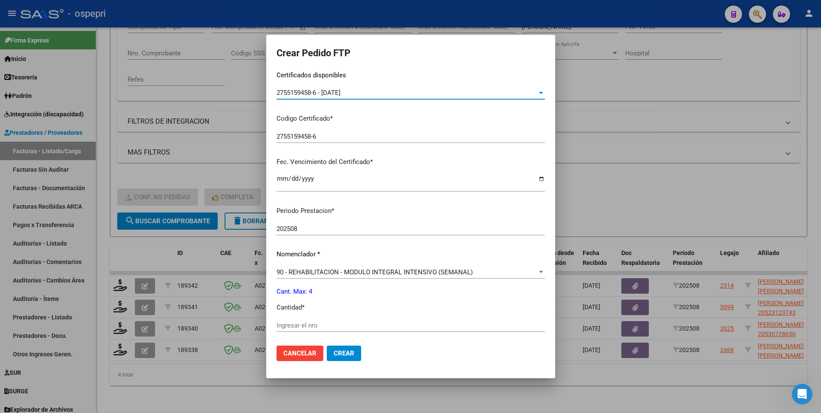
scroll to position [172, 0]
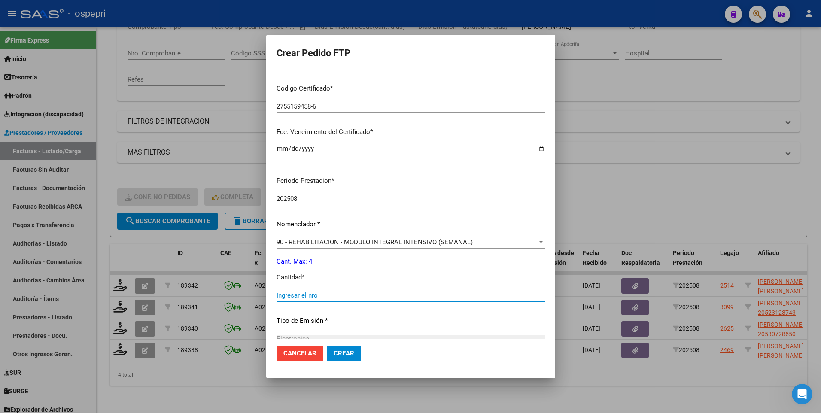
click at [321, 252] on input "Ingresar el nro" at bounding box center [411, 296] width 268 height 8
type input "4"
click at [334, 252] on span "Crear" at bounding box center [344, 354] width 21 height 8
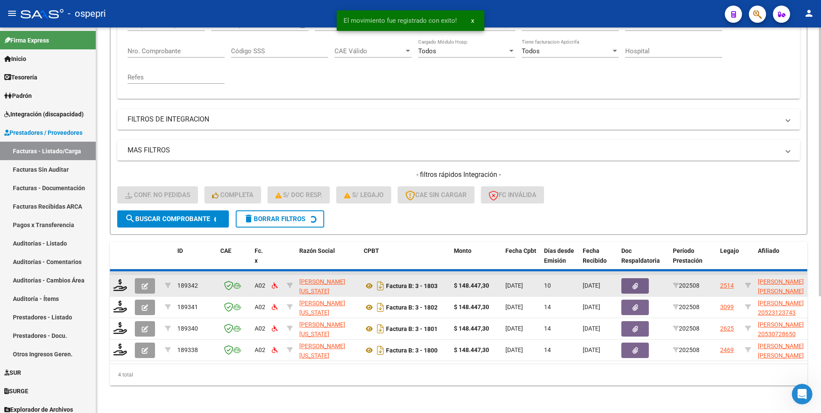
scroll to position [144, 0]
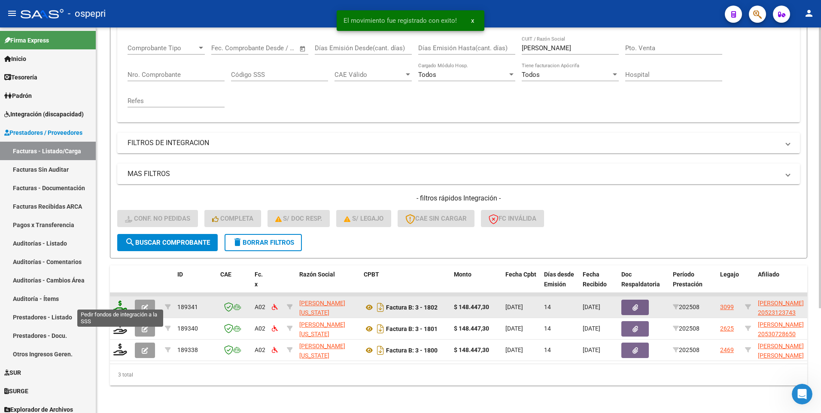
click at [120, 252] on icon at bounding box center [120, 307] width 14 height 12
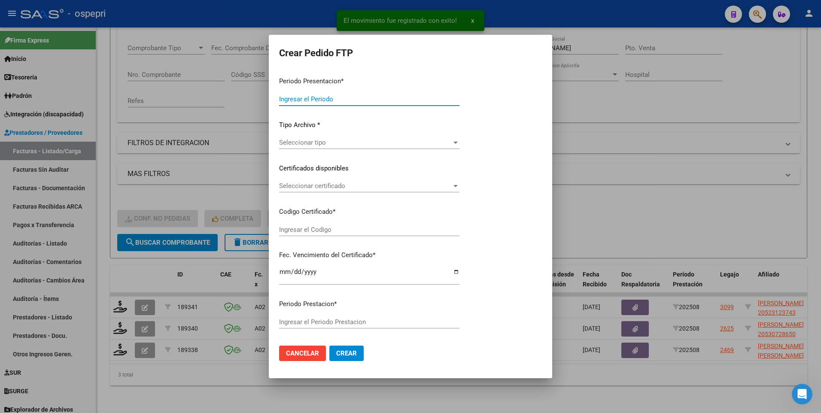
type input "202509"
type input "202508"
type input "$ 148.447,30"
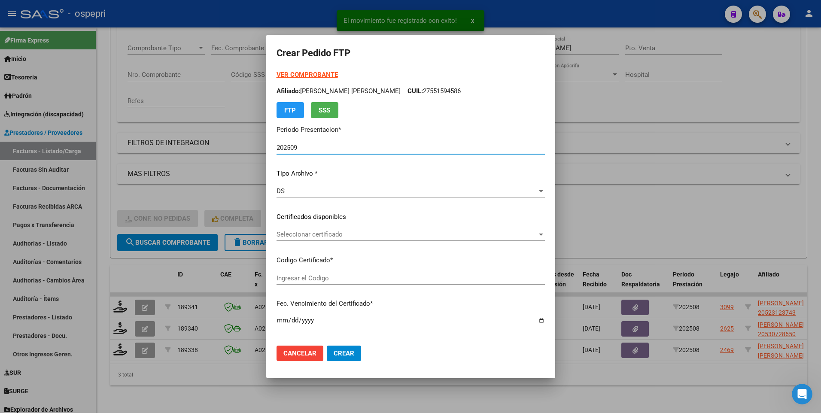
type input "ARG02000523123742019013120240131NQN249"
type input "2029-03-31"
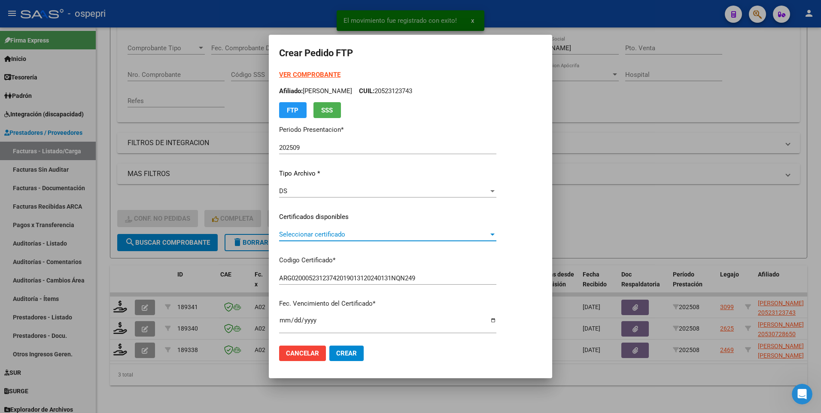
click at [495, 235] on div at bounding box center [492, 235] width 4 height 2
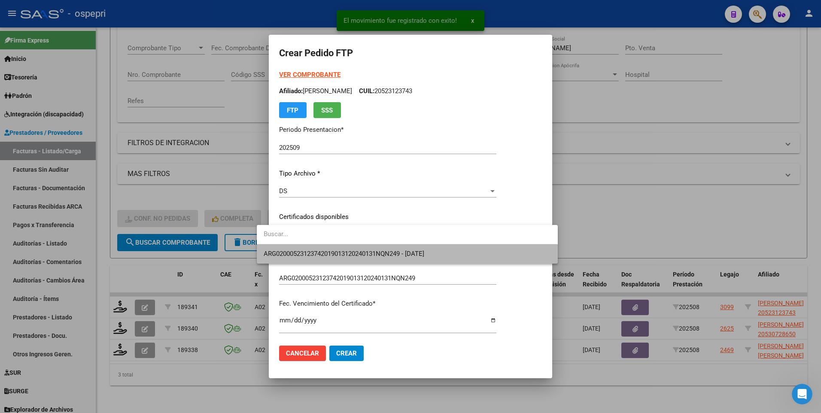
click at [473, 250] on span "ARG02000523123742019013120240131NQN249 - 2029-03-31" at bounding box center [407, 253] width 287 height 19
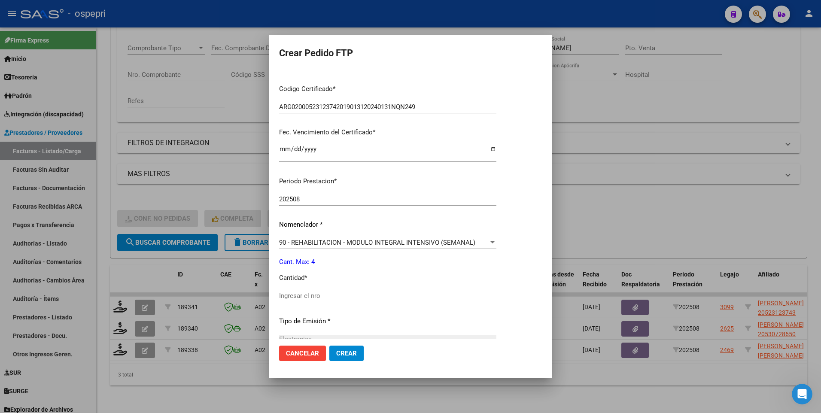
scroll to position [172, 0]
click at [308, 252] on input "Ingresar el nro" at bounding box center [387, 296] width 217 height 8
type input "4"
click at [336, 252] on span "Crear" at bounding box center [346, 354] width 21 height 8
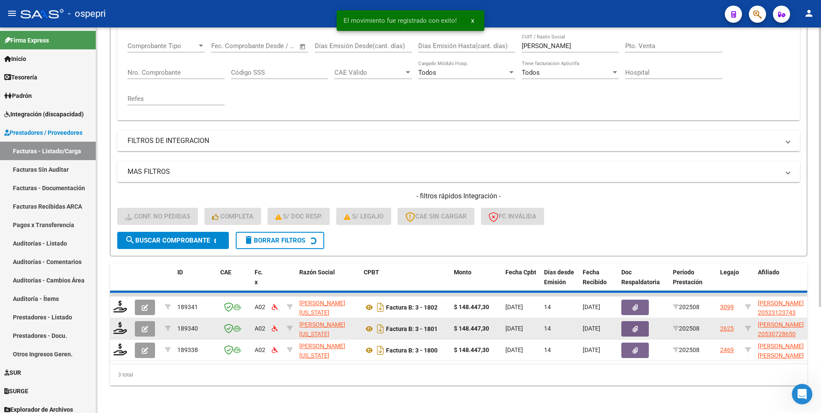
scroll to position [122, 0]
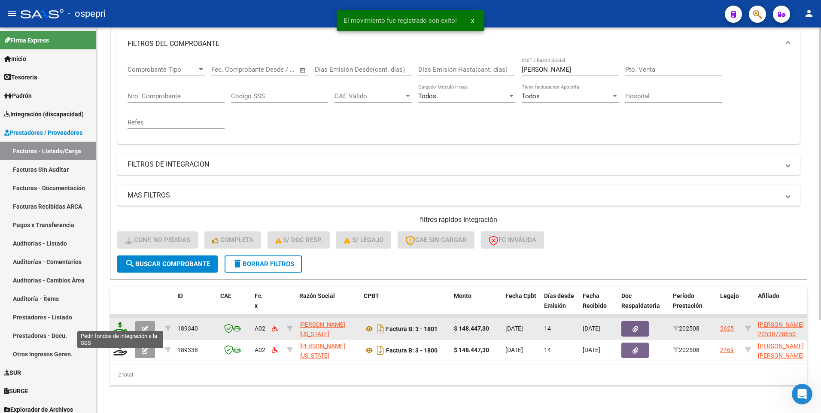
click at [124, 252] on icon at bounding box center [120, 328] width 14 height 12
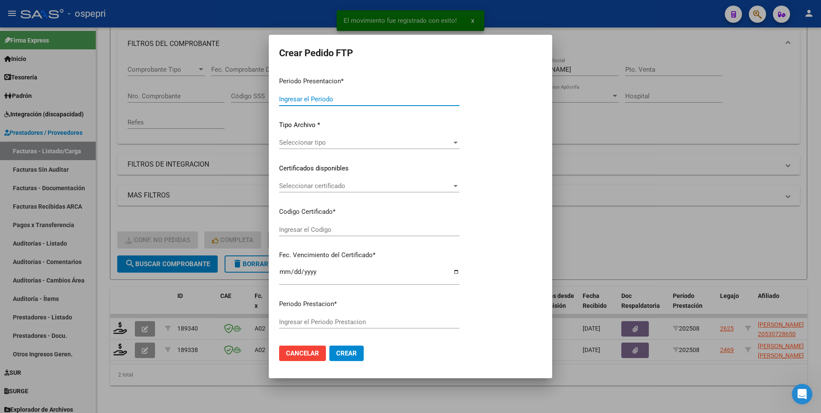
type input "202509"
type input "202508"
type input "$ 148.447,30"
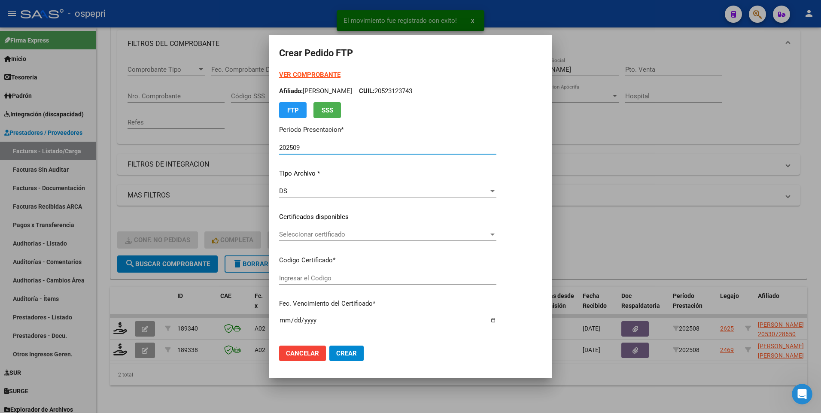
type input "2053072865-0"
type input "2034-03-01"
click at [496, 232] on div at bounding box center [493, 234] width 8 height 7
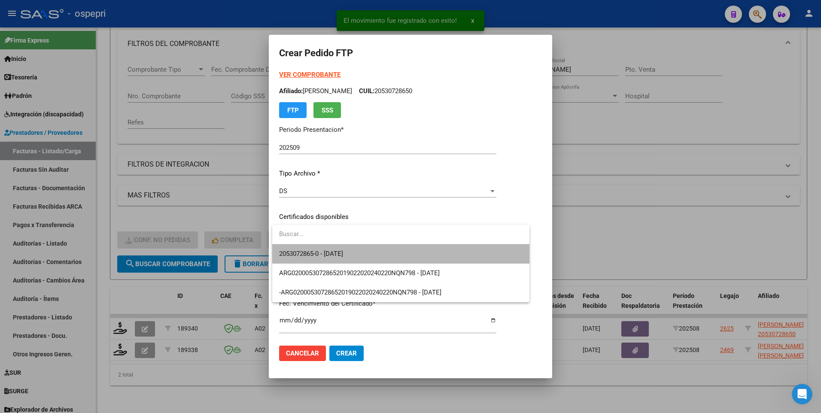
click at [472, 252] on span "2053072865-0 - 2034-03-01" at bounding box center [400, 253] width 243 height 19
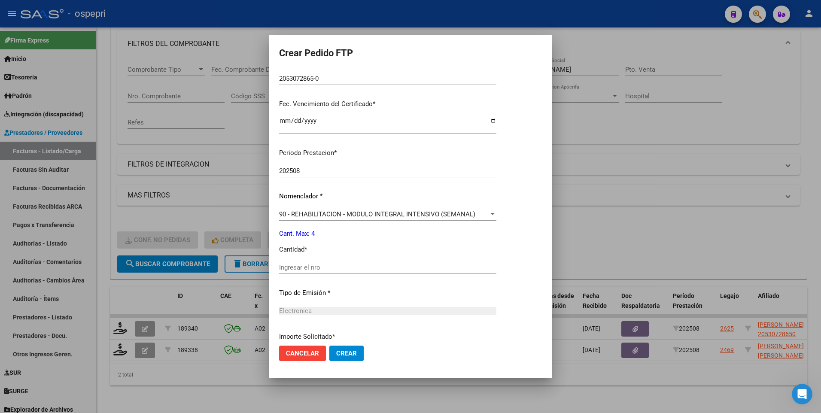
scroll to position [215, 0]
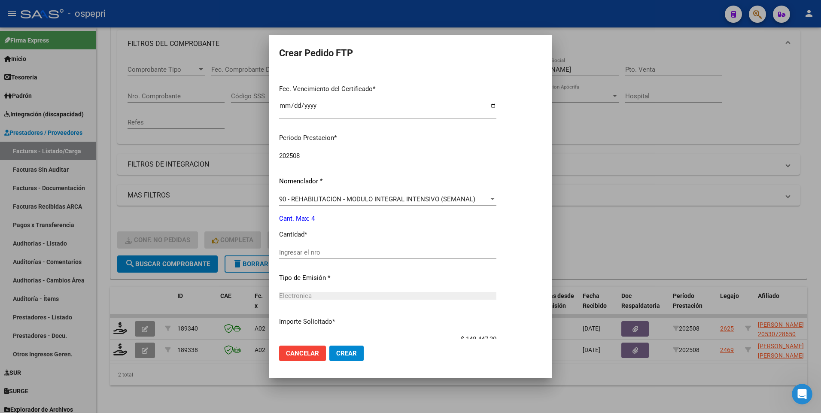
click at [310, 252] on input "Ingresar el nro" at bounding box center [387, 253] width 217 height 8
type input "4"
click at [343, 252] on span "Crear" at bounding box center [346, 354] width 21 height 8
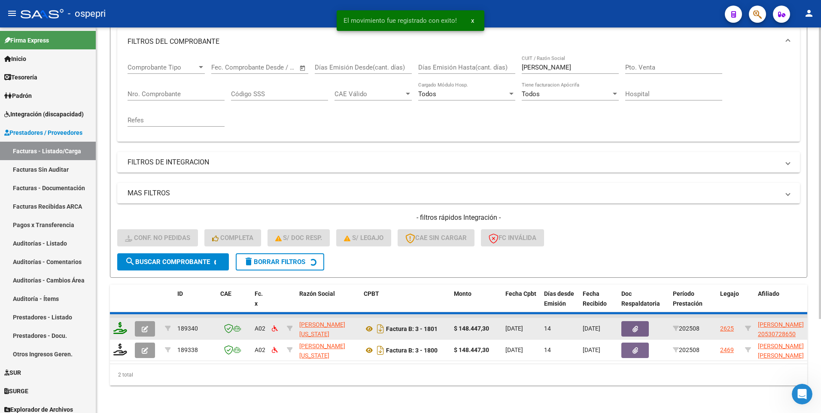
scroll to position [101, 0]
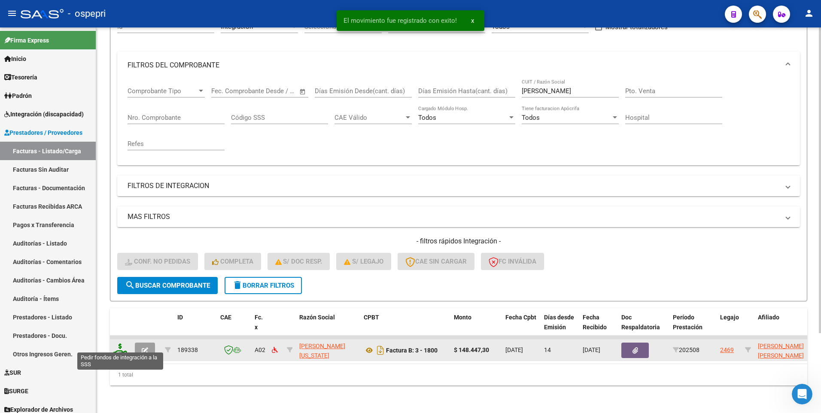
click at [123, 252] on icon at bounding box center [120, 350] width 14 height 12
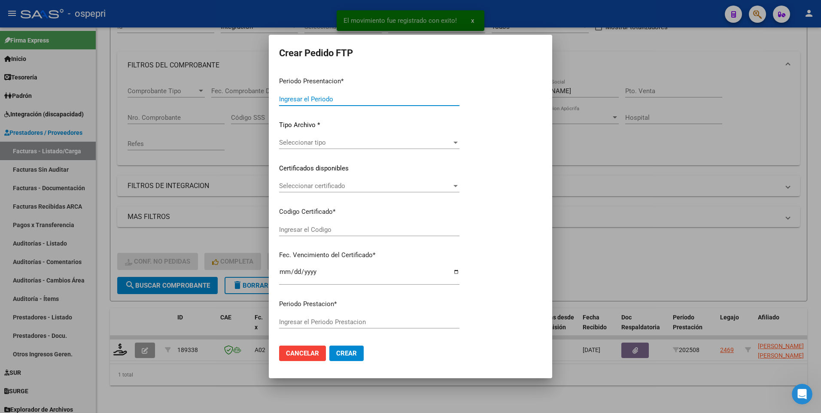
type input "202509"
type input "202508"
type input "$ 148.447,30"
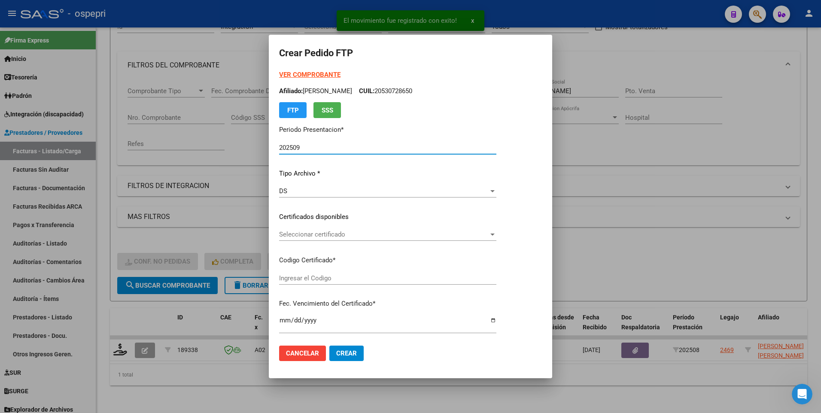
type input "2051317665-2"
type input "2032-02-01"
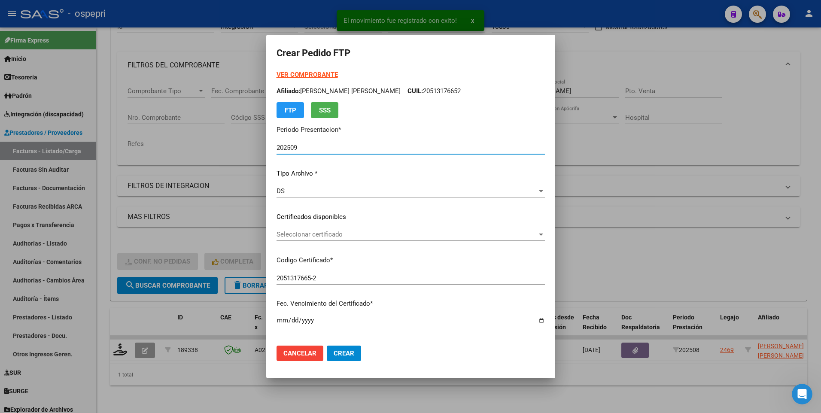
click at [545, 235] on div at bounding box center [541, 234] width 8 height 7
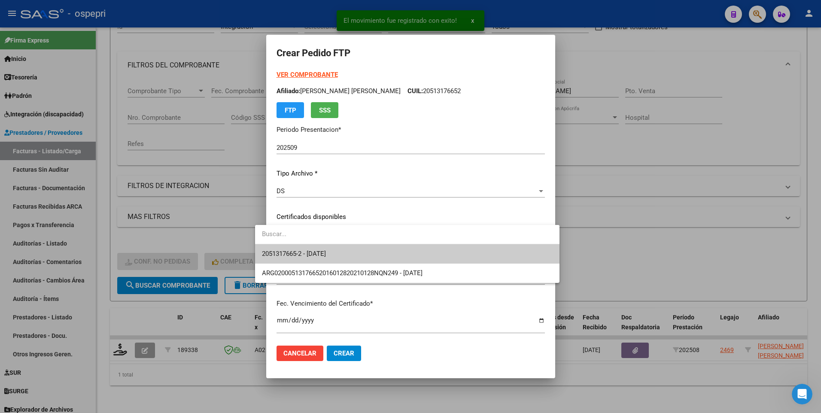
click at [494, 252] on span "2051317665-2 - 2032-02-01" at bounding box center [407, 253] width 291 height 19
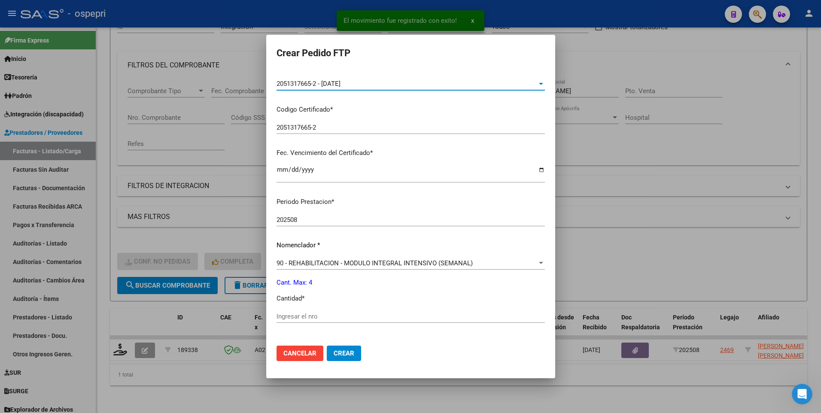
scroll to position [172, 0]
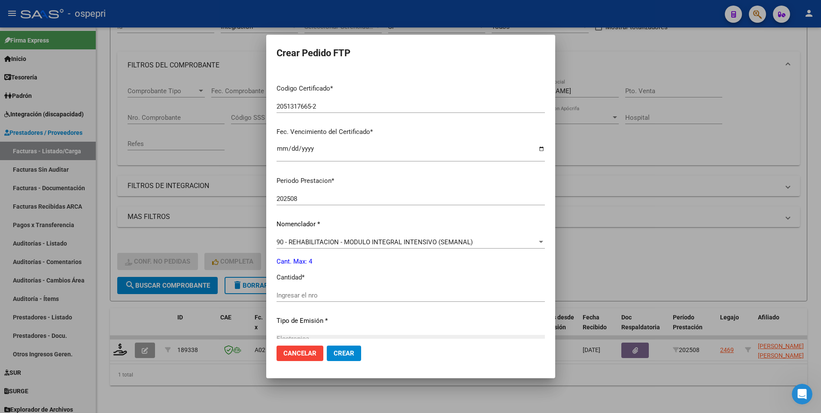
click at [297, 252] on input "Ingresar el nro" at bounding box center [411, 296] width 268 height 8
type input "4"
click at [334, 252] on span "Crear" at bounding box center [344, 354] width 21 height 8
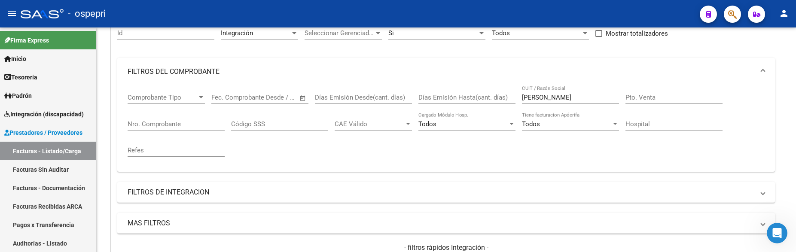
scroll to position [101, 0]
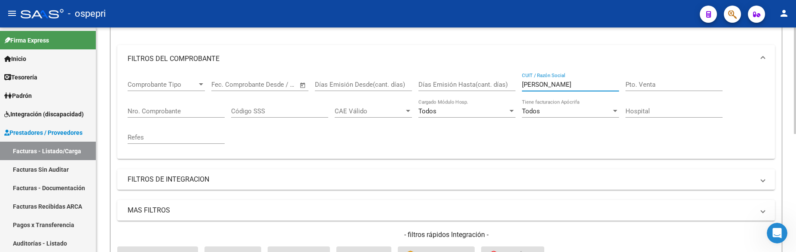
drag, startPoint x: 562, startPoint y: 82, endPoint x: 506, endPoint y: 84, distance: 56.3
click at [506, 84] on div "Comprobante Tipo Comprobante Tipo Fecha inicio – Fecha fin Fec. Comprobante Des…" at bounding box center [446, 112] width 637 height 79
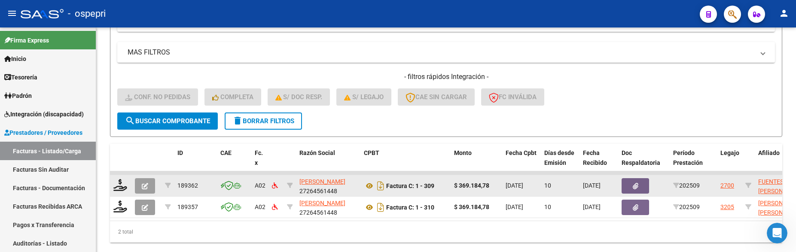
scroll to position [283, 0]
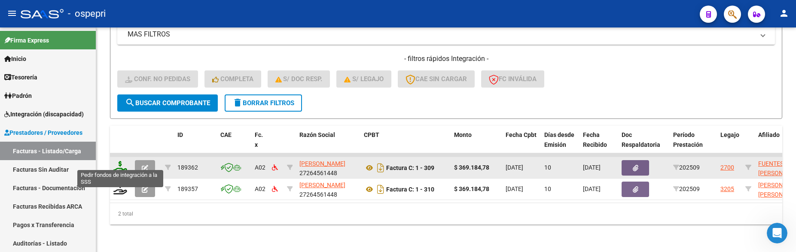
type input "alvarez"
click at [122, 164] on icon at bounding box center [120, 167] width 14 height 12
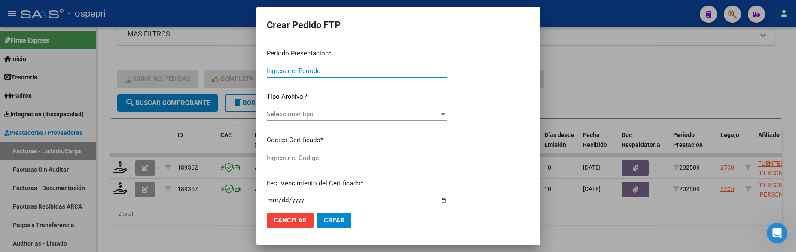
type input "202509"
type input "$ 369.184,78"
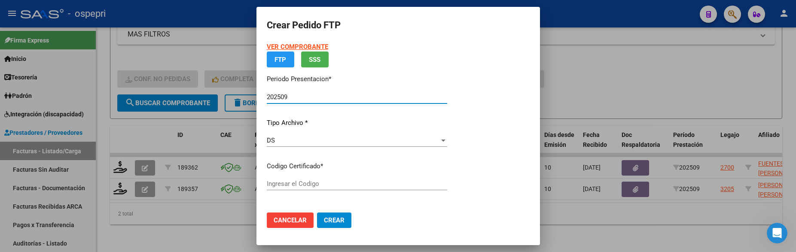
type input "2053970009-0"
type input "2034-02-04"
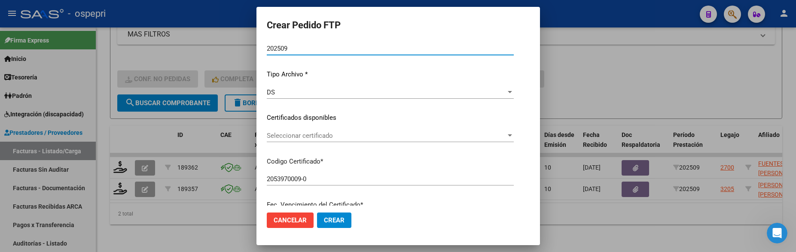
scroll to position [86, 0]
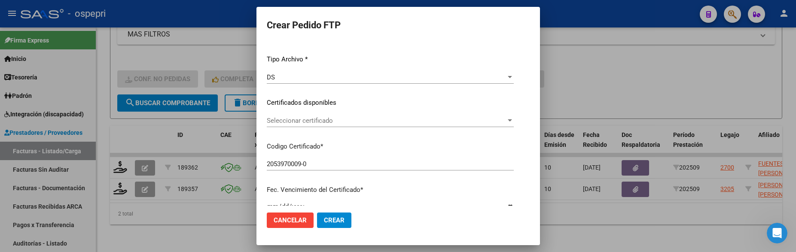
click at [515, 120] on app-drop-down-list "Certificados disponibles Seleccionar certificado Seleccionar certificado" at bounding box center [394, 111] width 254 height 27
click at [513, 121] on div at bounding box center [510, 120] width 8 height 7
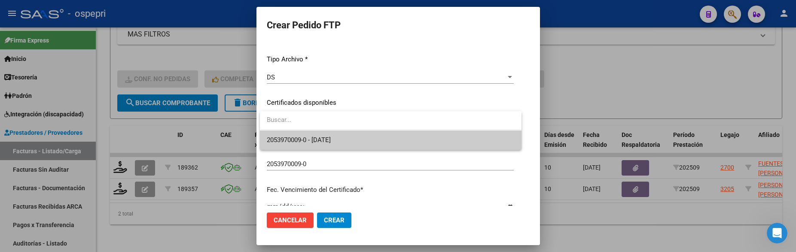
click at [501, 140] on span "2053970009-0 - 2034-02-04" at bounding box center [391, 140] width 248 height 19
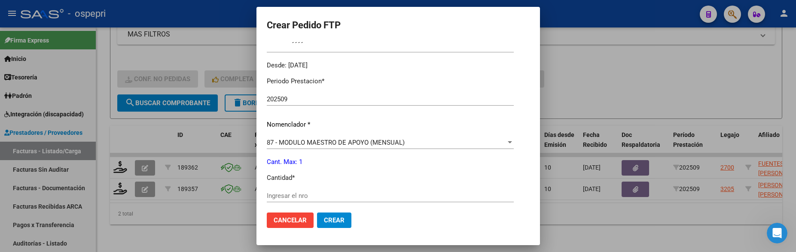
scroll to position [301, 0]
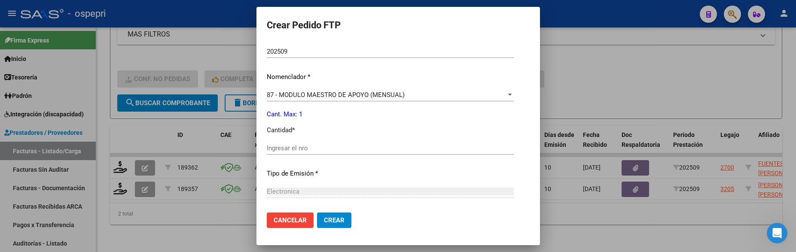
click at [349, 150] on input "Ingresar el nro" at bounding box center [390, 148] width 247 height 8
type input "1"
click at [340, 220] on span "Crear" at bounding box center [334, 220] width 21 height 8
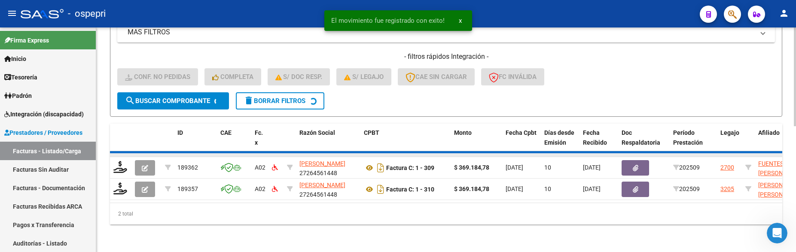
scroll to position [262, 0]
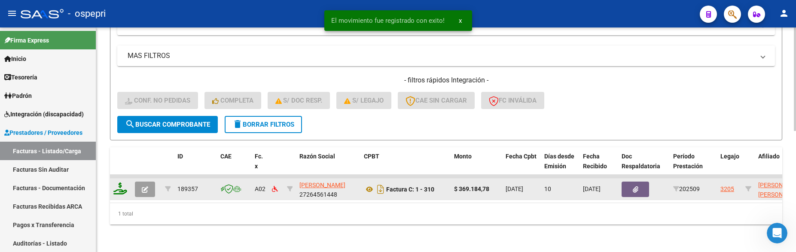
click at [117, 183] on icon at bounding box center [120, 189] width 14 height 12
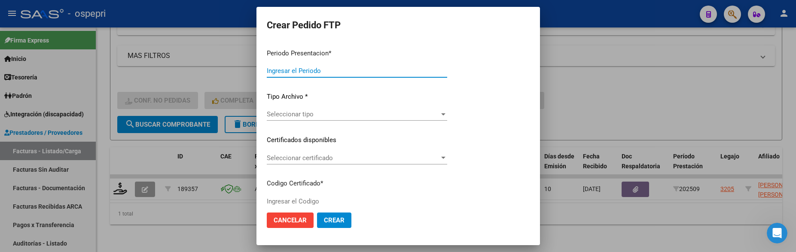
type input "202509"
type input "$ 369.184,78"
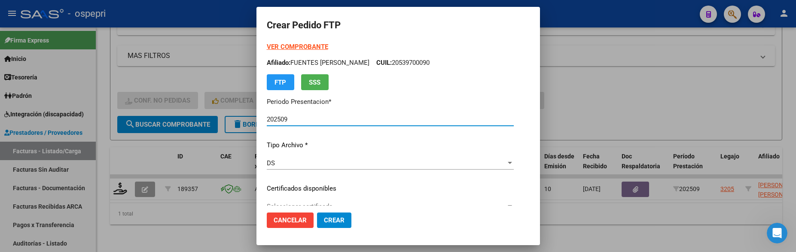
type input "2355303561-9"
type input "2030-04-14"
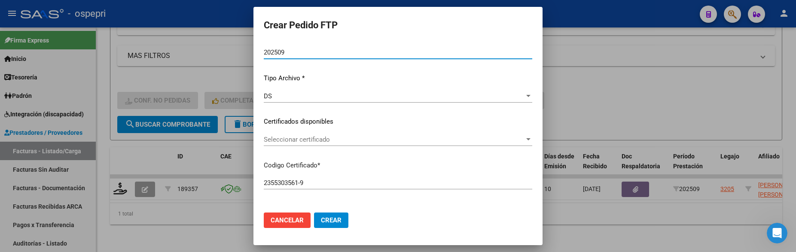
scroll to position [86, 0]
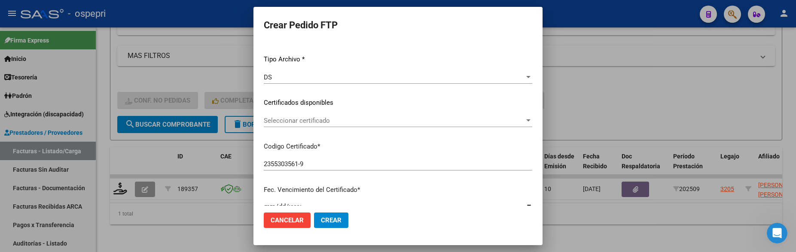
click at [530, 117] on div "Seleccionar certificado" at bounding box center [398, 121] width 268 height 8
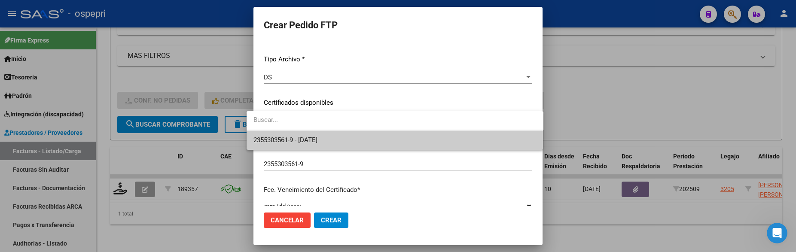
click at [493, 134] on span "2355303561-9 - 2030-04-14" at bounding box center [394, 140] width 283 height 19
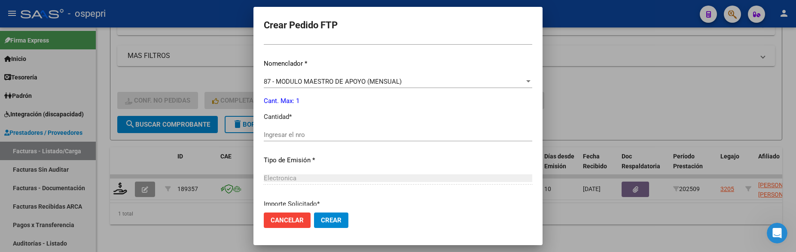
scroll to position [344, 0]
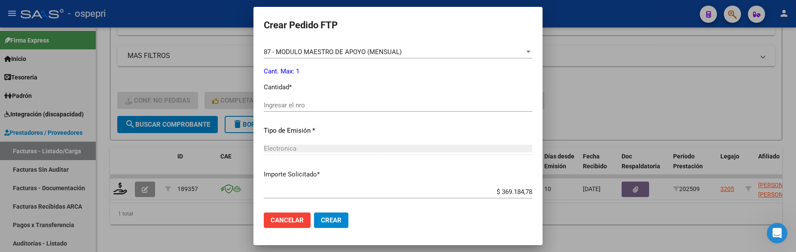
click at [329, 108] on input "Ingresar el nro" at bounding box center [398, 105] width 268 height 8
type input "1"
click at [321, 221] on span "Crear" at bounding box center [331, 220] width 21 height 8
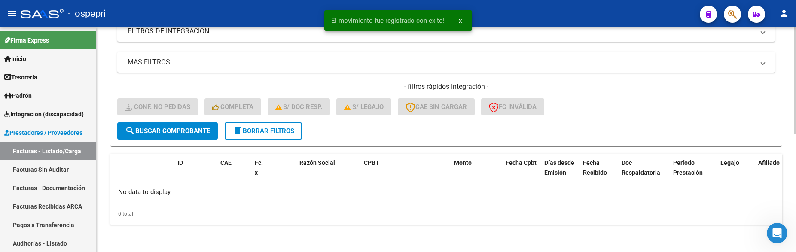
scroll to position [249, 0]
click at [470, 214] on div "0 total" at bounding box center [446, 213] width 672 height 21
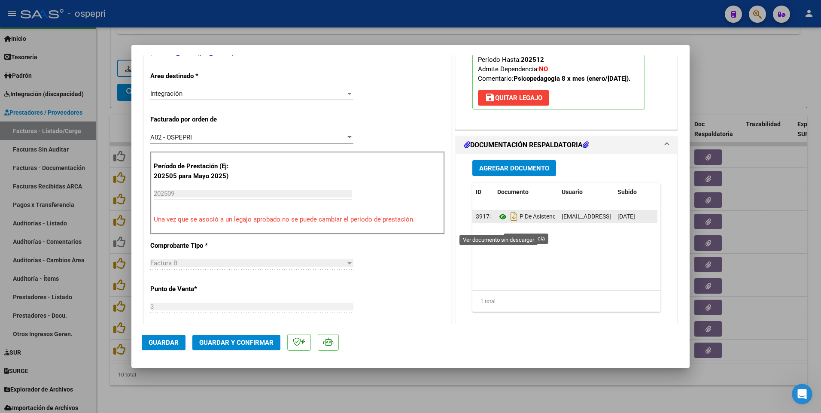
click at [498, 222] on icon at bounding box center [502, 217] width 11 height 10
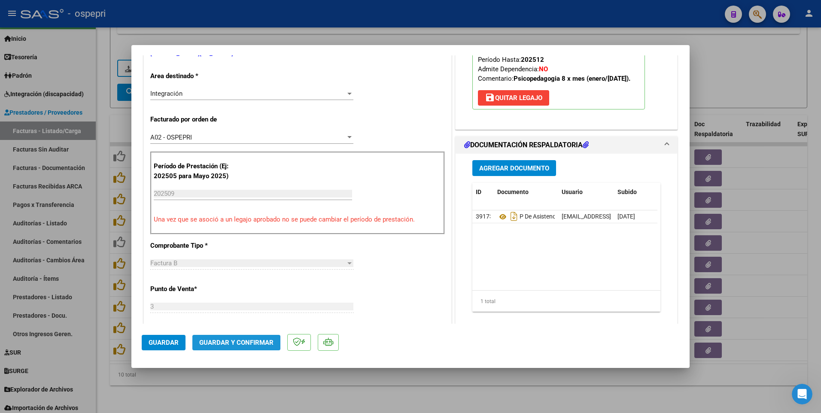
click at [262, 341] on span "Guardar y Confirmar" at bounding box center [236, 343] width 74 height 8
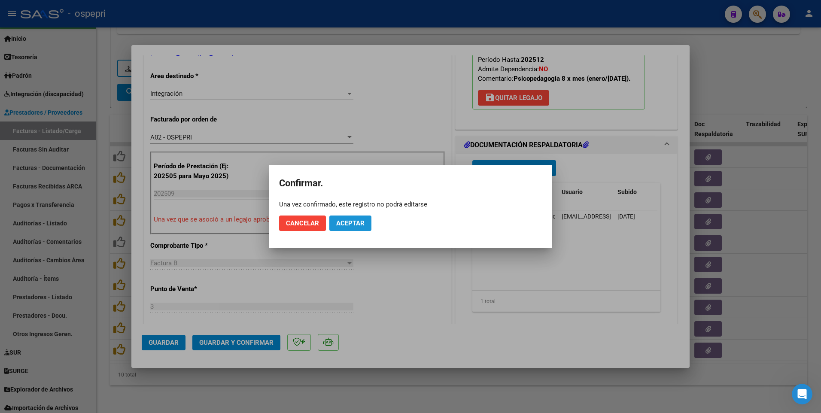
click at [358, 223] on span "Aceptar" at bounding box center [350, 223] width 28 height 8
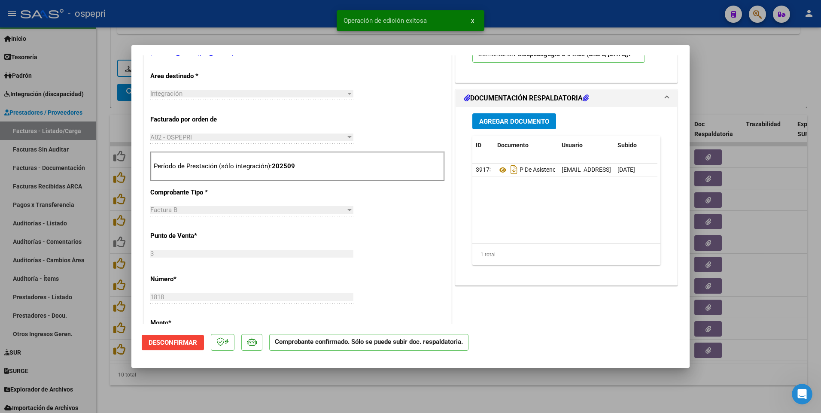
click at [776, 249] on div at bounding box center [410, 206] width 821 height 413
type input "$ 0,00"
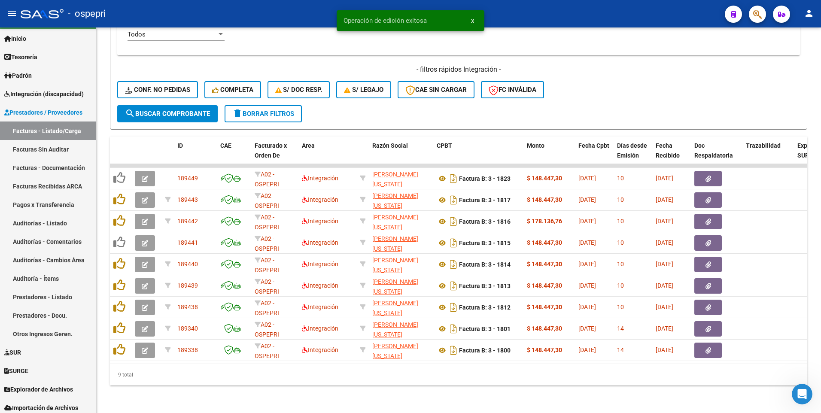
scroll to position [366, 0]
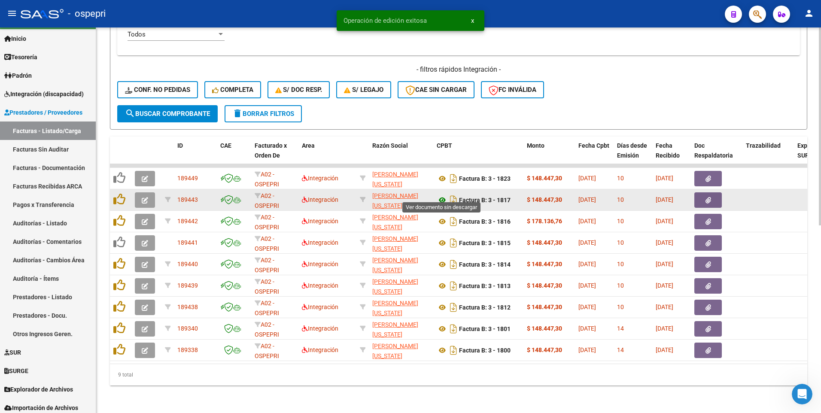
click at [441, 195] on icon at bounding box center [442, 200] width 11 height 10
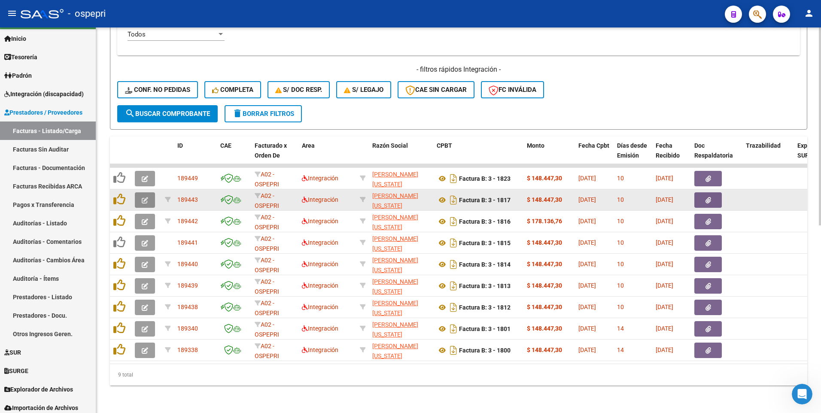
click at [147, 197] on icon "button" at bounding box center [145, 200] width 6 height 6
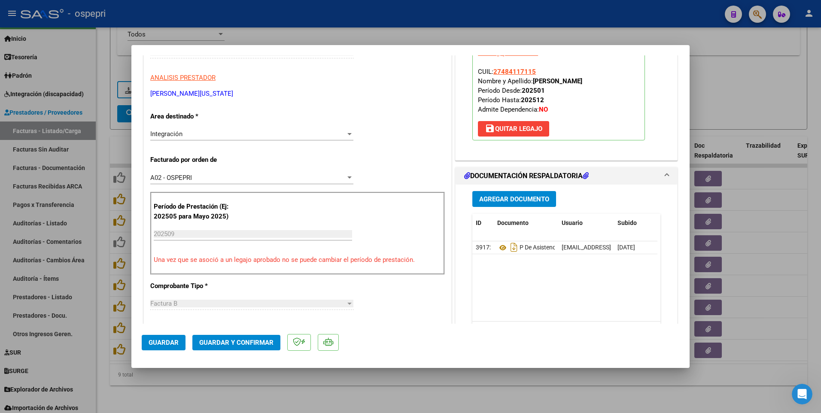
scroll to position [172, 0]
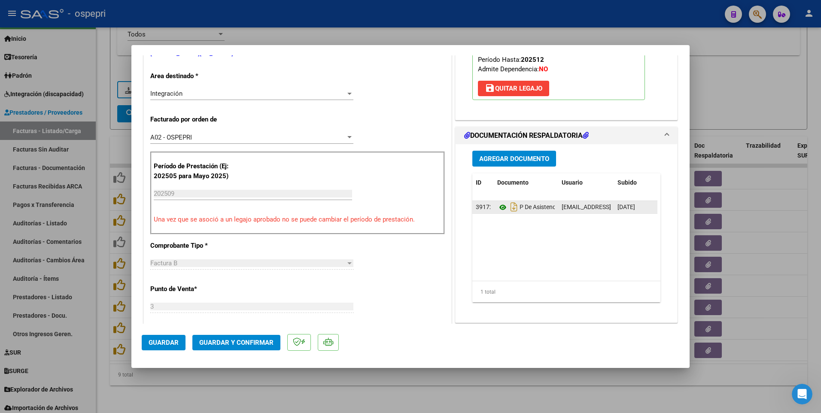
click at [498, 209] on icon at bounding box center [502, 207] width 11 height 10
click at [235, 339] on span "Guardar y Confirmar" at bounding box center [236, 343] width 74 height 8
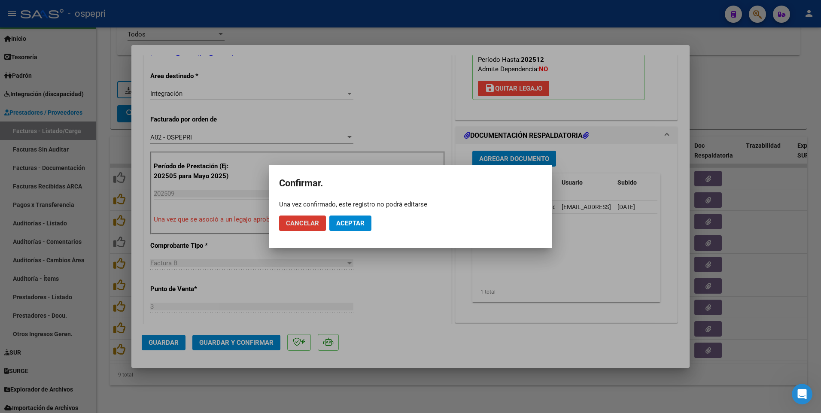
click at [357, 226] on span "Aceptar" at bounding box center [350, 223] width 28 height 8
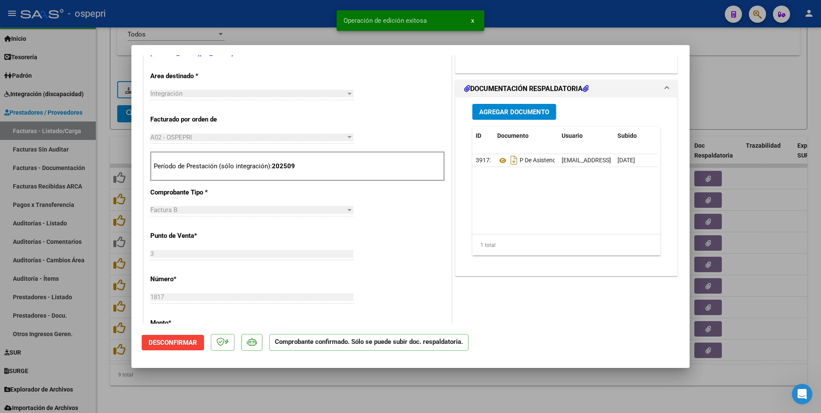
click at [600, 387] on div at bounding box center [410, 206] width 821 height 413
type input "$ 0,00"
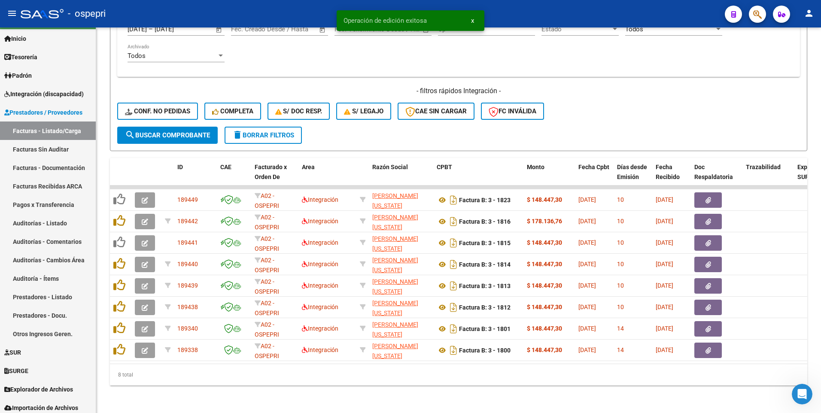
scroll to position [344, 0]
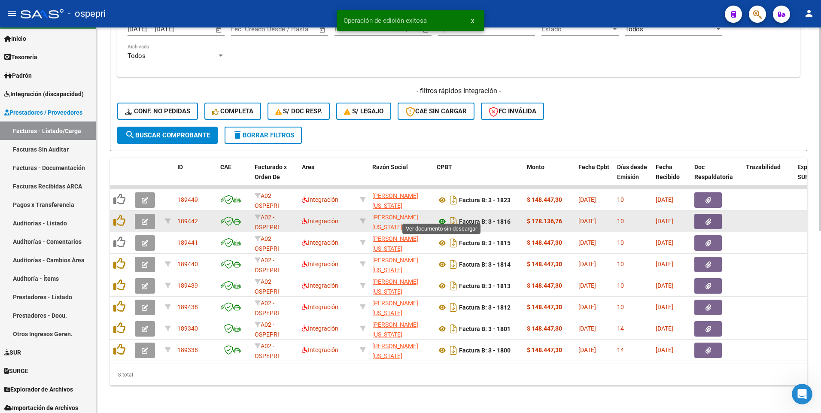
click at [441, 216] on icon at bounding box center [442, 221] width 11 height 10
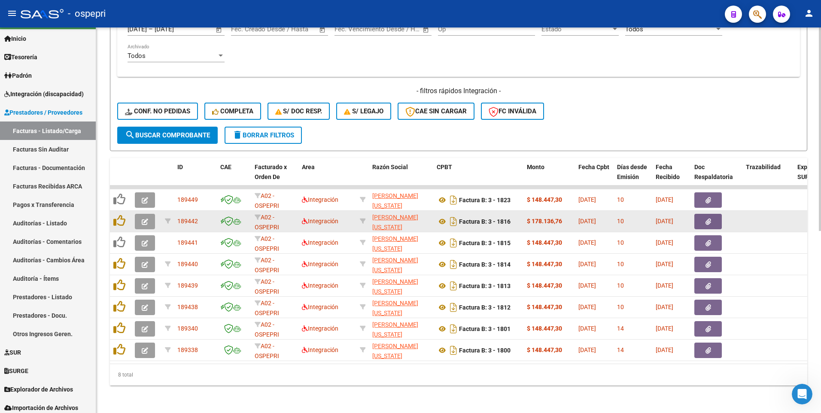
click at [147, 219] on icon "button" at bounding box center [145, 222] width 6 height 6
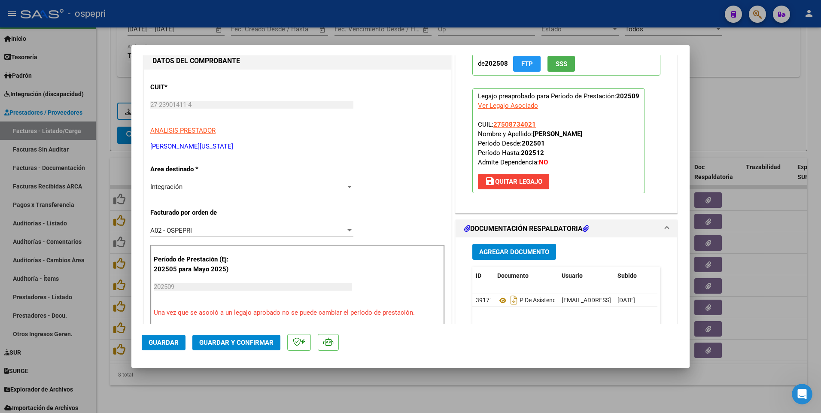
scroll to position [129, 0]
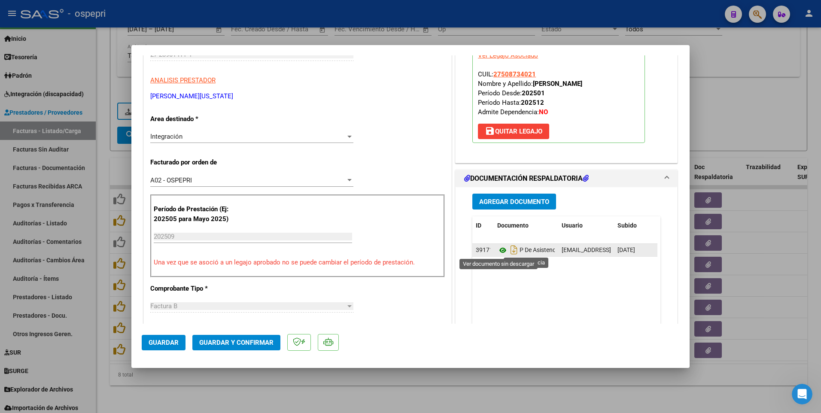
click at [500, 253] on icon at bounding box center [502, 250] width 11 height 10
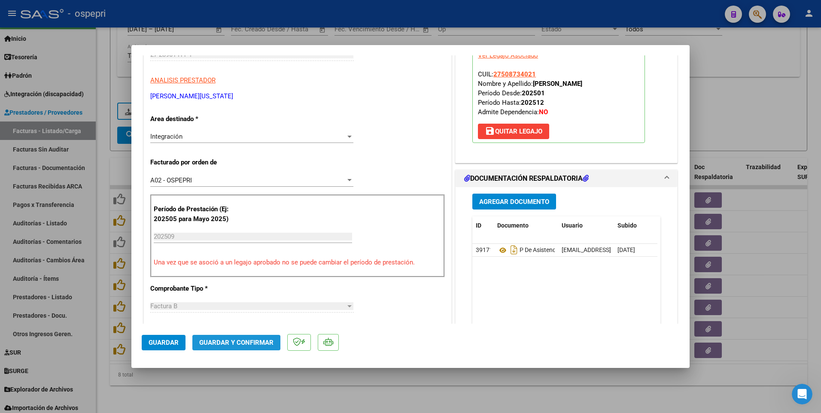
click at [247, 341] on span "Guardar y Confirmar" at bounding box center [236, 343] width 74 height 8
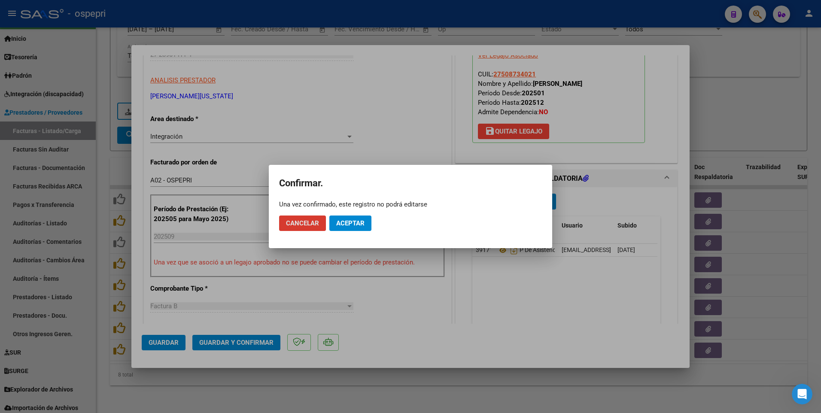
click at [358, 223] on span "Aceptar" at bounding box center [350, 223] width 28 height 8
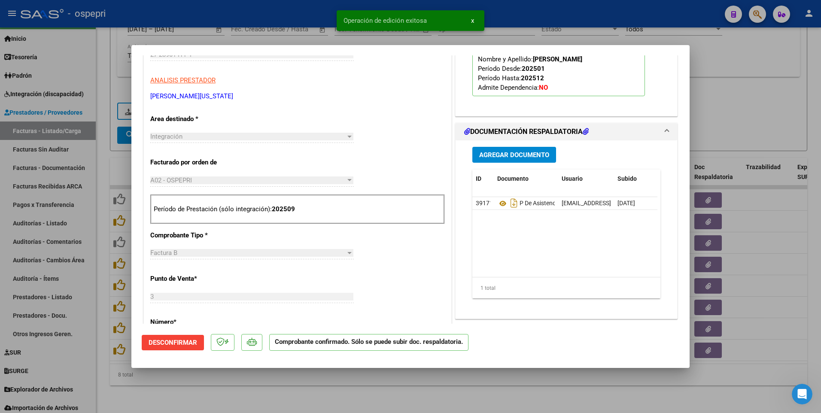
click at [759, 271] on div at bounding box center [410, 206] width 821 height 413
type input "$ 0,00"
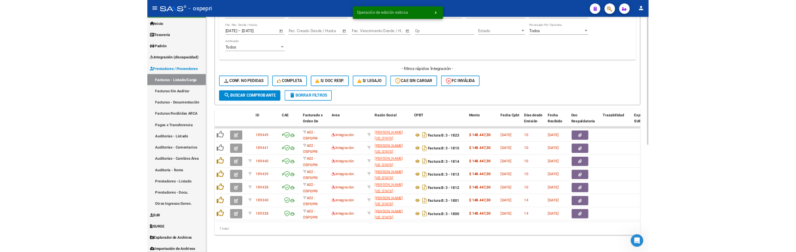
scroll to position [323, 0]
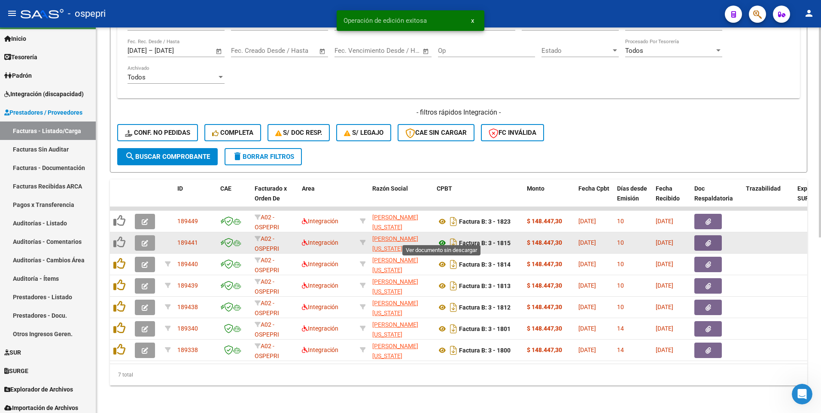
click at [443, 238] on icon at bounding box center [442, 243] width 11 height 10
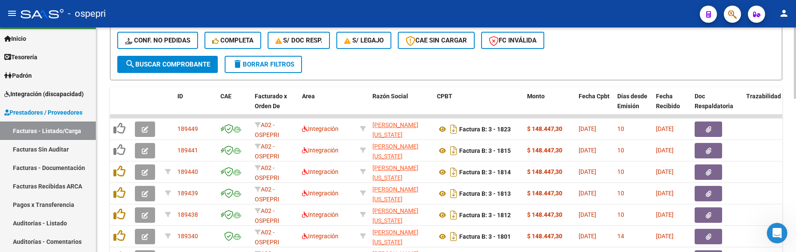
scroll to position [452, 0]
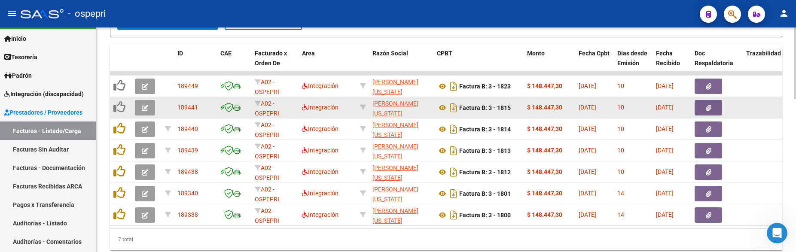
click at [143, 107] on icon "button" at bounding box center [145, 108] width 6 height 6
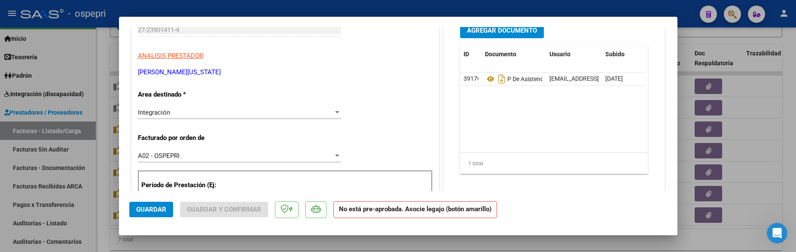
scroll to position [129, 0]
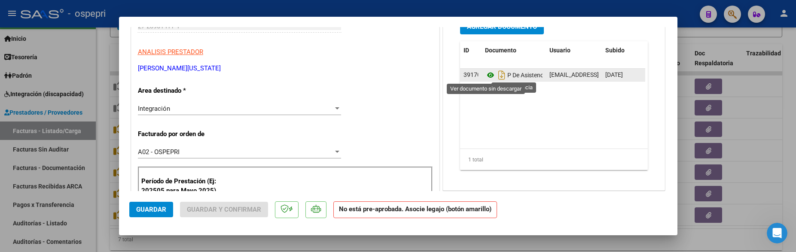
click at [487, 76] on icon at bounding box center [490, 75] width 11 height 10
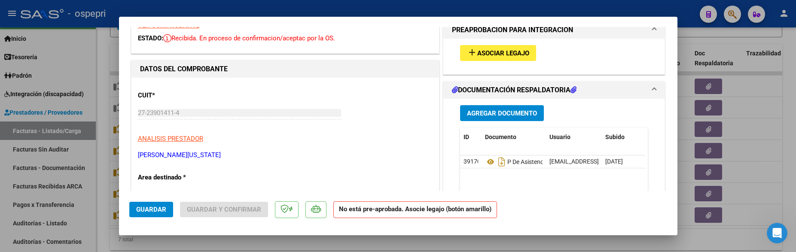
scroll to position [0, 0]
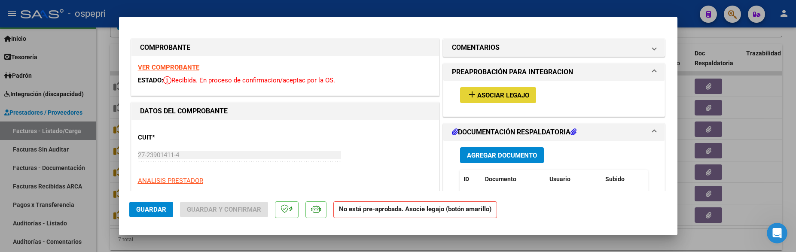
click at [510, 94] on span "Asociar Legajo" at bounding box center [503, 95] width 52 height 8
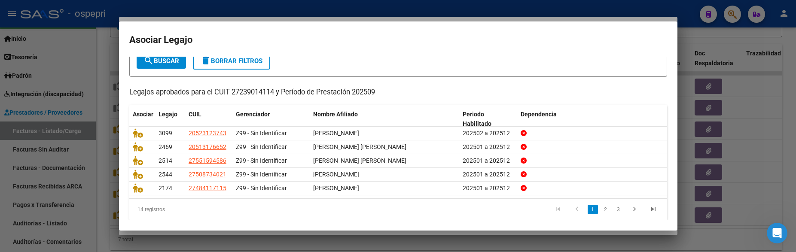
scroll to position [62, 0]
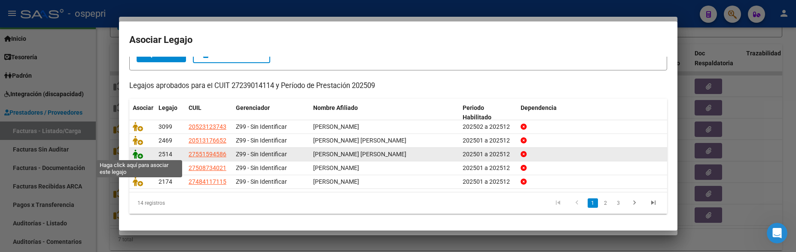
click at [134, 153] on icon at bounding box center [138, 153] width 10 height 9
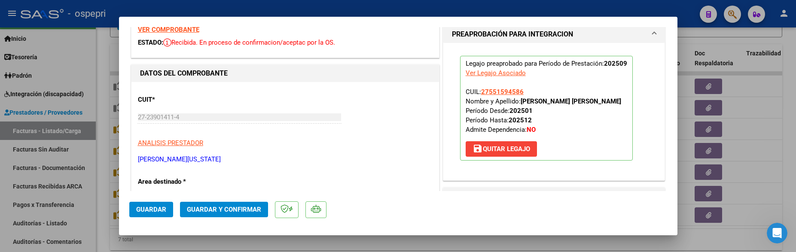
scroll to position [43, 0]
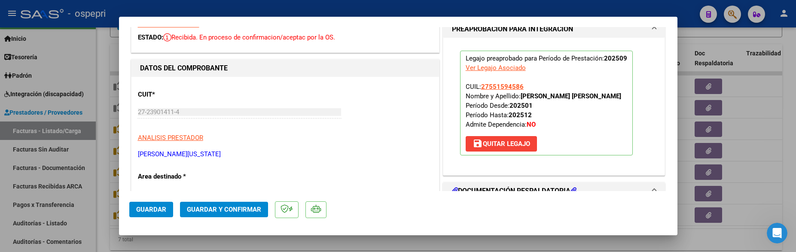
click at [217, 210] on span "Guardar y Confirmar" at bounding box center [224, 210] width 74 height 8
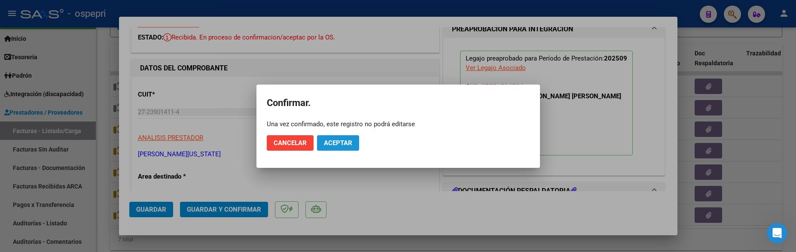
click at [347, 145] on span "Aceptar" at bounding box center [338, 143] width 28 height 8
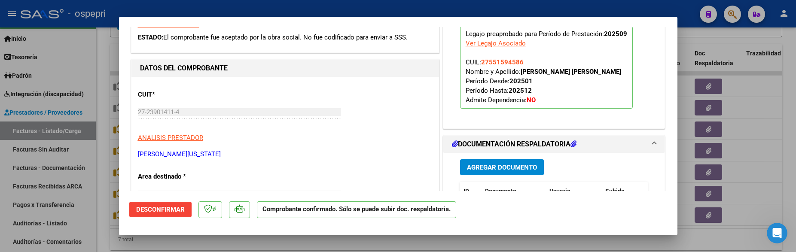
click at [751, 167] on div at bounding box center [398, 126] width 796 height 252
type input "$ 0,00"
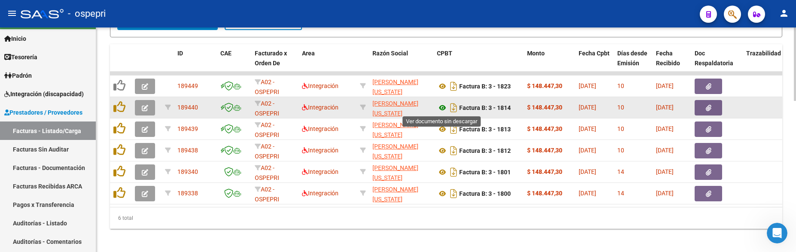
click at [441, 106] on icon at bounding box center [442, 108] width 11 height 10
click at [145, 109] on icon "button" at bounding box center [145, 108] width 6 height 6
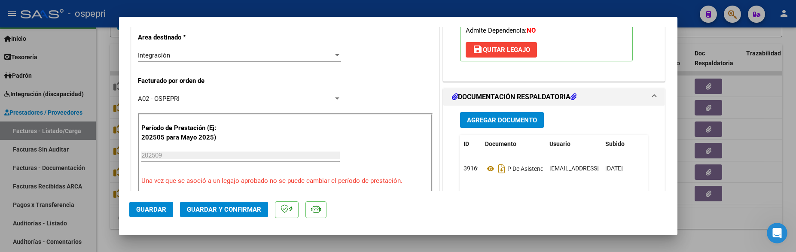
scroll to position [215, 0]
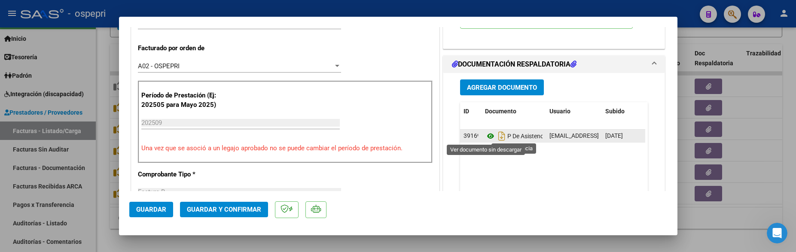
click at [488, 134] on icon at bounding box center [490, 136] width 11 height 10
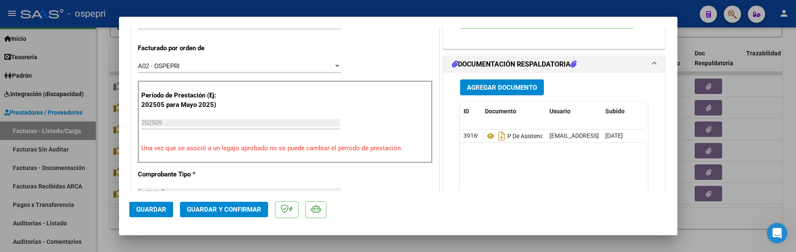
click at [241, 209] on span "Guardar y Confirmar" at bounding box center [224, 210] width 74 height 8
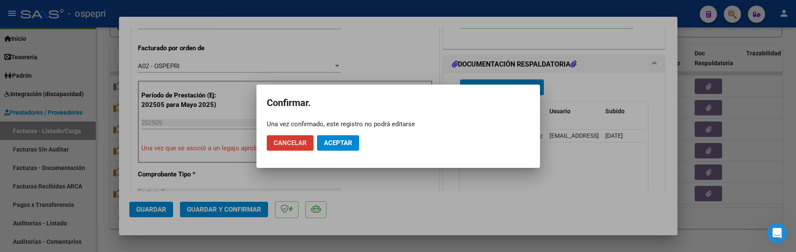
click at [332, 145] on span "Aceptar" at bounding box center [338, 143] width 28 height 8
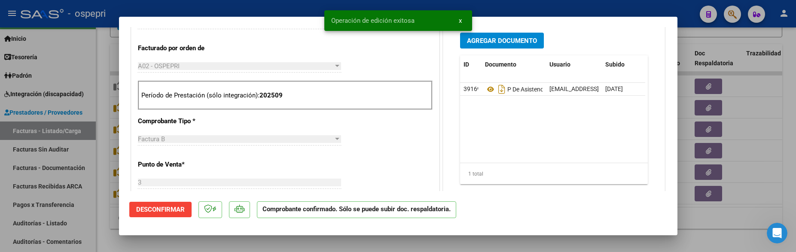
click at [758, 154] on div at bounding box center [398, 126] width 796 height 252
type input "$ 0,00"
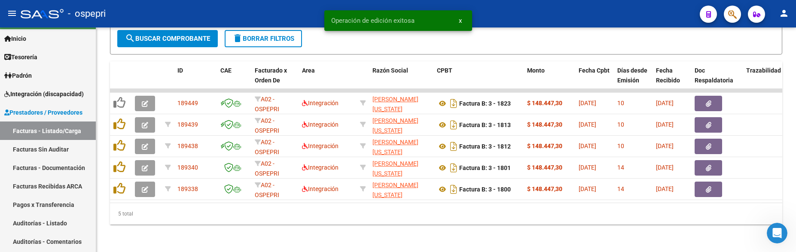
scroll to position [441, 0]
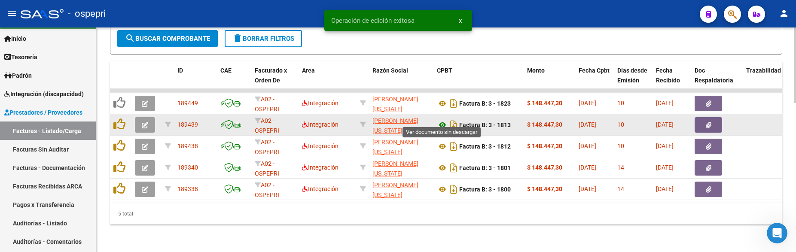
click at [444, 120] on icon at bounding box center [442, 125] width 11 height 10
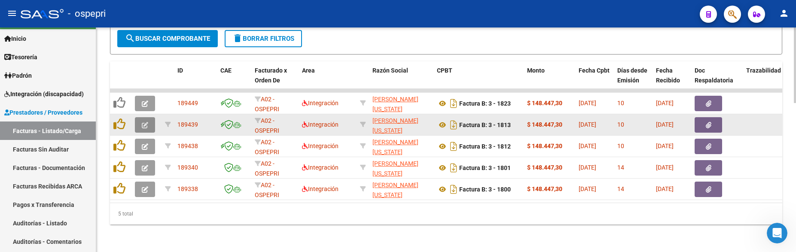
click at [142, 122] on icon "button" at bounding box center [145, 125] width 6 height 6
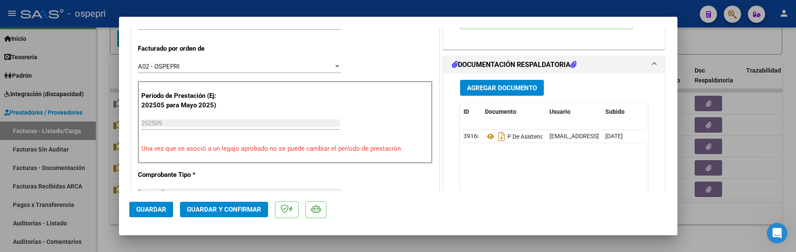
scroll to position [215, 0]
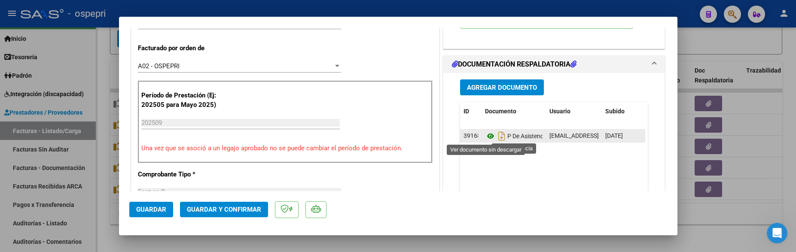
click at [486, 138] on icon at bounding box center [490, 136] width 11 height 10
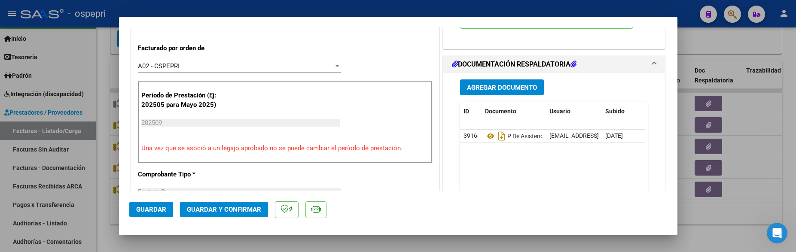
click at [240, 203] on button "Guardar y Confirmar" at bounding box center [224, 209] width 88 height 15
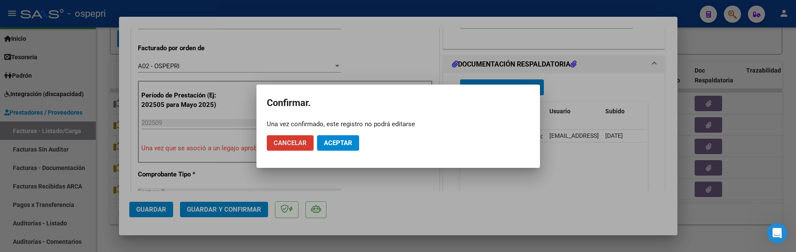
click at [344, 137] on button "Aceptar" at bounding box center [338, 142] width 42 height 15
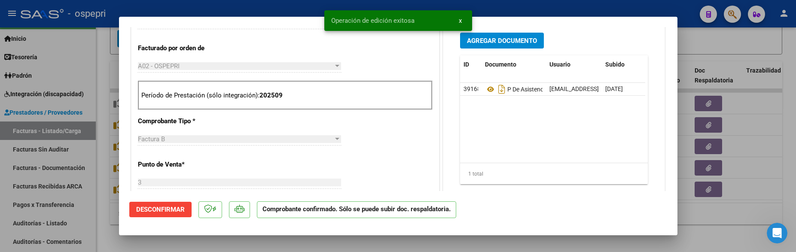
click at [765, 168] on div at bounding box center [398, 126] width 796 height 252
type input "$ 0,00"
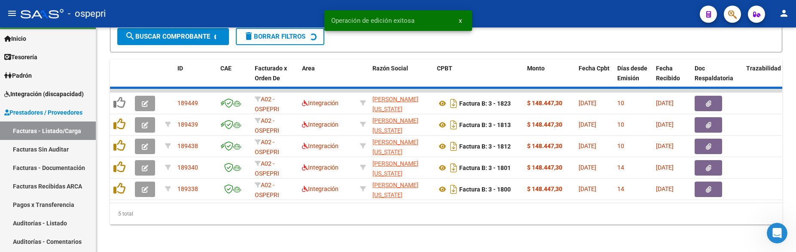
scroll to position [420, 0]
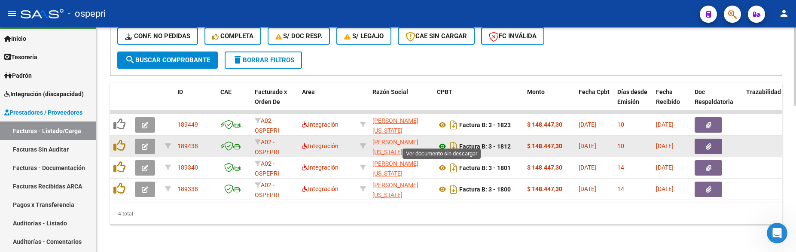
click at [444, 143] on icon at bounding box center [442, 146] width 11 height 10
click at [144, 143] on icon "button" at bounding box center [145, 146] width 6 height 6
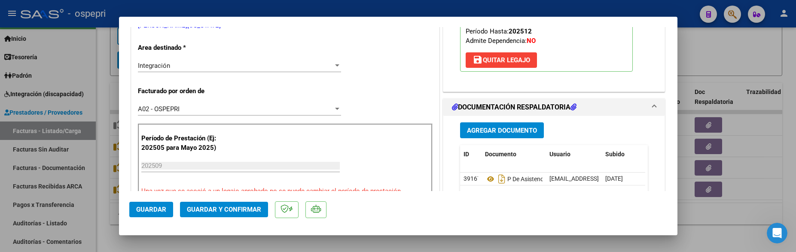
scroll to position [215, 0]
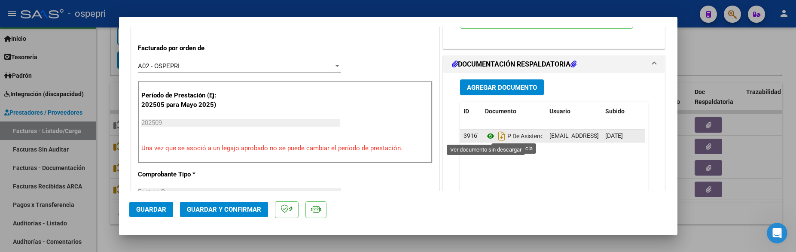
click at [487, 135] on icon at bounding box center [490, 136] width 11 height 10
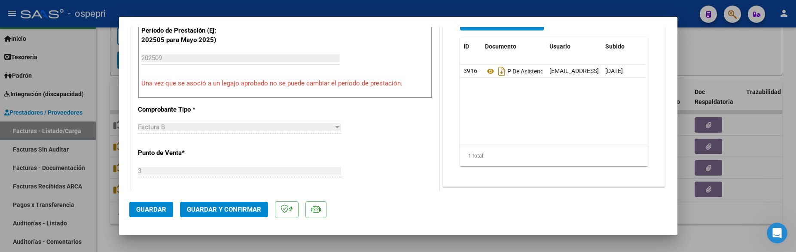
scroll to position [344, 0]
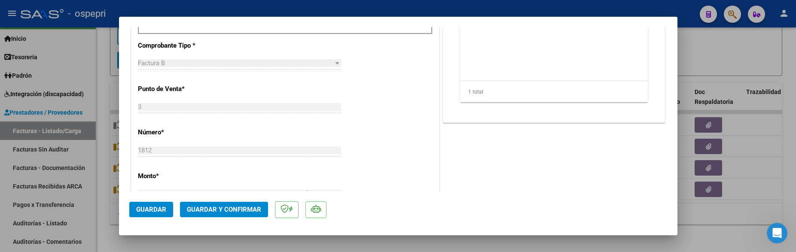
click at [233, 209] on span "Guardar y Confirmar" at bounding box center [224, 210] width 74 height 8
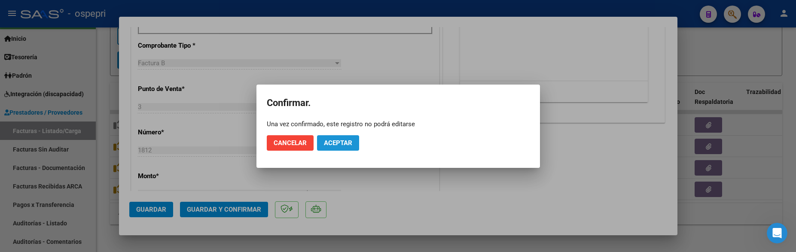
click at [334, 141] on span "Aceptar" at bounding box center [338, 143] width 28 height 8
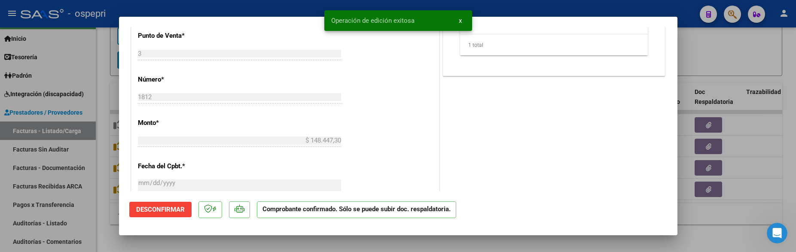
click at [739, 62] on div at bounding box center [398, 126] width 796 height 252
type input "$ 0,00"
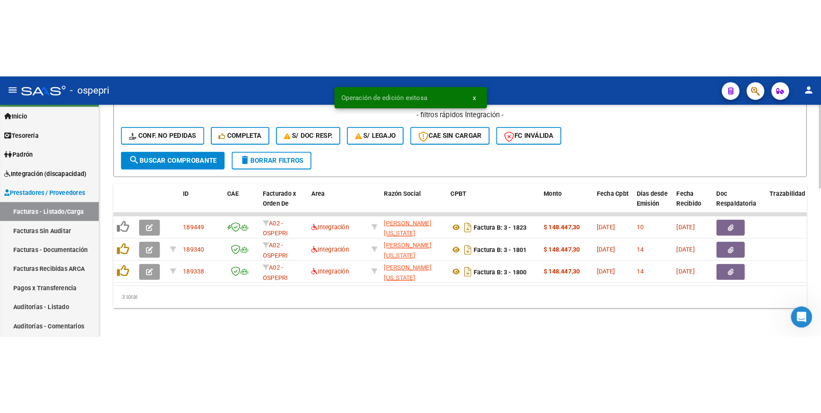
scroll to position [398, 0]
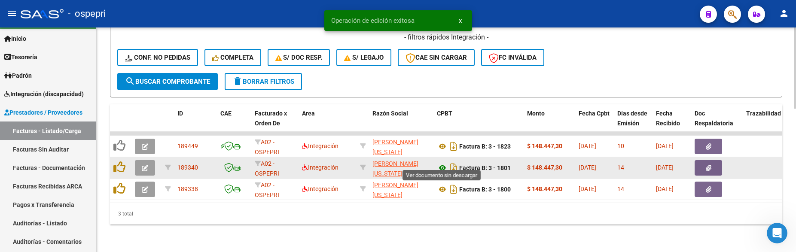
click at [443, 163] on icon at bounding box center [442, 168] width 11 height 10
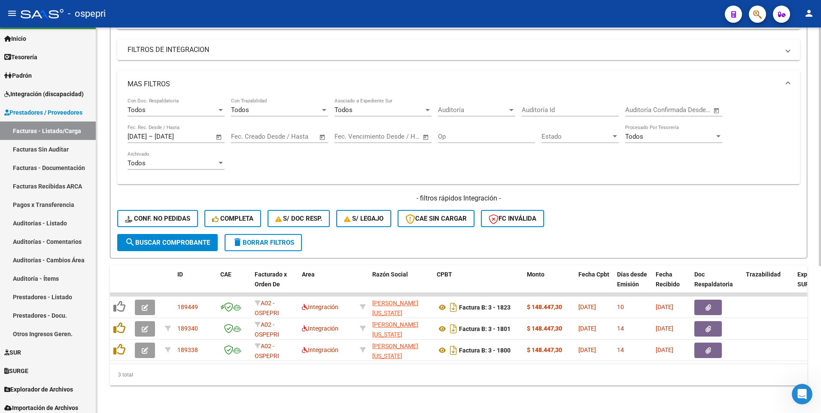
scroll to position [237, 0]
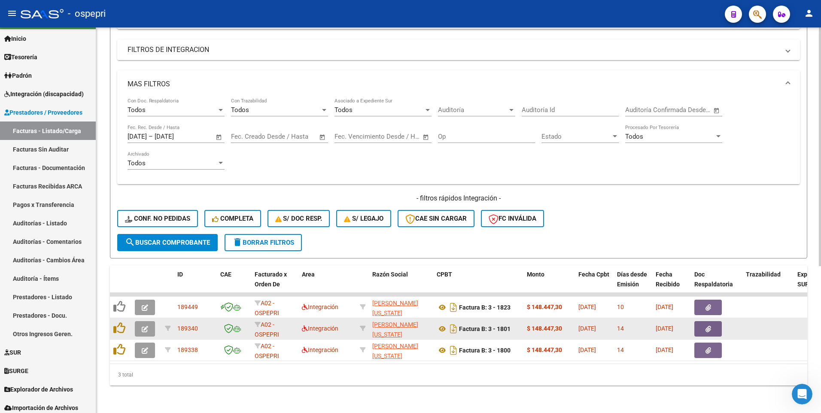
click at [144, 326] on icon "button" at bounding box center [145, 329] width 6 height 6
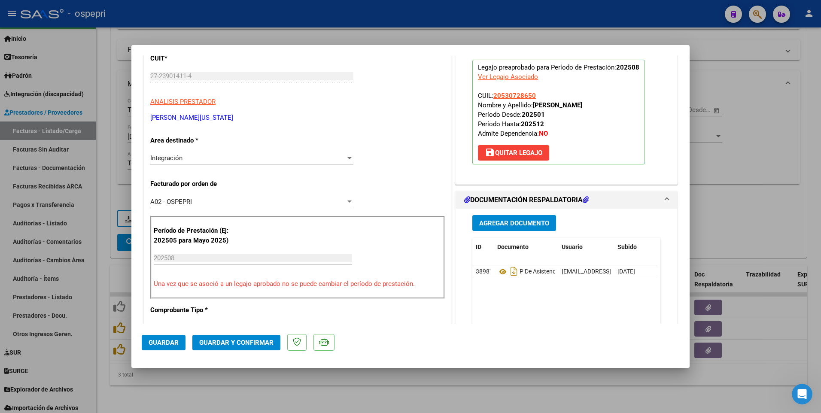
scroll to position [129, 0]
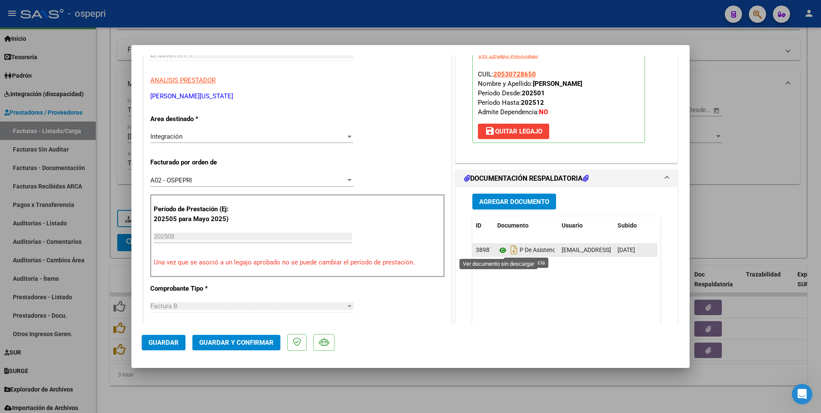
click at [498, 252] on icon at bounding box center [502, 250] width 11 height 10
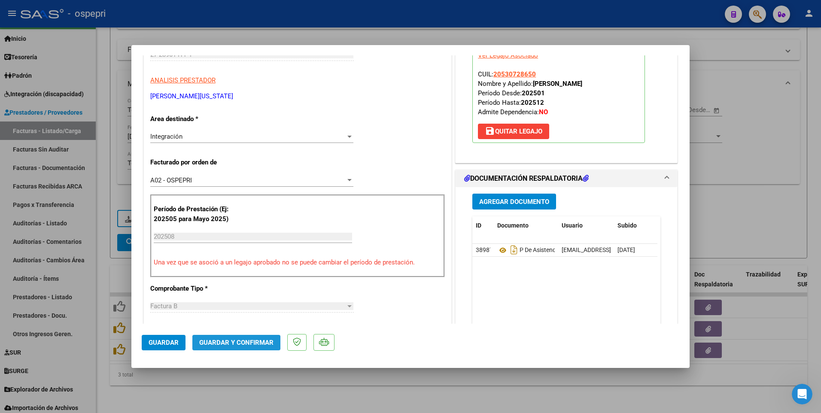
click at [261, 339] on span "Guardar y Confirmar" at bounding box center [236, 343] width 74 height 8
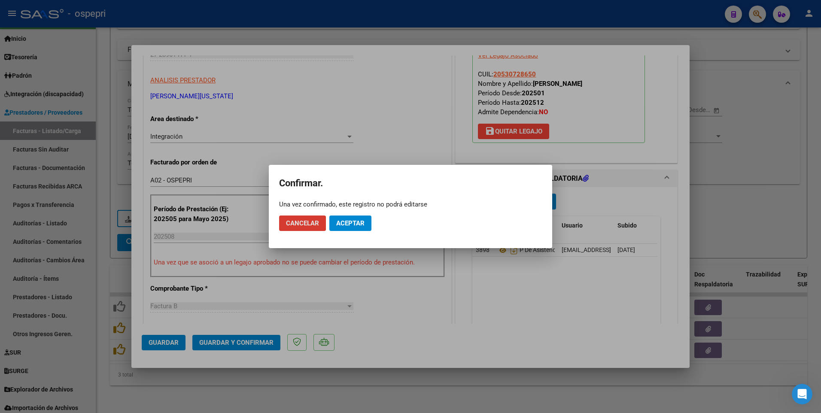
click at [343, 222] on span "Aceptar" at bounding box center [350, 223] width 28 height 8
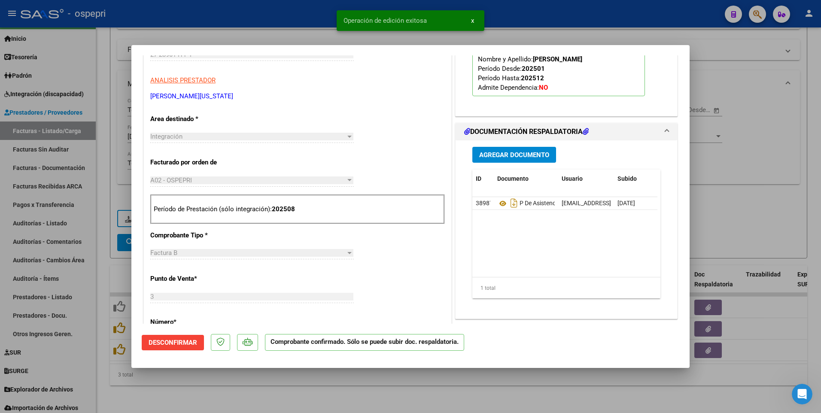
click at [758, 235] on div at bounding box center [410, 206] width 821 height 413
type input "$ 0,00"
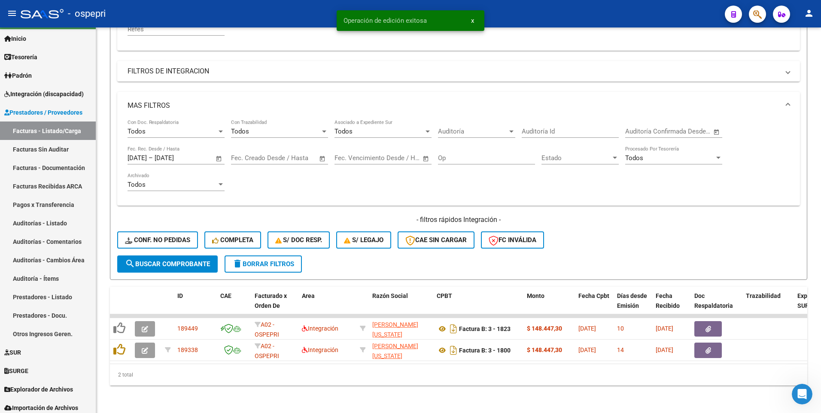
scroll to position [216, 0]
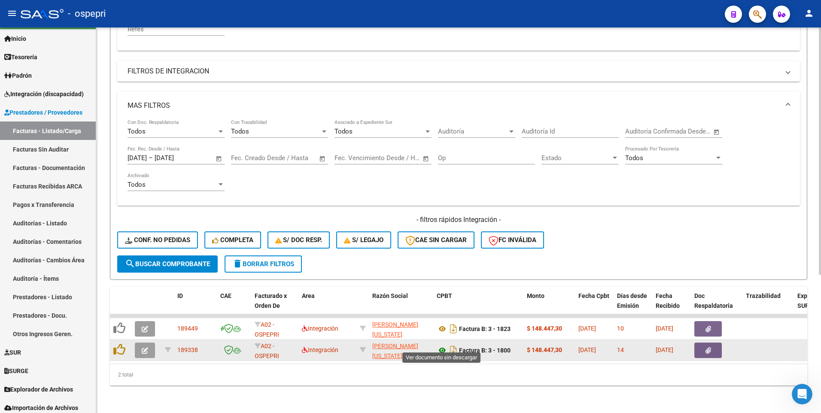
click at [438, 347] on icon at bounding box center [442, 350] width 11 height 10
click at [146, 350] on button "button" at bounding box center [145, 350] width 20 height 15
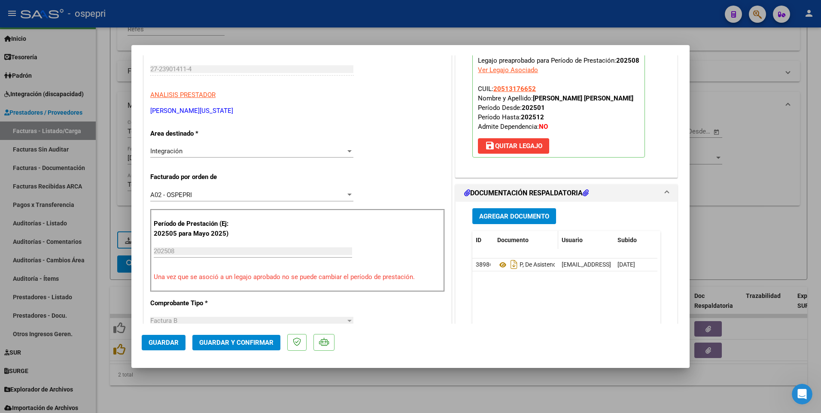
scroll to position [172, 0]
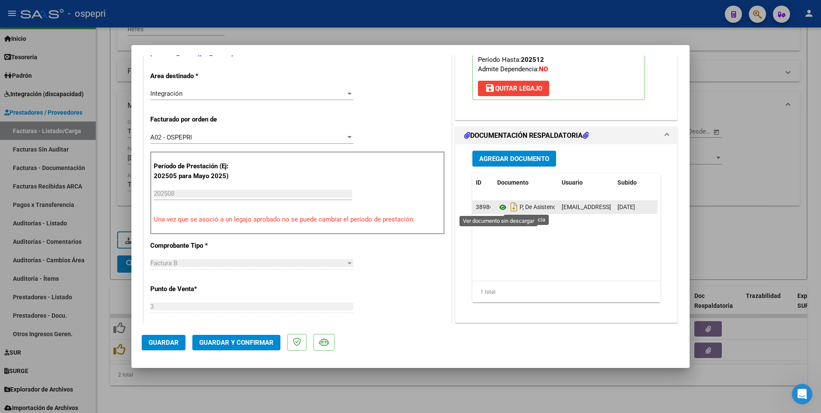
click at [497, 210] on icon at bounding box center [502, 207] width 11 height 10
click at [499, 209] on icon at bounding box center [502, 207] width 11 height 10
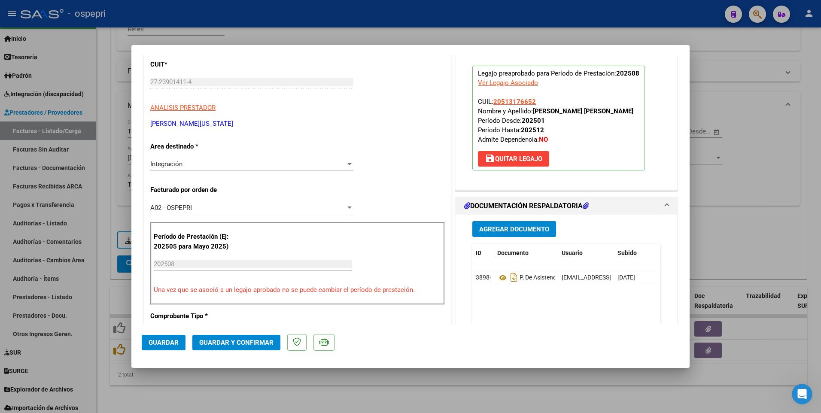
scroll to position [86, 0]
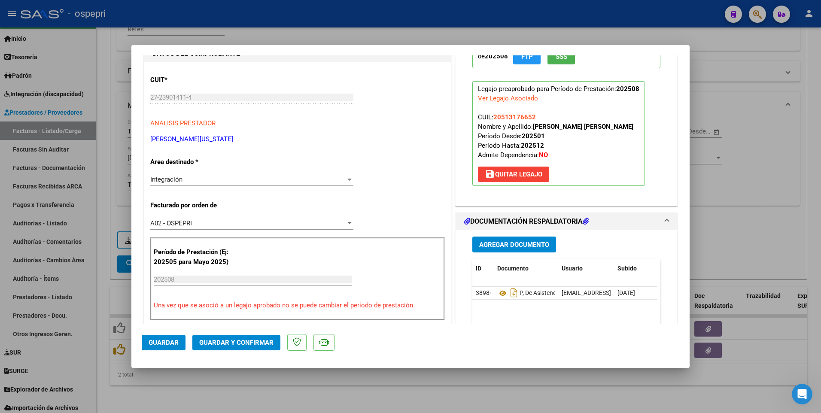
click at [234, 344] on span "Guardar y Confirmar" at bounding box center [236, 343] width 74 height 8
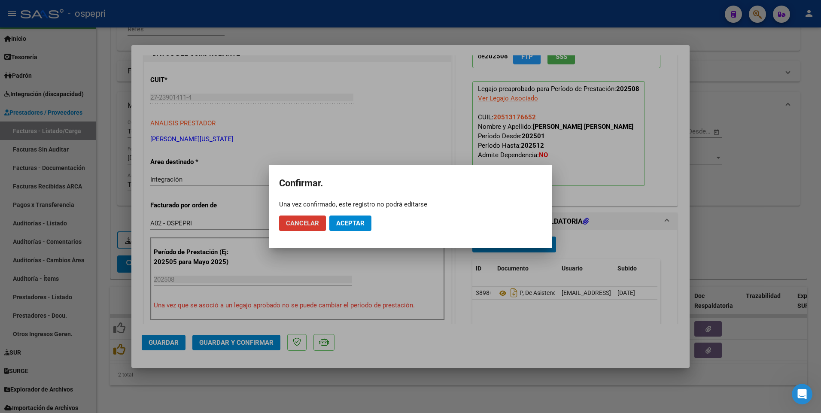
click at [351, 221] on span "Aceptar" at bounding box center [350, 223] width 28 height 8
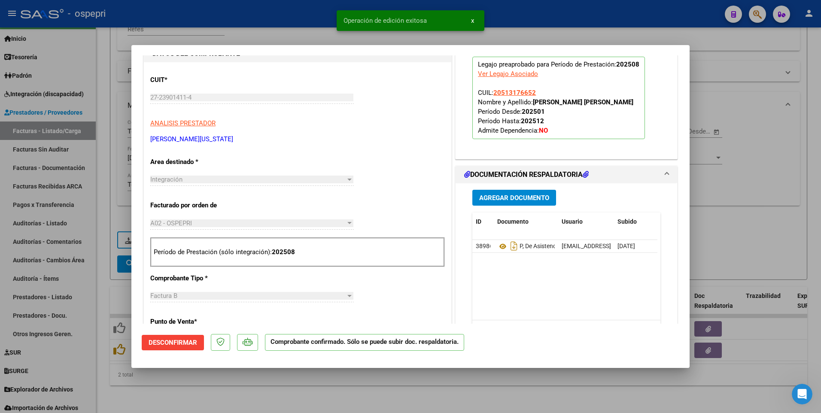
click at [750, 219] on div at bounding box center [410, 206] width 821 height 413
type input "$ 0,00"
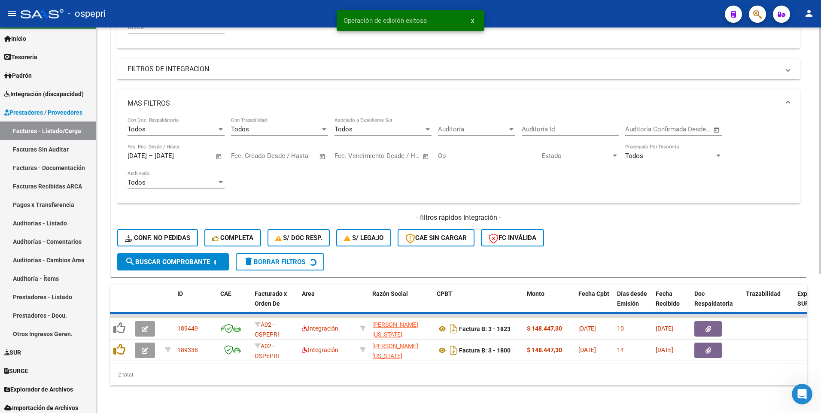
scroll to position [194, 0]
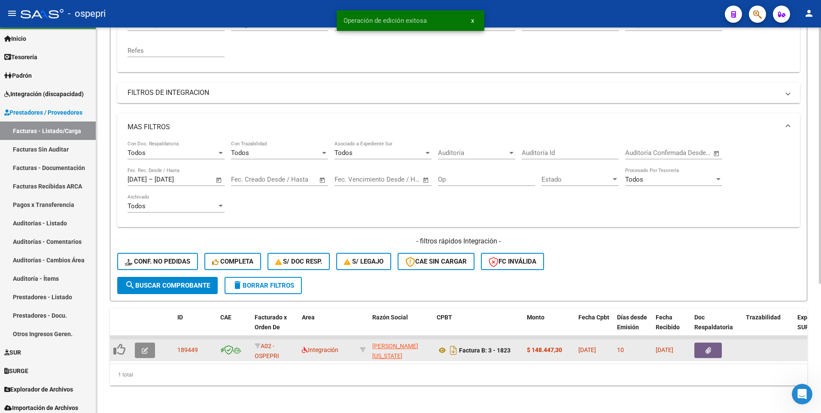
click at [145, 347] on span "button" at bounding box center [145, 351] width 6 height 8
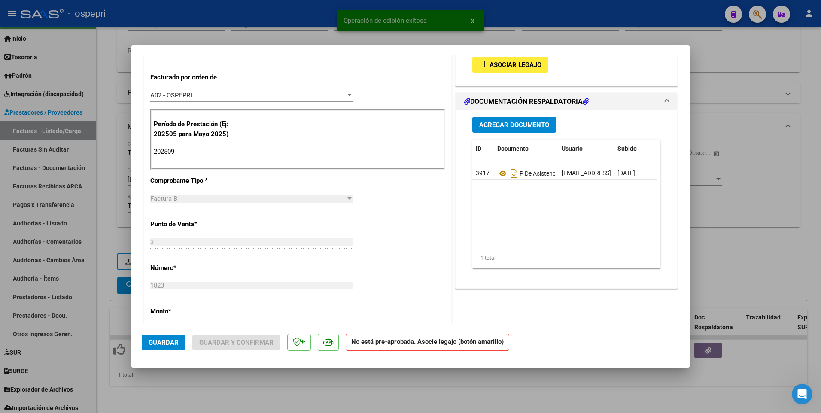
scroll to position [215, 0]
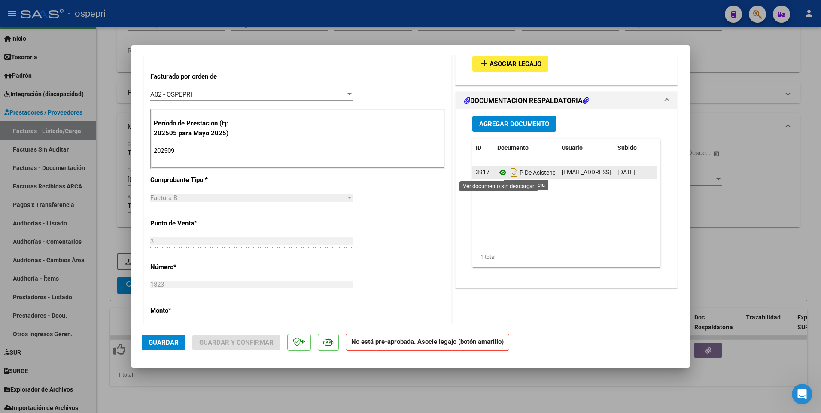
click at [499, 170] on icon at bounding box center [502, 172] width 11 height 10
click at [753, 204] on div at bounding box center [410, 206] width 821 height 413
type input "$ 0,00"
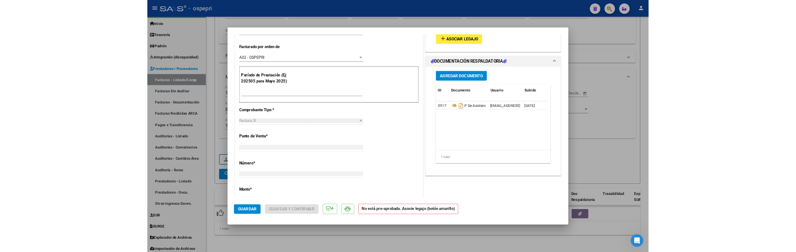
scroll to position [208, 0]
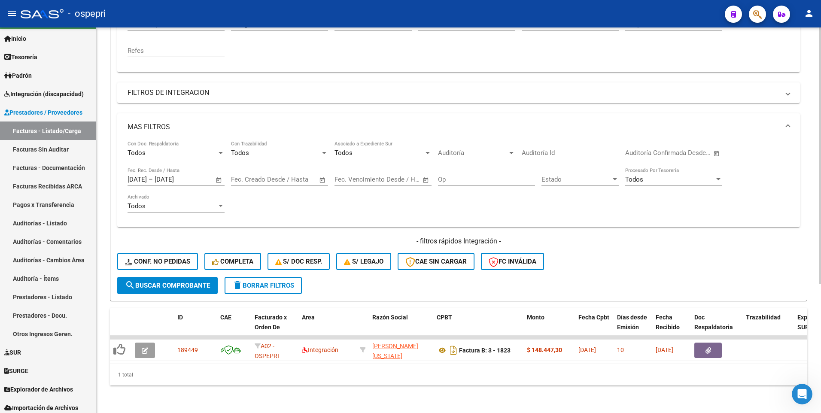
click at [603, 240] on h4 "- filtros rápidos Integración -" at bounding box center [458, 241] width 683 height 9
click at [412, 380] on div "1 total" at bounding box center [458, 374] width 697 height 21
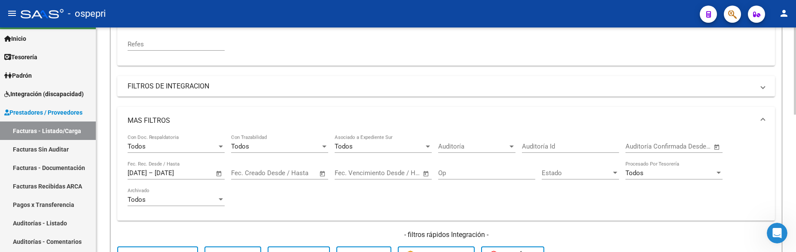
click at [427, 203] on div "Todos Con Doc. Respaldatoria Todos Con Trazabilidad Todos Asociado a Expediente…" at bounding box center [446, 173] width 637 height 79
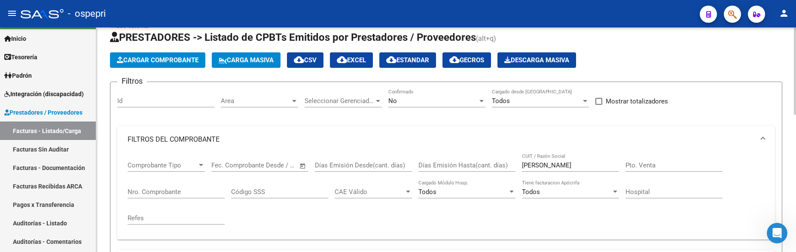
scroll to position [0, 0]
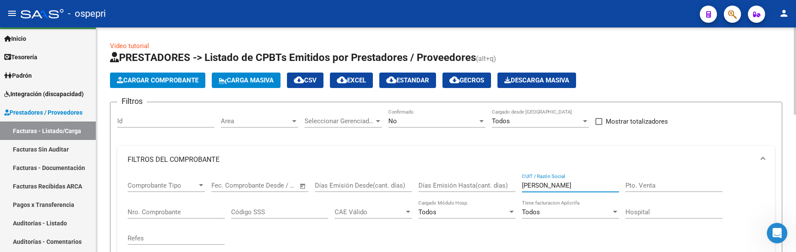
drag, startPoint x: 552, startPoint y: 187, endPoint x: 516, endPoint y: 184, distance: 36.2
click at [516, 184] on div "Comprobante Tipo Comprobante Tipo Fecha inicio – Fecha fin Fec. Comprobante Des…" at bounding box center [446, 212] width 637 height 79
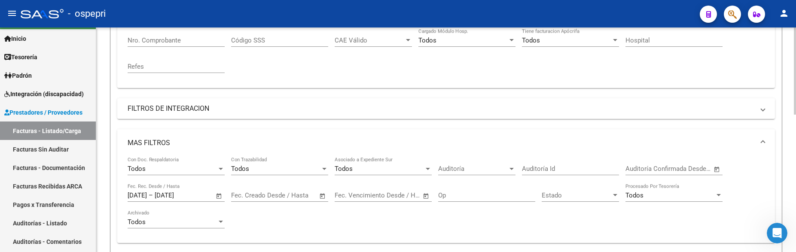
scroll to position [129, 0]
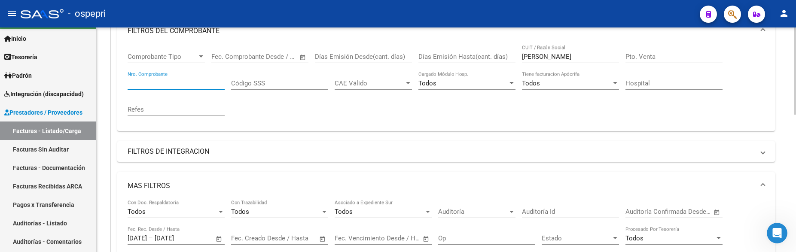
click at [186, 80] on input "Nro. Comprobante" at bounding box center [176, 83] width 97 height 8
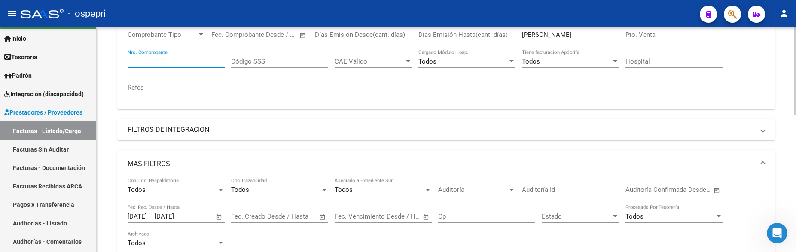
scroll to position [215, 0]
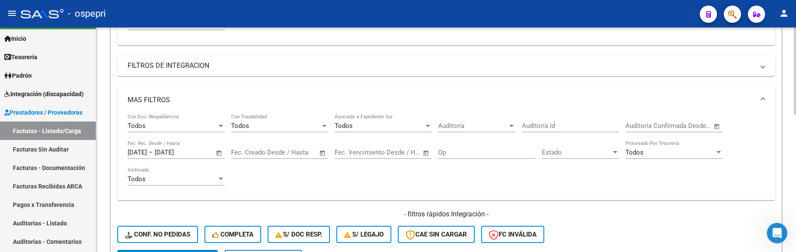
click at [218, 152] on span "Open calendar" at bounding box center [219, 153] width 21 height 21
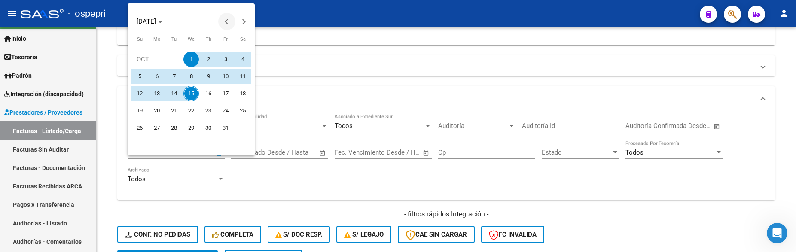
click at [228, 22] on button "Previous month" at bounding box center [226, 21] width 17 height 17
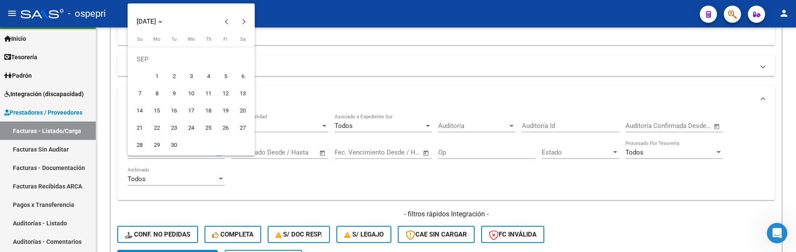
click at [158, 76] on span "1" at bounding box center [156, 76] width 15 height 15
type input "01/09/2025"
click at [243, 19] on button "Next month" at bounding box center [243, 21] width 17 height 17
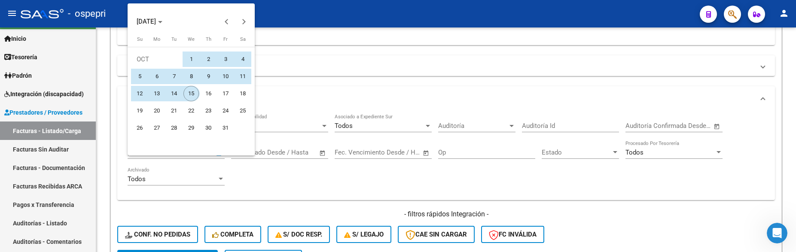
click at [192, 91] on span "15" at bounding box center [190, 93] width 15 height 15
type input "15/10/2025"
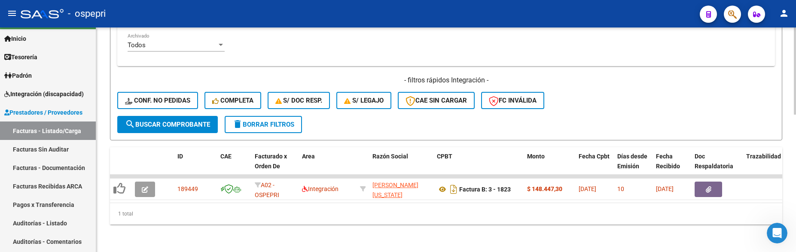
scroll to position [355, 0]
click at [174, 121] on span "search Buscar Comprobante" at bounding box center [167, 125] width 85 height 8
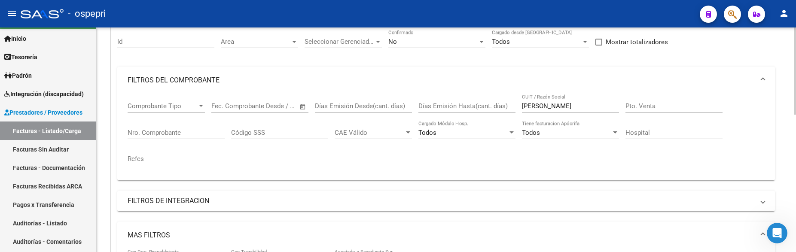
scroll to position [55, 0]
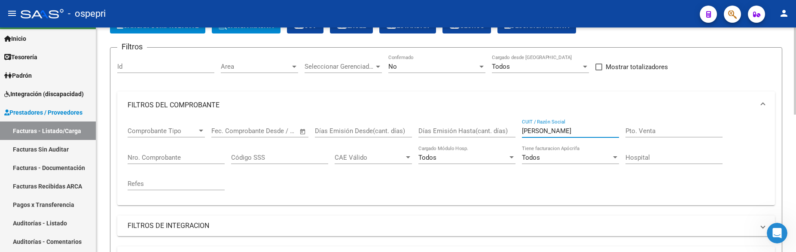
drag, startPoint x: 558, startPoint y: 133, endPoint x: 523, endPoint y: 133, distance: 35.2
click at [523, 133] on input "abrego" at bounding box center [570, 131] width 97 height 8
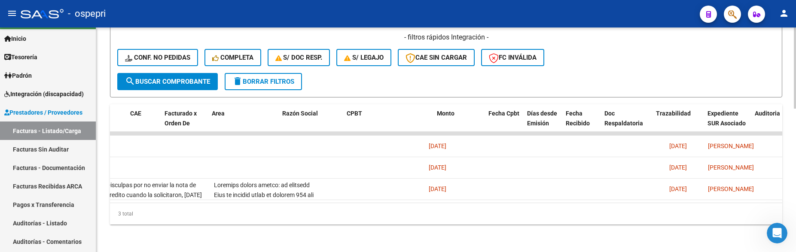
scroll to position [0, 0]
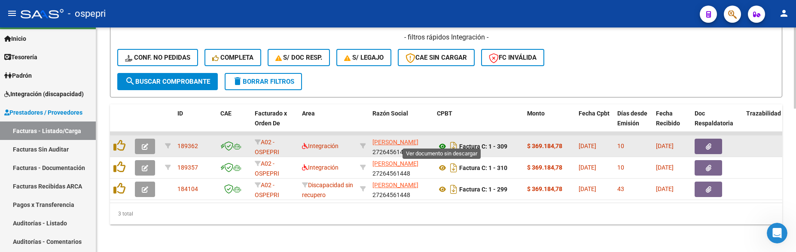
type input "alvarez"
click at [441, 141] on icon at bounding box center [442, 146] width 11 height 10
click at [140, 139] on button "button" at bounding box center [145, 146] width 20 height 15
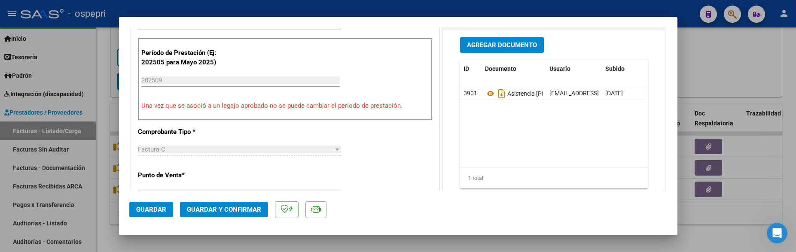
scroll to position [258, 0]
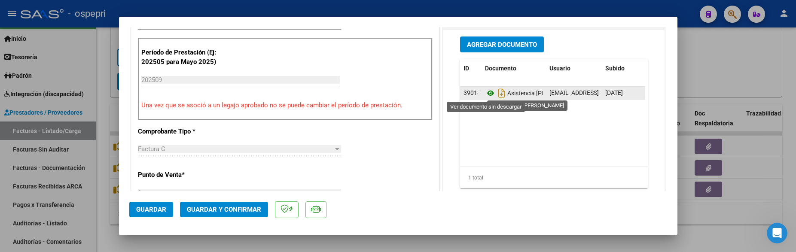
click at [487, 94] on icon at bounding box center [490, 93] width 11 height 10
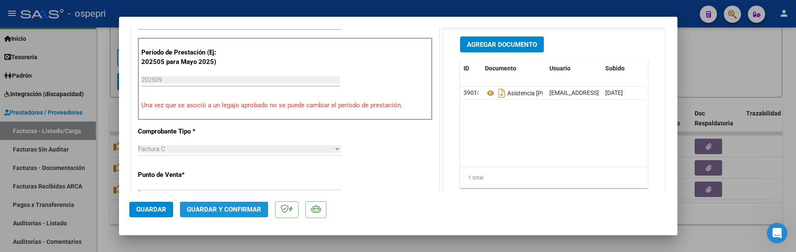
click at [219, 211] on span "Guardar y Confirmar" at bounding box center [224, 210] width 74 height 8
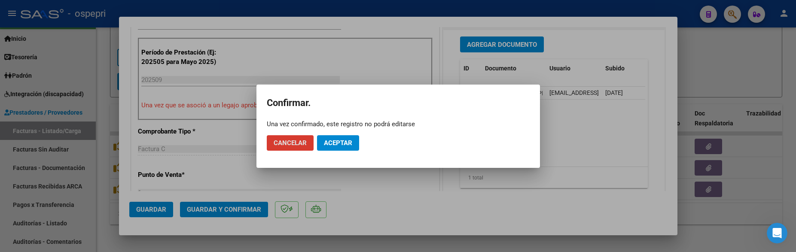
click at [348, 144] on span "Aceptar" at bounding box center [338, 143] width 28 height 8
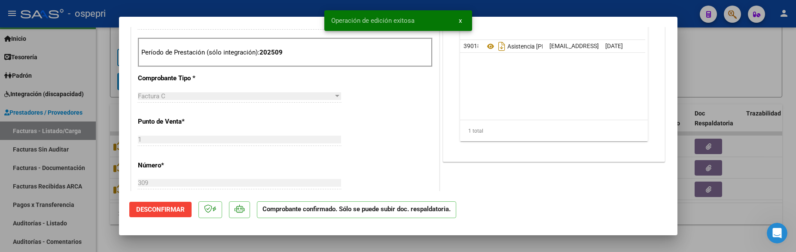
click at [735, 195] on div at bounding box center [398, 126] width 796 height 252
type input "$ 0,00"
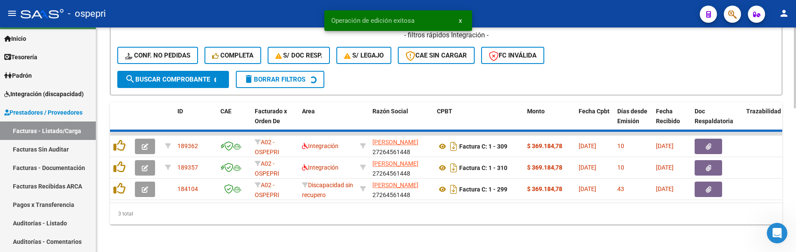
scroll to position [377, 0]
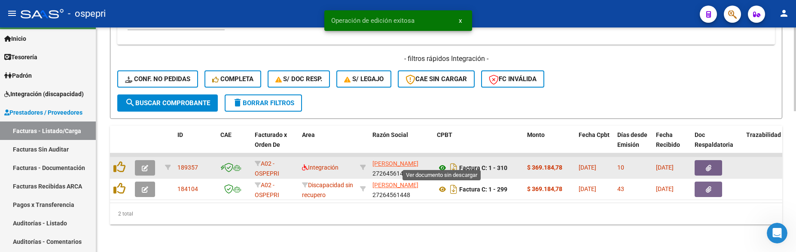
click at [442, 163] on icon at bounding box center [442, 168] width 11 height 10
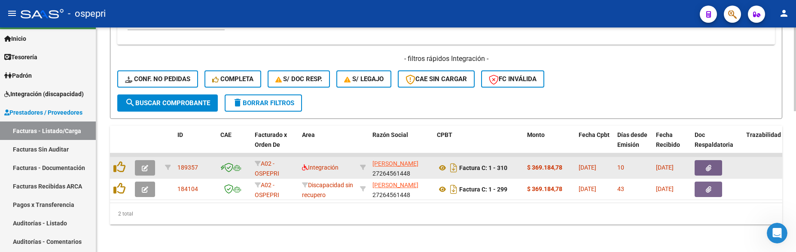
click at [138, 160] on button "button" at bounding box center [145, 167] width 20 height 15
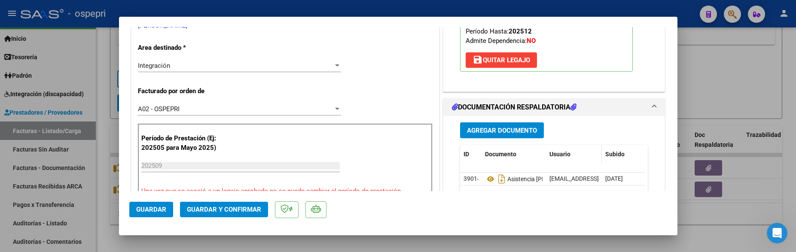
scroll to position [215, 0]
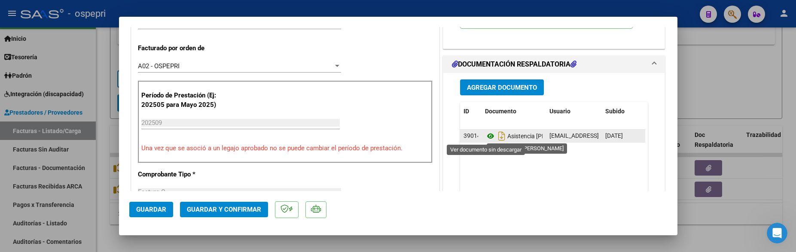
click at [489, 139] on icon at bounding box center [490, 136] width 11 height 10
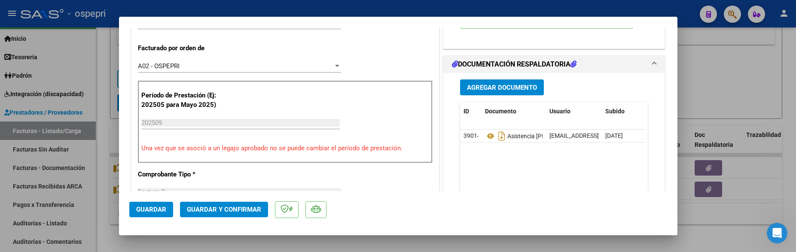
click at [238, 209] on span "Guardar y Confirmar" at bounding box center [224, 210] width 74 height 8
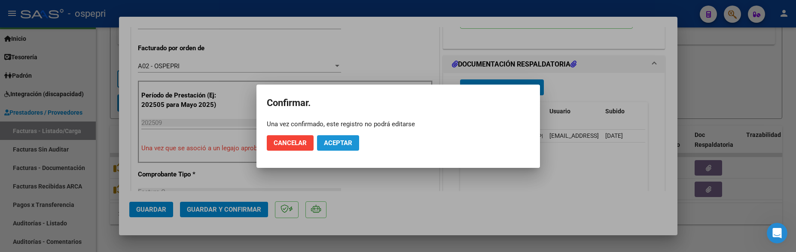
click at [331, 148] on button "Aceptar" at bounding box center [338, 142] width 42 height 15
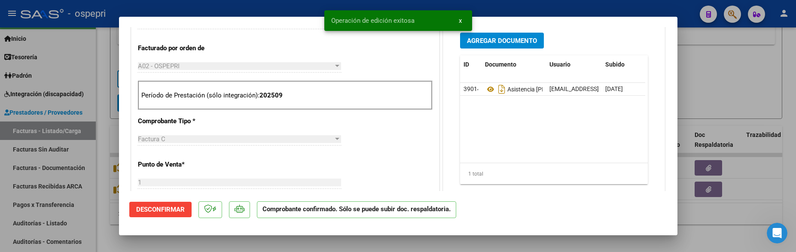
click at [733, 78] on div at bounding box center [398, 126] width 796 height 252
type input "$ 0,00"
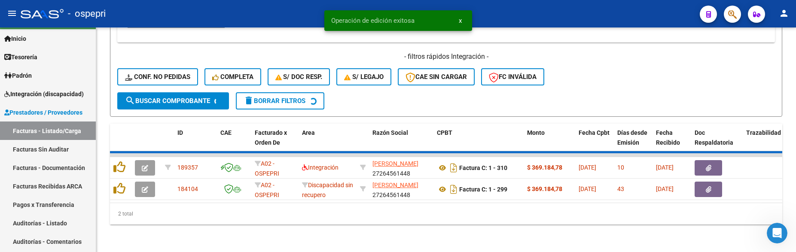
scroll to position [355, 0]
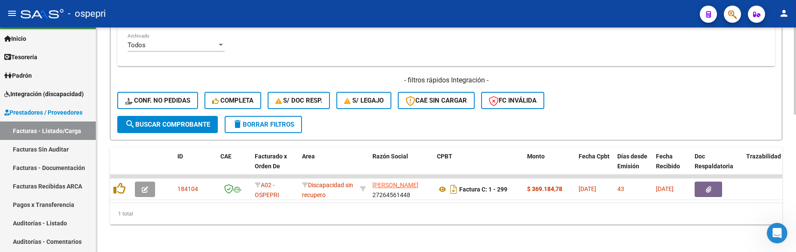
click at [630, 108] on div "- filtros rápidos Integración - Conf. no pedidas Completa S/ Doc Resp. S/ legaj…" at bounding box center [445, 96] width 657 height 40
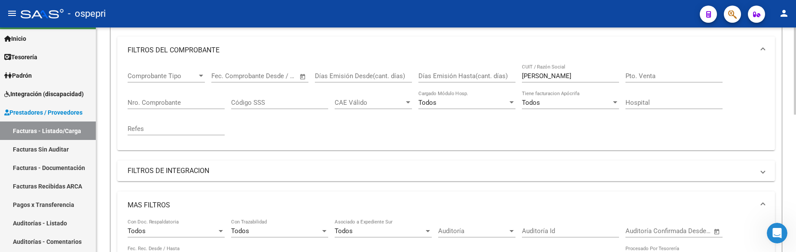
scroll to position [97, 0]
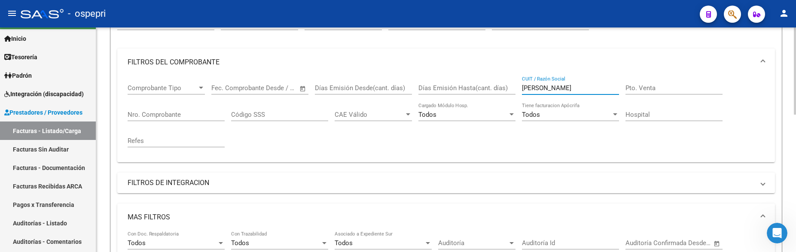
drag, startPoint x: 549, startPoint y: 88, endPoint x: 508, endPoint y: 89, distance: 40.8
click at [508, 89] on div "Comprobante Tipo Comprobante Tipo Fecha inicio – Fecha fin Fec. Comprobante Des…" at bounding box center [446, 115] width 637 height 79
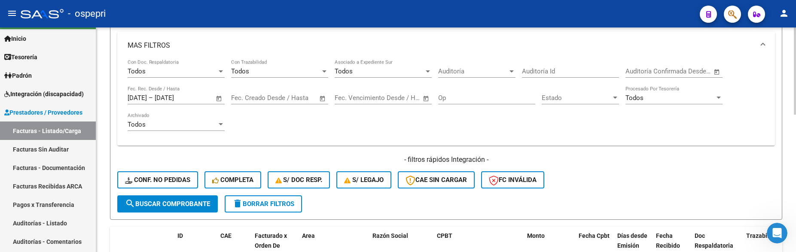
scroll to position [312, 0]
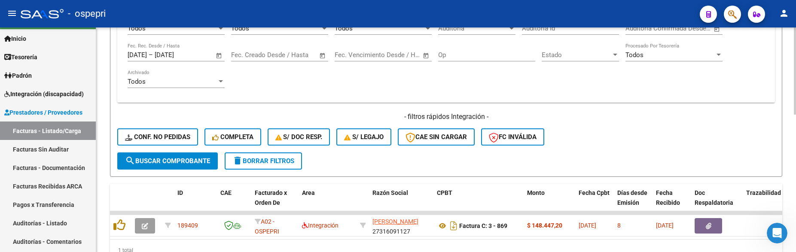
type input "baigorria"
click at [165, 152] on button "search Buscar Comprobante" at bounding box center [167, 160] width 100 height 17
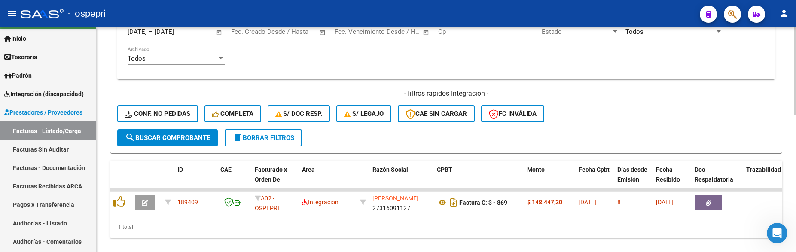
scroll to position [355, 0]
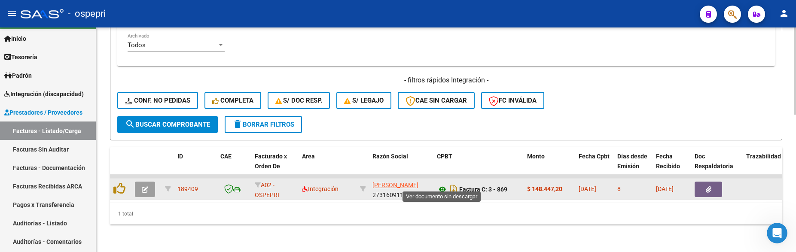
click at [443, 184] on icon at bounding box center [442, 189] width 11 height 10
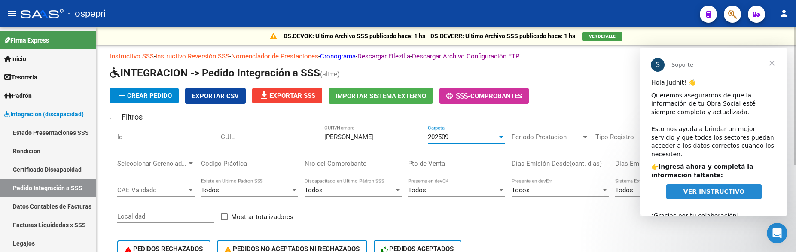
click at [600, 97] on div "add Crear Pedido Exportar CSV file_download Exportar SSS Importar Sistema Exter…" at bounding box center [446, 96] width 672 height 16
click at [771, 61] on span "Cerrar" at bounding box center [771, 63] width 31 height 31
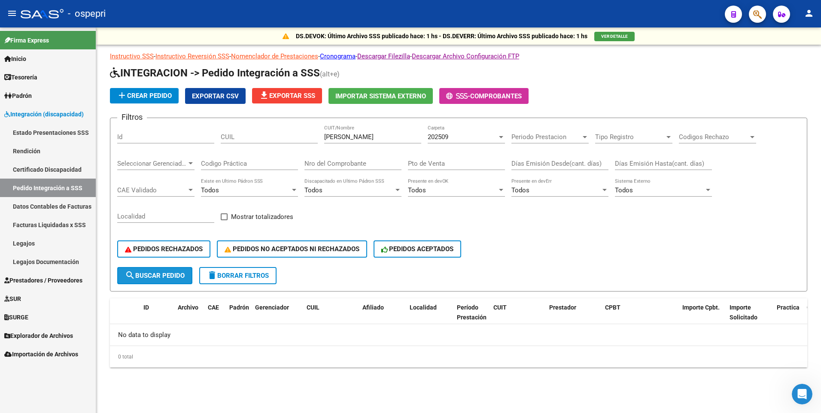
click at [179, 252] on span "search Buscar Pedido" at bounding box center [155, 276] width 60 height 8
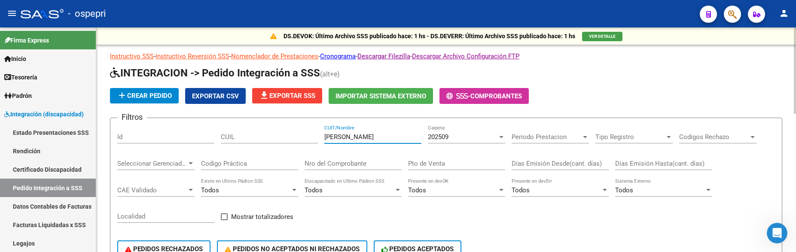
drag, startPoint x: 359, startPoint y: 138, endPoint x: 300, endPoint y: 140, distance: 59.7
click at [300, 140] on div "Filtros Id CUIL [PERSON_NAME] CUIT/Nombre 202509 Carpeta Periodo Prestacion Per…" at bounding box center [445, 196] width 657 height 142
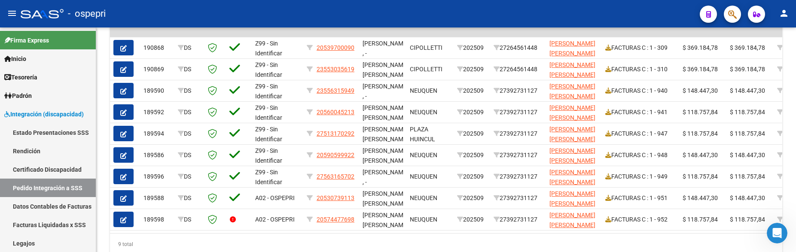
type input "[PERSON_NAME]"
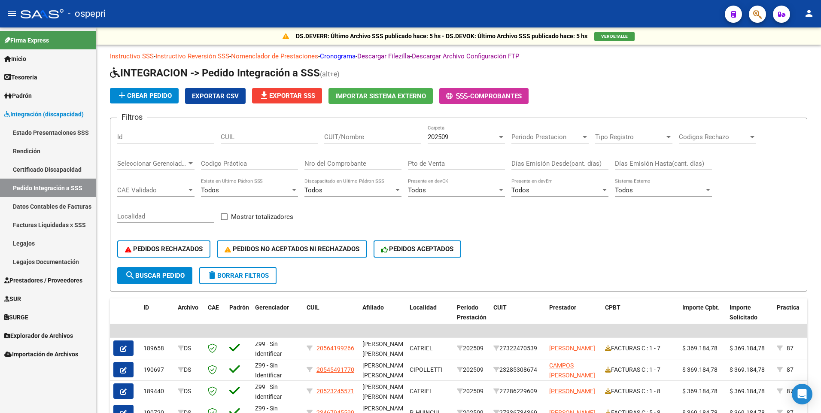
click at [60, 111] on span "Integración (discapacidad)" at bounding box center [43, 114] width 79 height 9
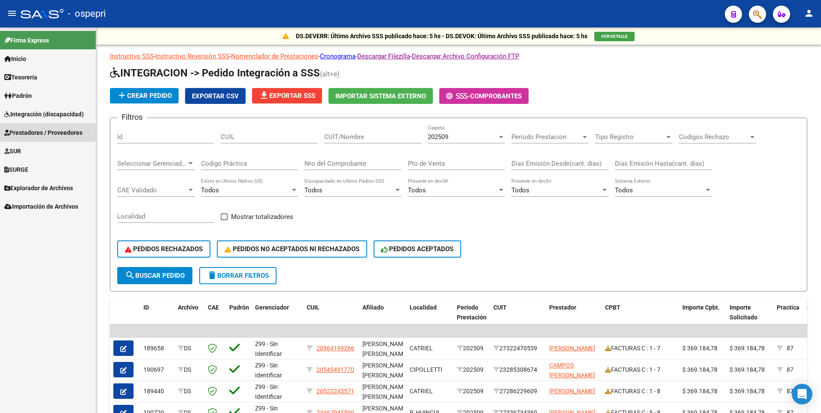
click at [60, 130] on span "Prestadores / Proveedores" at bounding box center [43, 132] width 78 height 9
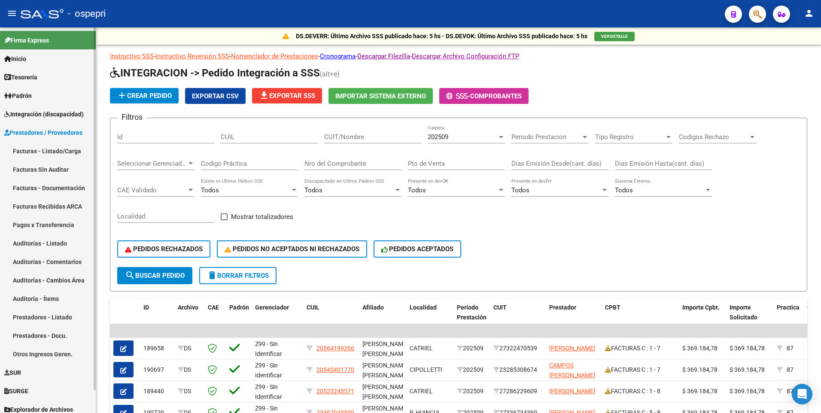
click at [57, 150] on link "Facturas - Listado/Carga" at bounding box center [48, 151] width 96 height 18
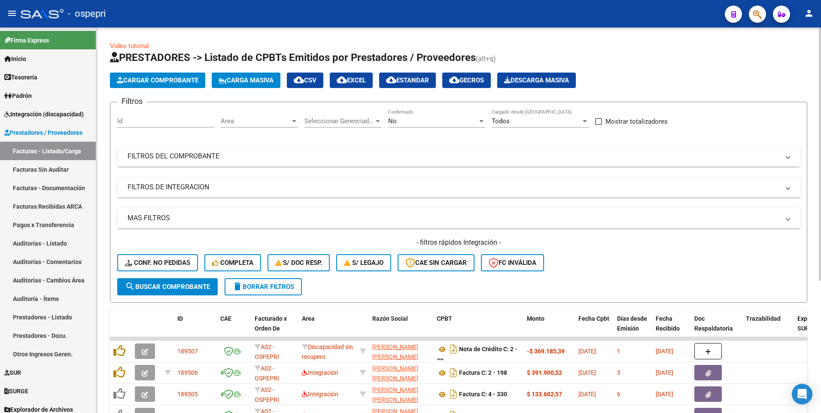
click at [630, 158] on mat-panel-title "FILTROS DEL COMPROBANTE" at bounding box center [454, 156] width 652 height 9
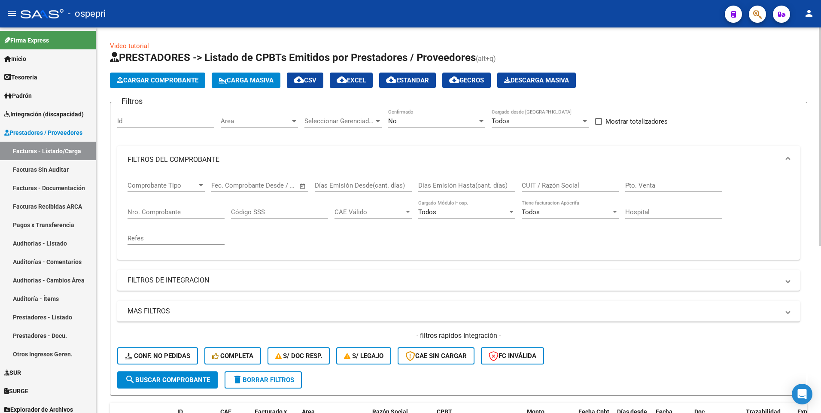
click at [581, 189] on input "CUIT / Razón Social" at bounding box center [570, 186] width 97 height 8
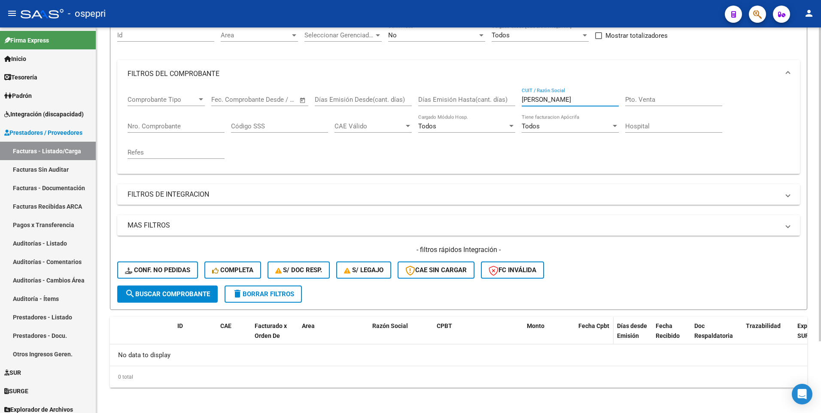
scroll to position [88, 0]
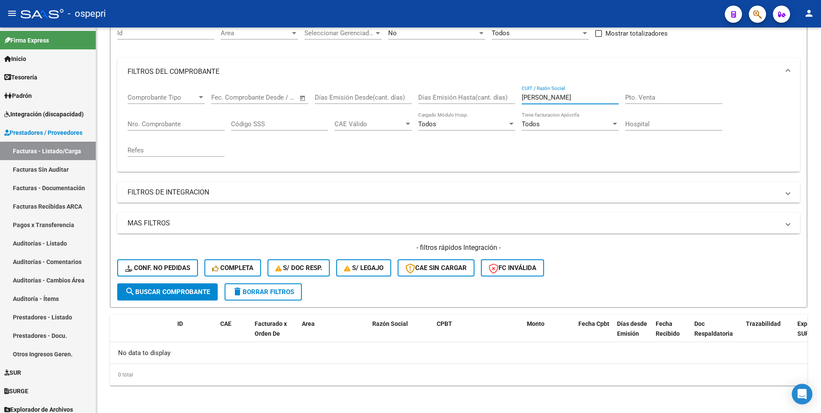
type input "[PERSON_NAME]"
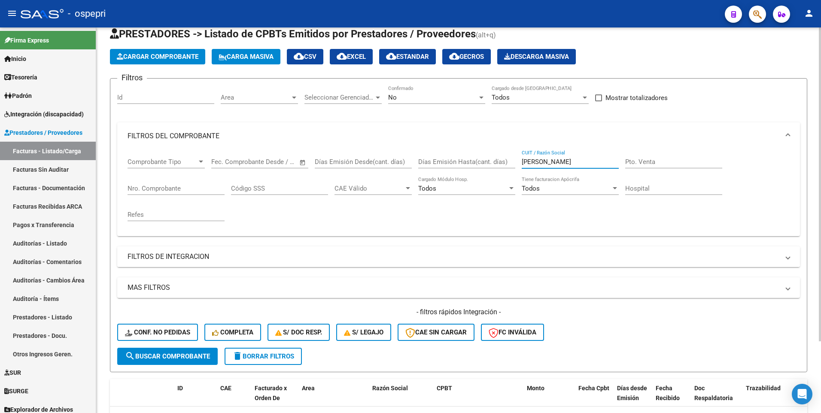
scroll to position [0, 0]
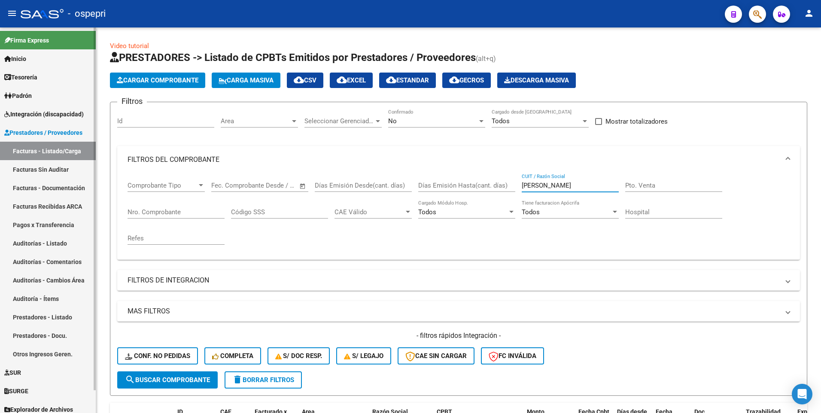
click at [62, 114] on span "Integración (discapacidad)" at bounding box center [43, 114] width 79 height 9
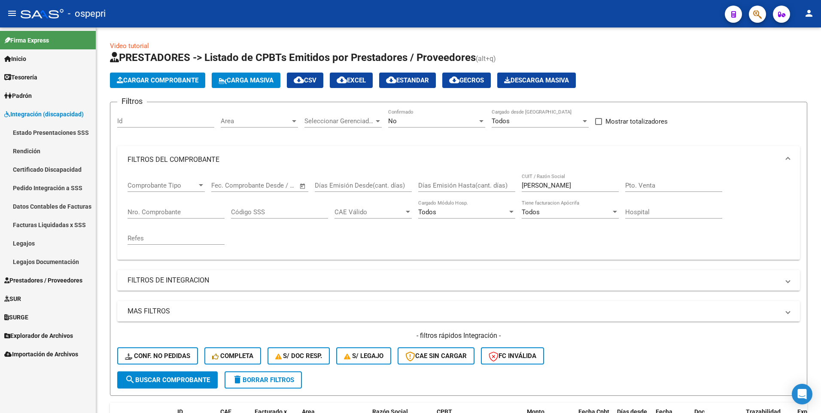
click at [40, 189] on link "Pedido Integración a SSS" at bounding box center [48, 188] width 96 height 18
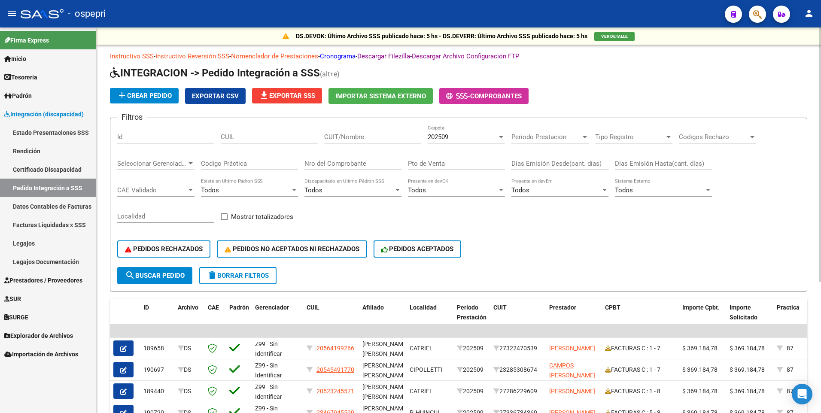
click at [396, 140] on input "CUIT/Nombre" at bounding box center [372, 137] width 97 height 8
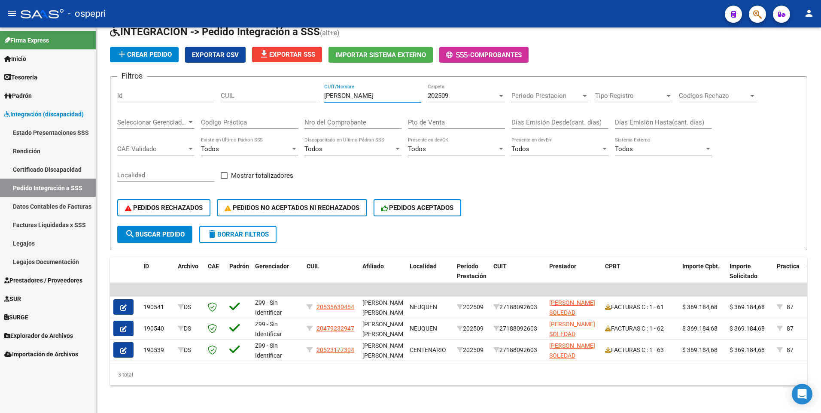
type input "[PERSON_NAME]"
